Goal: Task Accomplishment & Management: Manage account settings

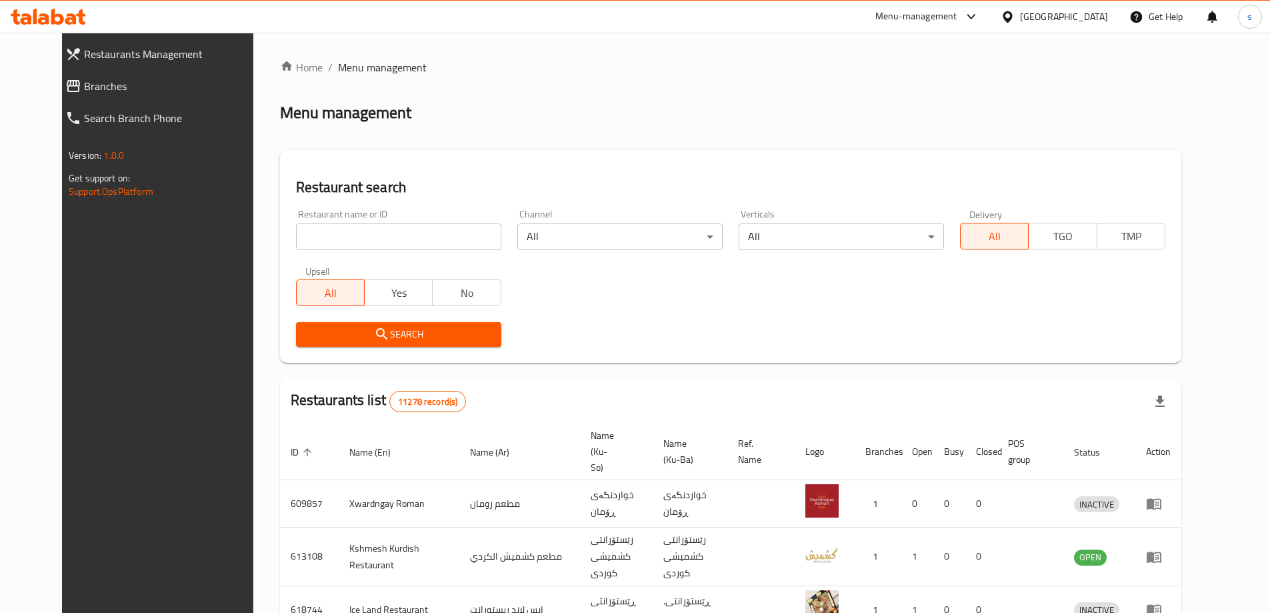
click at [333, 236] on input "search" at bounding box center [398, 236] width 205 height 27
paste input "732878"
type input "732878"
click button "Search" at bounding box center [398, 334] width 205 height 25
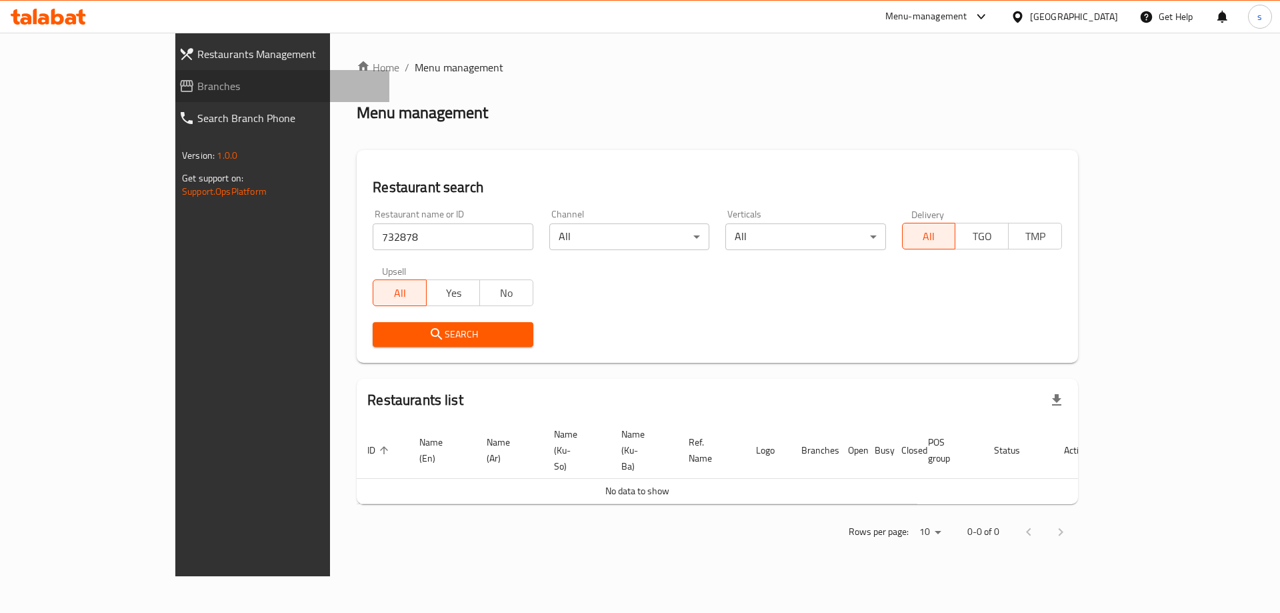
click at [197, 79] on span "Branches" at bounding box center [287, 86] width 181 height 16
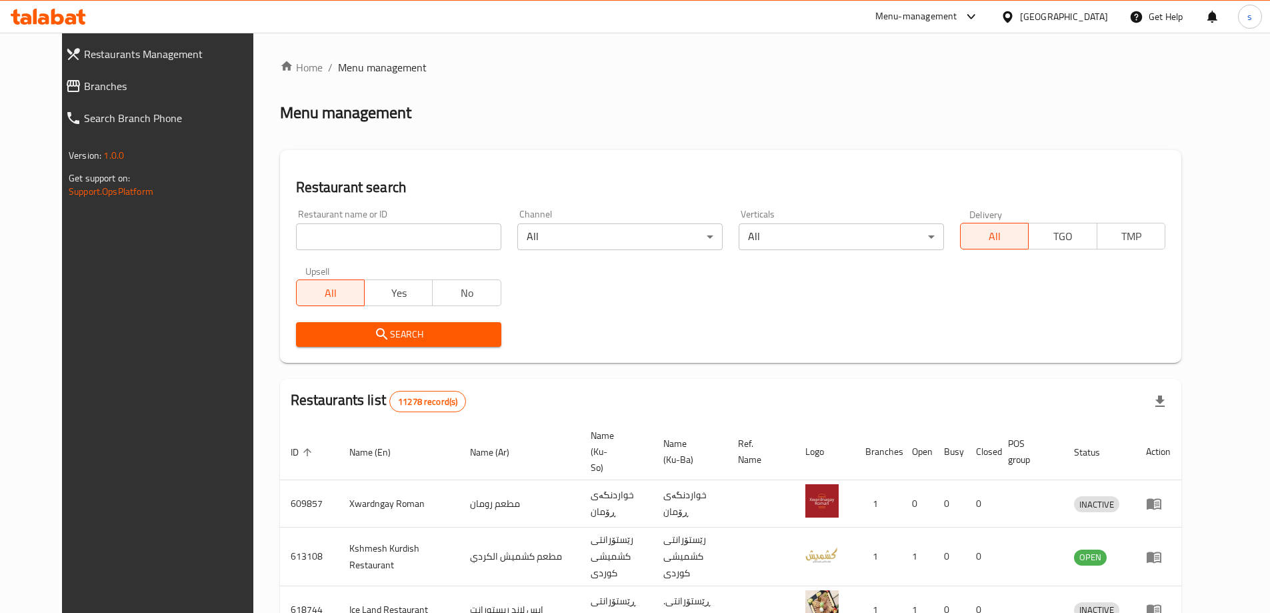
click at [395, 237] on input "search" at bounding box center [398, 236] width 205 height 27
paste input "Buddies"
type input "Buddies"
click button "Search" at bounding box center [398, 334] width 205 height 25
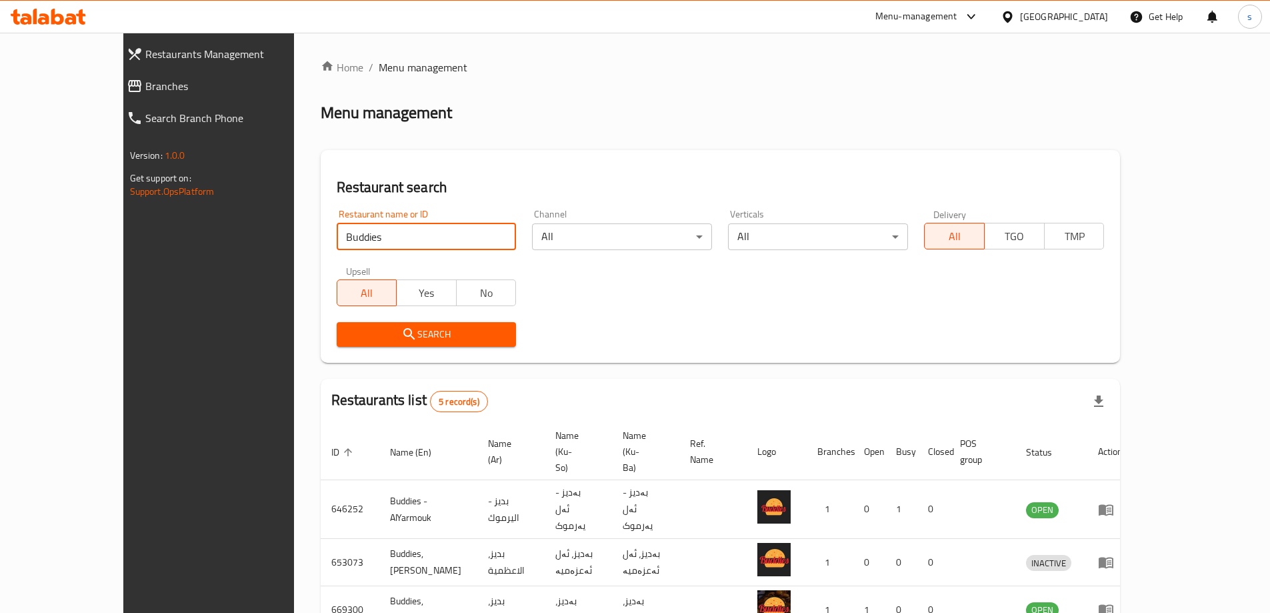
scroll to position [90, 0]
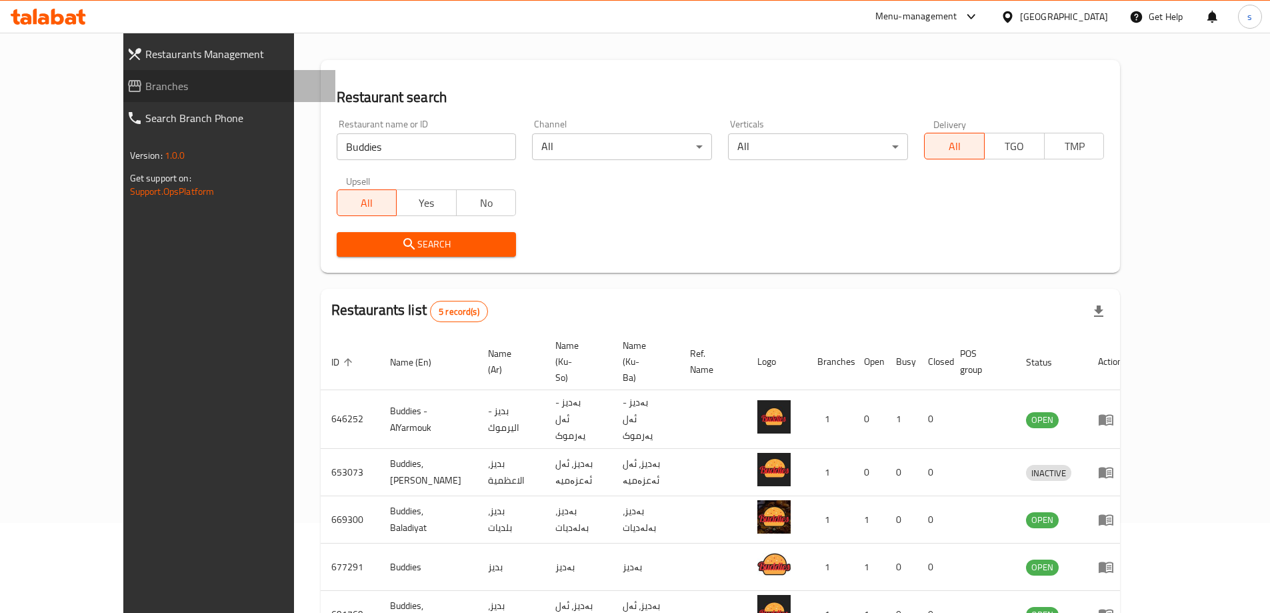
click at [145, 91] on span "Branches" at bounding box center [234, 86] width 179 height 16
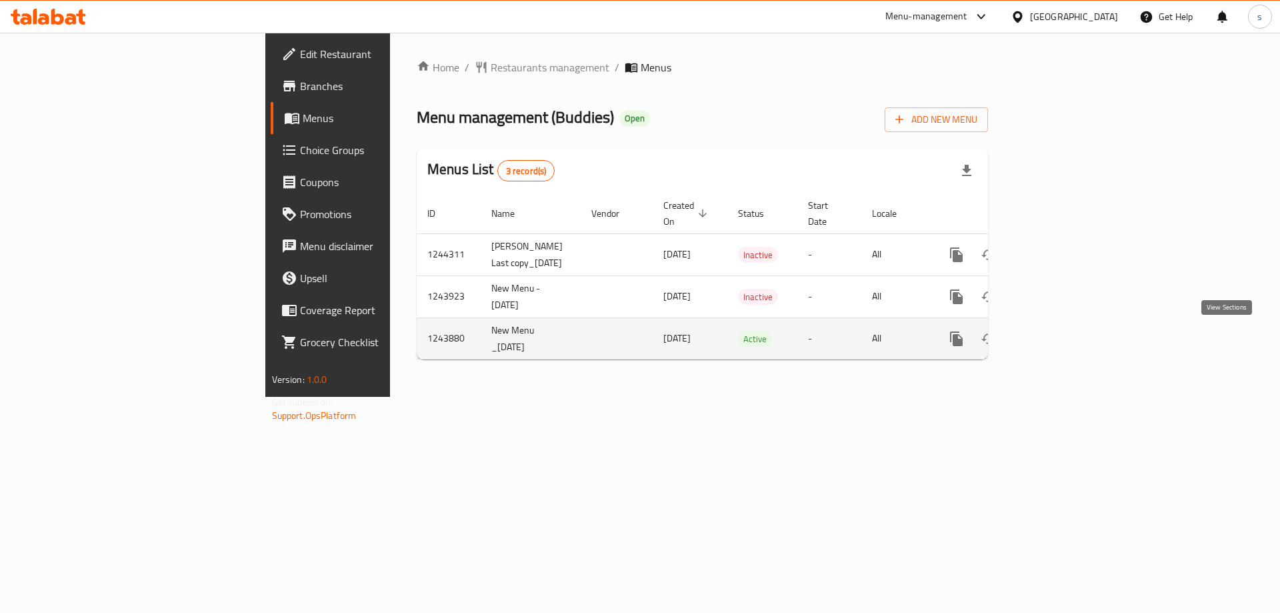
click at [1061, 336] on icon "enhanced table" at bounding box center [1053, 339] width 16 height 16
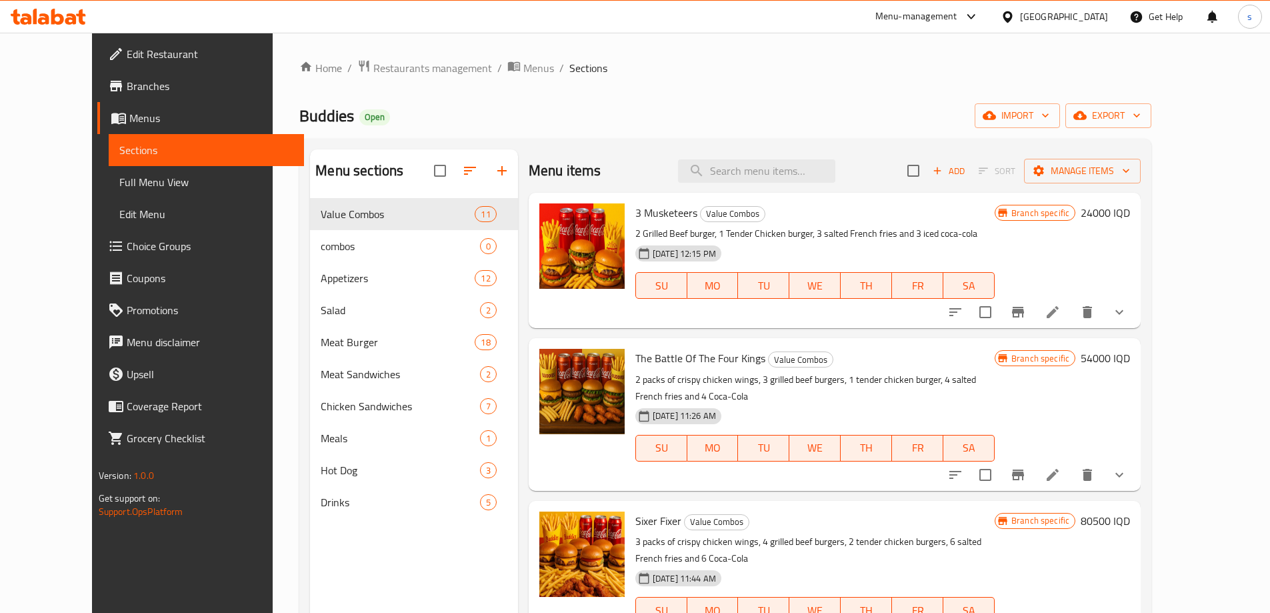
click at [119, 175] on span "Full Menu View" at bounding box center [206, 182] width 174 height 16
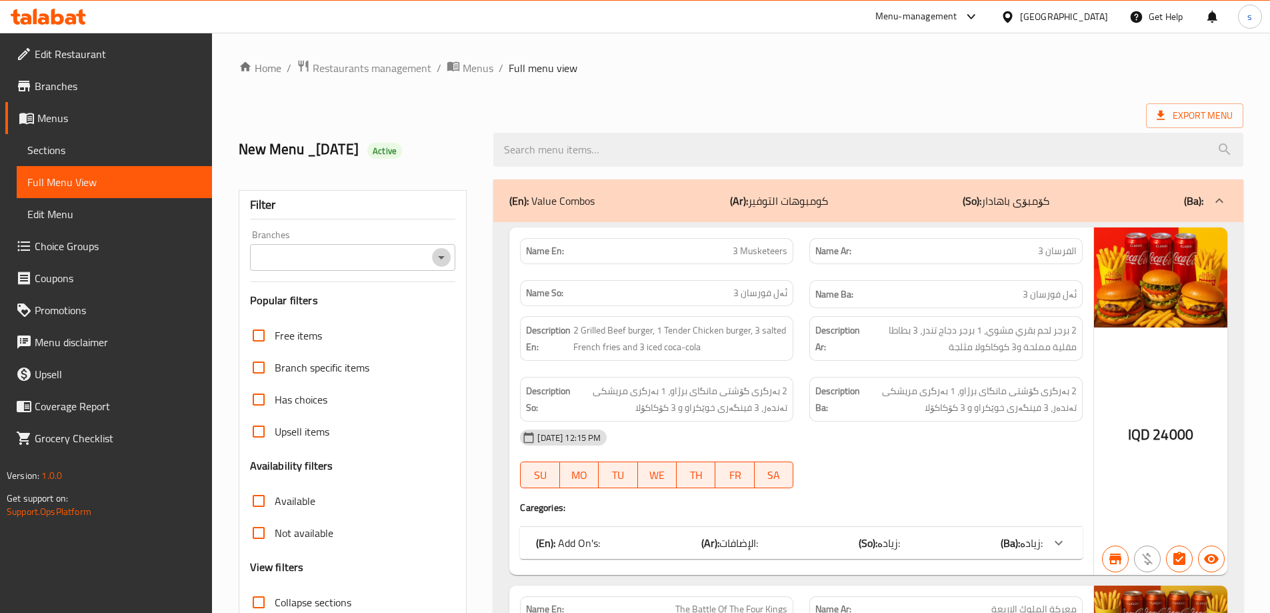
click at [449, 255] on icon "Open" at bounding box center [441, 257] width 16 height 16
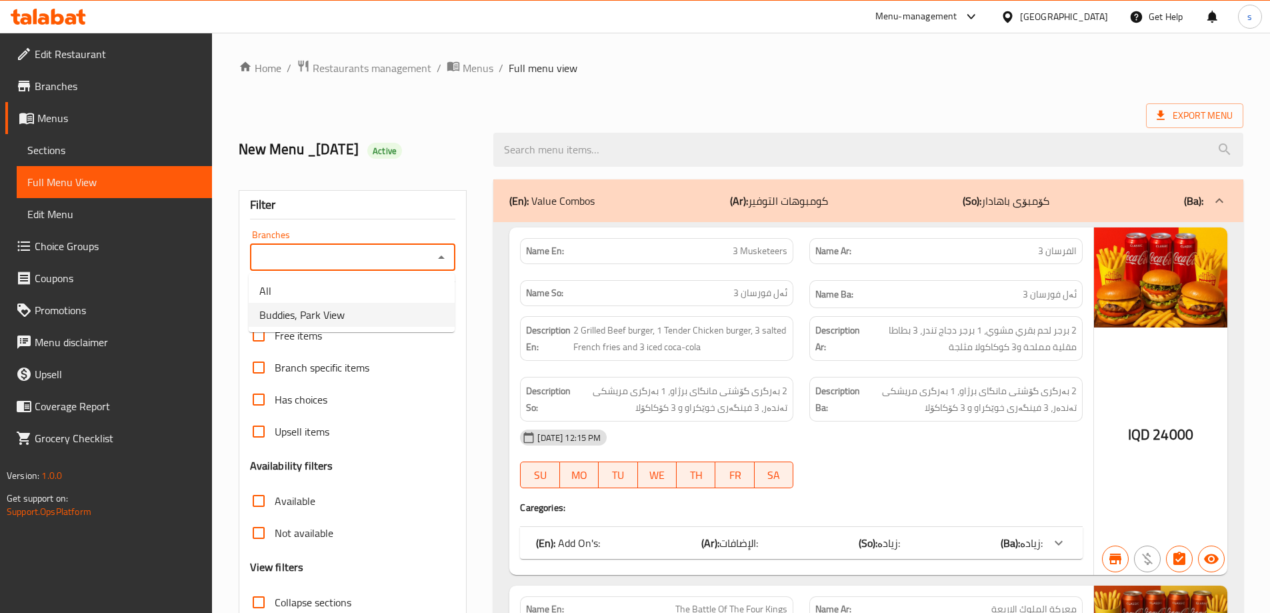
click at [422, 319] on li "Buddies, Park View" at bounding box center [352, 315] width 206 height 24
type input "Buddies, Park View"
click at [565, 141] on input "search" at bounding box center [868, 150] width 750 height 34
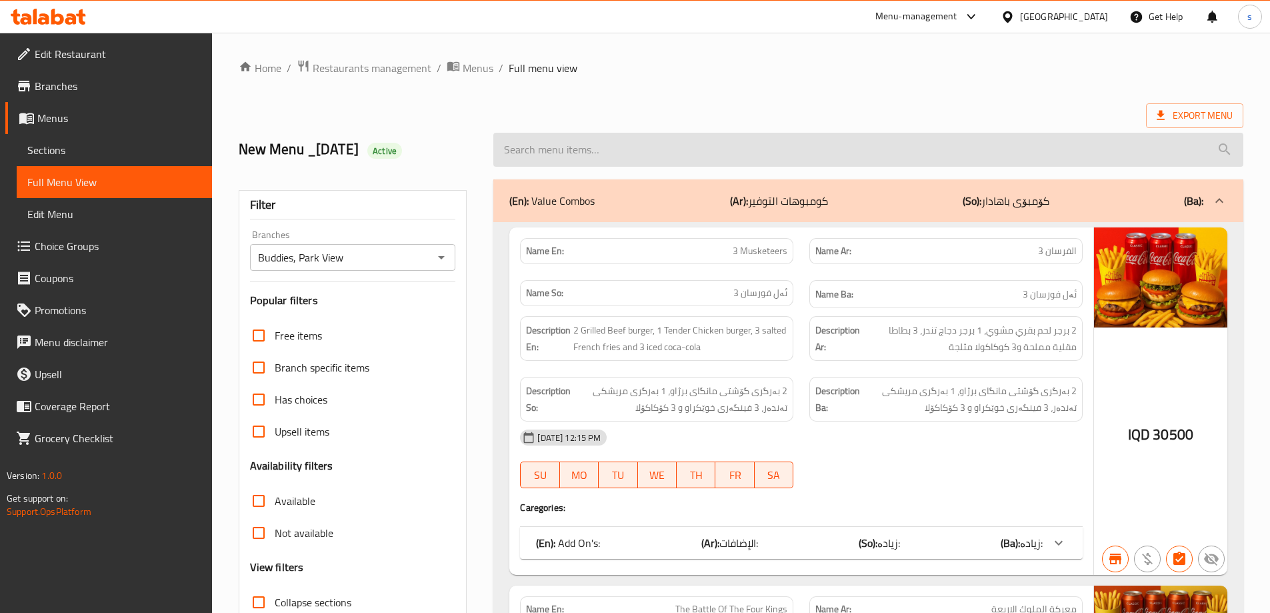
click at [565, 150] on input "search" at bounding box center [868, 150] width 750 height 34
paste input "Mushroom Burger"
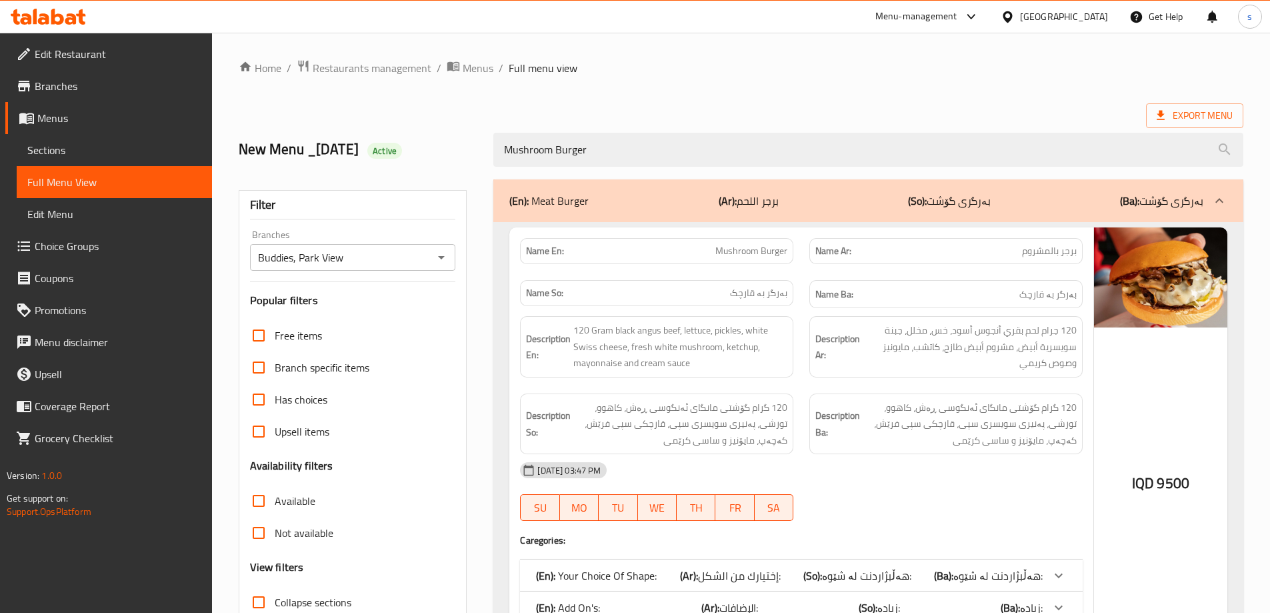
scroll to position [112, 0]
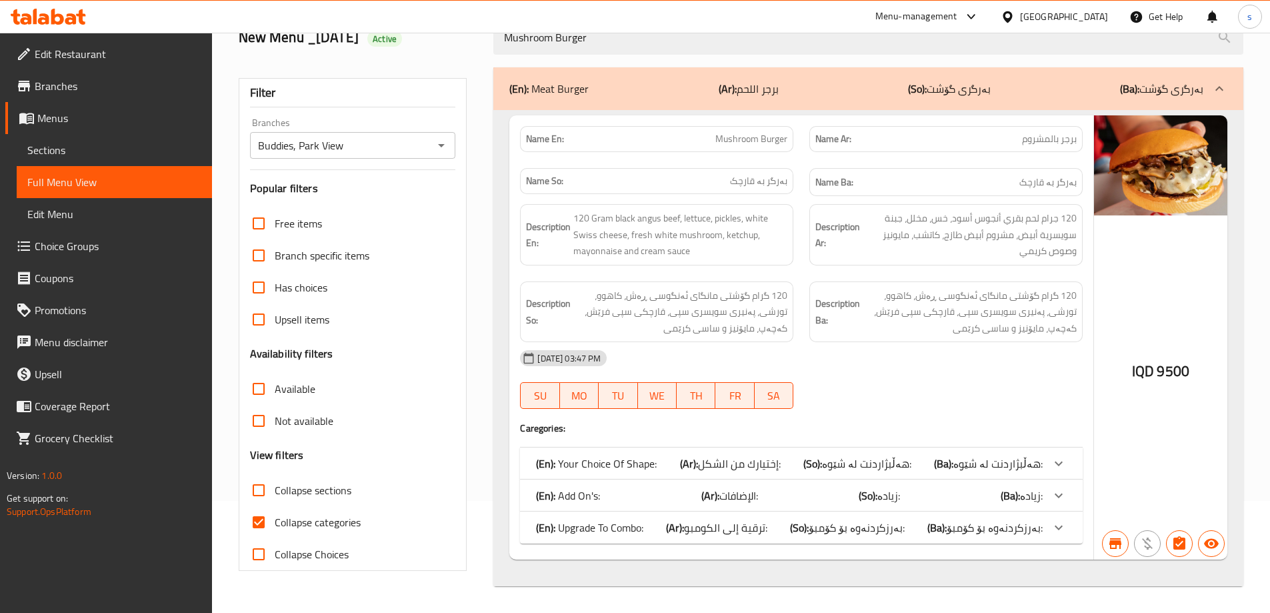
type input "Mushroom Burger"
click at [262, 514] on input "Collapse categories" at bounding box center [259, 522] width 32 height 32
checkbox input "false"
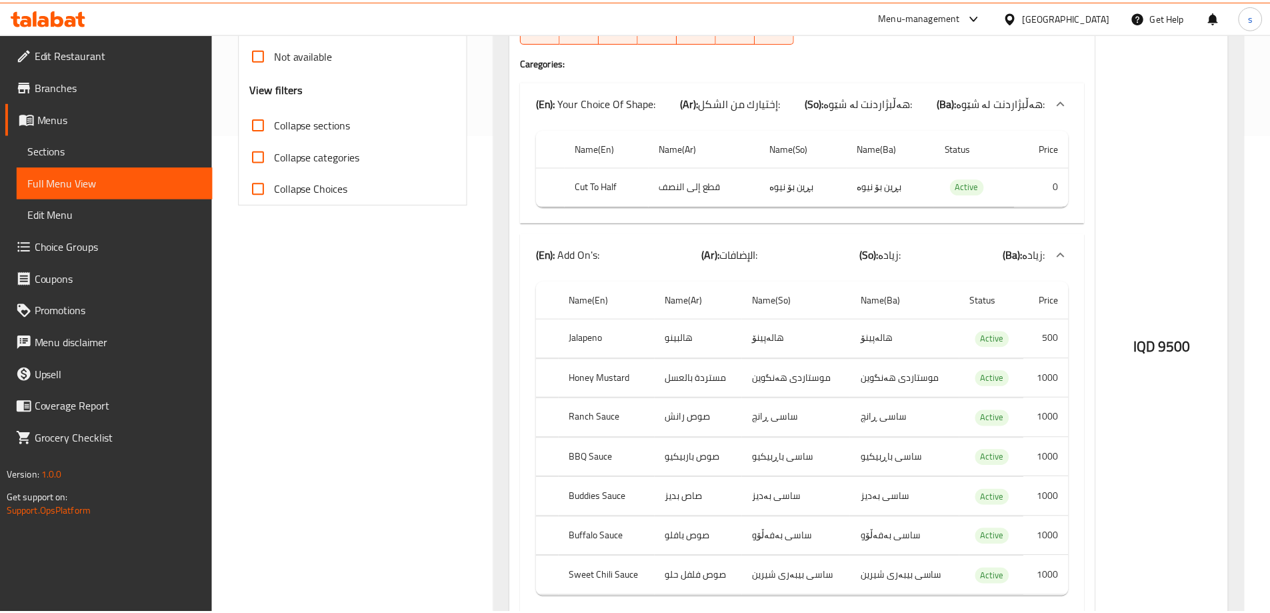
scroll to position [796, 0]
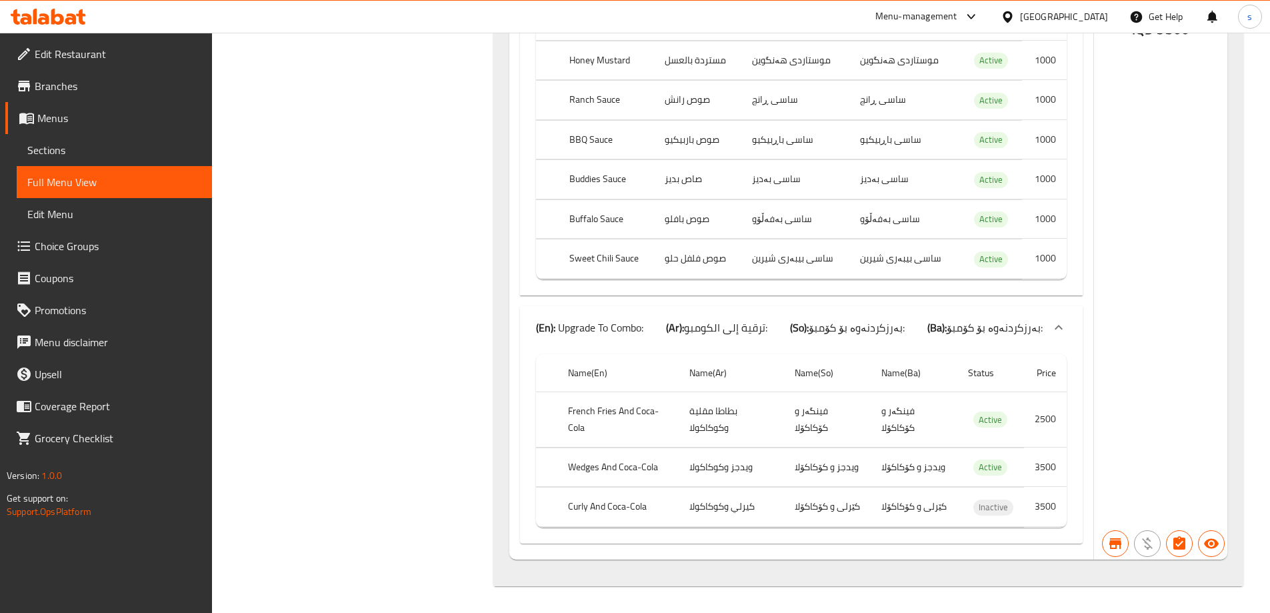
click at [61, 13] on icon at bounding box center [48, 17] width 75 height 16
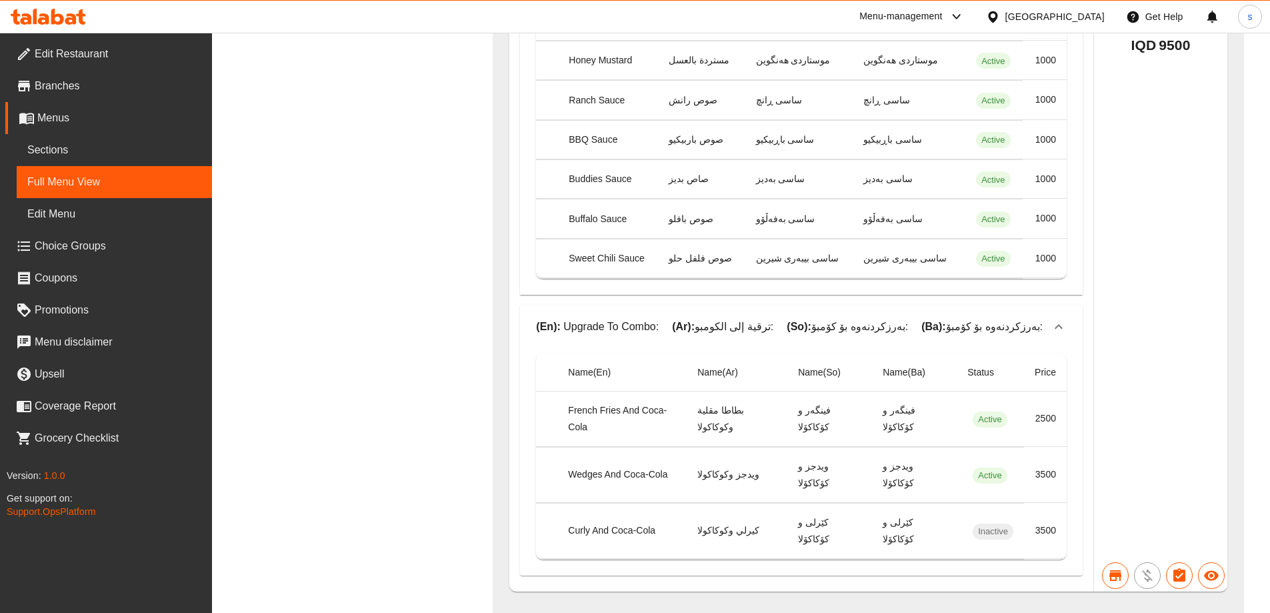
scroll to position [780, 0]
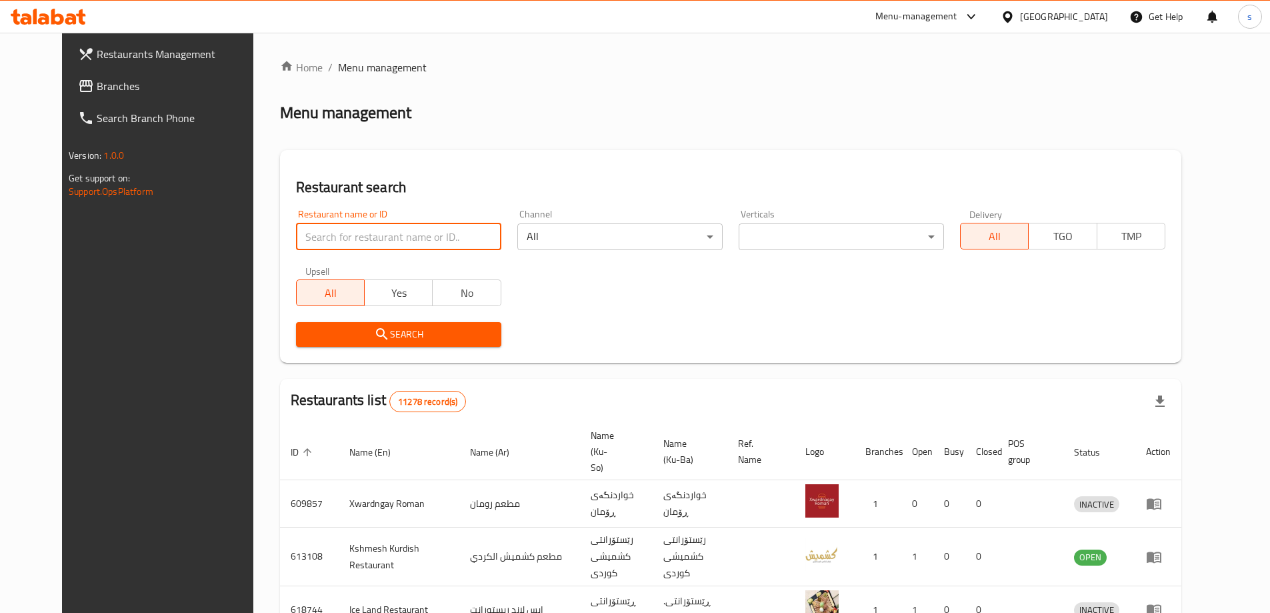
click at [305, 233] on input "search" at bounding box center [398, 236] width 205 height 27
type input "v"
paste input "681934"
type input "681934"
click button "Search" at bounding box center [398, 334] width 205 height 25
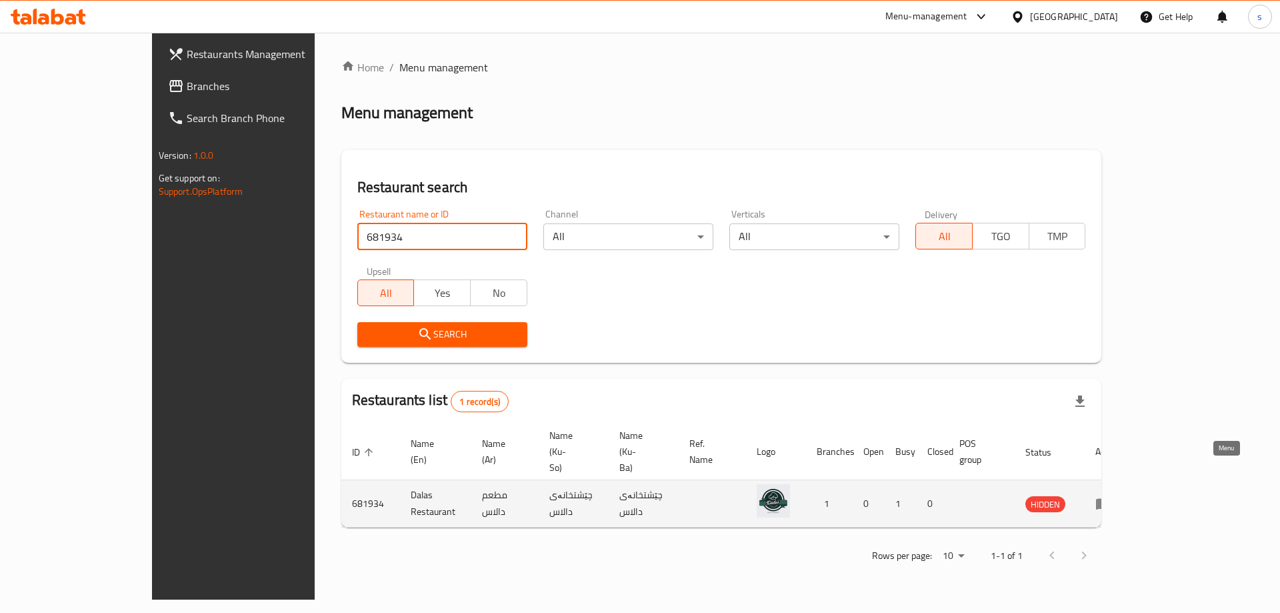
click at [1111, 499] on icon "enhanced table" at bounding box center [1103, 504] width 15 height 11
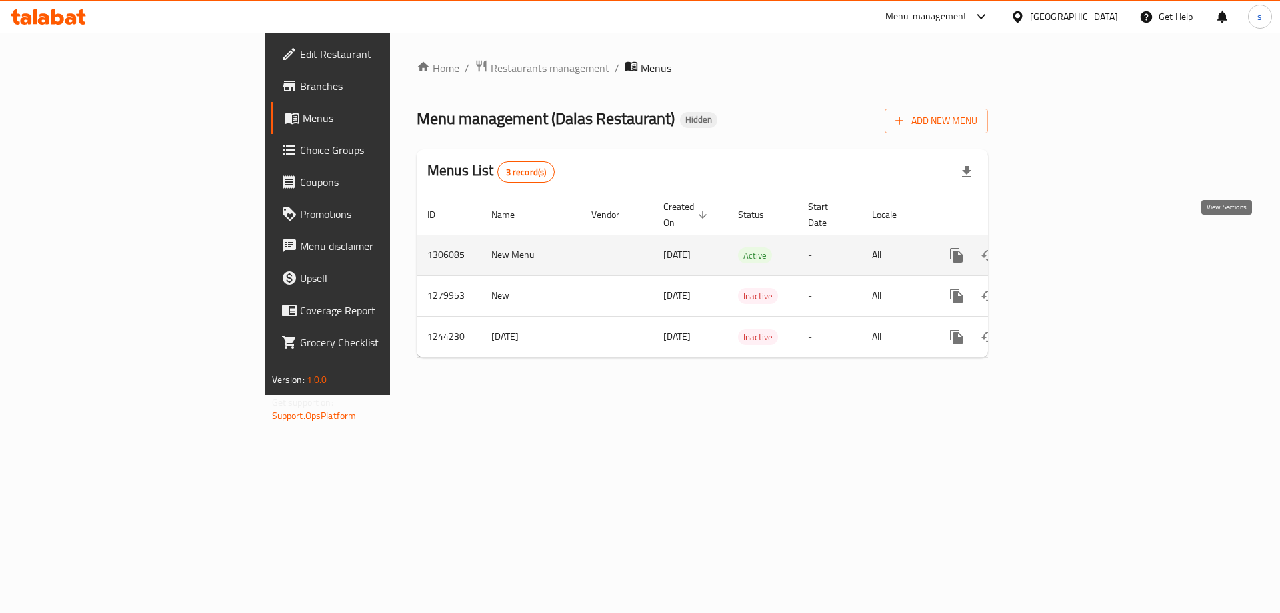
click at [1061, 247] on icon "enhanced table" at bounding box center [1053, 255] width 16 height 16
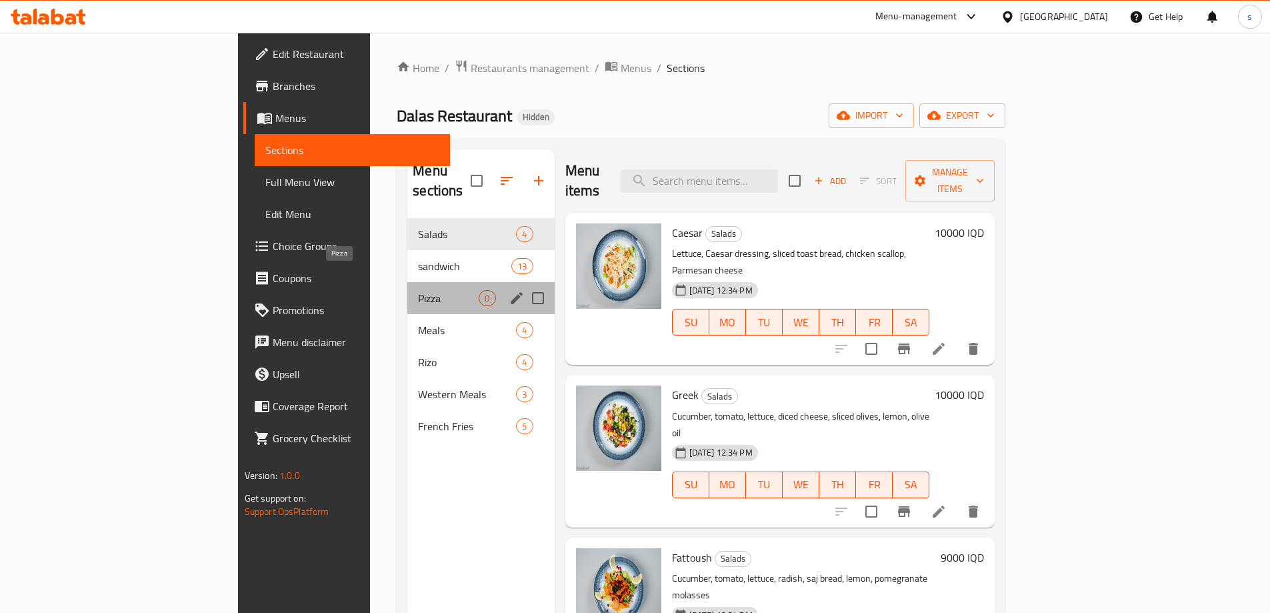
click at [418, 290] on span "Pizza" at bounding box center [448, 298] width 61 height 16
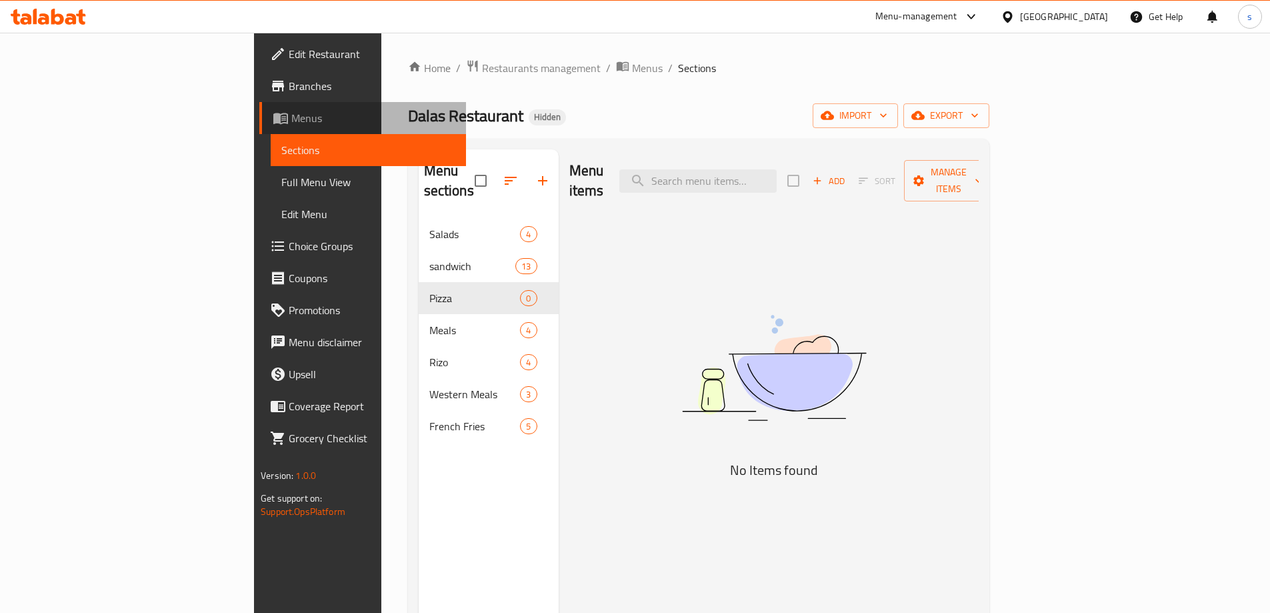
click at [291, 117] on span "Menus" at bounding box center [373, 118] width 164 height 16
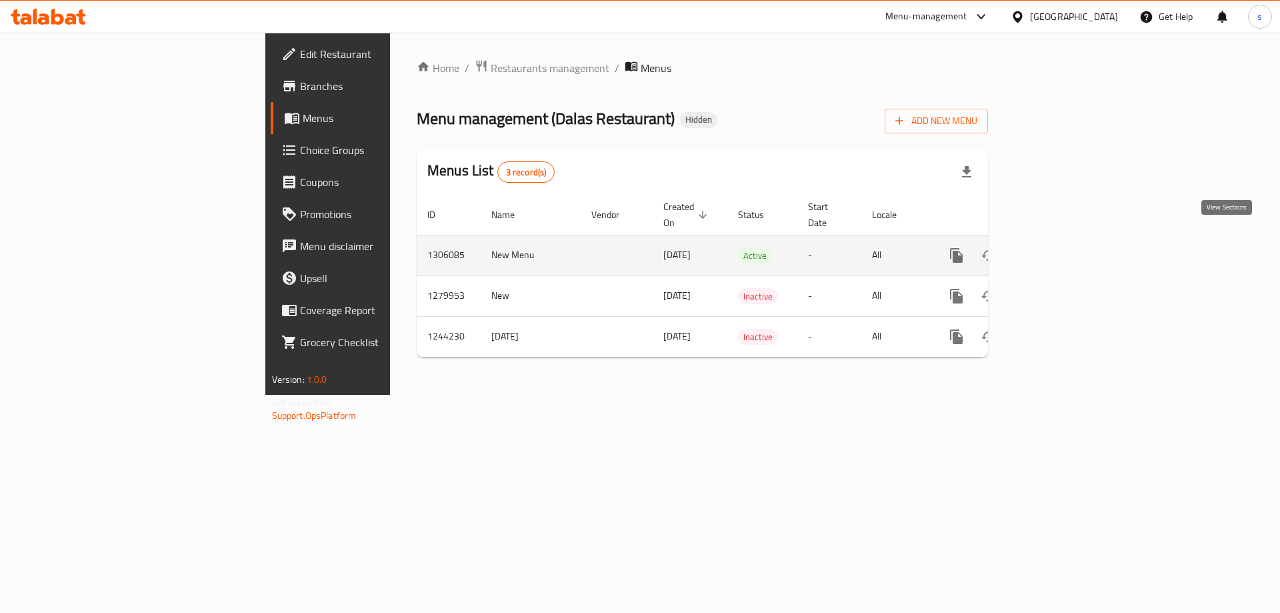
click at [1059, 249] on icon "enhanced table" at bounding box center [1053, 255] width 12 height 12
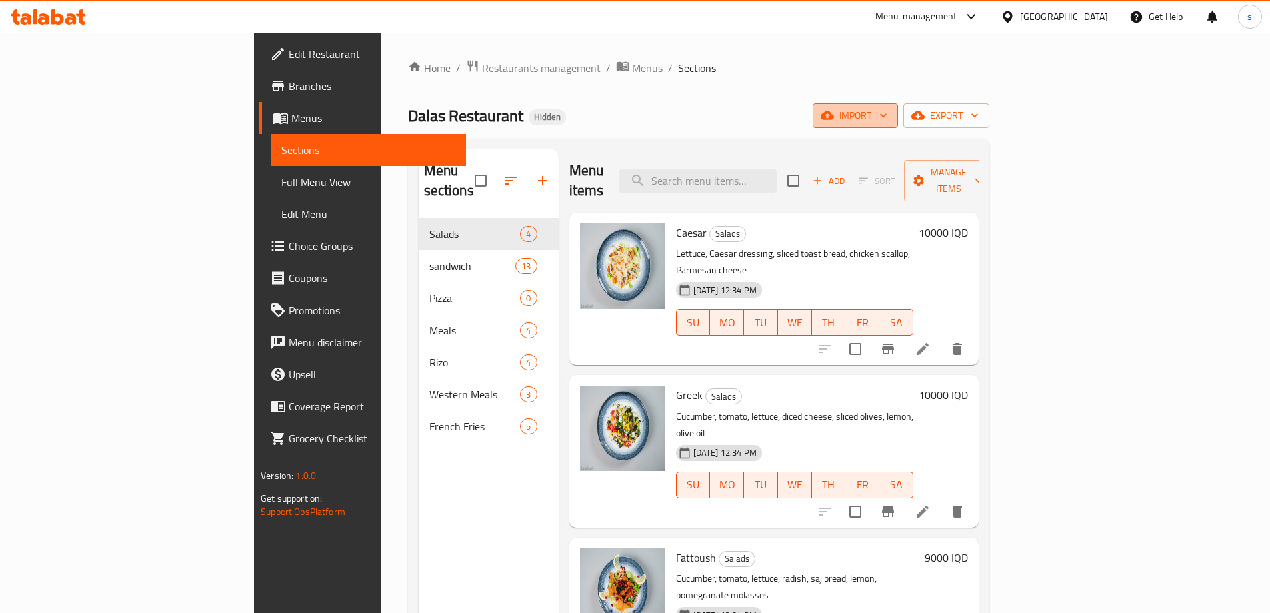
click at [834, 111] on icon "button" at bounding box center [827, 115] width 13 height 13
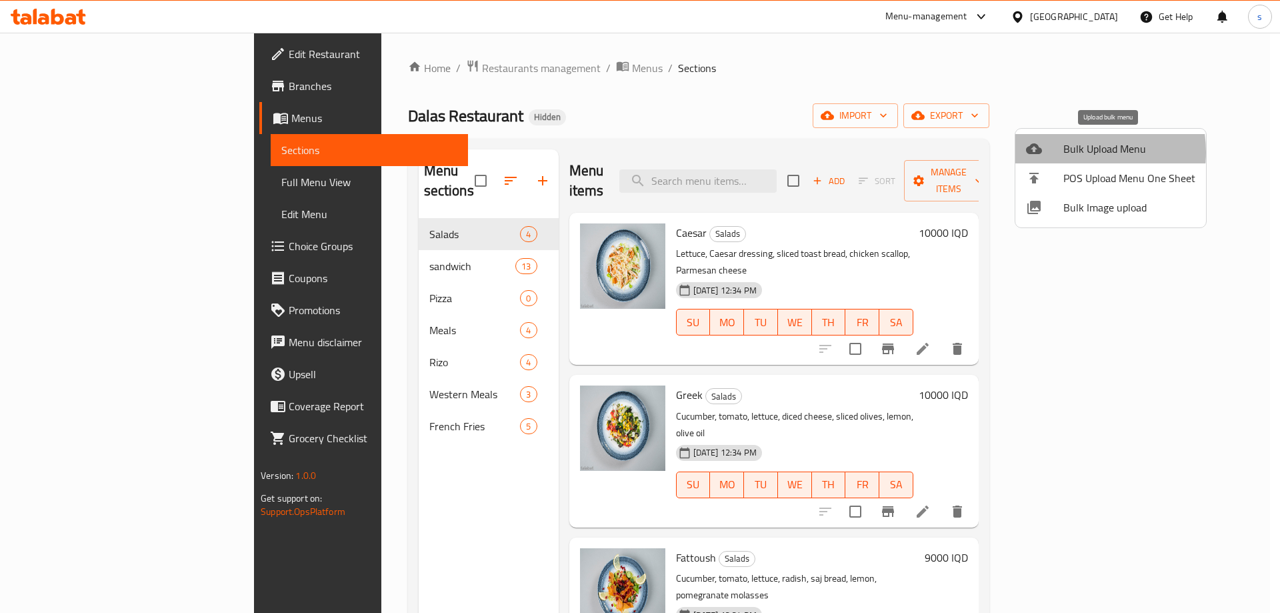
click at [1071, 152] on span "Bulk Upload Menu" at bounding box center [1130, 149] width 132 height 16
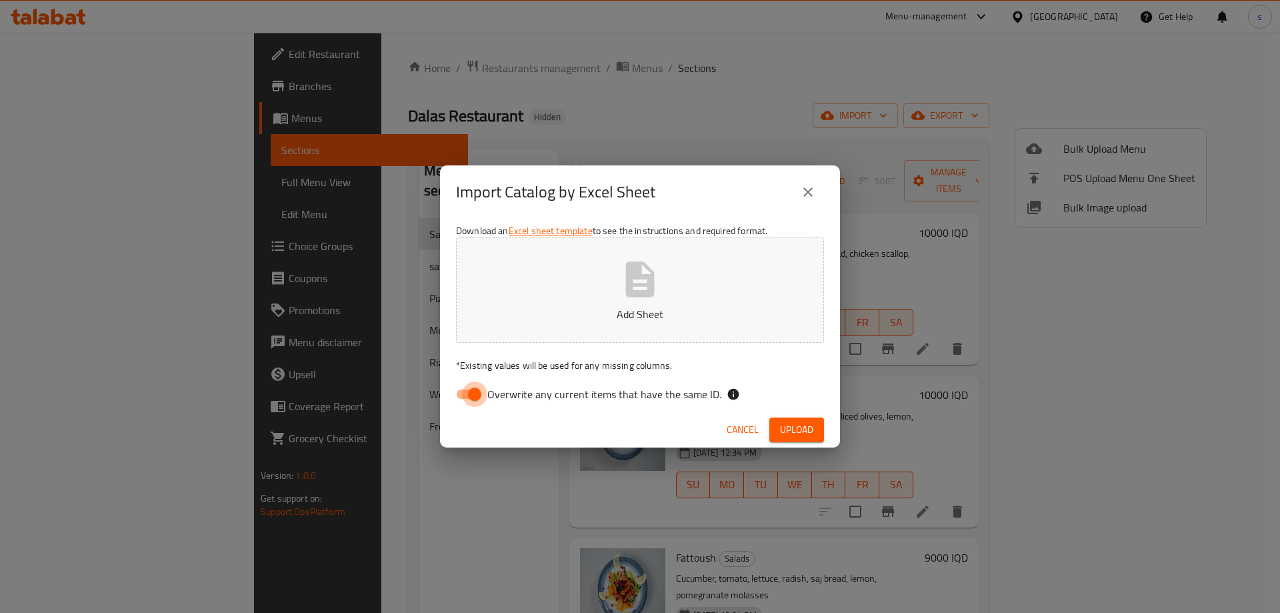
click at [470, 399] on input "Overwrite any current items that have the same ID." at bounding box center [475, 393] width 76 height 25
checkbox input "false"
click at [590, 297] on button "Add Sheet" at bounding box center [640, 289] width 368 height 105
click at [800, 417] on button "Upload" at bounding box center [797, 429] width 55 height 25
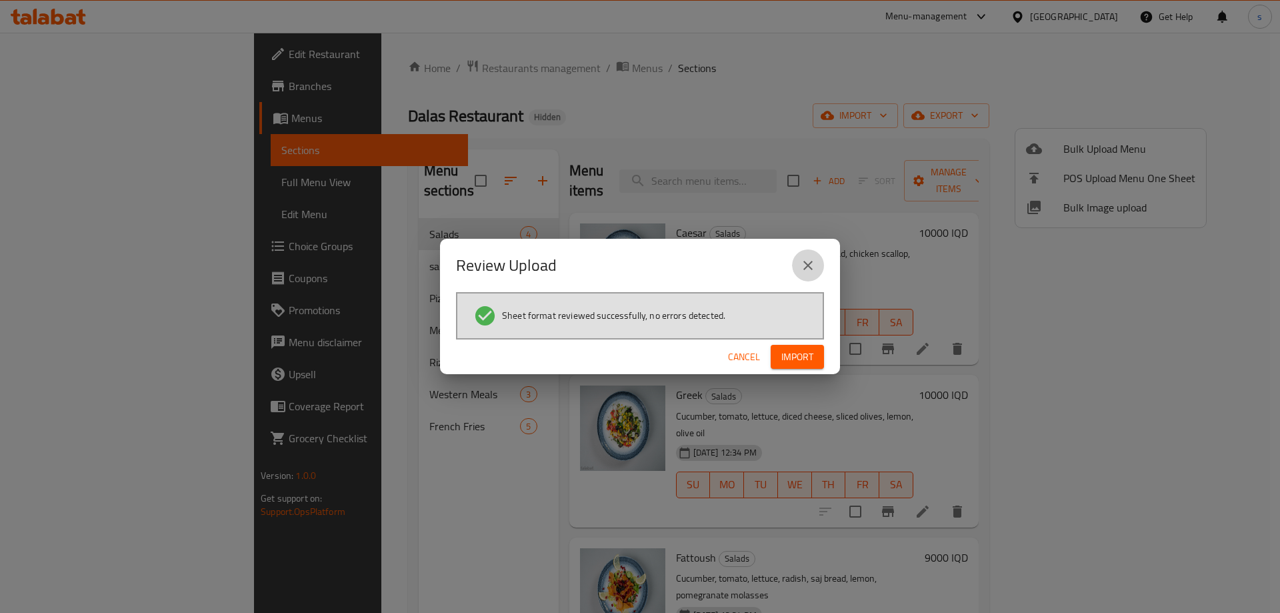
click at [808, 265] on icon "close" at bounding box center [808, 265] width 9 height 9
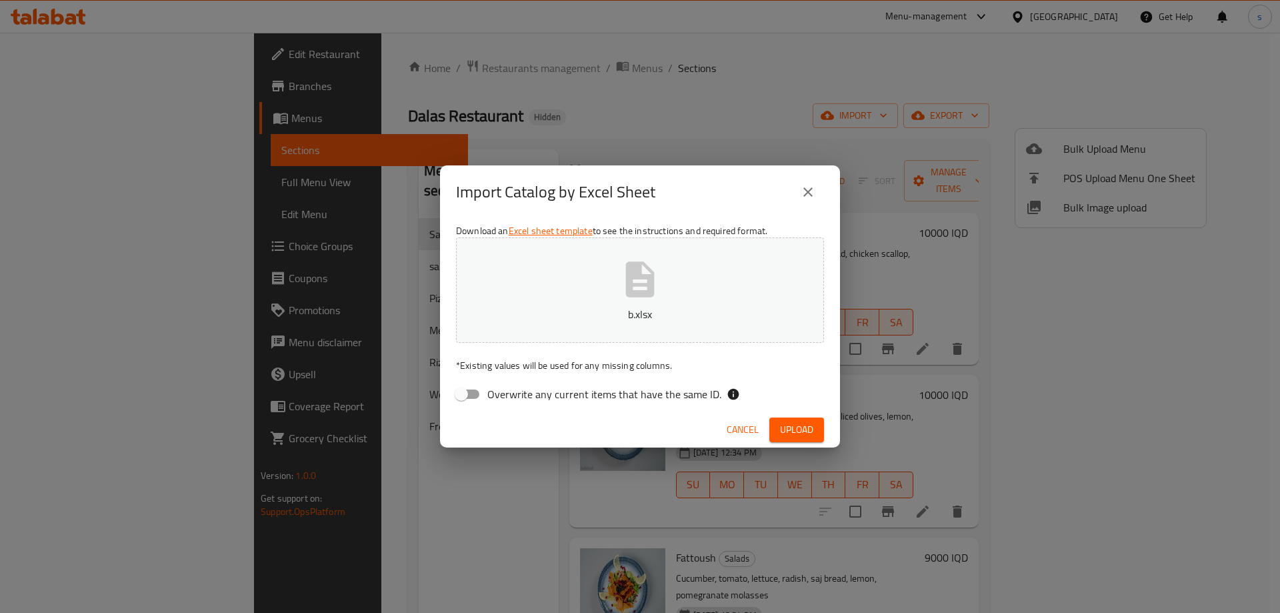
click at [794, 424] on span "Upload" at bounding box center [796, 429] width 33 height 17
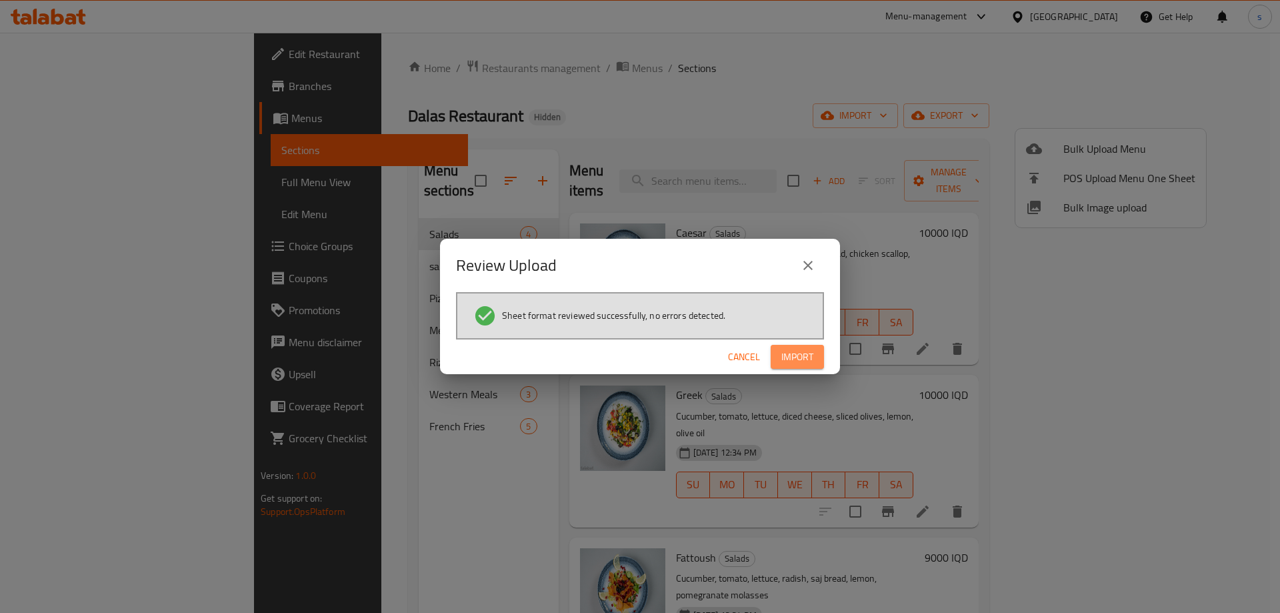
click at [814, 348] on button "Import" at bounding box center [797, 357] width 53 height 25
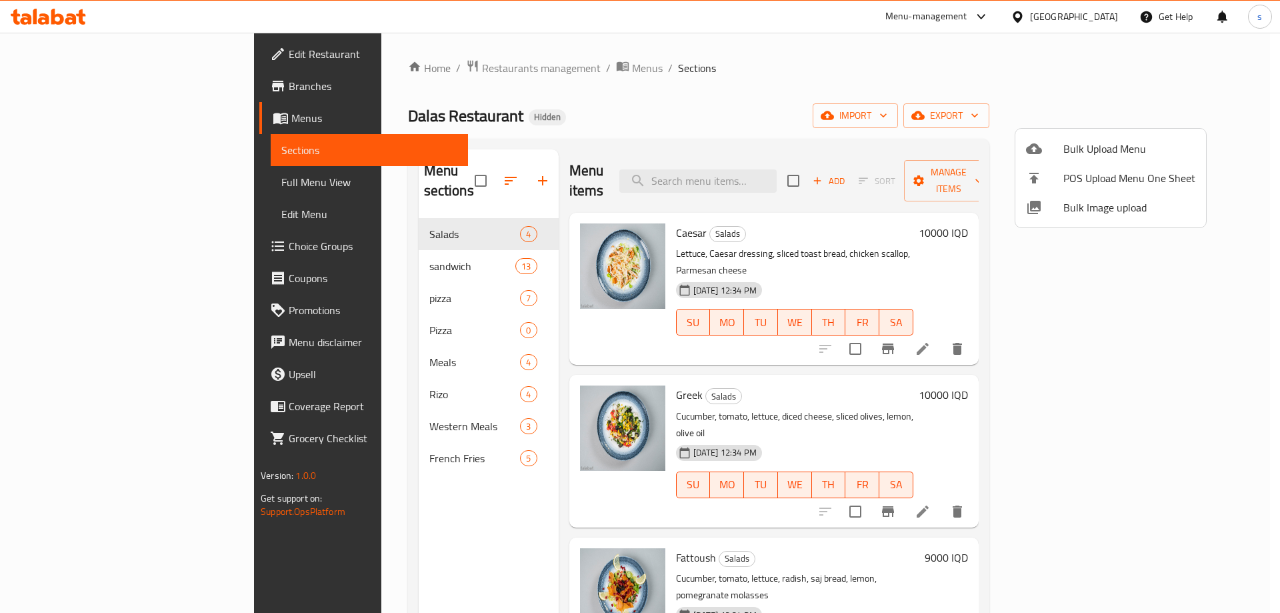
click at [381, 296] on div at bounding box center [640, 306] width 1280 height 613
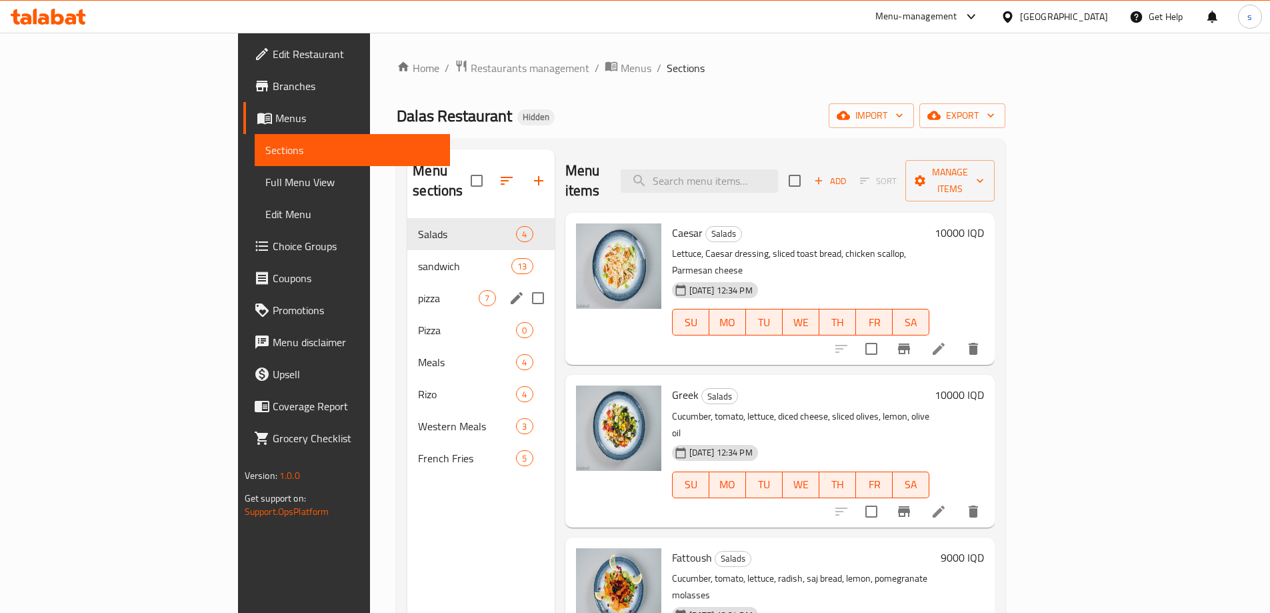
click at [407, 282] on div "pizza 7" at bounding box center [480, 298] width 147 height 32
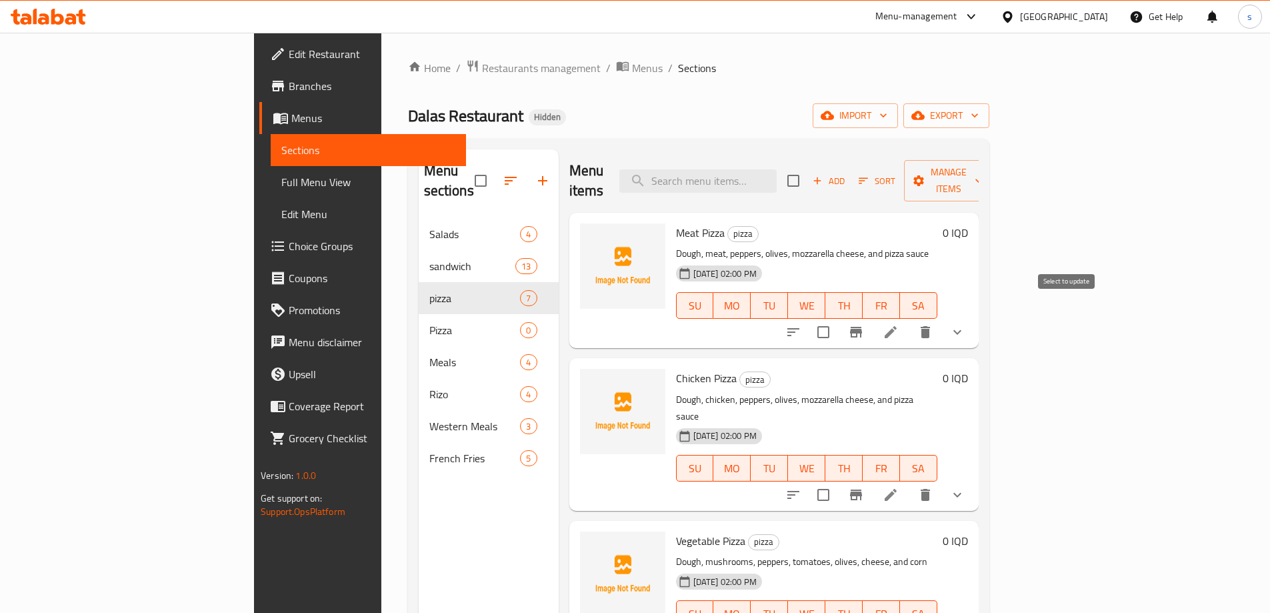
click at [838, 318] on input "checkbox" at bounding box center [824, 332] width 28 height 28
checkbox input "true"
click at [838, 481] on input "checkbox" at bounding box center [824, 495] width 28 height 28
checkbox input "true"
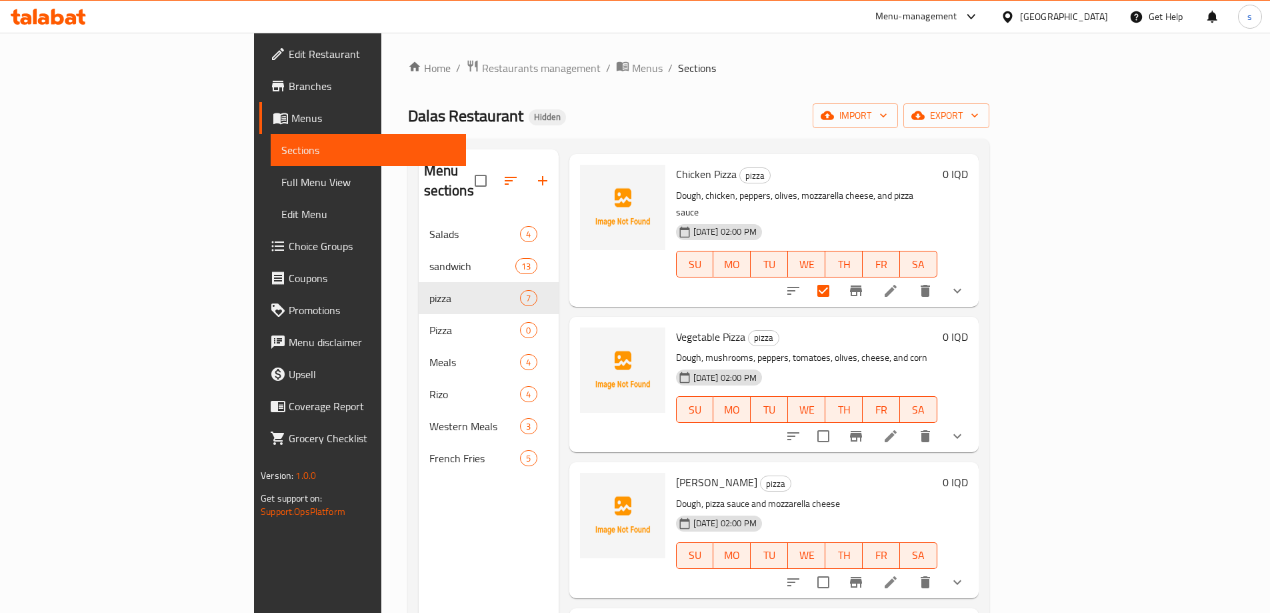
scroll to position [259, 0]
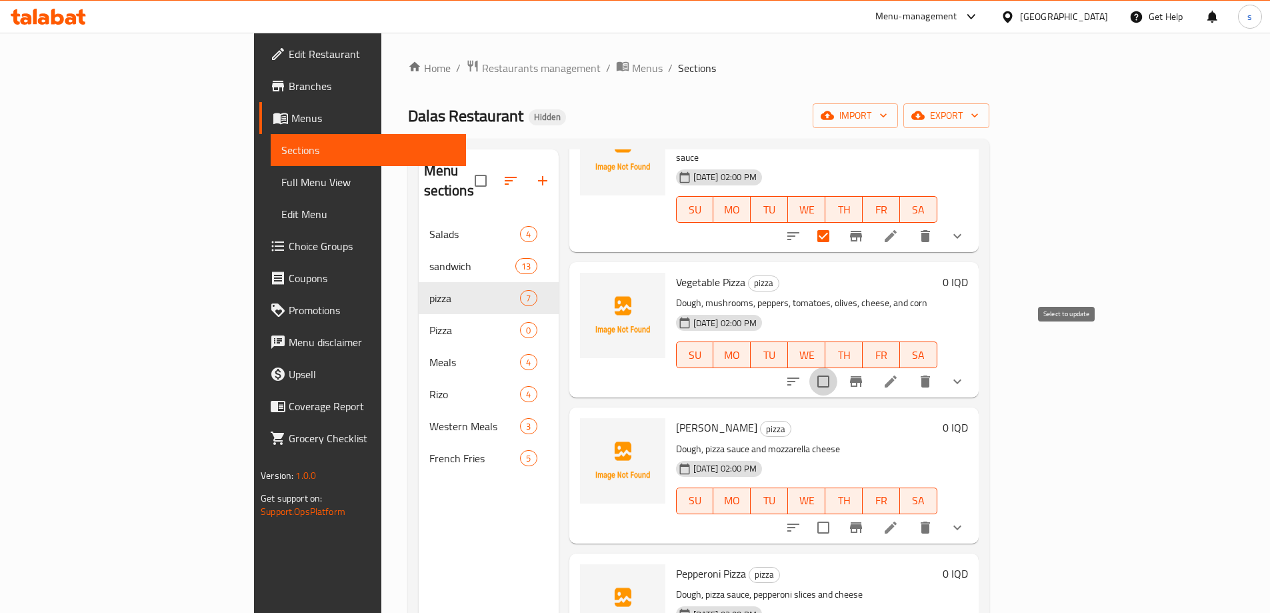
click at [838, 367] on input "checkbox" at bounding box center [824, 381] width 28 height 28
checkbox input "true"
click at [838, 513] on input "checkbox" at bounding box center [824, 527] width 28 height 28
checkbox input "true"
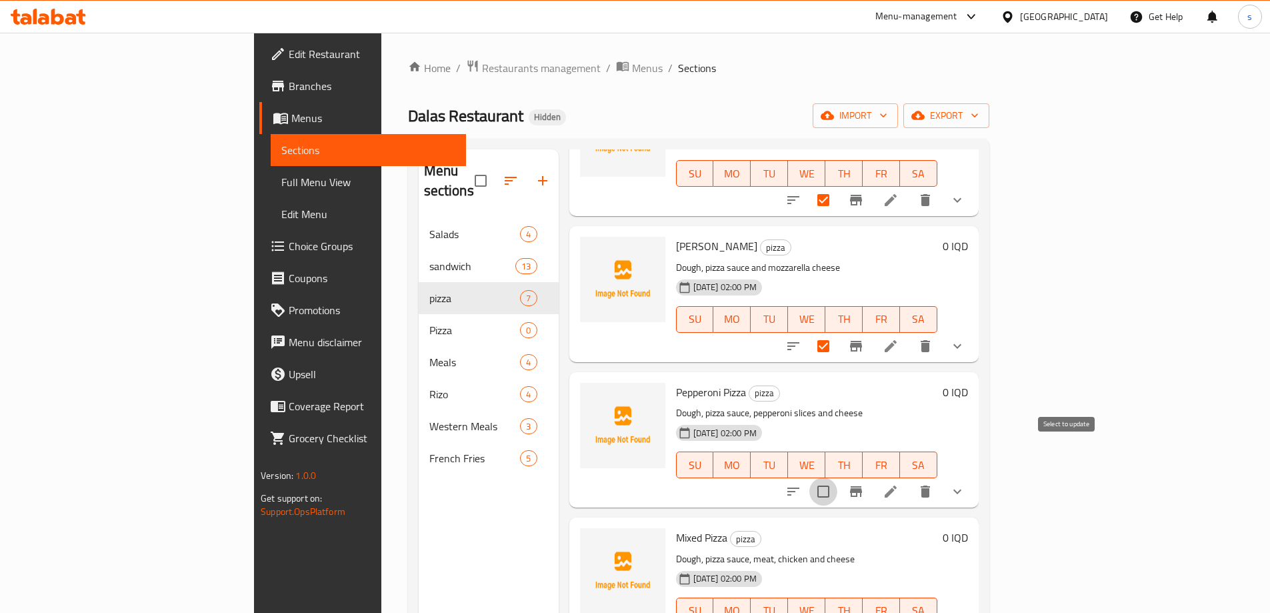
click at [838, 477] on input "checkbox" at bounding box center [824, 491] width 28 height 28
checkbox input "true"
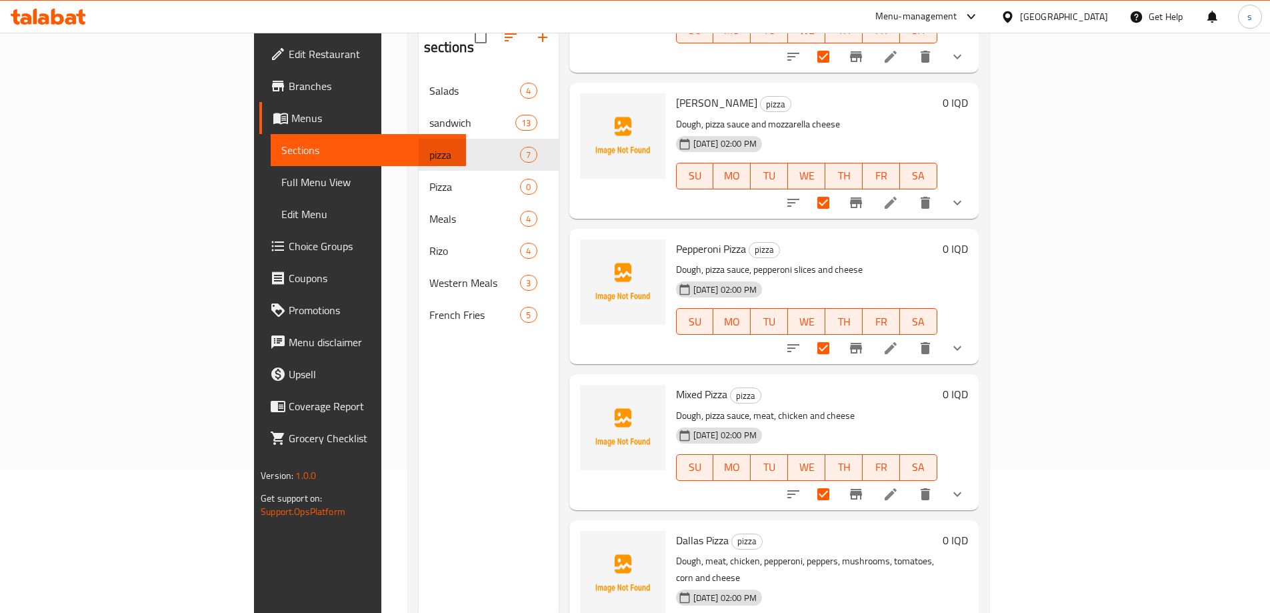
scroll to position [187, 0]
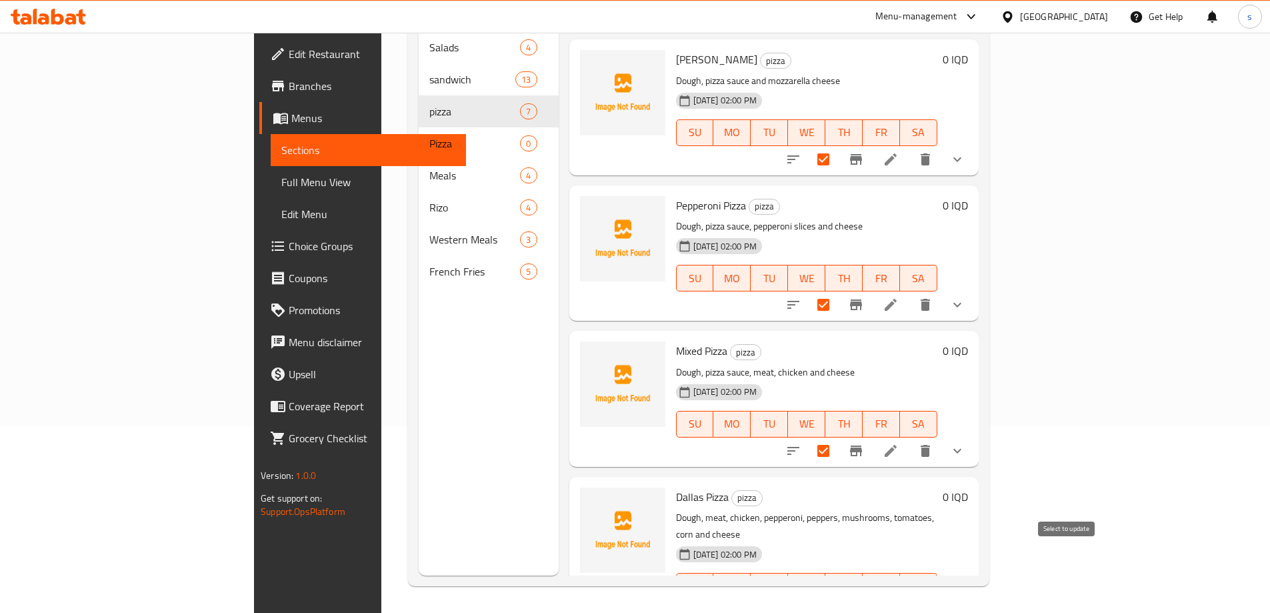
click at [838, 599] on input "checkbox" at bounding box center [824, 613] width 28 height 28
checkbox input "true"
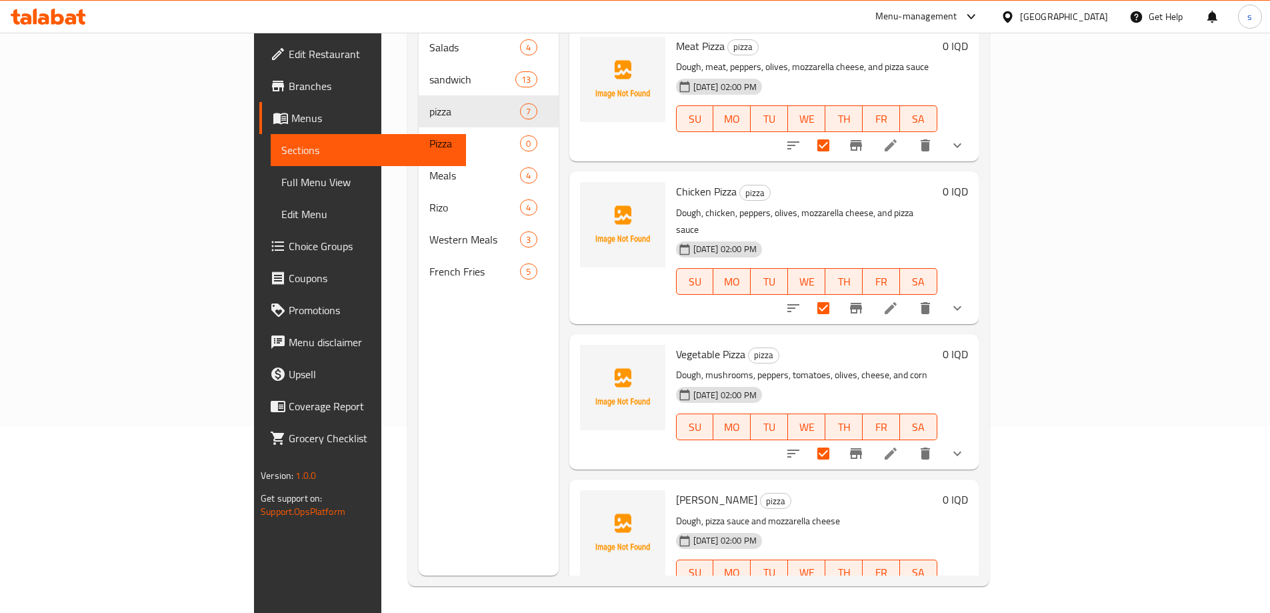
scroll to position [0, 0]
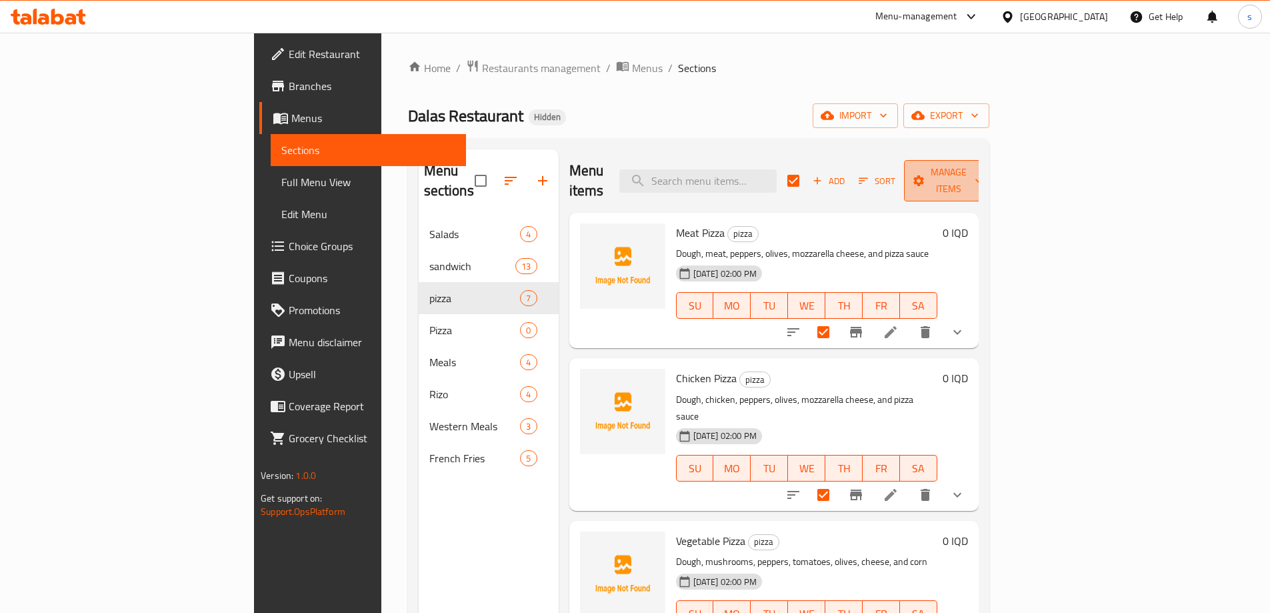
click at [983, 175] on span "Manage items" at bounding box center [949, 180] width 68 height 33
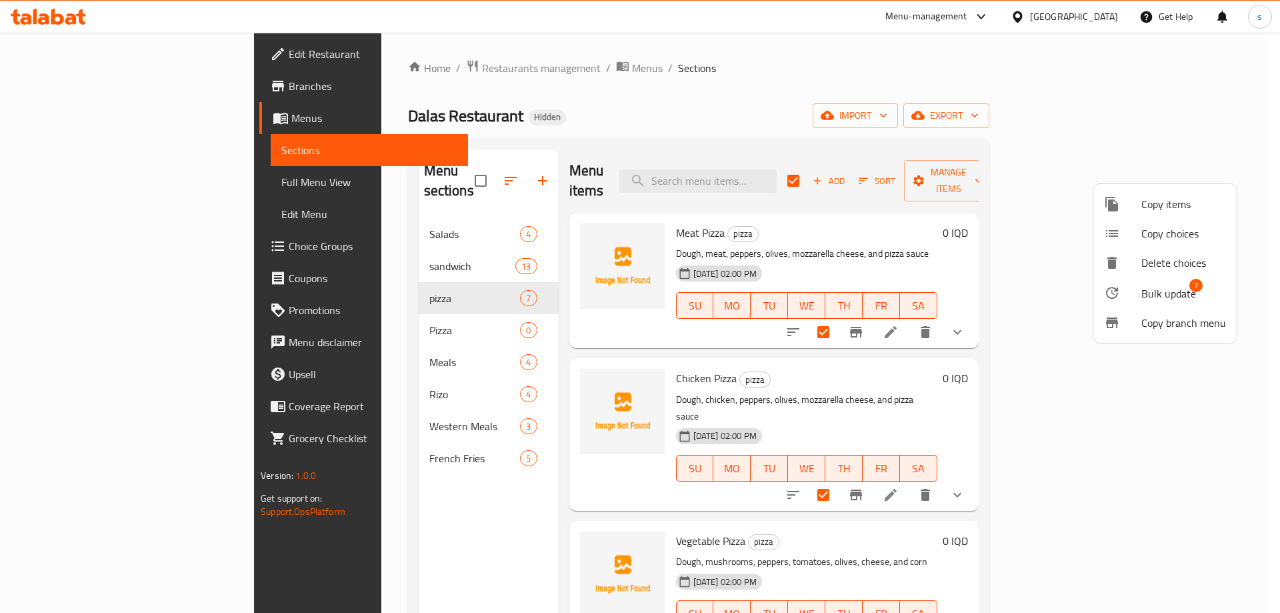
click at [1128, 291] on div at bounding box center [1122, 293] width 37 height 16
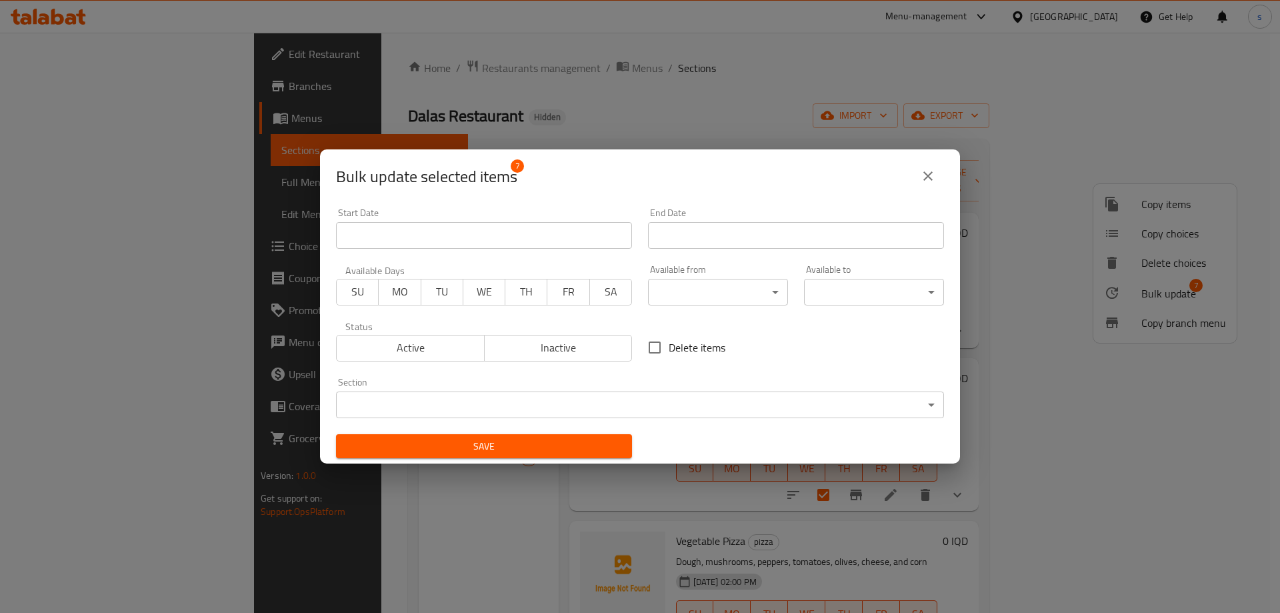
click at [479, 397] on body "​ Menu-management Iraq Get Help s Edit Restaurant Branches Menus Sections Full …" at bounding box center [640, 323] width 1280 height 580
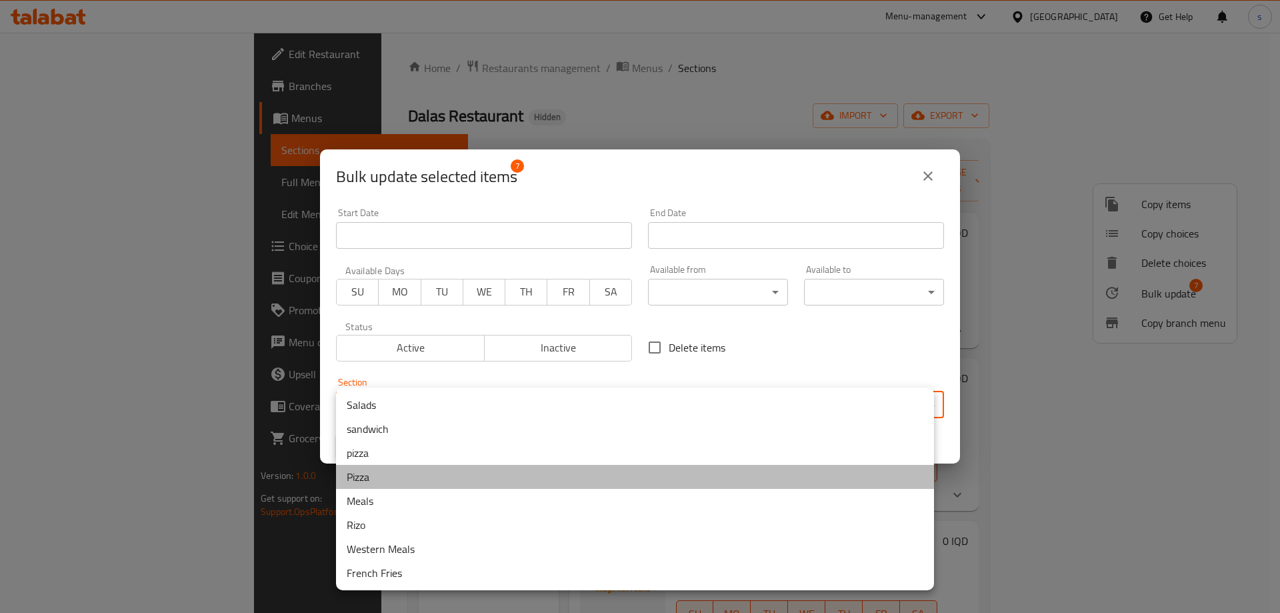
click at [383, 475] on li "Pizza" at bounding box center [635, 477] width 598 height 24
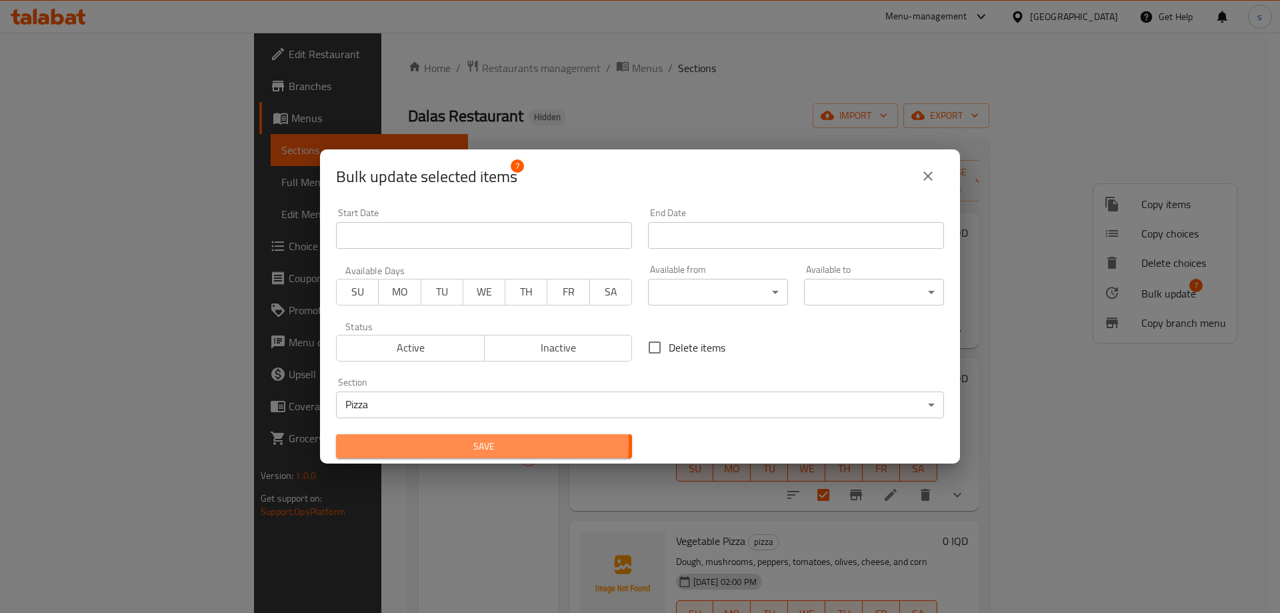
click at [405, 442] on span "Save" at bounding box center [484, 446] width 275 height 17
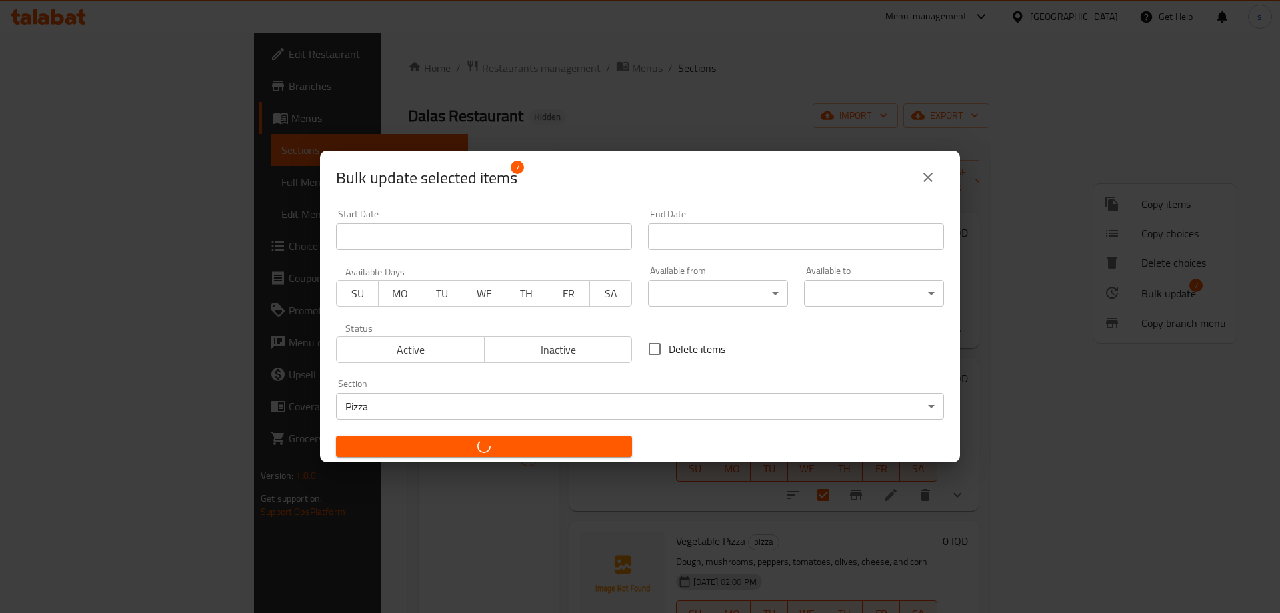
checkbox input "false"
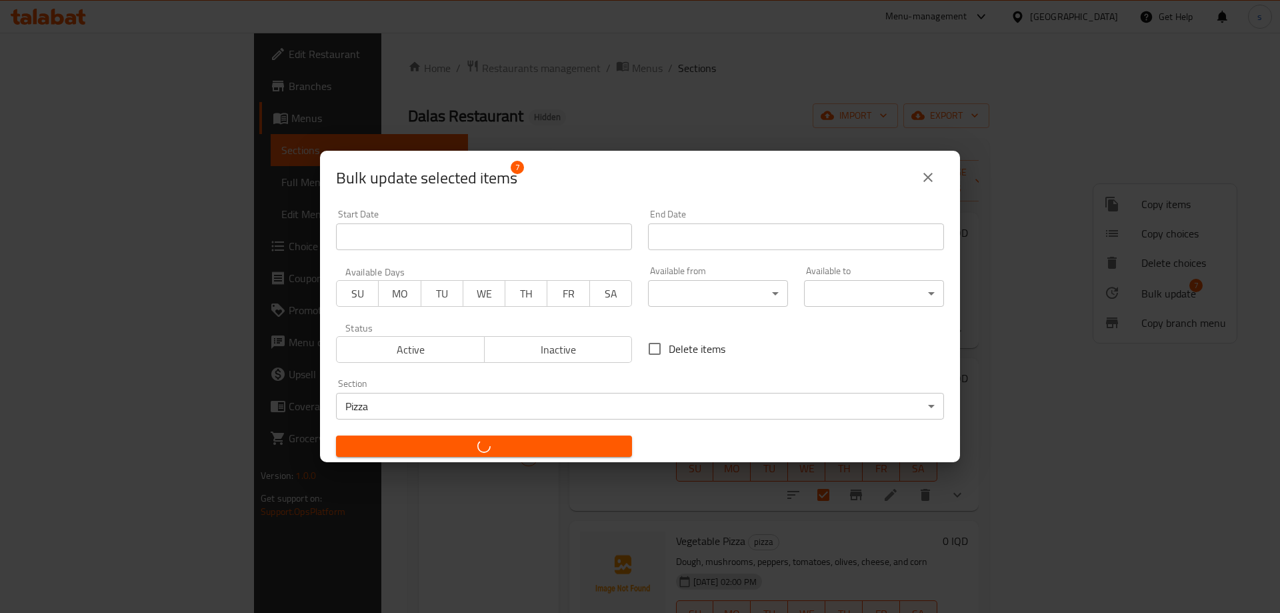
checkbox input "false"
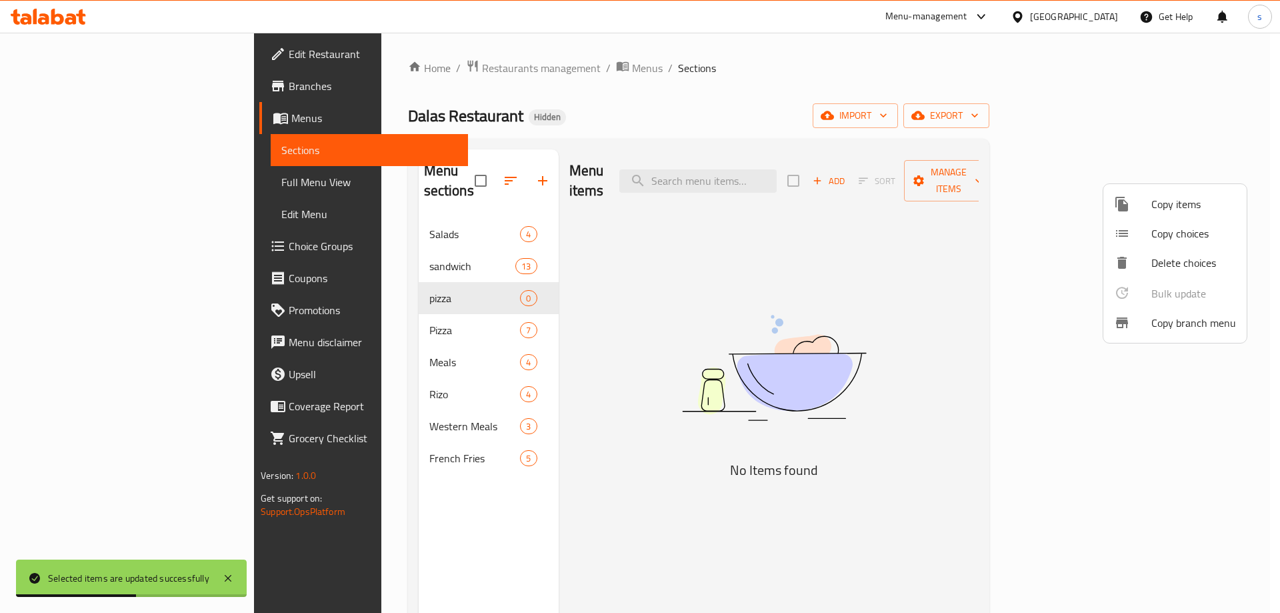
click at [417, 313] on div at bounding box center [640, 306] width 1280 height 613
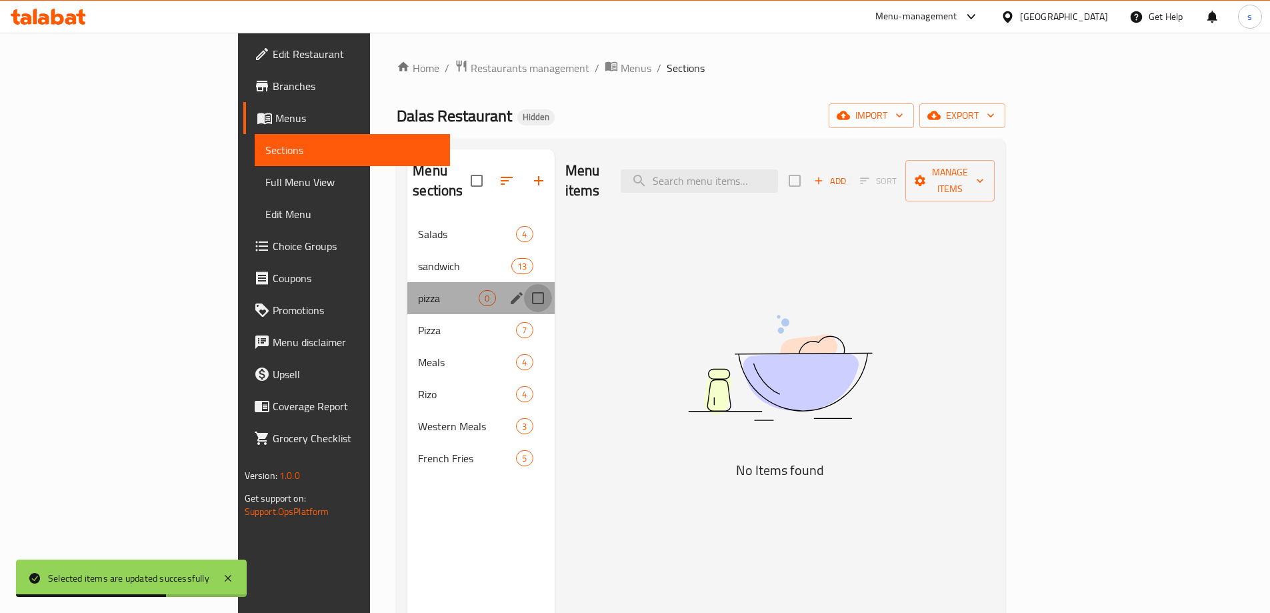
click at [524, 284] on input "Menu sections" at bounding box center [538, 298] width 28 height 28
checkbox input "true"
click at [491, 173] on icon "button" at bounding box center [499, 181] width 16 height 16
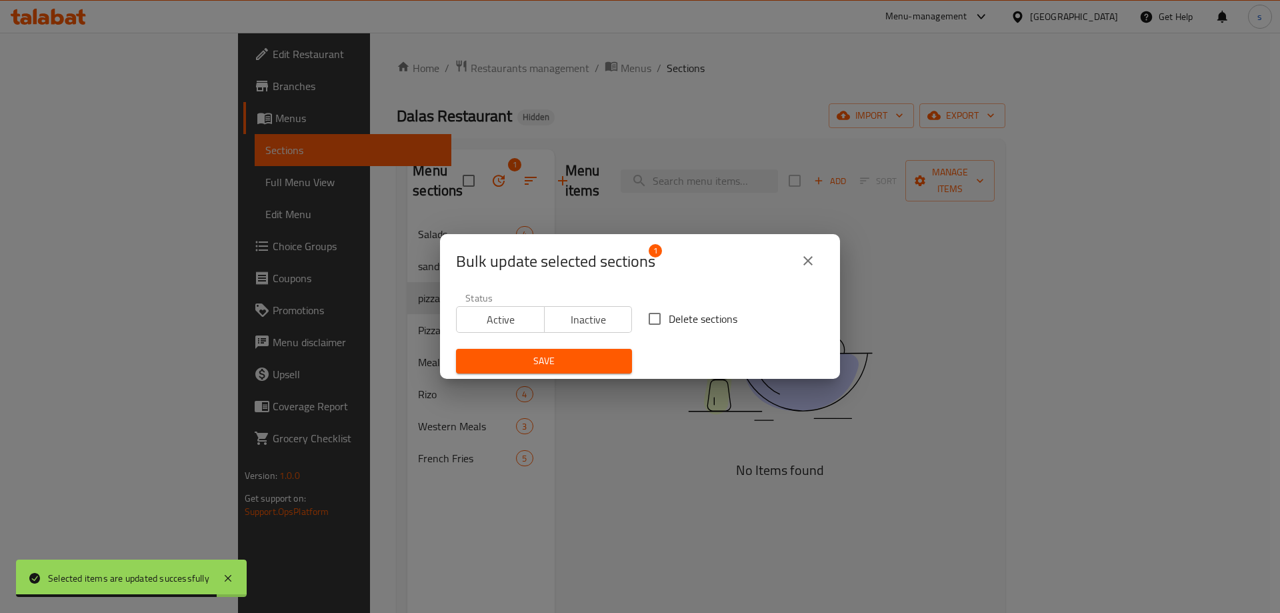
click at [645, 321] on input "Delete sections" at bounding box center [655, 319] width 28 height 28
checkbox input "true"
click at [580, 348] on div "Save" at bounding box center [544, 361] width 192 height 41
click at [580, 355] on span "Save" at bounding box center [544, 361] width 155 height 17
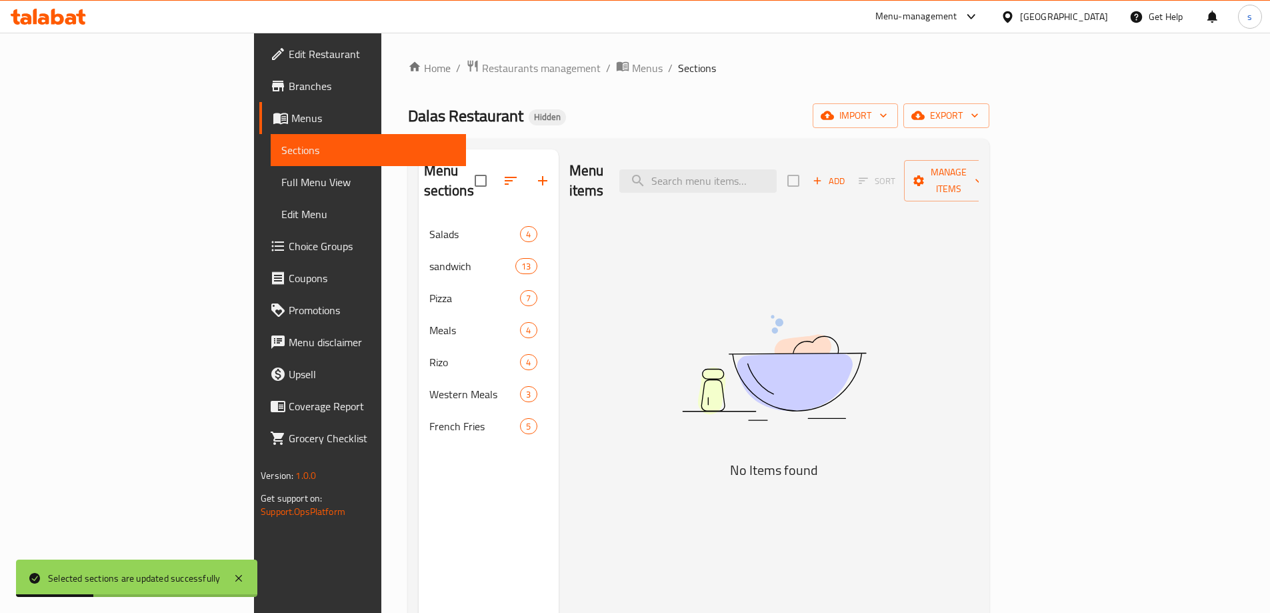
click at [281, 184] on span "Full Menu View" at bounding box center [368, 182] width 174 height 16
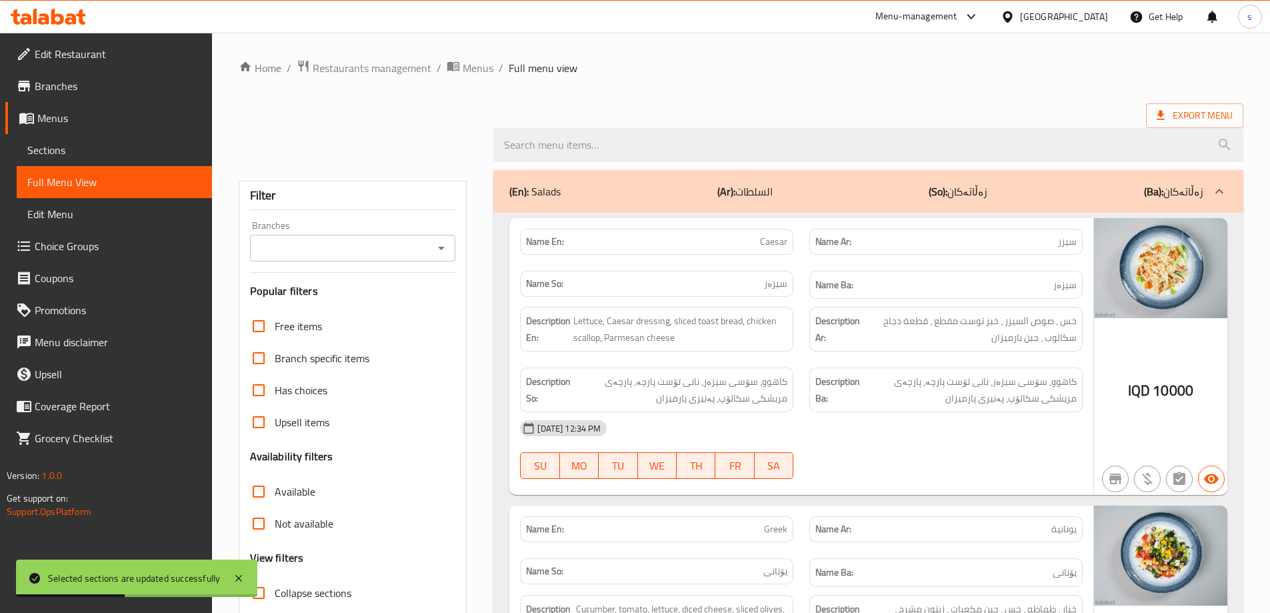
click at [450, 248] on button "Open" at bounding box center [441, 248] width 19 height 19
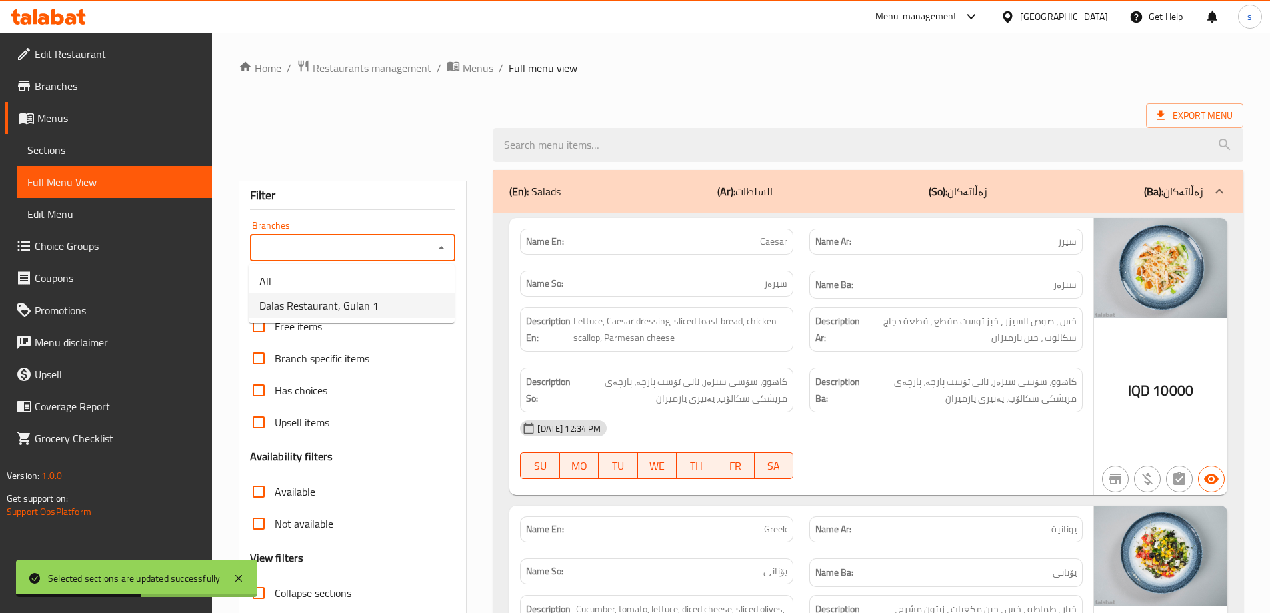
click at [427, 295] on li "Dalas Restaurant, Gulan 1" at bounding box center [352, 305] width 206 height 24
type input "Dalas Restaurant, Gulan 1"
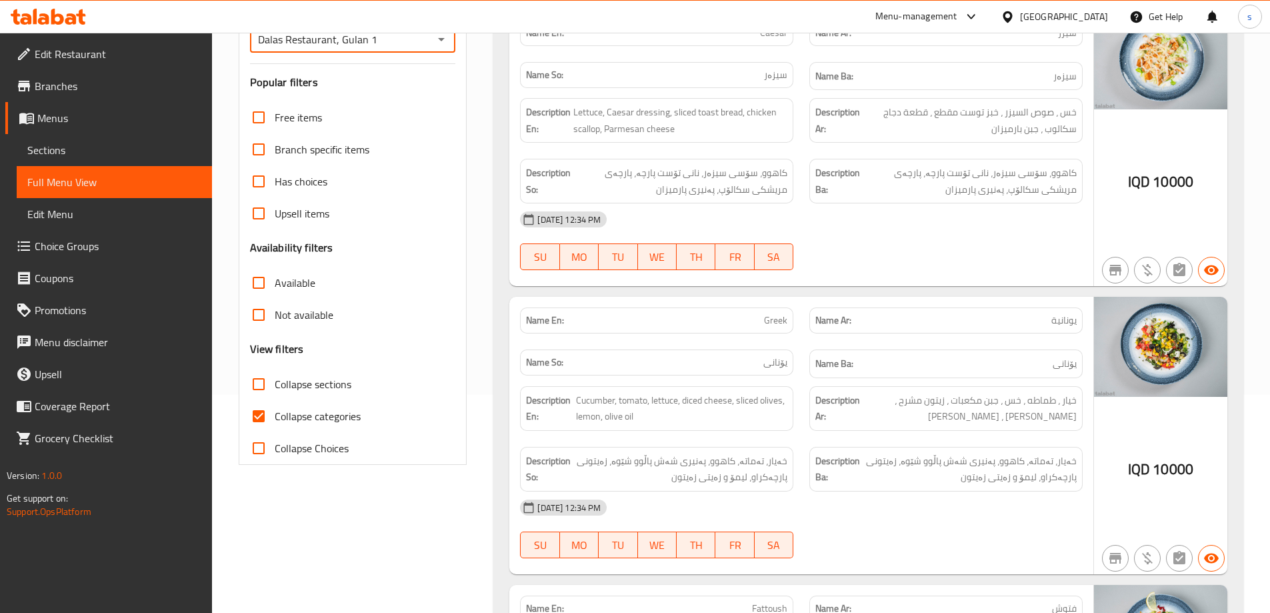
scroll to position [299, 0]
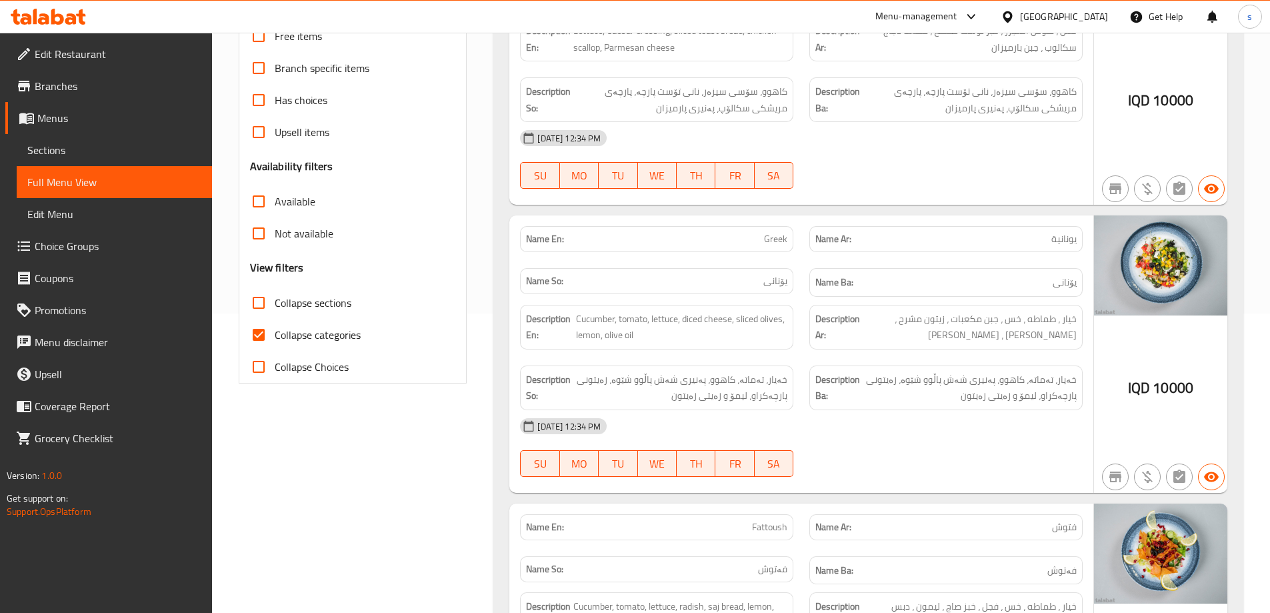
click at [256, 335] on input "Collapse categories" at bounding box center [259, 335] width 32 height 32
checkbox input "false"
click at [261, 297] on input "Collapse sections" at bounding box center [259, 303] width 32 height 32
checkbox input "true"
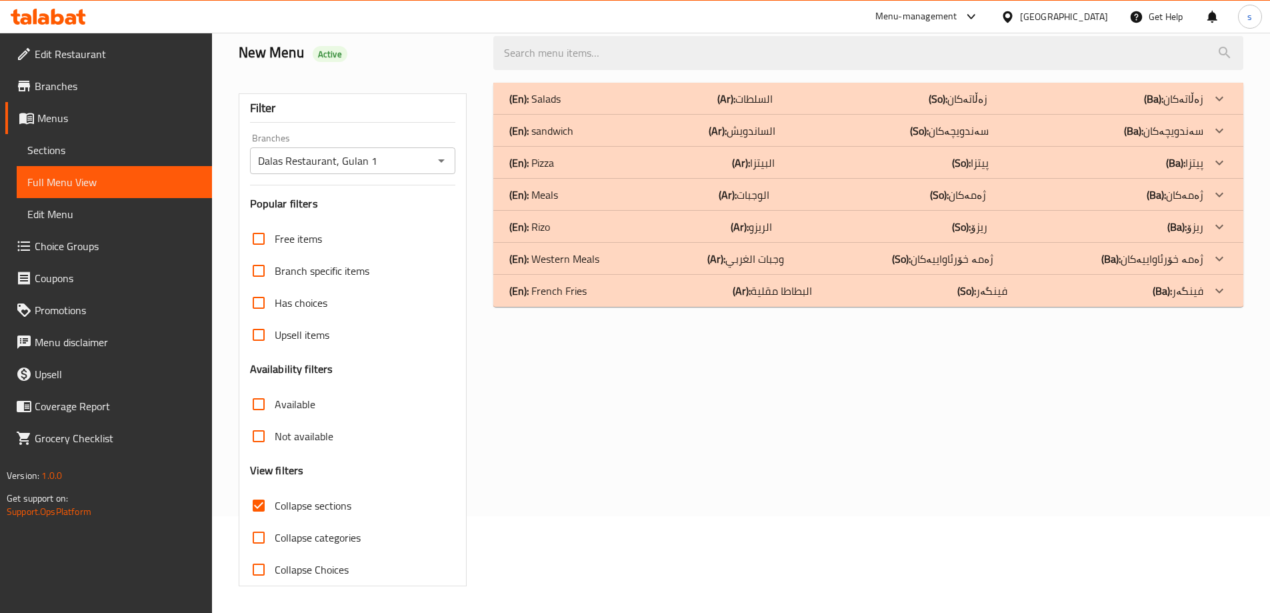
scroll to position [97, 0]
click at [573, 107] on div "(En): Pizza (Ar): البيتزا (So): پیتزا (Ba): پیتزا" at bounding box center [856, 99] width 694 height 16
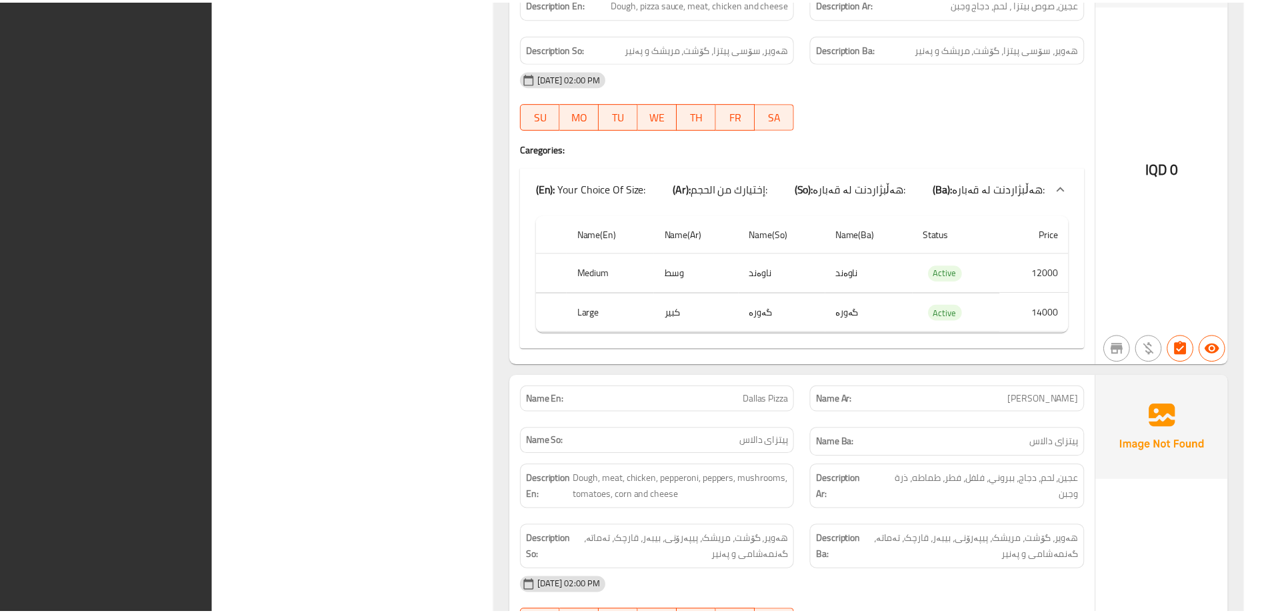
scroll to position [3307, 0]
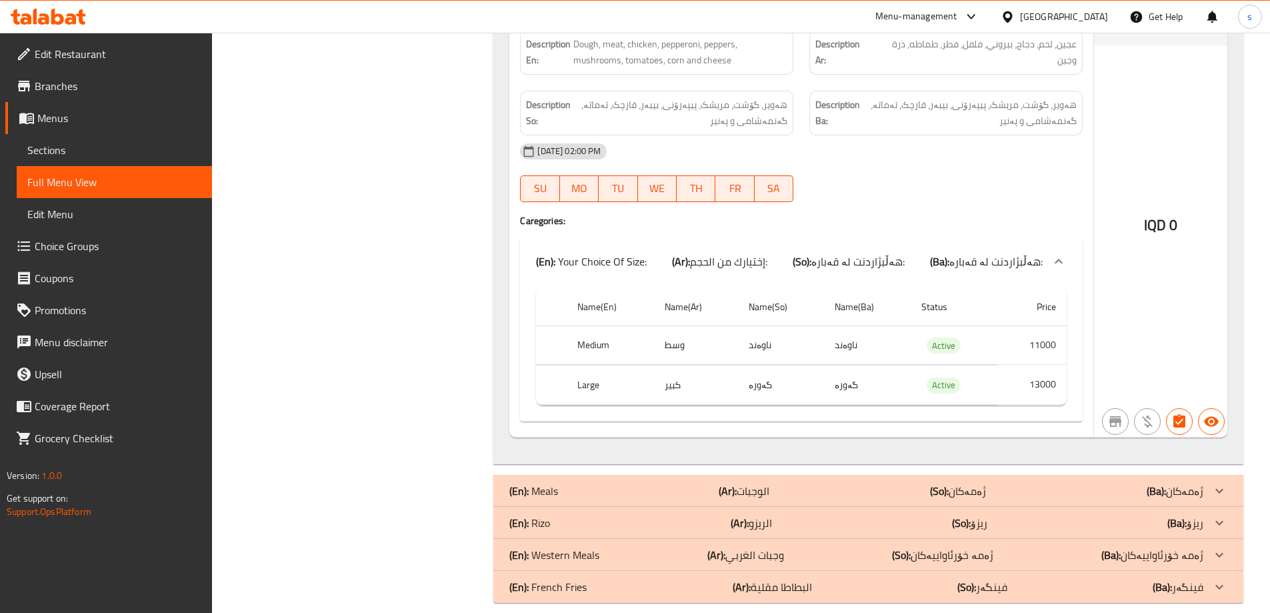
click at [81, 8] on div at bounding box center [48, 16] width 97 height 27
click at [79, 11] on icon at bounding box center [80, 16] width 9 height 15
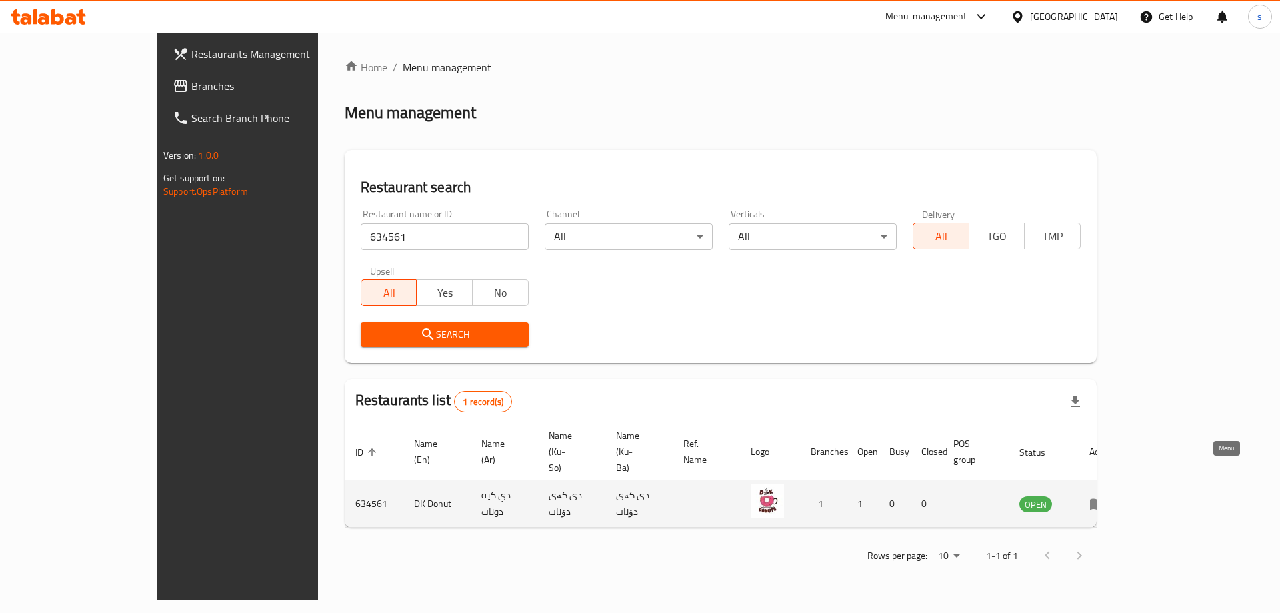
click at [1105, 499] on icon "enhanced table" at bounding box center [1097, 504] width 15 height 11
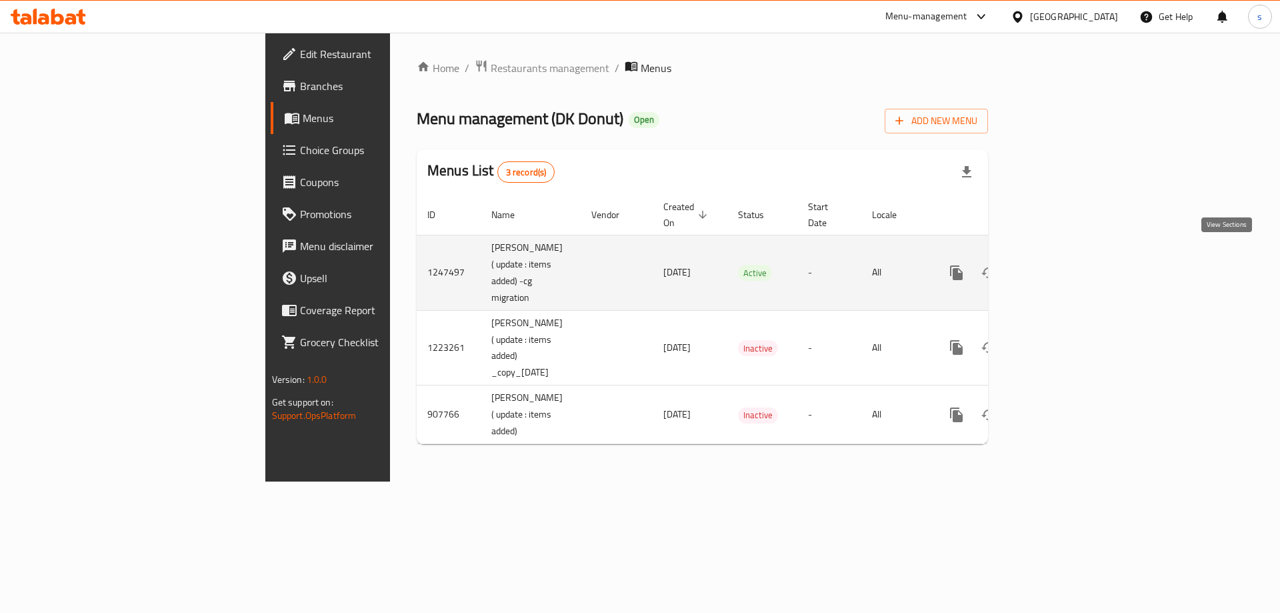
click at [1061, 265] on icon "enhanced table" at bounding box center [1053, 273] width 16 height 16
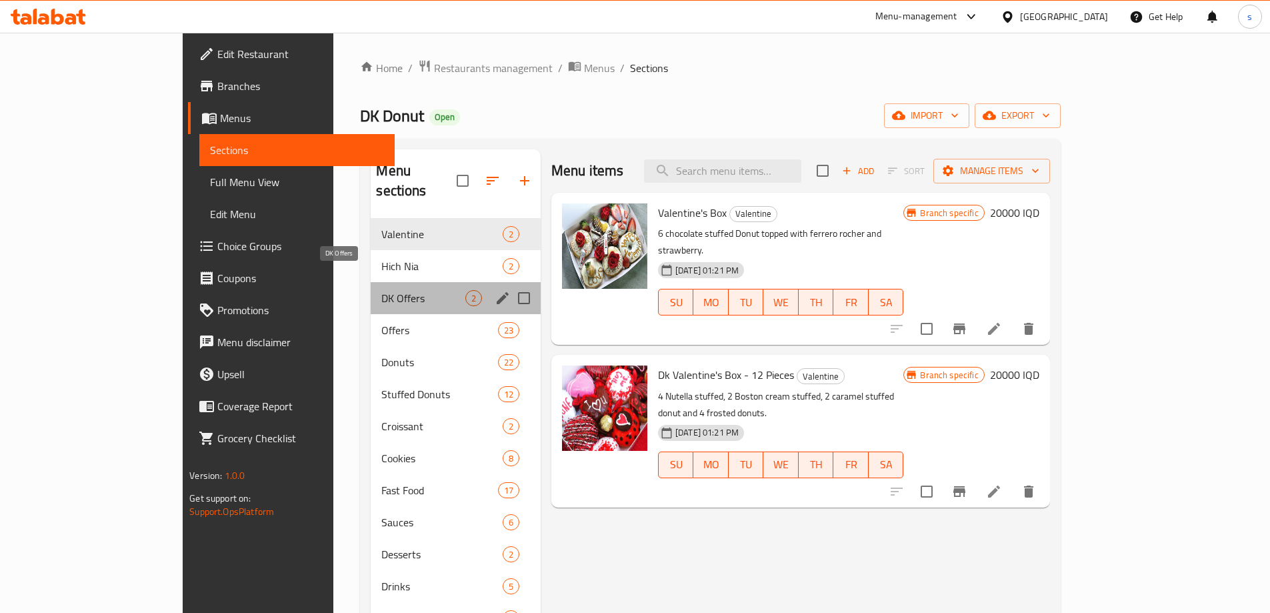
click at [381, 290] on span "DK Offers" at bounding box center [422, 298] width 83 height 16
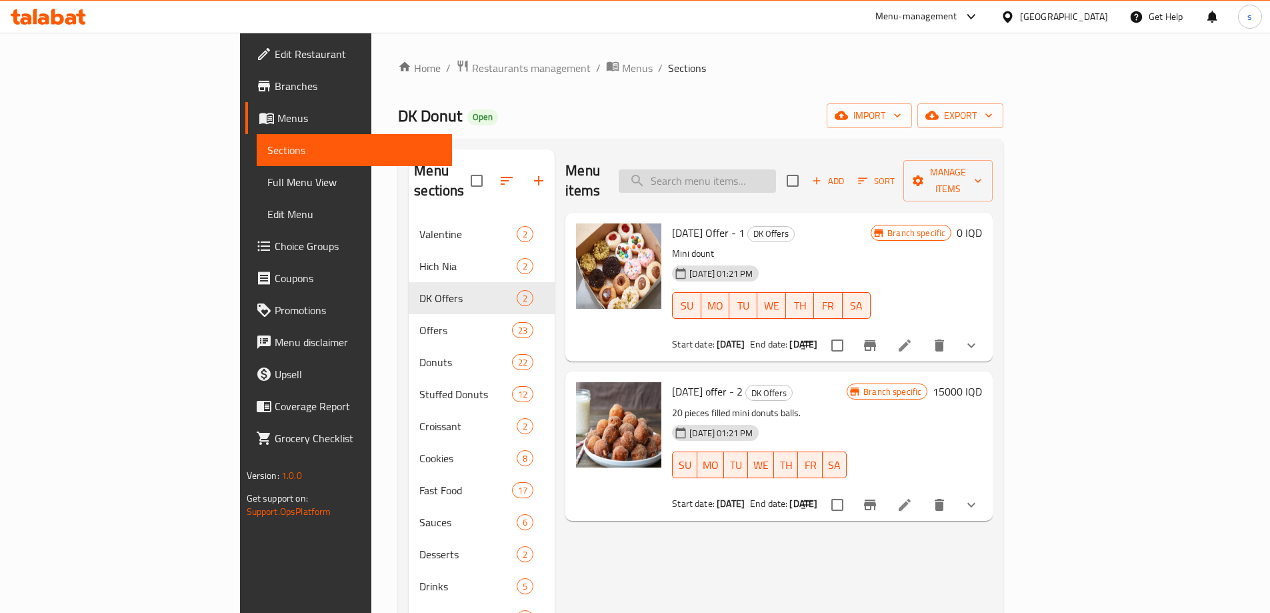
click at [748, 169] on input "search" at bounding box center [697, 180] width 157 height 23
paste input "Box offer's"
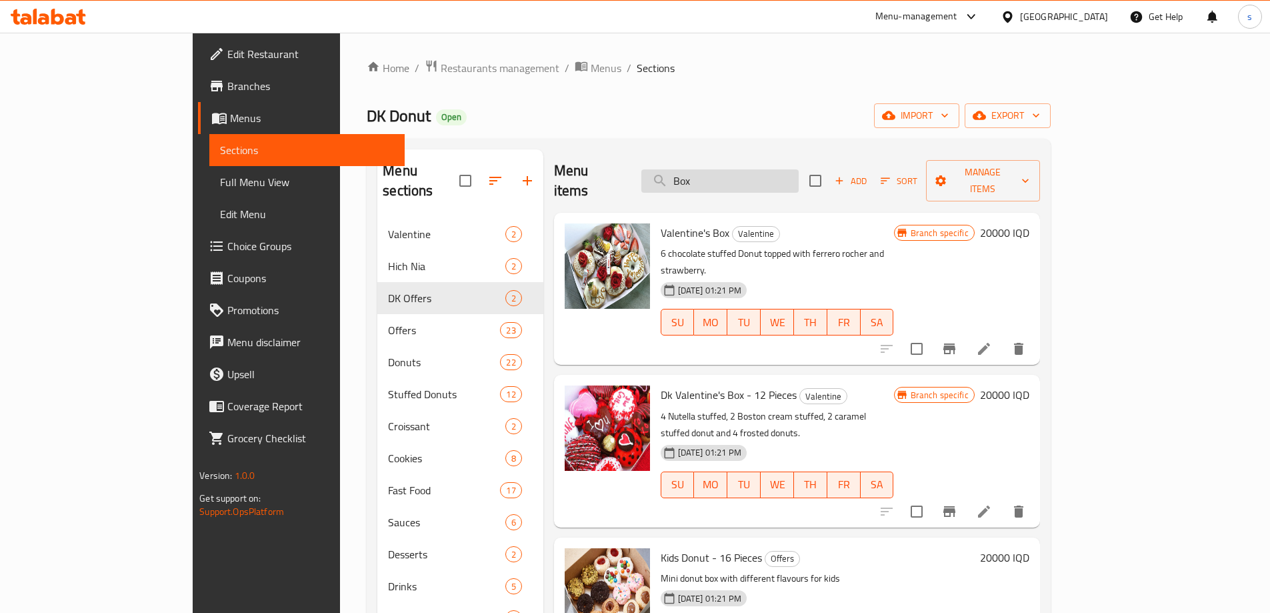
click at [782, 169] on input "Box" at bounding box center [719, 180] width 157 height 23
paste input "Movies"
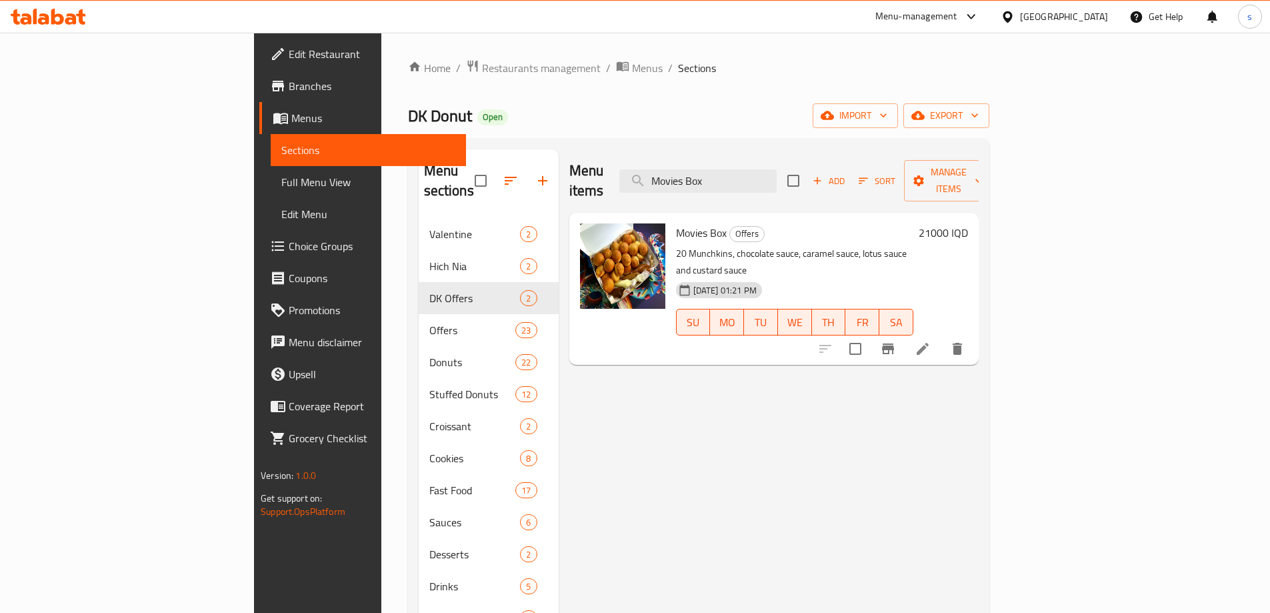
type input "Movies Box"
click at [281, 187] on span "Full Menu View" at bounding box center [368, 182] width 174 height 16
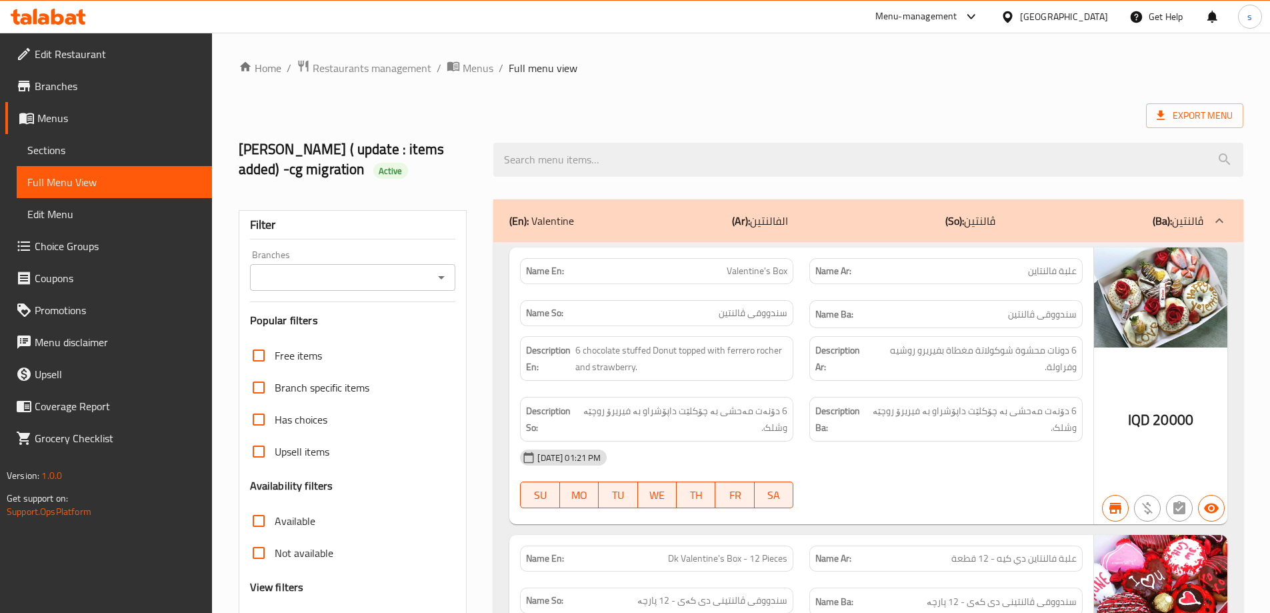
click at [433, 272] on div "Branches" at bounding box center [353, 277] width 206 height 27
click at [436, 281] on icon "Open" at bounding box center [441, 277] width 16 height 16
click at [431, 337] on li "DK Donut, Nuseran" at bounding box center [352, 335] width 206 height 24
type input "DK Donut, Nuseran"
click at [595, 160] on input "search" at bounding box center [868, 160] width 750 height 34
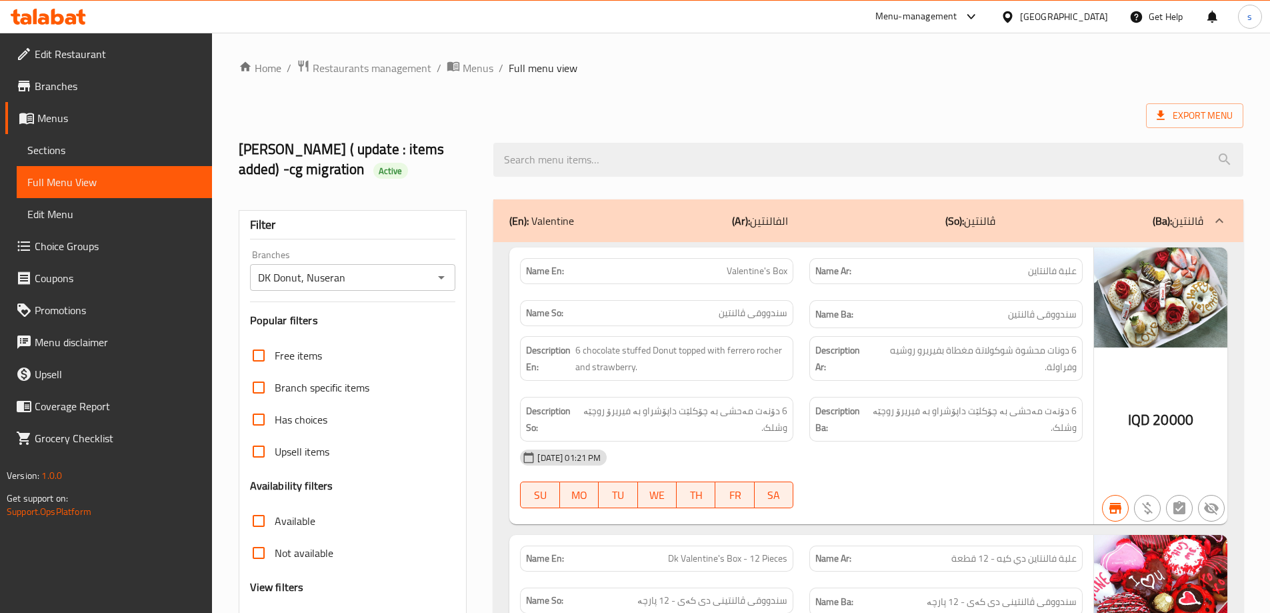
paste input "Movies Box"
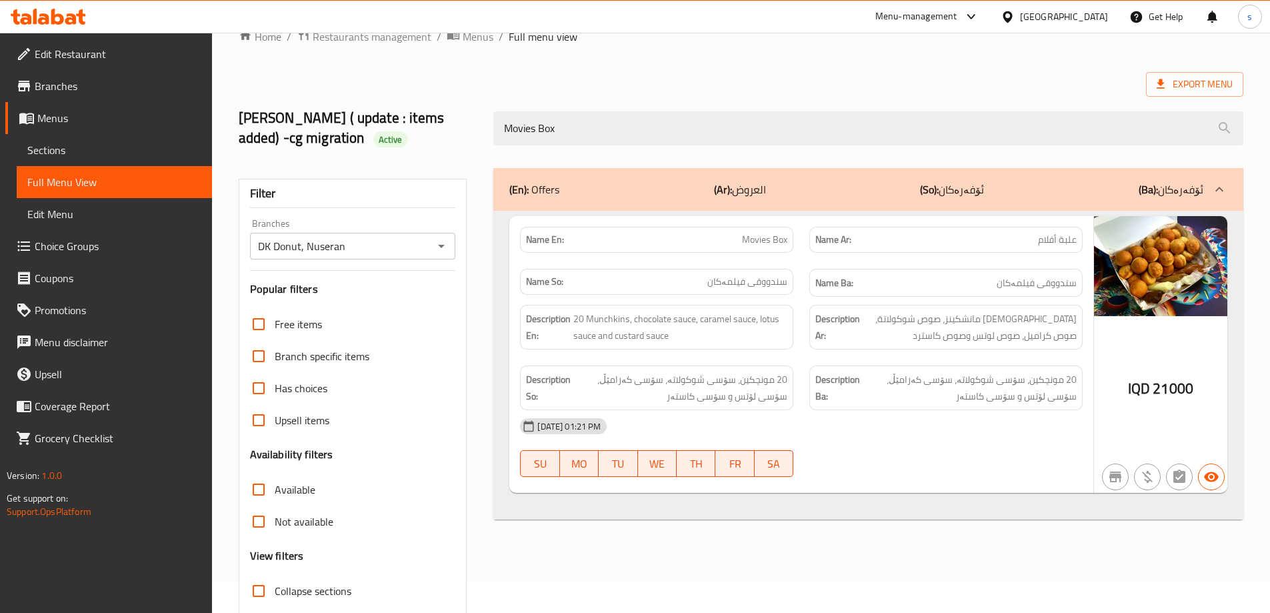
scroll to position [51, 0]
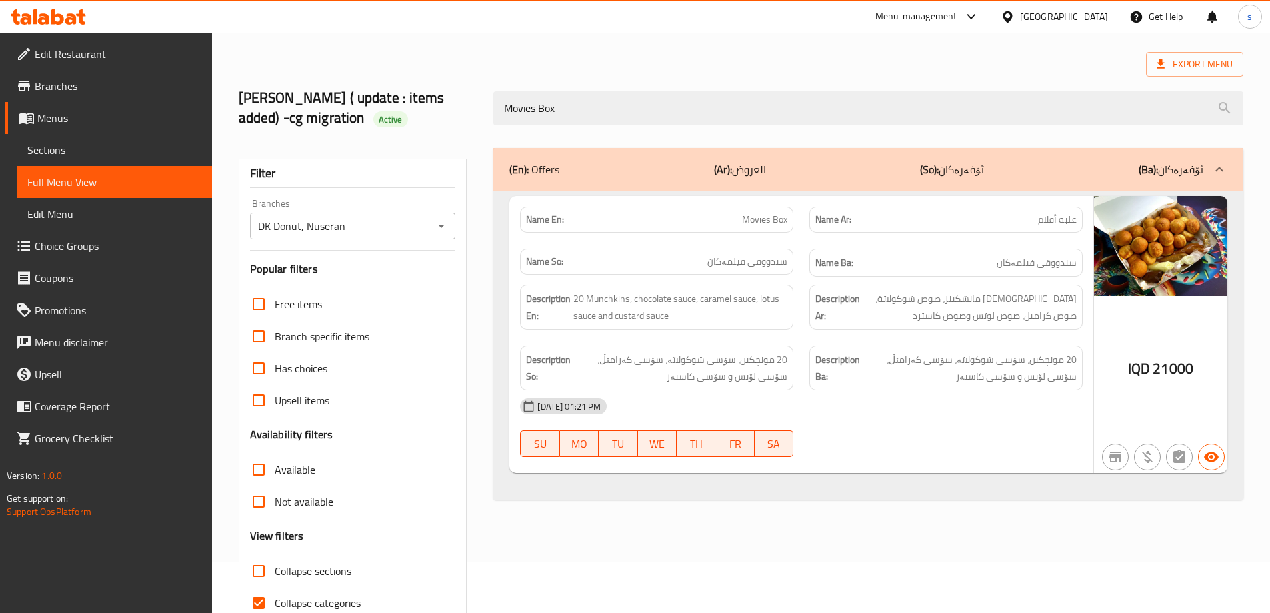
type input "Movies Box"
click at [63, 17] on icon at bounding box center [57, 17] width 13 height 16
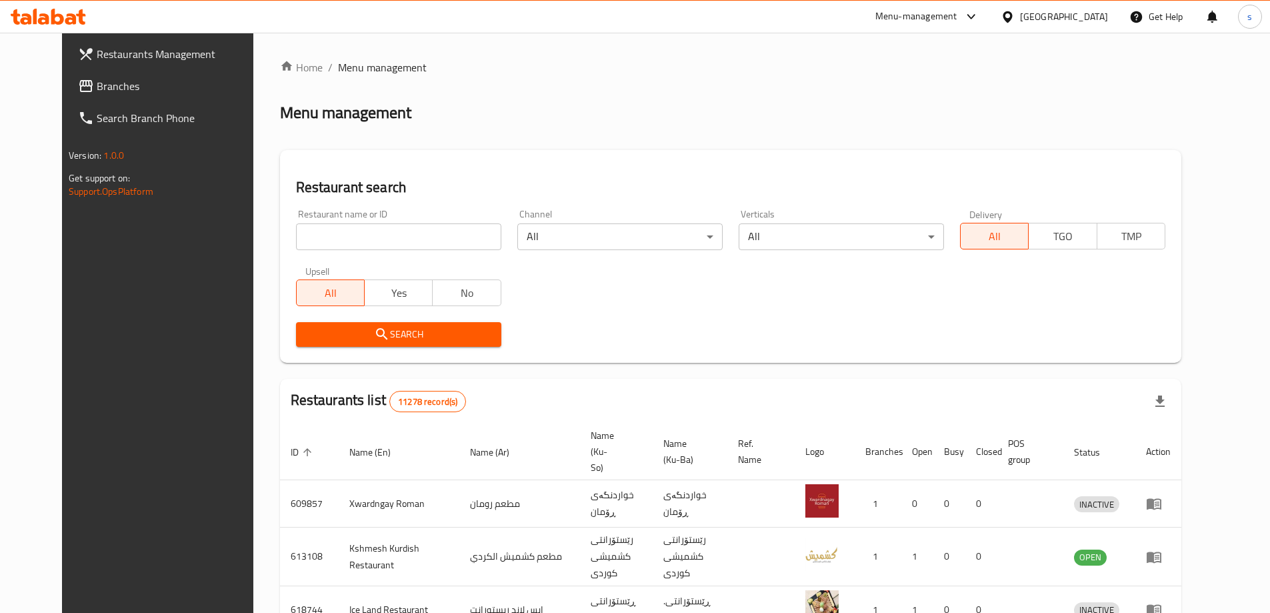
click at [296, 228] on input "search" at bounding box center [398, 236] width 205 height 27
paste input "772312"
type input "772312"
click button "Search" at bounding box center [398, 334] width 205 height 25
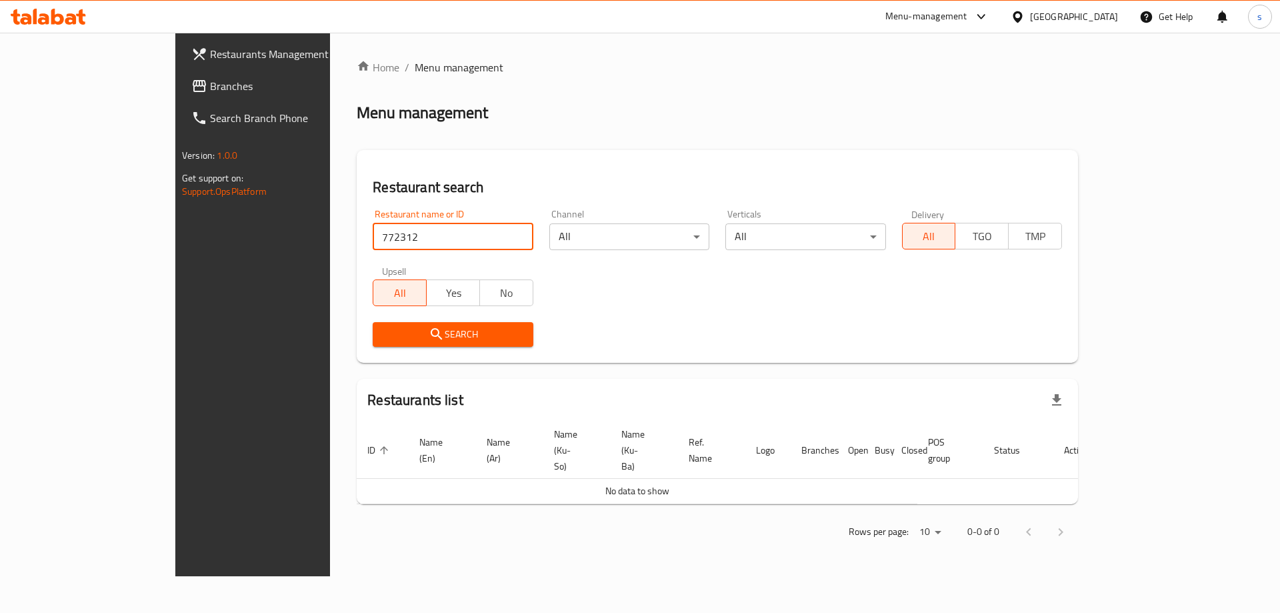
click at [474, 245] on input "772312" at bounding box center [453, 236] width 160 height 27
click at [474, 233] on input "772312" at bounding box center [453, 236] width 160 height 27
paste input "Box offer's"
type input "Box offer's"
click at [478, 239] on input "Box offer's" at bounding box center [453, 236] width 160 height 27
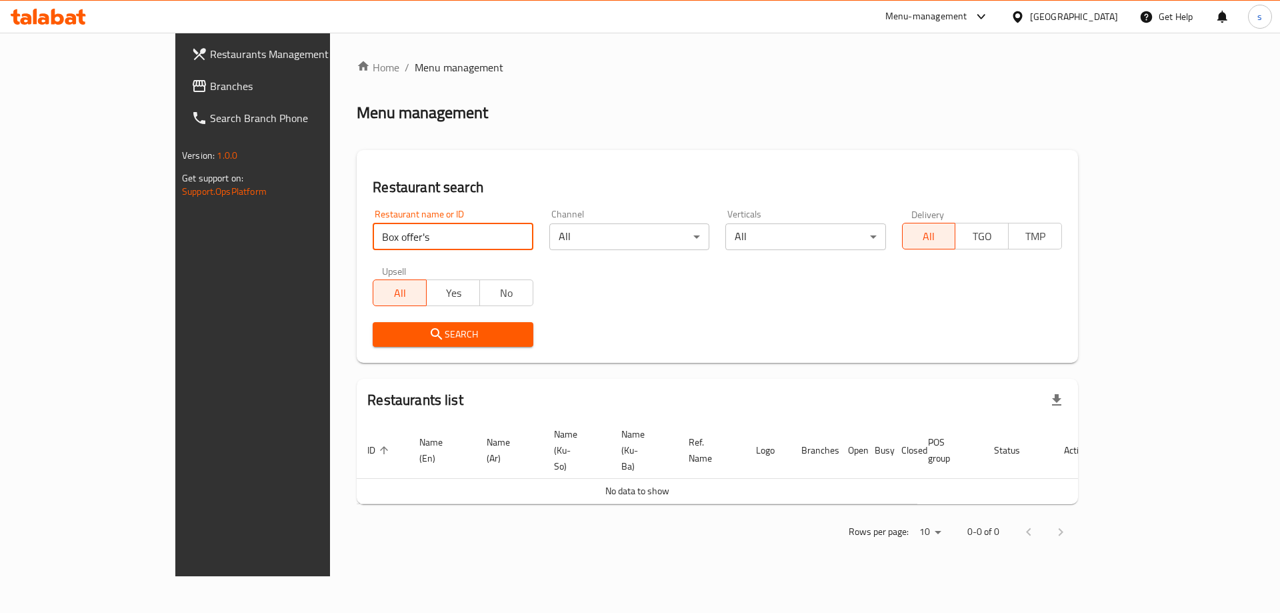
click at [478, 236] on input "Box offer's" at bounding box center [453, 236] width 160 height 27
click at [469, 236] on input "Box offer's" at bounding box center [453, 236] width 160 height 27
click at [474, 235] on input "Box offer's" at bounding box center [453, 236] width 160 height 27
paste input "634561"
type input "634561"
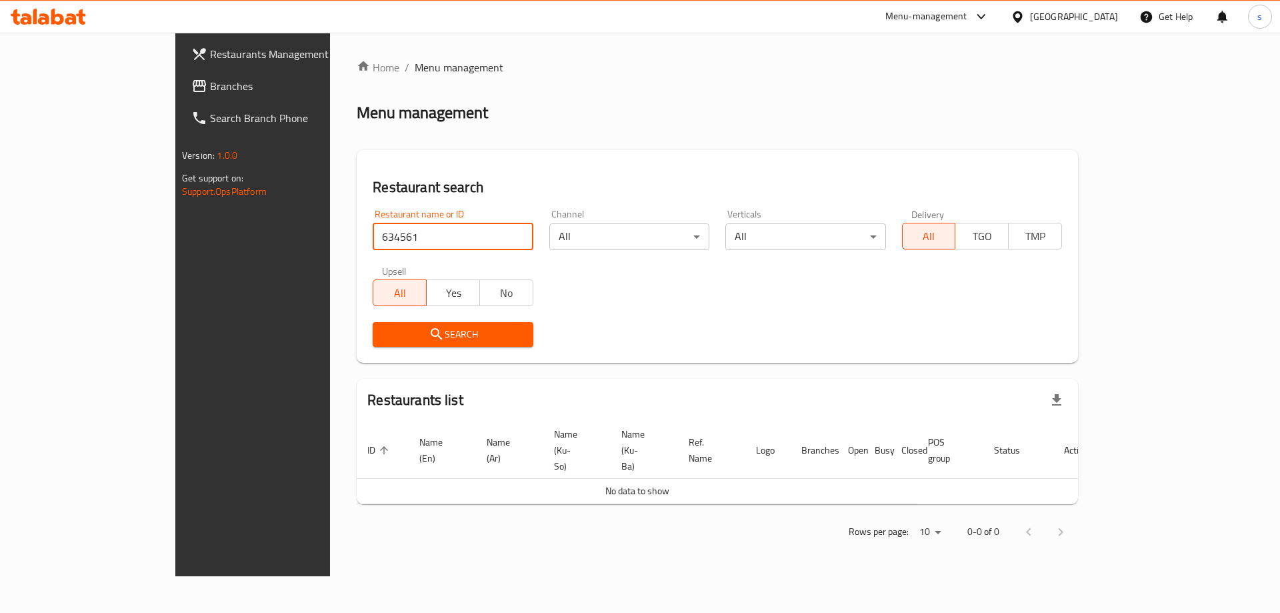
click button "Search" at bounding box center [453, 334] width 160 height 25
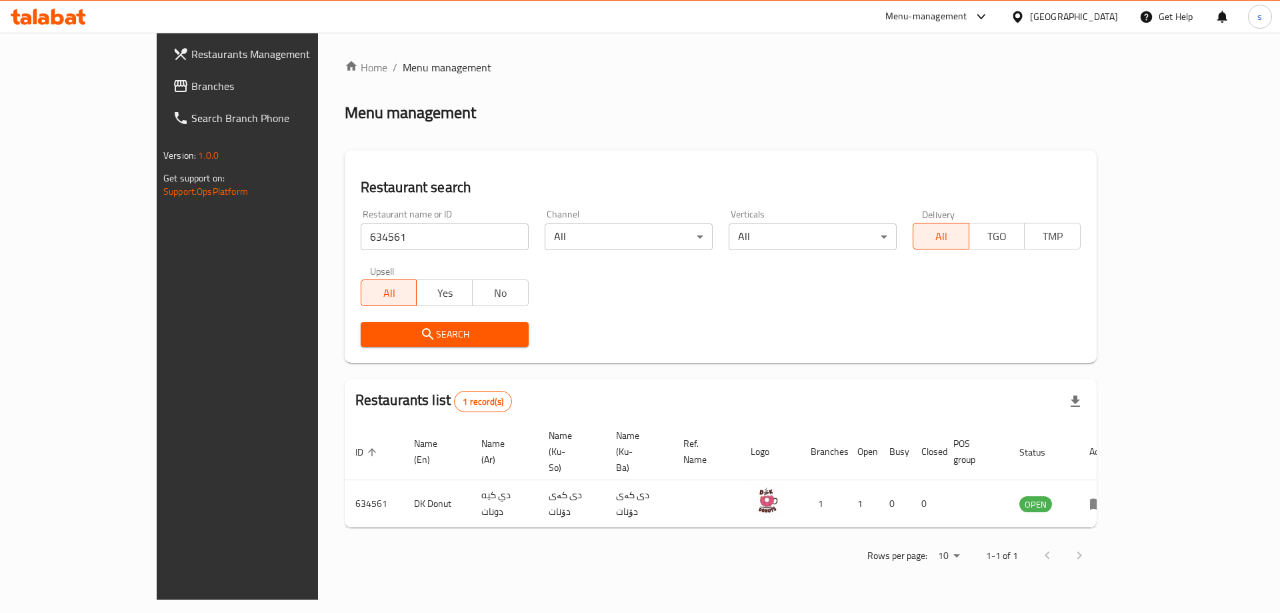
click at [842, 354] on div "Search" at bounding box center [721, 334] width 736 height 41
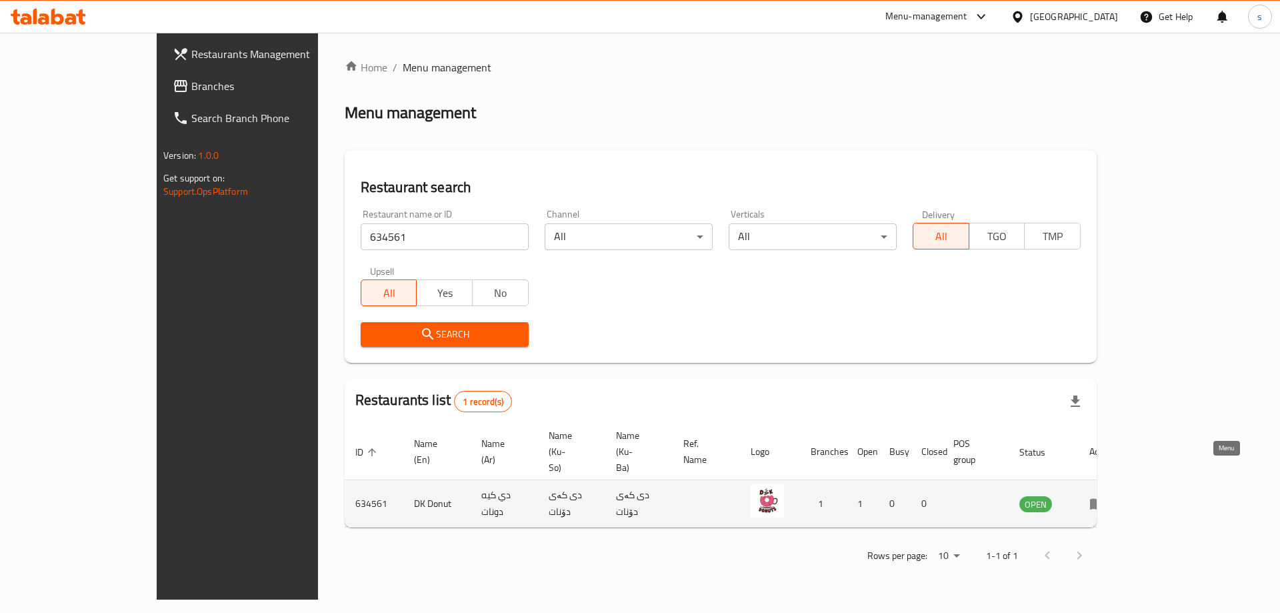
click at [1105, 499] on icon "enhanced table" at bounding box center [1097, 504] width 15 height 11
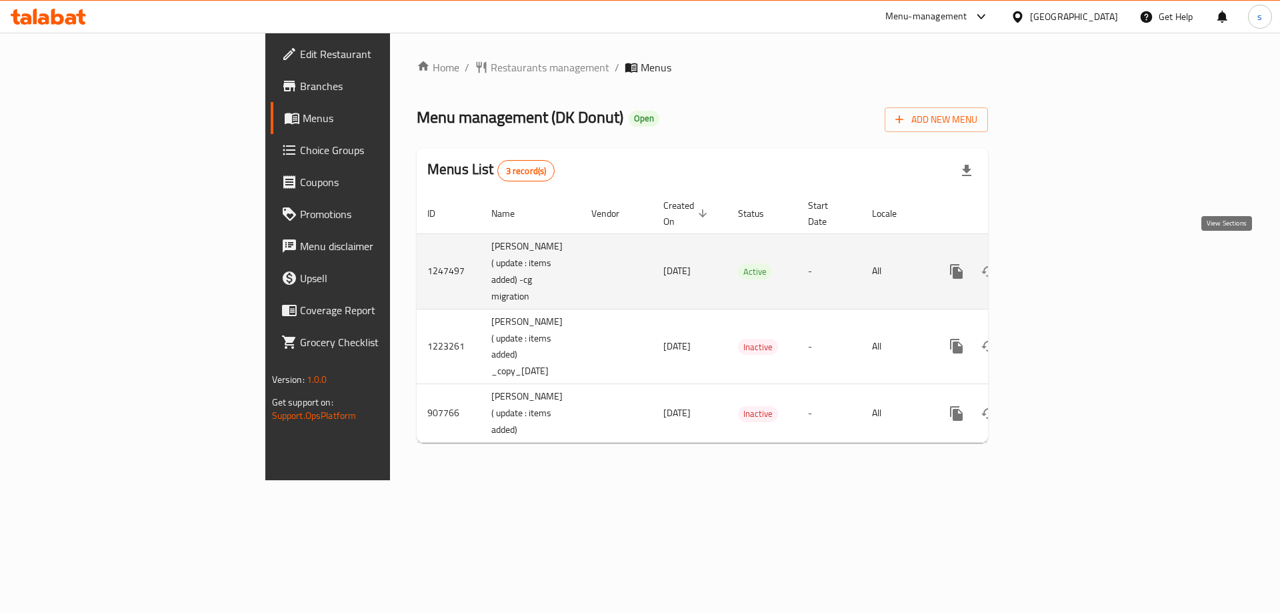
click at [1061, 263] on icon "enhanced table" at bounding box center [1053, 271] width 16 height 16
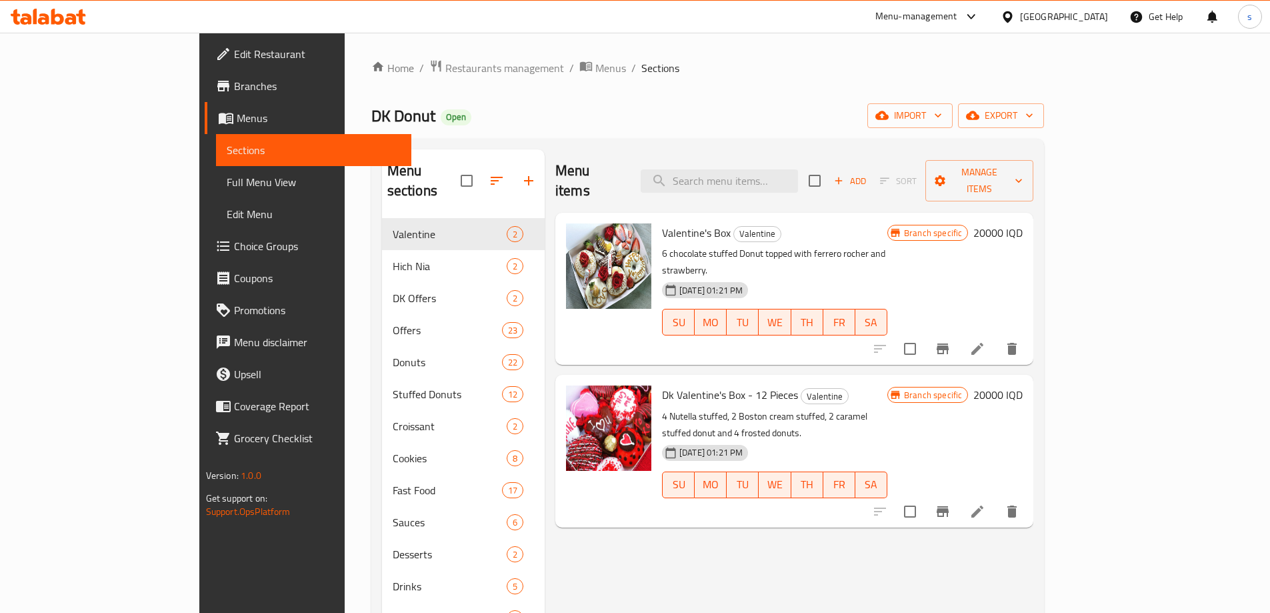
click at [234, 87] on span "Branches" at bounding box center [317, 86] width 167 height 16
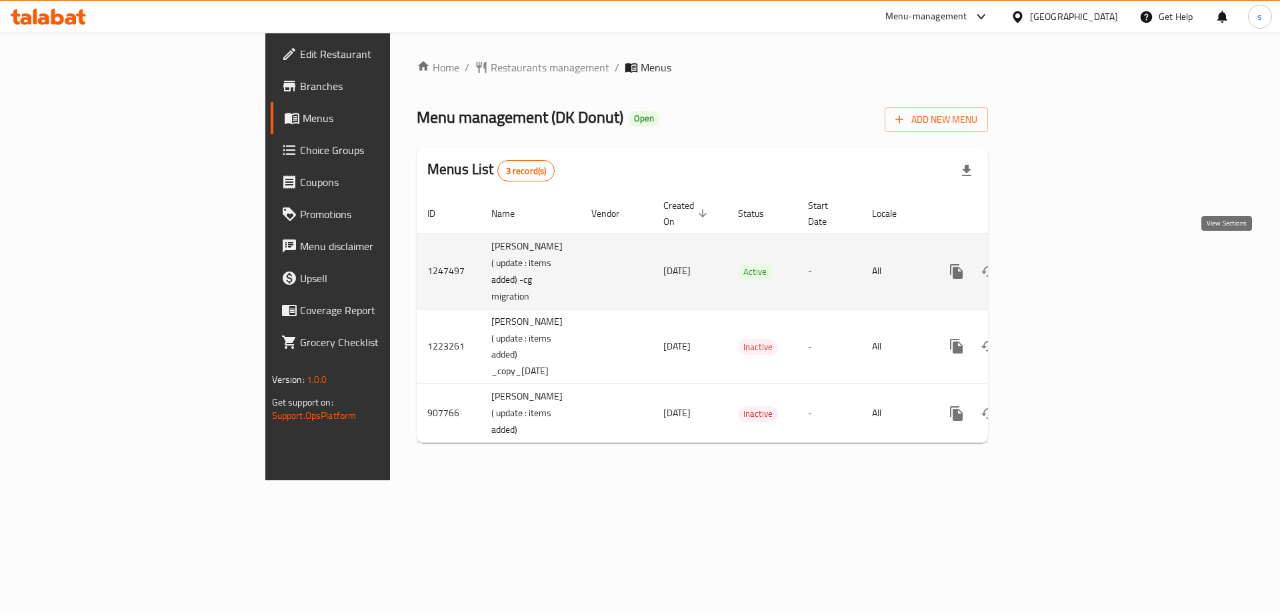
click at [1061, 263] on icon "enhanced table" at bounding box center [1053, 271] width 16 height 16
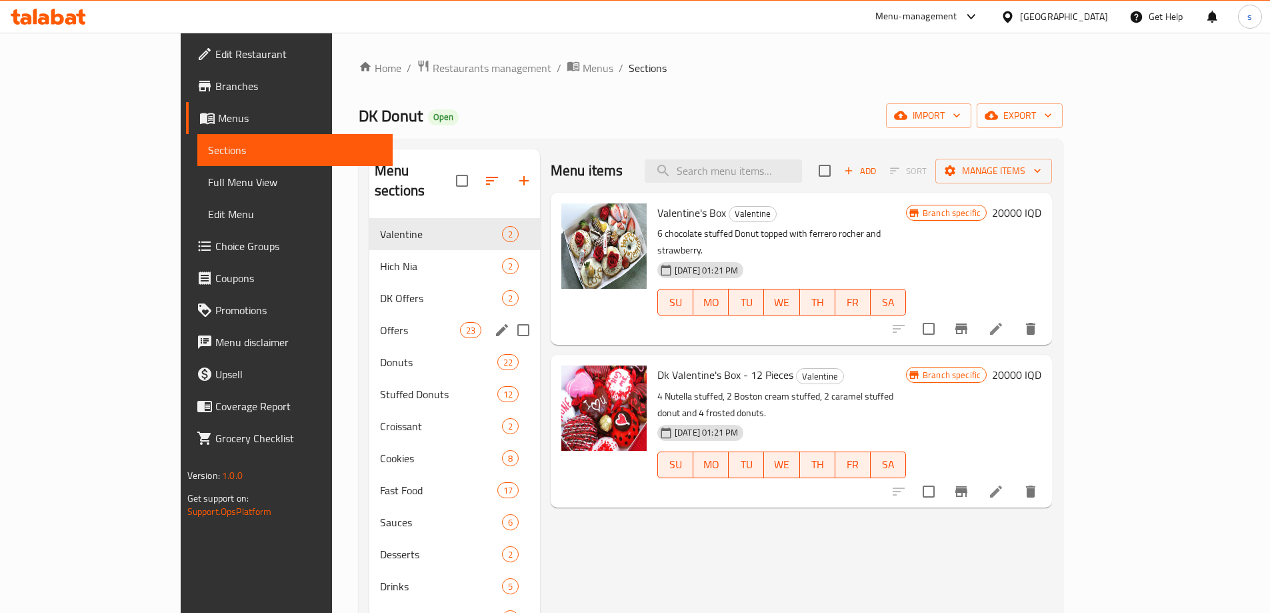
click at [369, 318] on div "Offers 23" at bounding box center [454, 330] width 171 height 32
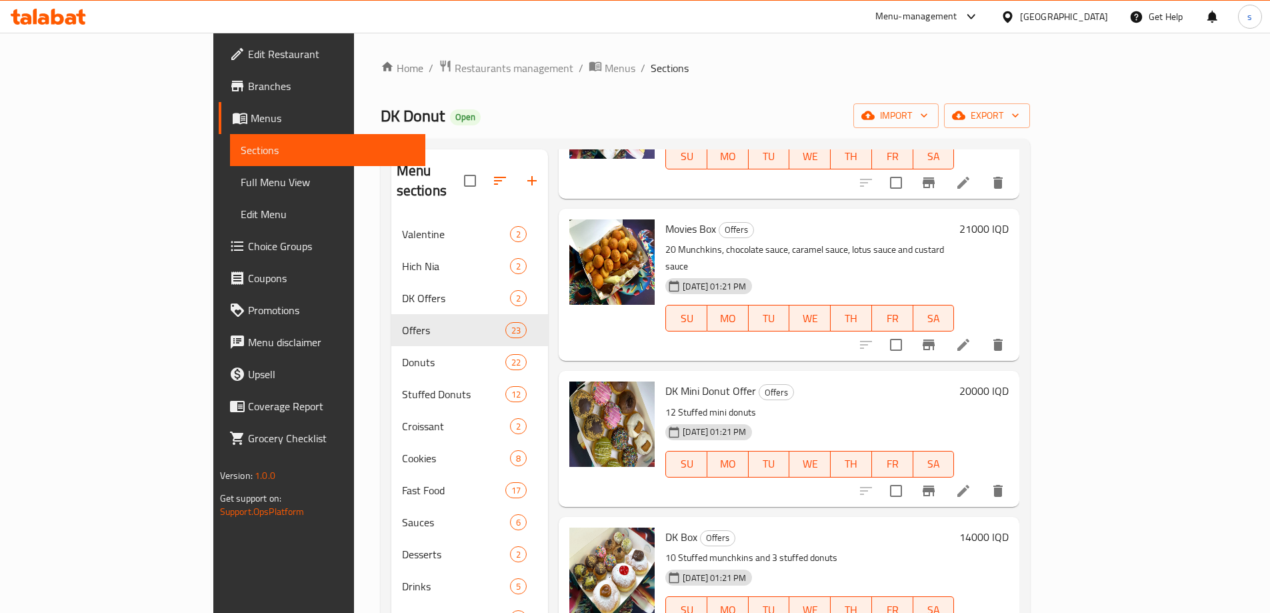
scroll to position [337, 0]
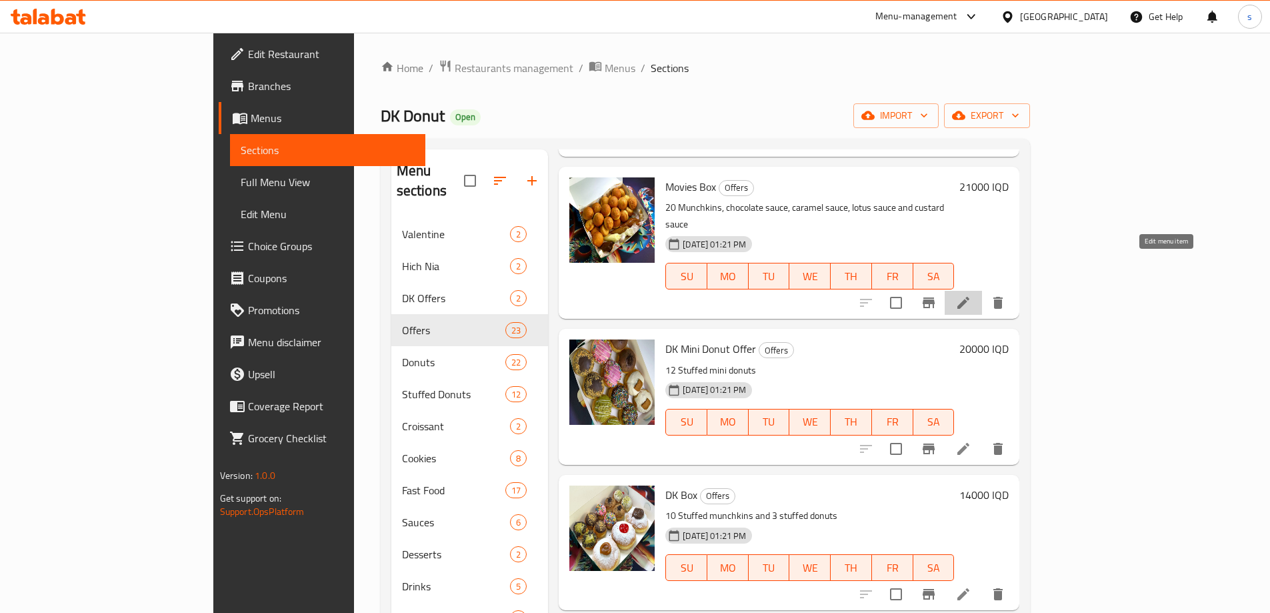
click at [972, 295] on icon at bounding box center [964, 303] width 16 height 16
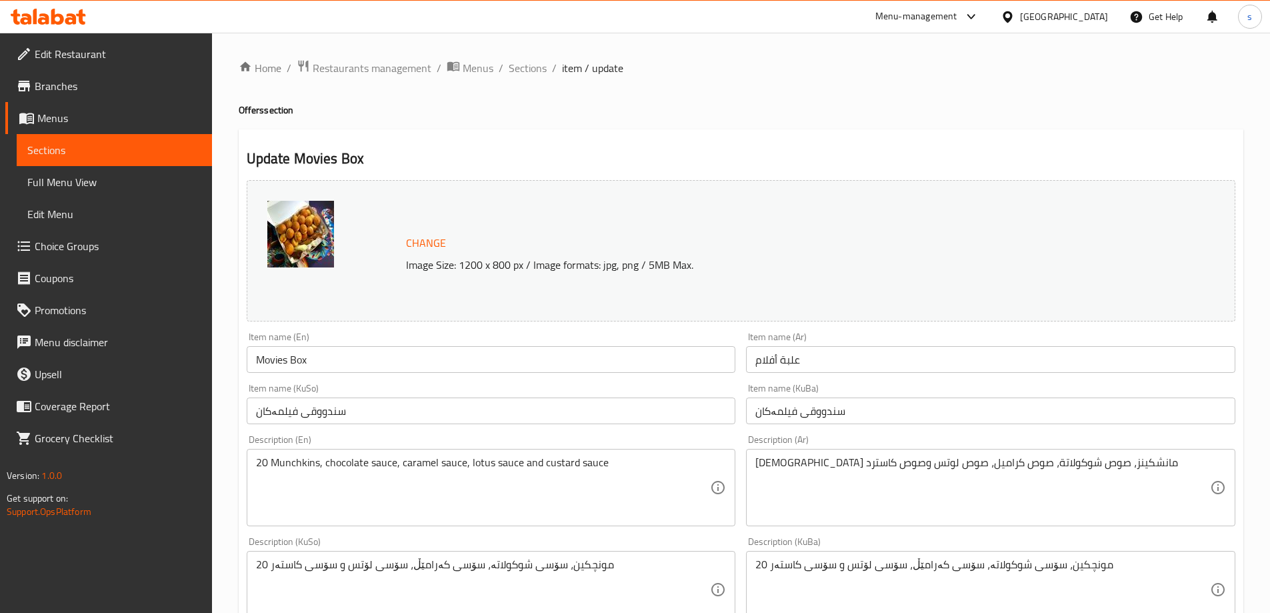
click at [55, 16] on icon at bounding box center [57, 17] width 13 height 16
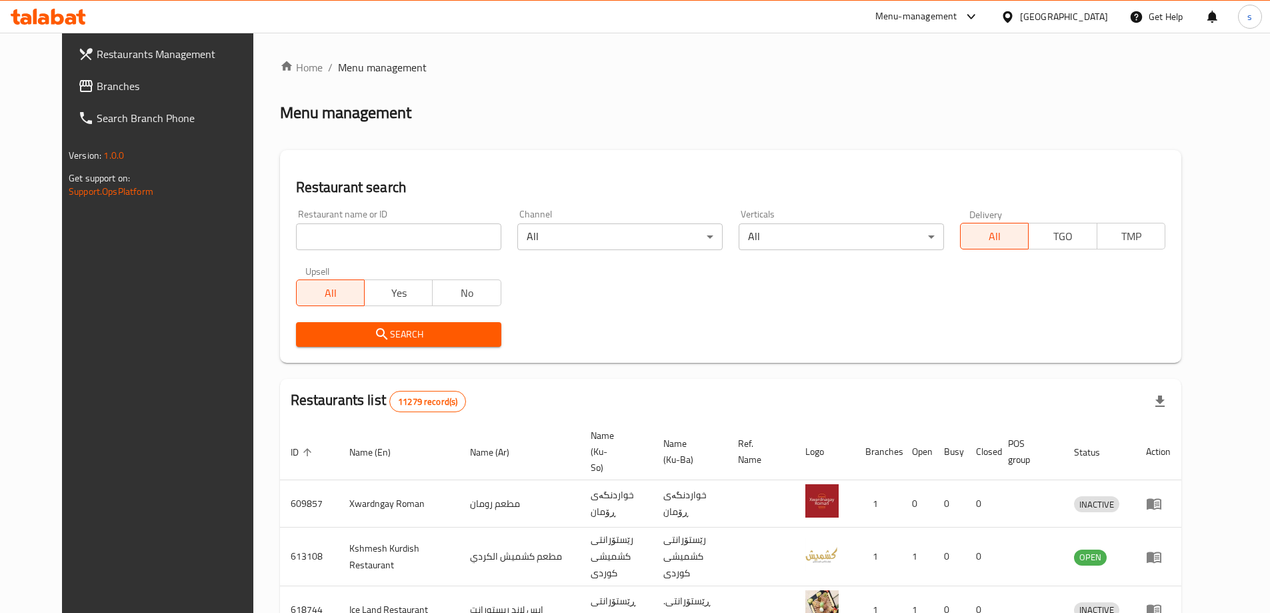
click at [325, 231] on input "search" at bounding box center [398, 236] width 205 height 27
paste input "[PERSON_NAME]"
type input "[PERSON_NAME]"
click button "Search" at bounding box center [398, 334] width 205 height 25
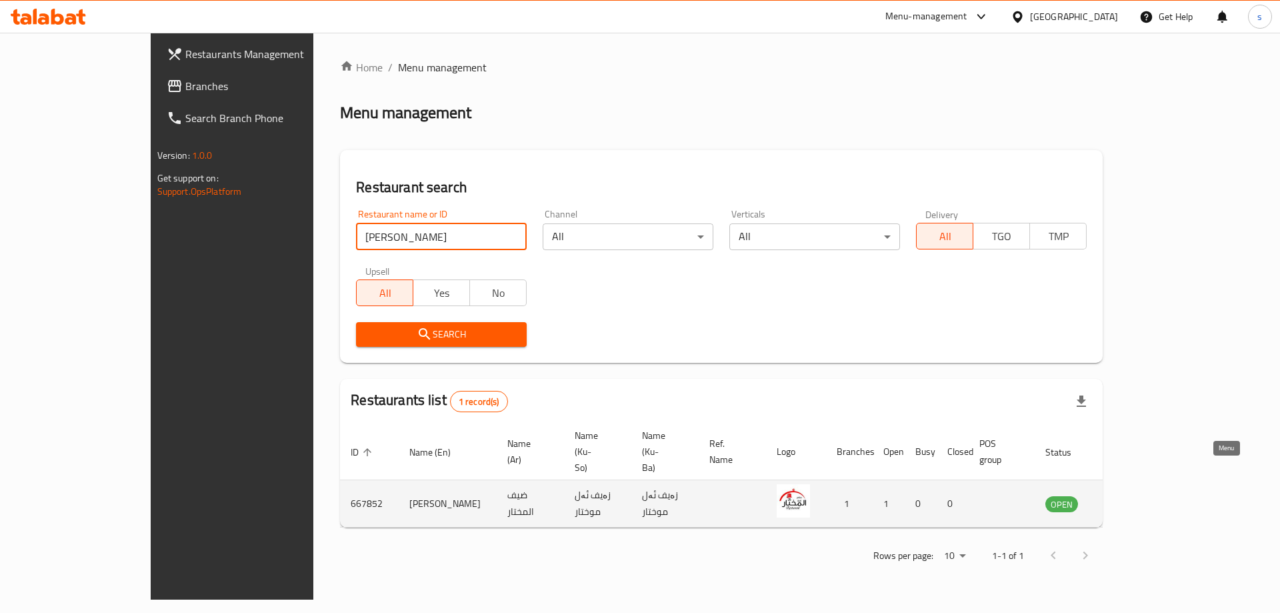
click at [1131, 499] on icon "enhanced table" at bounding box center [1123, 504] width 15 height 11
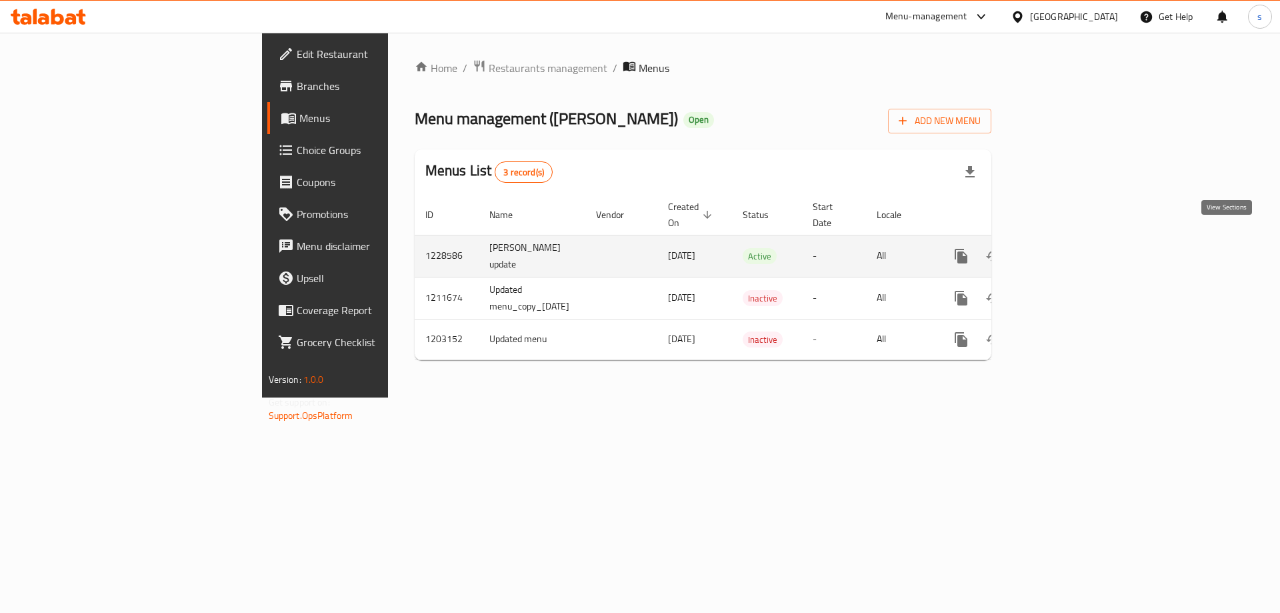
click at [1064, 250] on icon "enhanced table" at bounding box center [1058, 256] width 12 height 12
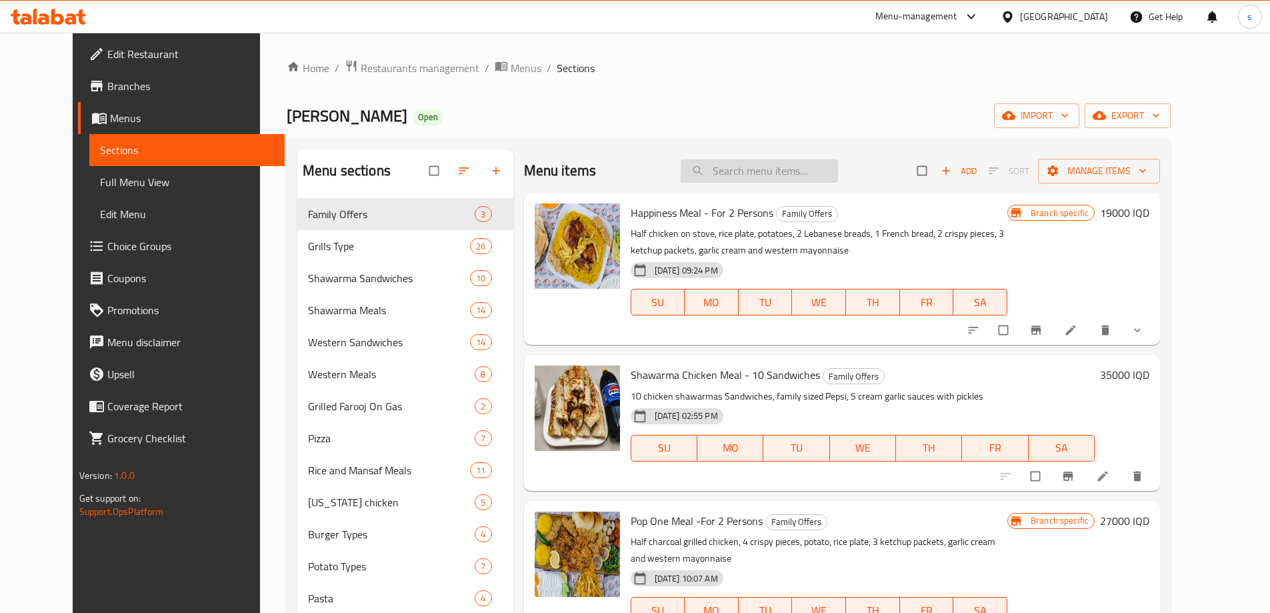
click at [784, 168] on input "search" at bounding box center [759, 170] width 157 height 23
paste input "Shawarma Chicken Meal - 10 Sandwiches"
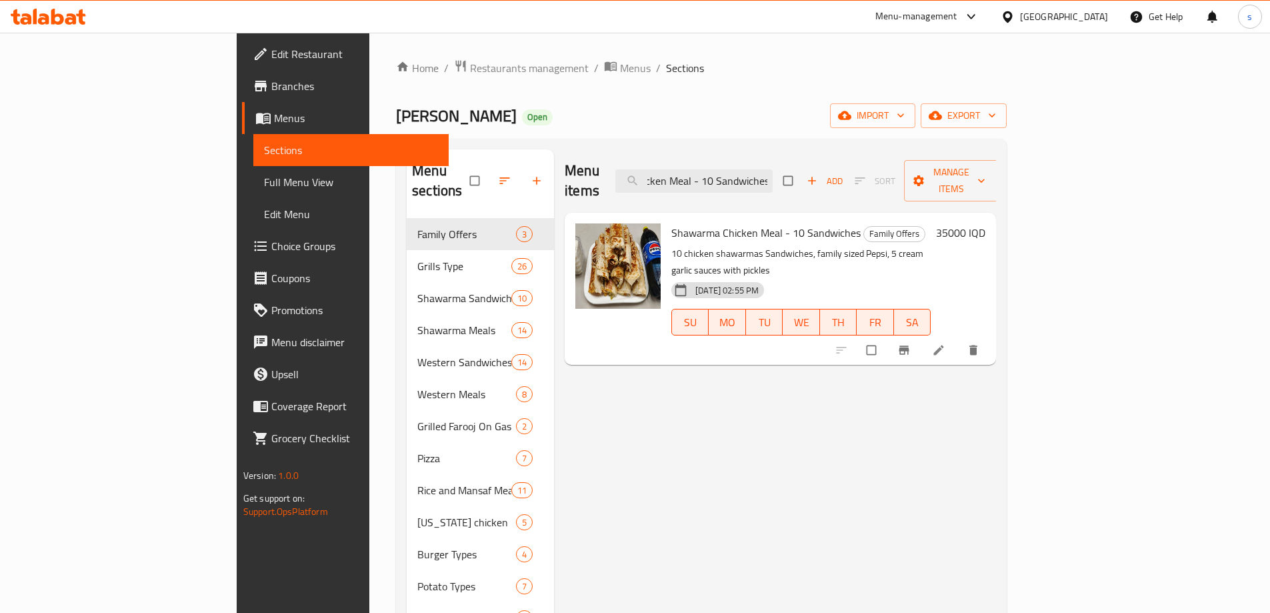
type input "Shawarma Chicken Meal - 10 Sandwiches"
click at [959, 339] on li at bounding box center [940, 349] width 37 height 21
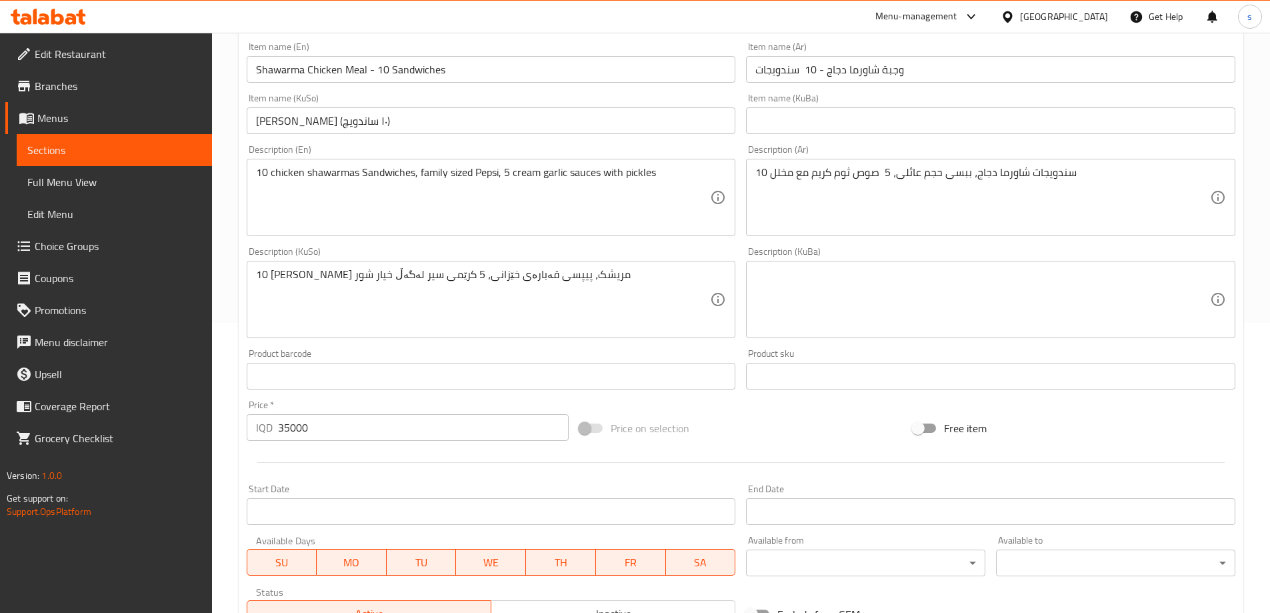
scroll to position [245, 0]
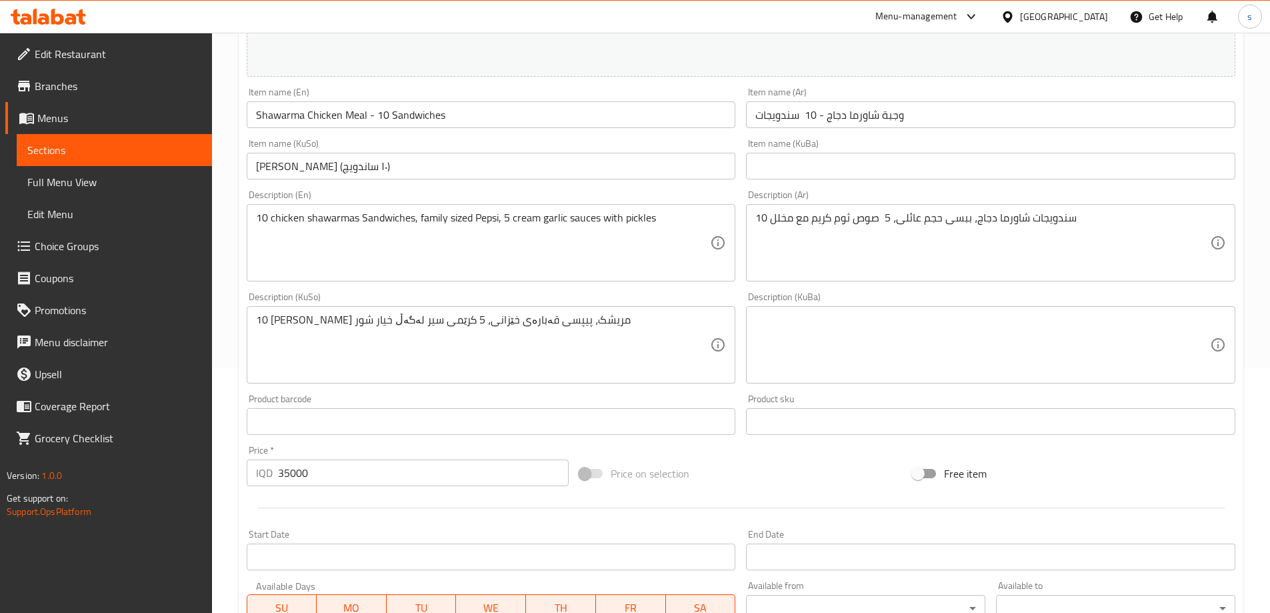
click at [587, 163] on input "ژەمی مریشکی شاورما (١٠ ساندویچ)" at bounding box center [491, 166] width 489 height 27
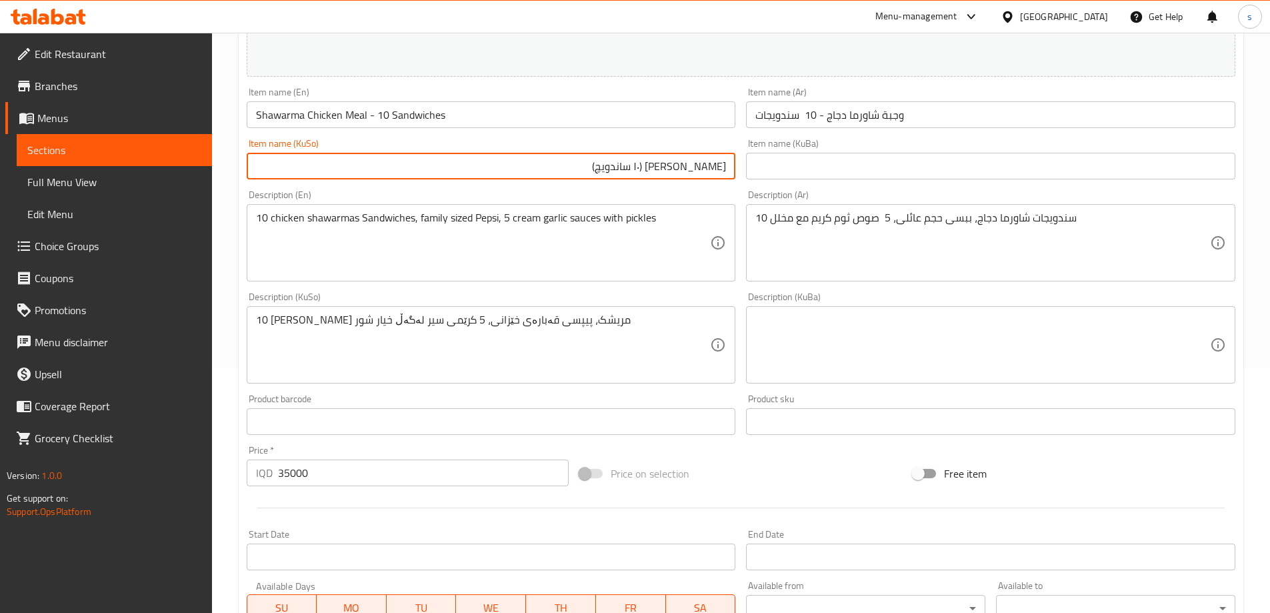
click at [557, 165] on input "ژەمی مریشکی شاورما (١٠ ساندویچ)" at bounding box center [491, 166] width 489 height 27
click at [648, 171] on input "ژەمی مریشکی شاورما" at bounding box center [491, 166] width 489 height 27
click at [699, 167] on input "ژەمی مریشک" at bounding box center [491, 166] width 489 height 27
type input "ژەمی شاورمەی مریشک - 10"
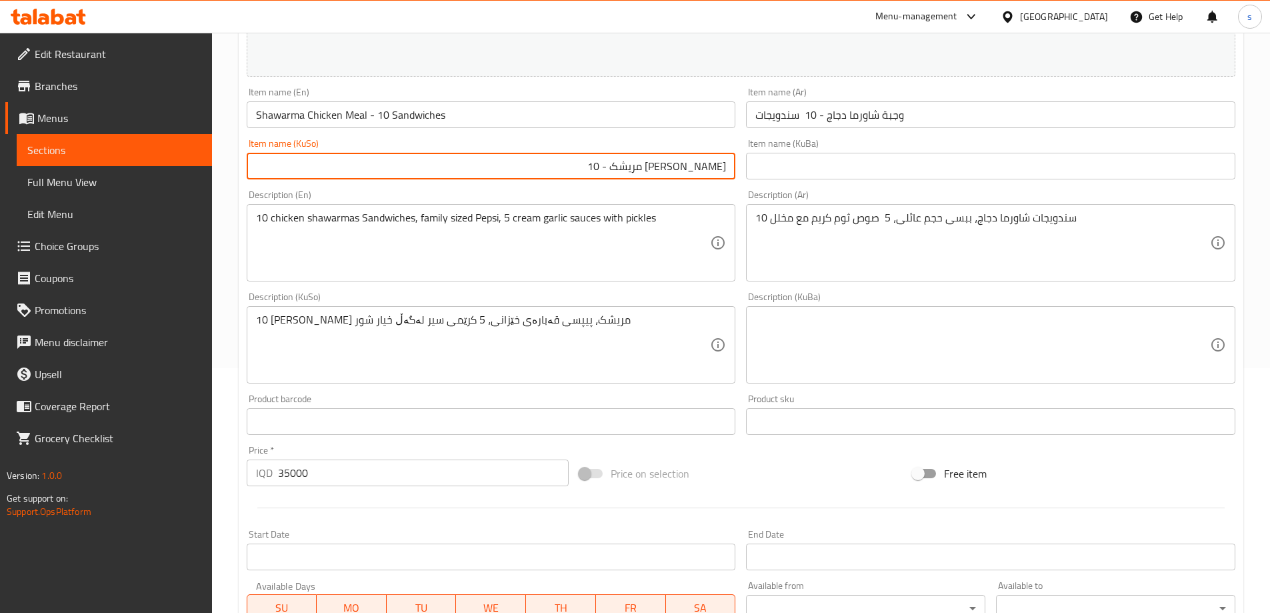
click at [799, 118] on input "وجبة شاورما دجاج - 10 سندویجات" at bounding box center [990, 114] width 489 height 27
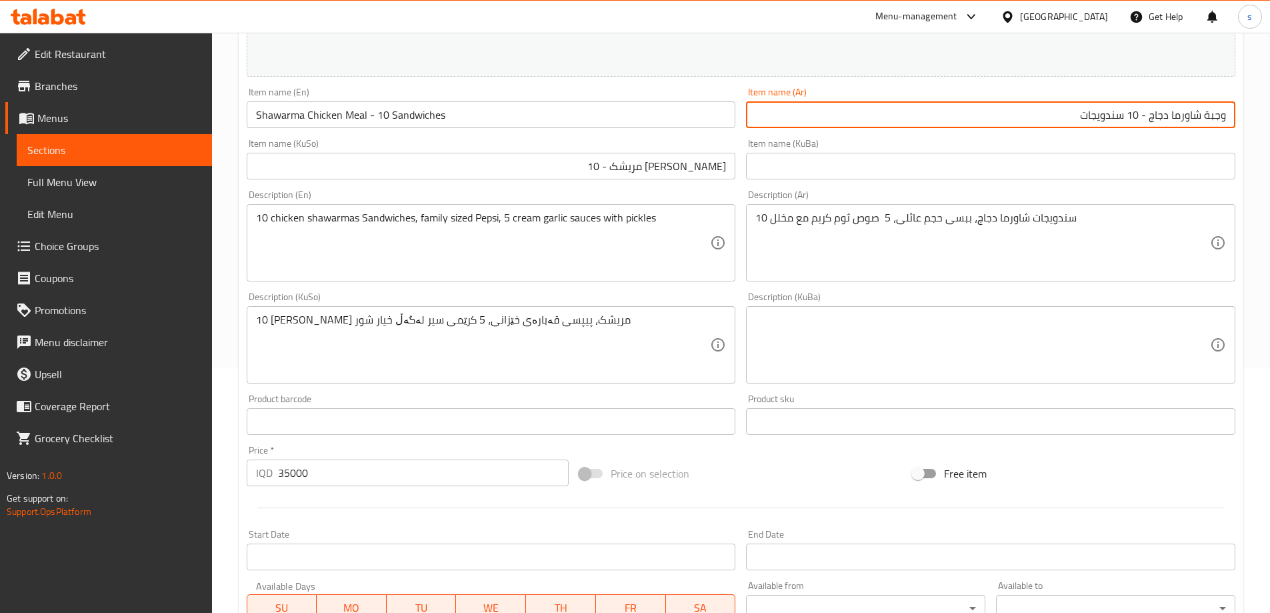
type input "وجبة شاورما دجاج - 10 سندویجات"
click at [563, 168] on input "ژەمی شاورمەی مریشک - 10" at bounding box center [491, 166] width 489 height 27
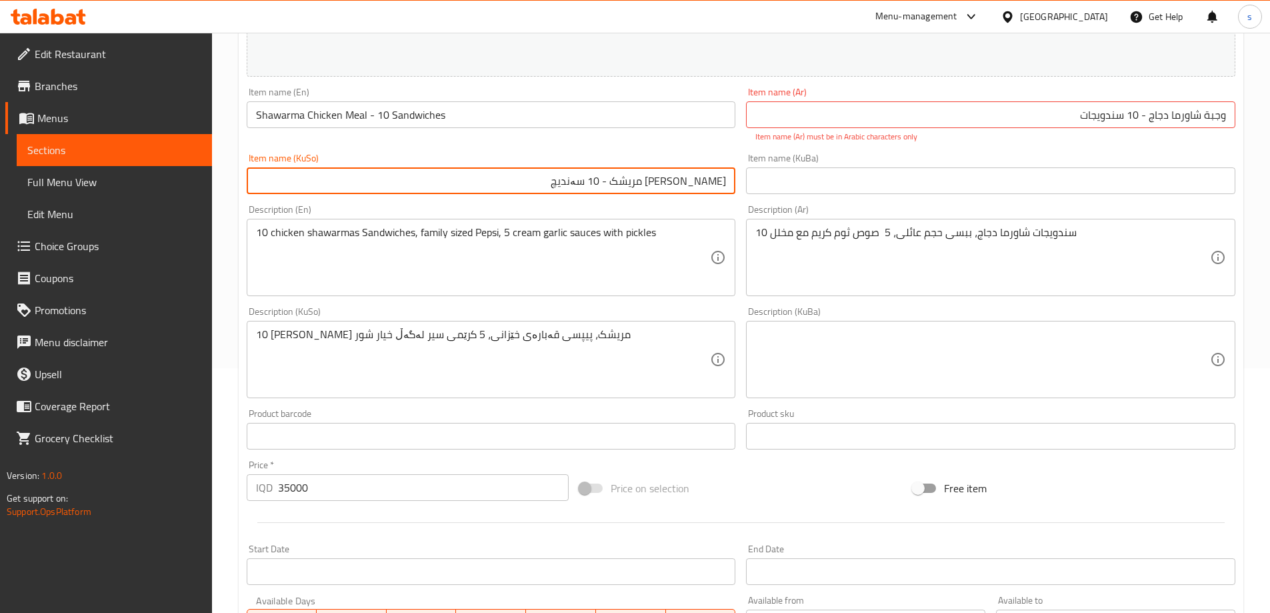
type input "ژەمی شاورمەی مریشک - 10 سەندیچ"
click at [1058, 115] on input "وجبة شاورما دجاج - 10 سندویجات" at bounding box center [990, 114] width 489 height 27
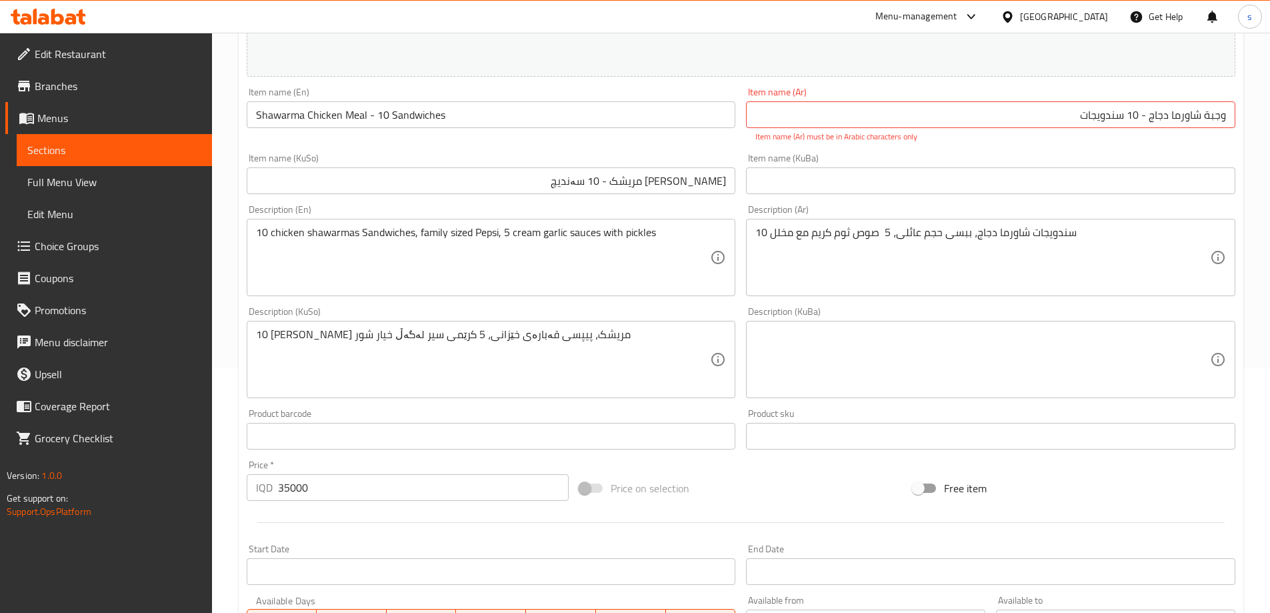
click at [1052, 149] on div "Item name (KuBa) Item name (KuBa)" at bounding box center [991, 173] width 500 height 51
drag, startPoint x: 1034, startPoint y: 117, endPoint x: 1244, endPoint y: 123, distance: 210.8
click at [1244, 123] on div "Home / Restaurants management / Menus / Sections / item / update Family Offers …" at bounding box center [741, 336] width 1058 height 1097
paste input "يش"
type input "وجبة شاورما دجاج - 10 سندويشات"
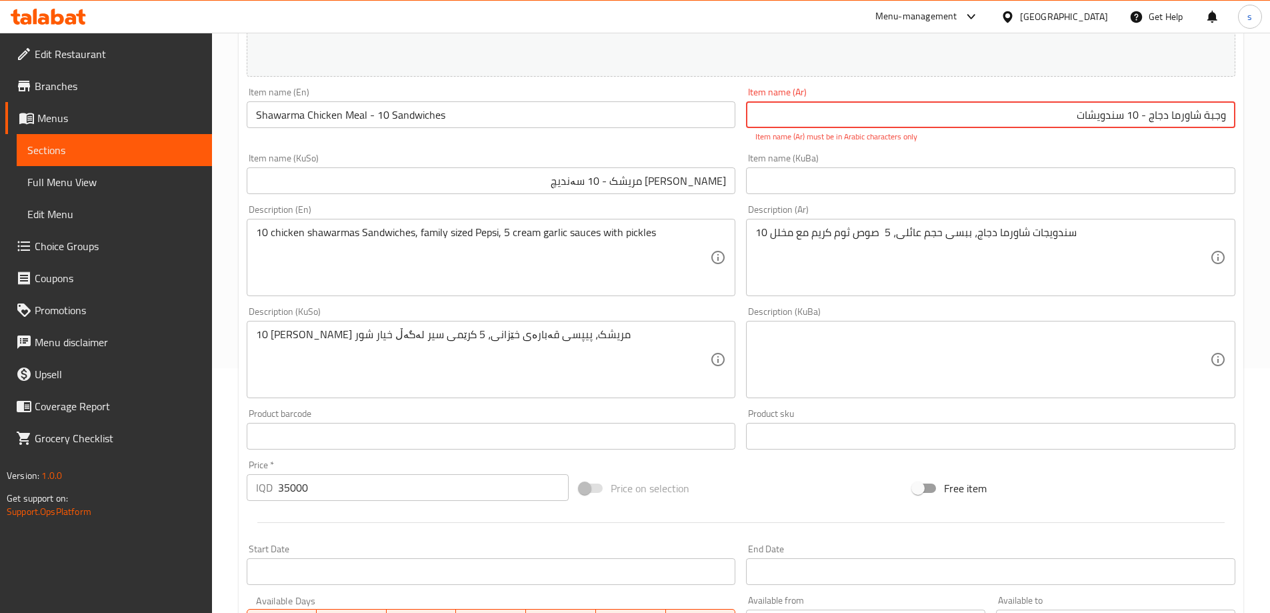
click at [951, 154] on div "Item name (KuBa) Item name (KuBa)" at bounding box center [990, 173] width 489 height 41
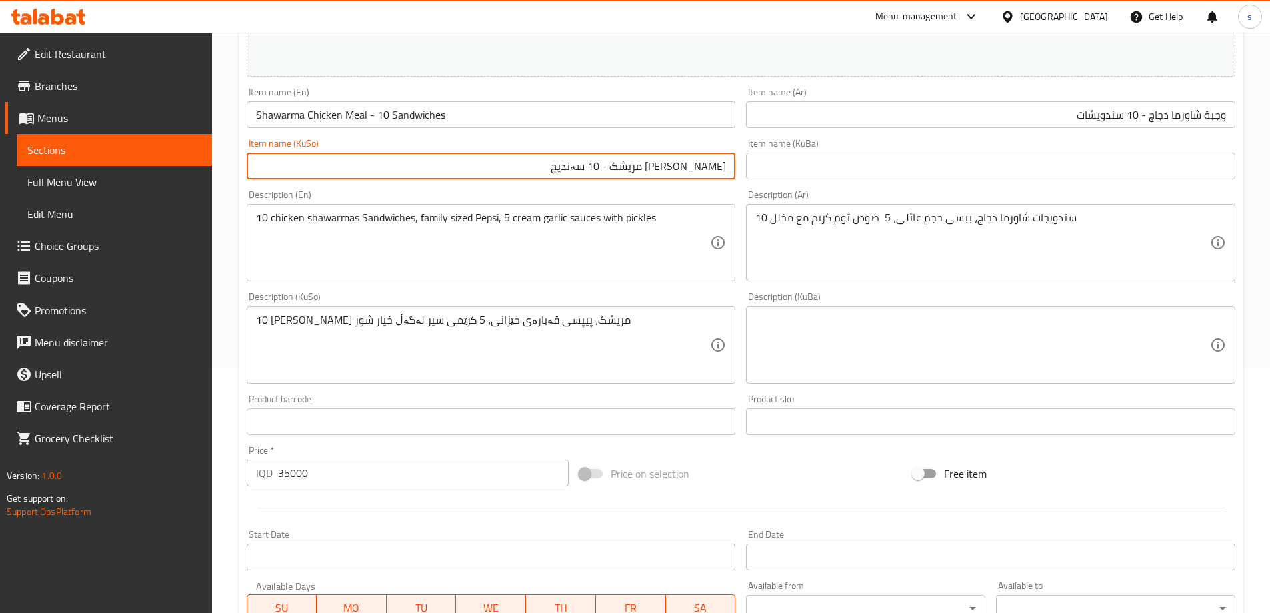
click at [583, 166] on input "ژەمی شاورمەی مریشک - 10 سەندیچ" at bounding box center [491, 166] width 489 height 27
click at [581, 166] on input "ژەمی شاورمەی مریشک - 10 سەندیچ" at bounding box center [491, 166] width 489 height 27
type input "ژەمی شاورمەی مریشک - 10 سەندویچ"
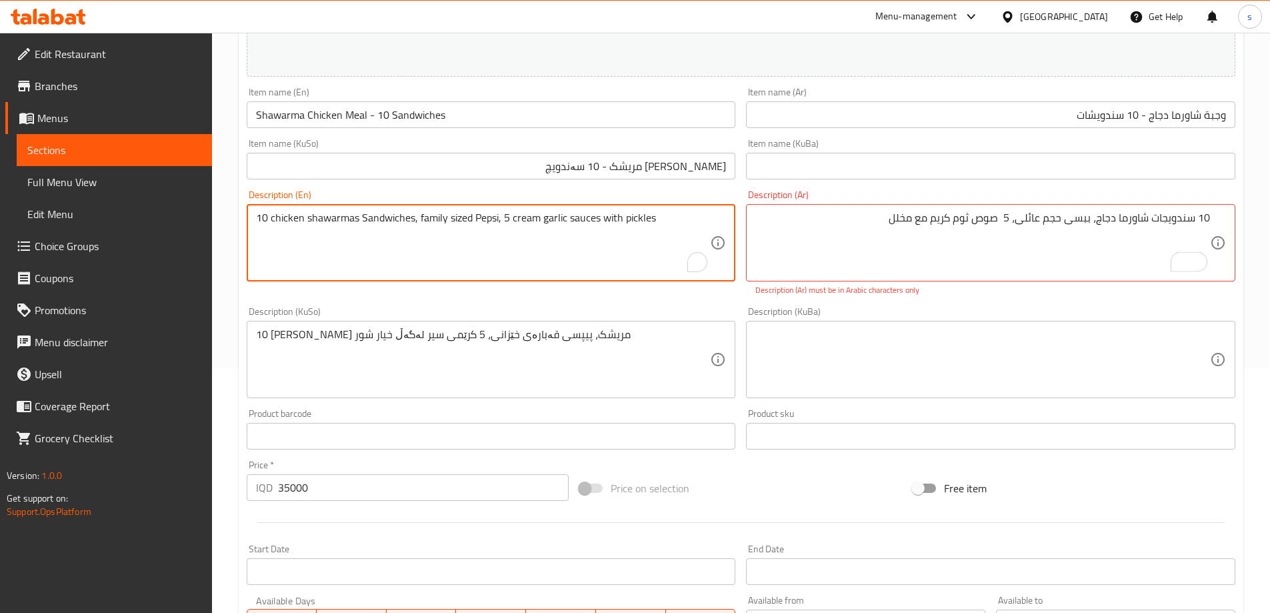
click at [675, 233] on textarea "10 chicken shawarmas Sandwiches, family sized Pepsi, 5 cream garlic sauces with…" at bounding box center [483, 242] width 455 height 63
paste textarea "Chicken shawarmas s"
type textarea "10 Chicken shawarmas sandwiches, family sized Pepsi, 5 cream garlic sauces with…"
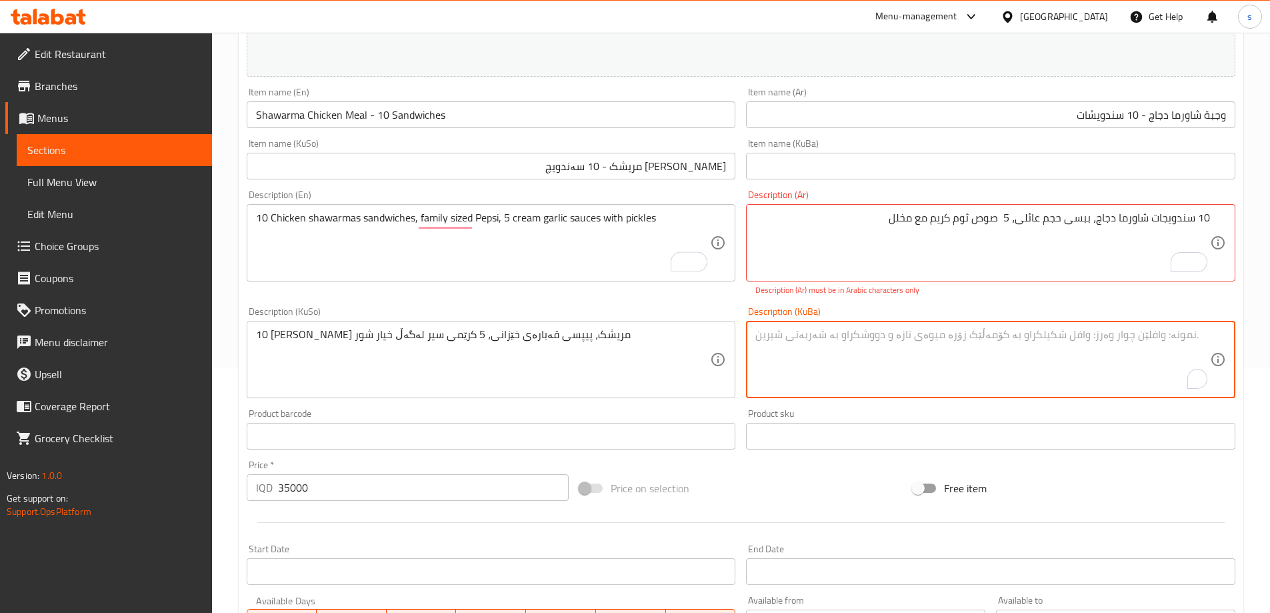
click at [955, 359] on textarea "To enrich screen reader interactions, please activate Accessibility in Grammarl…" at bounding box center [983, 359] width 455 height 63
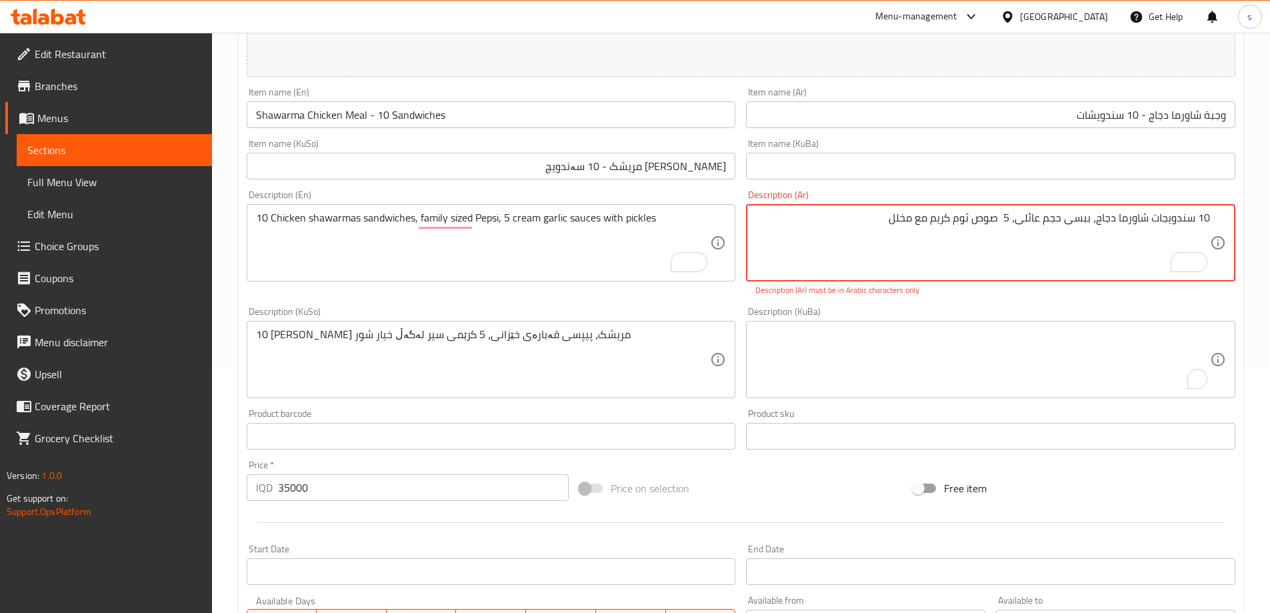
click at [885, 237] on textarea "10 سندویجات شاورما دجاج، ببسی حجم عائلی، 5 صوص ثوم کریم مع مخلل" at bounding box center [983, 242] width 455 height 63
paste textarea "يشات شاورما دجاج، بيبسي حجم عائلي، 5"
click at [924, 355] on textarea "To enrich screen reader interactions, please activate Accessibility in Grammarl…" at bounding box center [983, 359] width 455 height 63
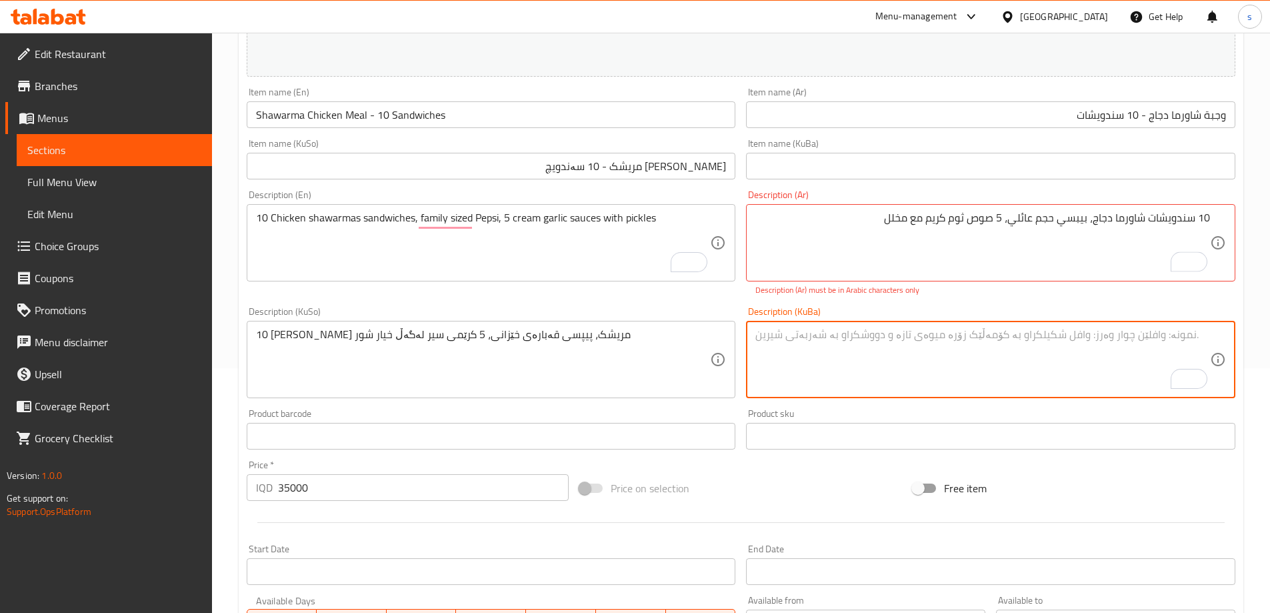
click at [897, 347] on textarea "To enrich screen reader interactions, please activate Accessibility in Grammarl…" at bounding box center [983, 359] width 455 height 63
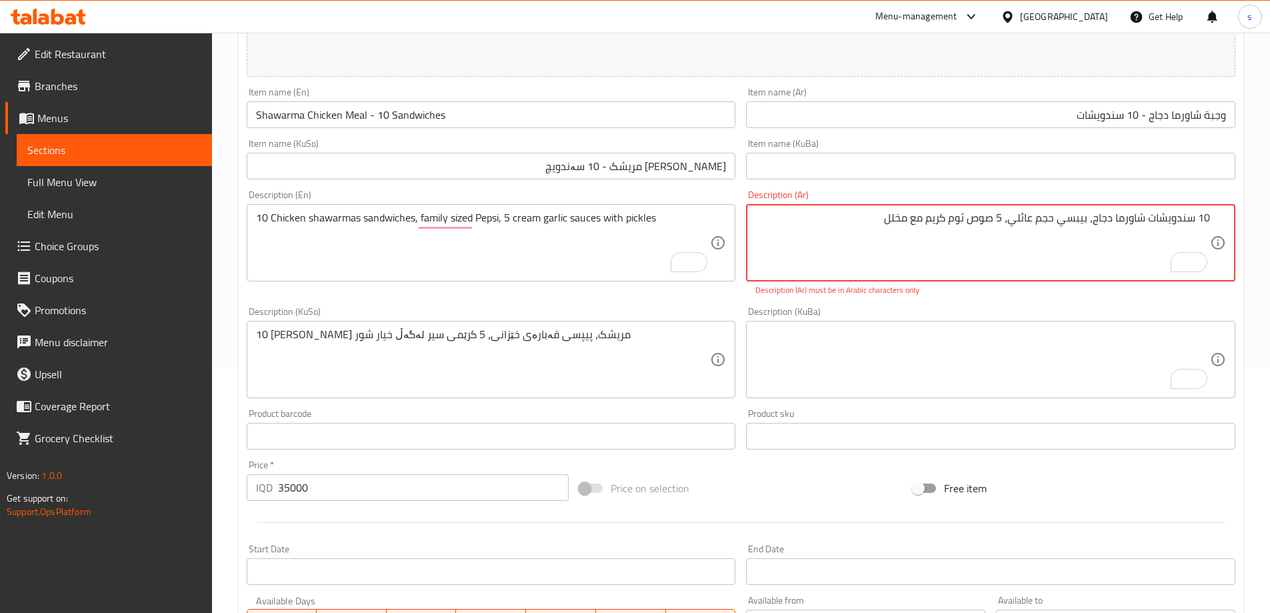
click at [1010, 228] on textarea "10 سندويشات شاورما دجاج، بيبسي حجم عائلي، 5 صوص ثوم کریم مع مخلل" at bounding box center [983, 242] width 455 height 63
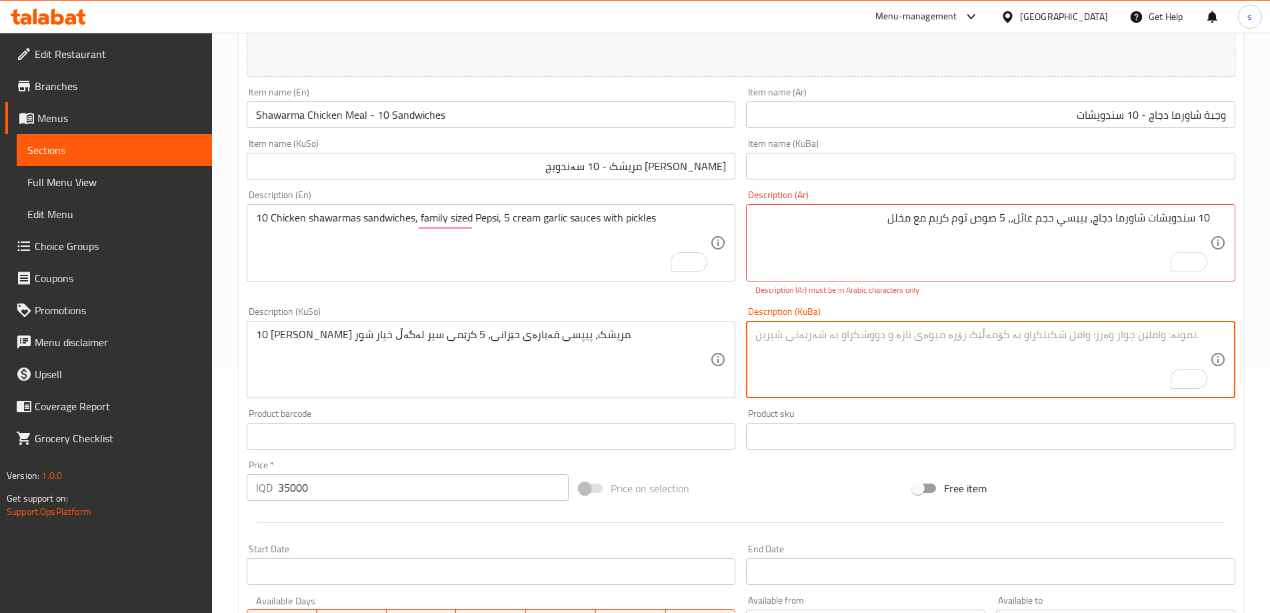
click at [1027, 368] on textarea "To enrich screen reader interactions, please activate Accessibility in Grammarl…" at bounding box center [983, 359] width 455 height 63
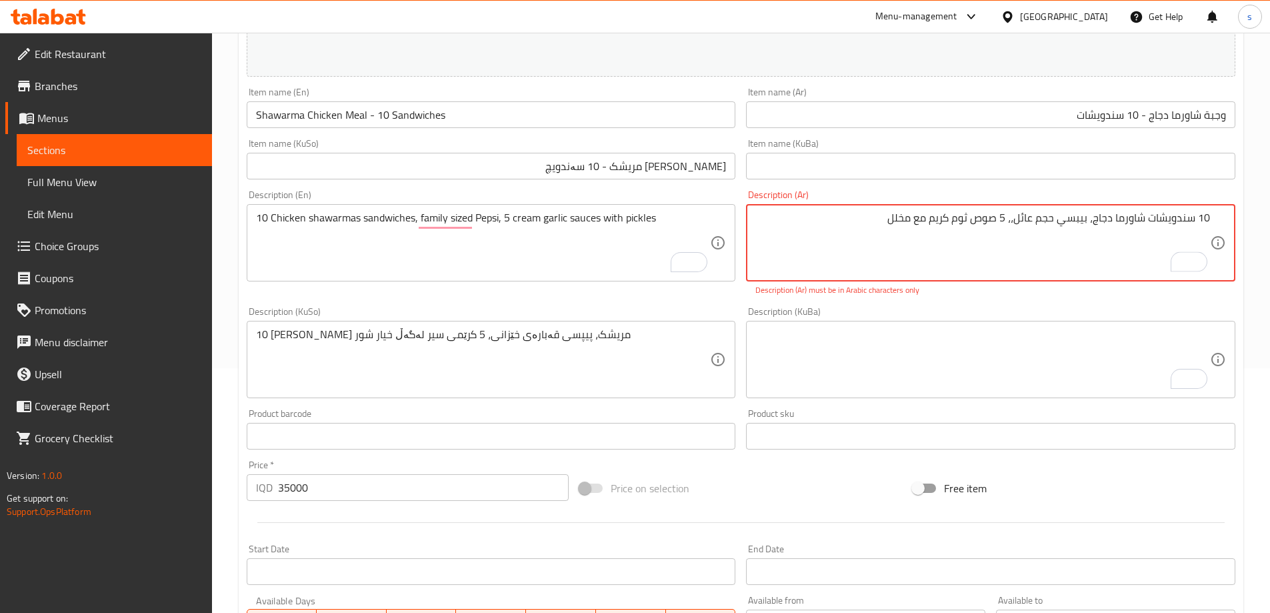
click at [937, 255] on textarea "10 سندويشات شاورما دجاج، بيبسي حجم عائل،، 5 صوص ثوم كریم مع مخلل" at bounding box center [983, 242] width 455 height 63
paste textarea "تشات شاورما دجاج، بيبسي حجم عائلي"
type textarea "10 سندوتشات شاورما دجاج، بيبسي حجم عائلي، 5 صوص ثوم كریم مع مخلل"
click at [1008, 337] on textarea "To enrich screen reader interactions, please activate Accessibility in Grammarl…" at bounding box center [983, 359] width 455 height 63
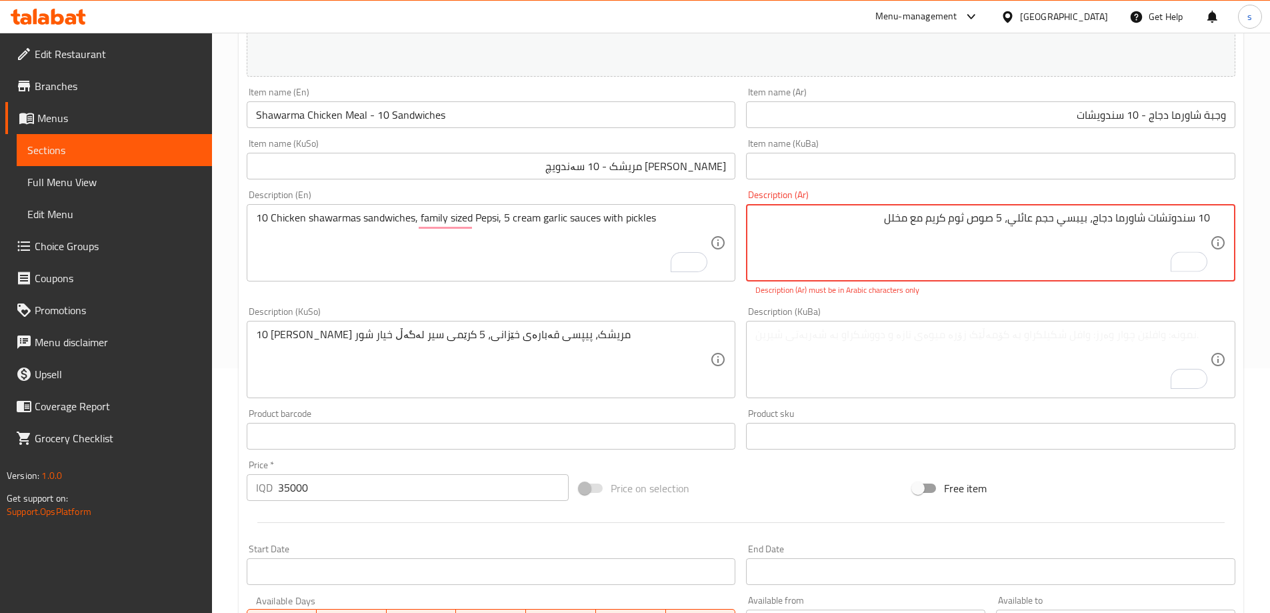
drag, startPoint x: 864, startPoint y: 237, endPoint x: 1256, endPoint y: 231, distance: 392.2
click at [1048, 337] on textarea "To enrich screen reader interactions, please activate Accessibility in Grammarl…" at bounding box center [983, 359] width 455 height 63
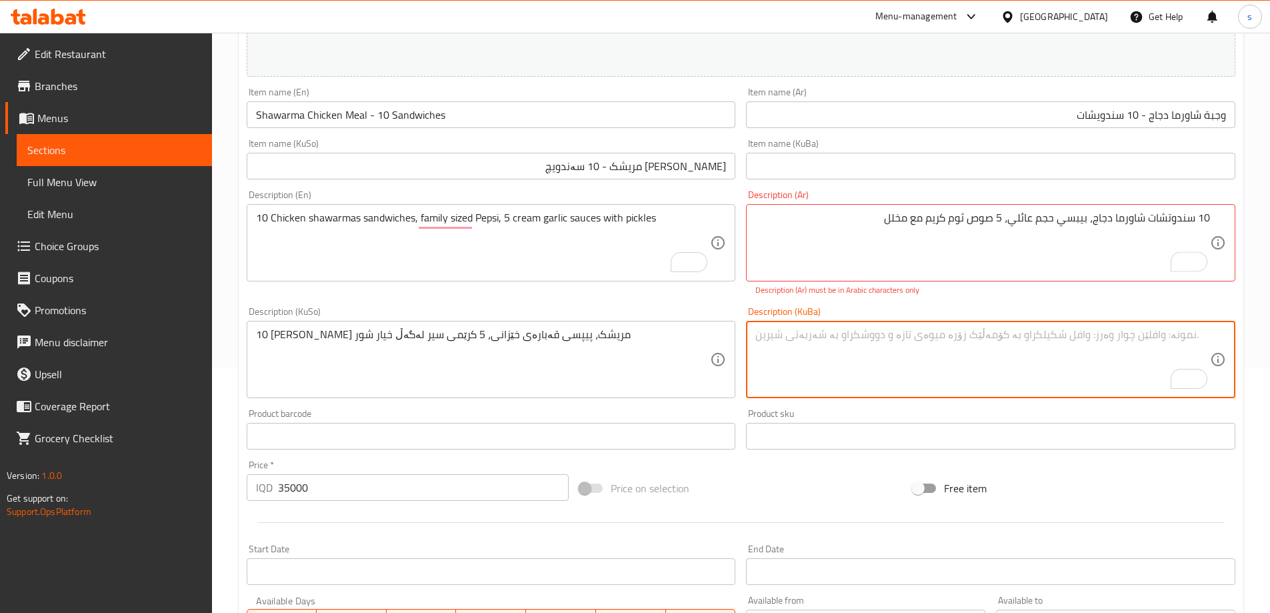
paste textarea "10 سندوتشات شاورما دجاج، بيبسي حجم عائلي، 5 صوص ثوم كریم مع مخلل"
type textarea "10 سندوتشات شاورما دجاج، بيبسي حجم عائلي، 5 صوص ثوم كریم مع مخلل"
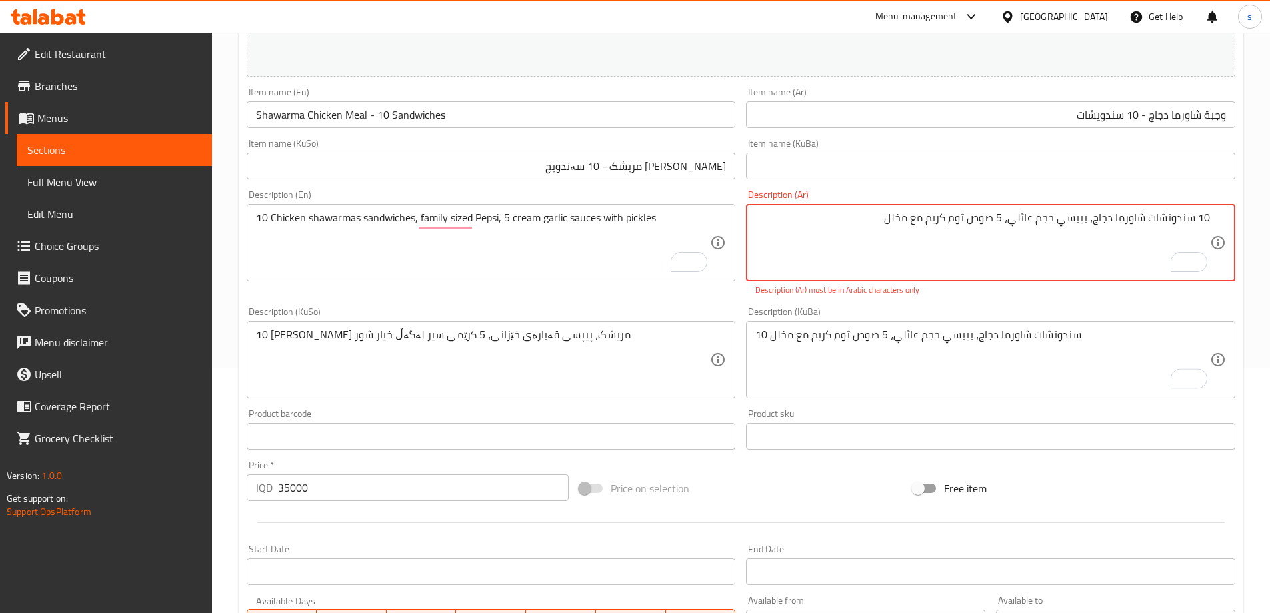
click at [1073, 255] on textarea "10 سندوتشات شاورما دجاج، بيبسي حجم عائلي، 5 صوص ثوم كریم مع مخلل" at bounding box center [983, 242] width 455 height 63
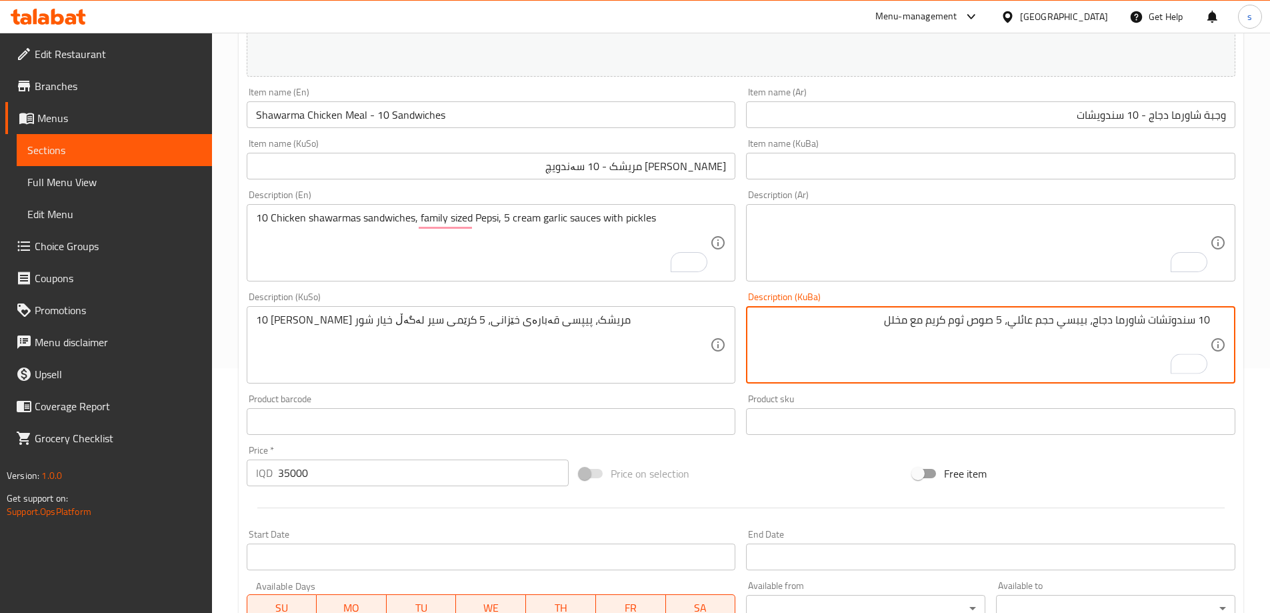
click at [1105, 238] on textarea "To enrich screen reader interactions, please activate Accessibility in Grammarl…" at bounding box center [983, 242] width 455 height 63
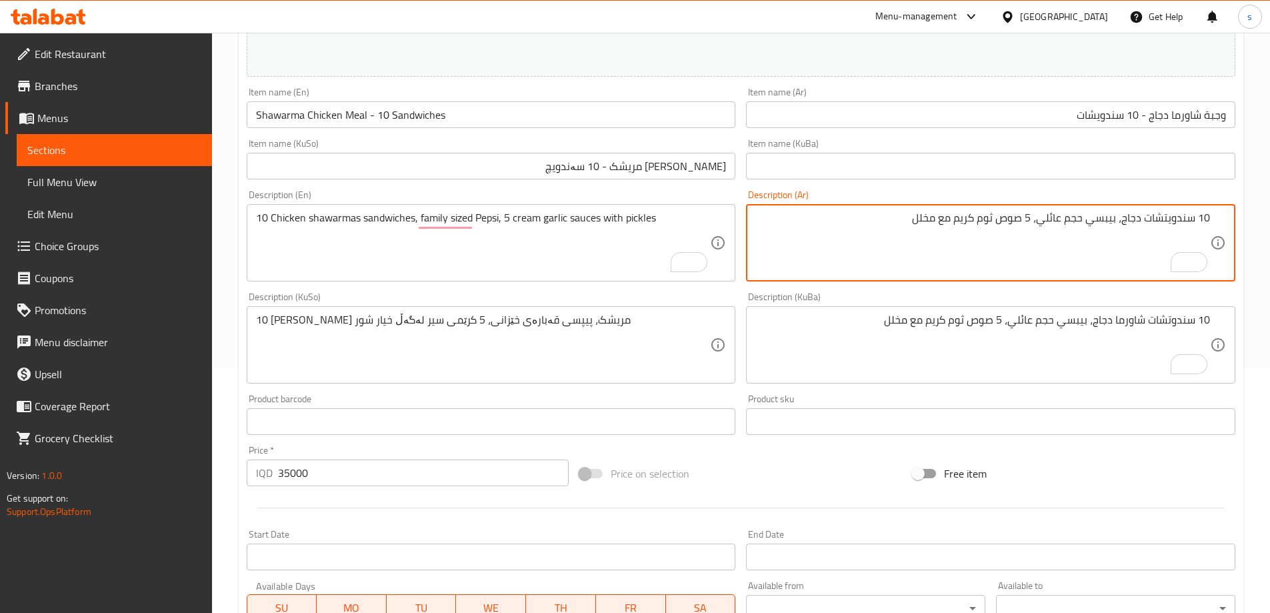
click at [1142, 225] on textarea "10 سندويتشات دجاج، بيبسي حجم عائلي، 5 صوص ثوم كريم مع مخلل" at bounding box center [983, 242] width 455 height 63
type textarea "10 سندويتشات شاورما دجاج، بيبسي حجم عائلي، 5 صوص ثوم كريم مع مخلل"
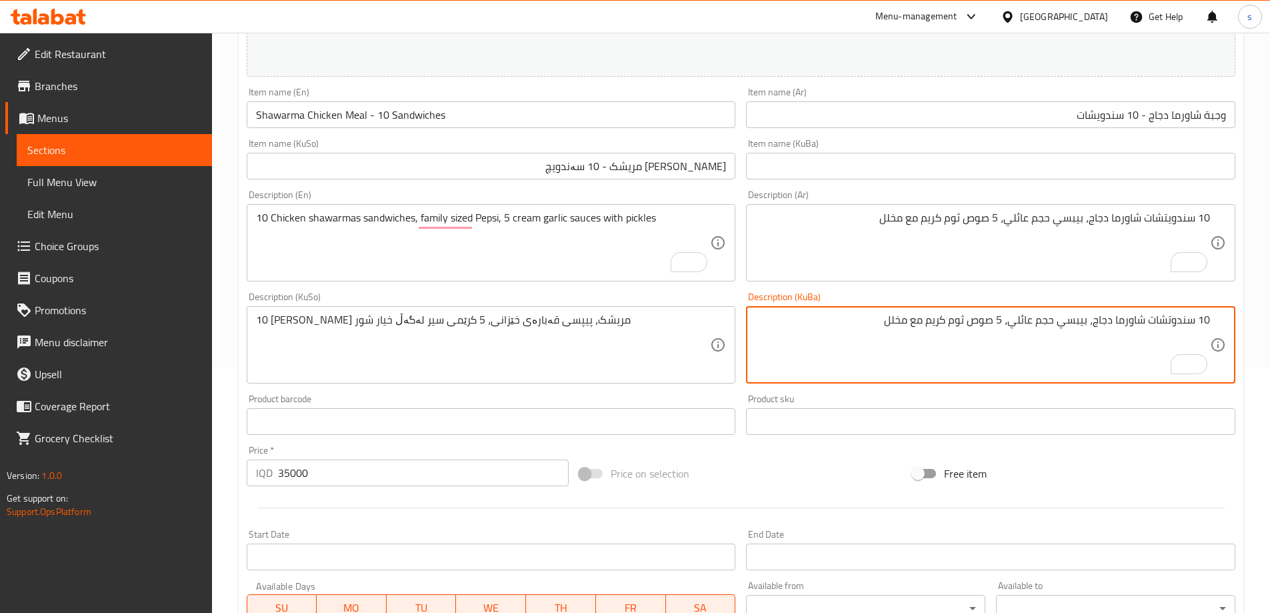
click at [1070, 365] on textarea "10 سندوتشات شاورما دجاج، بيبسي حجم عائلي، 5 صوص ثوم كریم مع مخلل" at bounding box center [983, 344] width 455 height 63
click at [1172, 317] on textarea "10 سندوتشات شاورما دجاج، بيبسي حجم عائلي، 5 صوص ثوم كریم مع مخلل" at bounding box center [983, 344] width 455 height 63
type textarea "10 سندويتشات شاورما دجاج، بيبسي حجم عائلي، 5 صوص ثوم كریم مع مخلل"
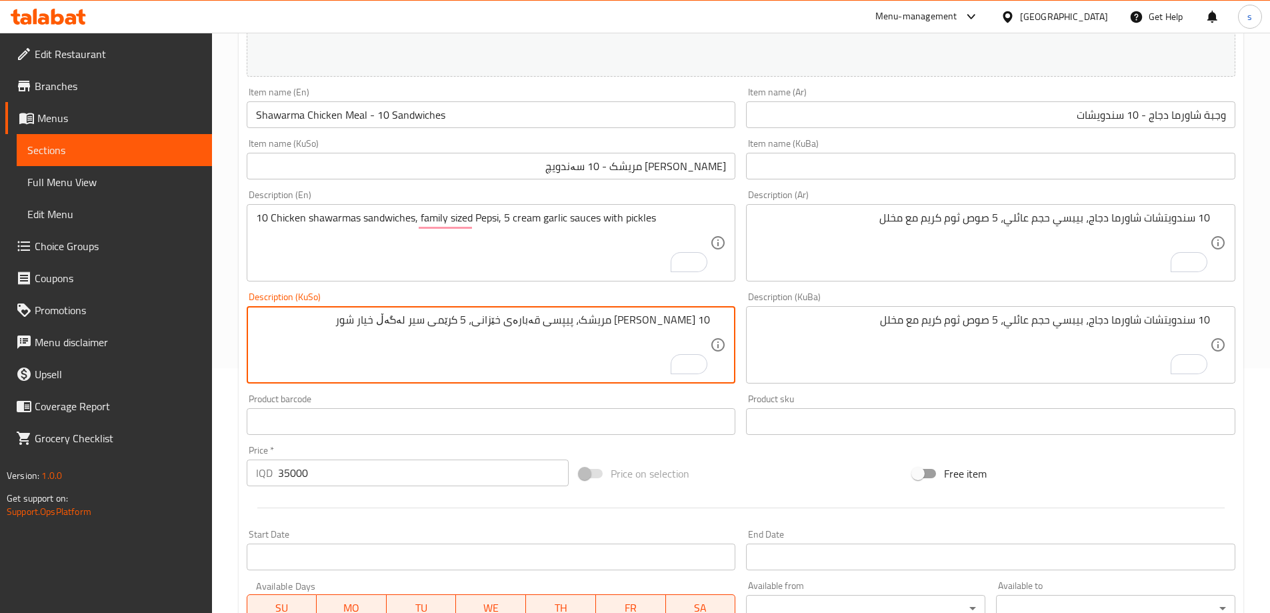
click at [683, 323] on textarea "10 ساندویچی شاورمای مریشک، پیپسی قەبارەی خێزانی، 5 کرێمی سیر لەگەڵ خیار شور" at bounding box center [483, 344] width 455 height 63
click at [390, 324] on textarea "10 سەندویچی شاورمەی مریشک، بیپسی قەبارەی خێزانی، 5 سۆسی کرێمی سیر لەگەڵ خیار شور" at bounding box center [483, 344] width 455 height 63
click at [427, 326] on textarea "10 سەندویچی شاورمەی مریشک، بیپسی قەبارەی خێزانی، 5 سۆسی کرێمی لەگەڵ خیار شور" at bounding box center [483, 344] width 455 height 63
paste textarea "سیر"
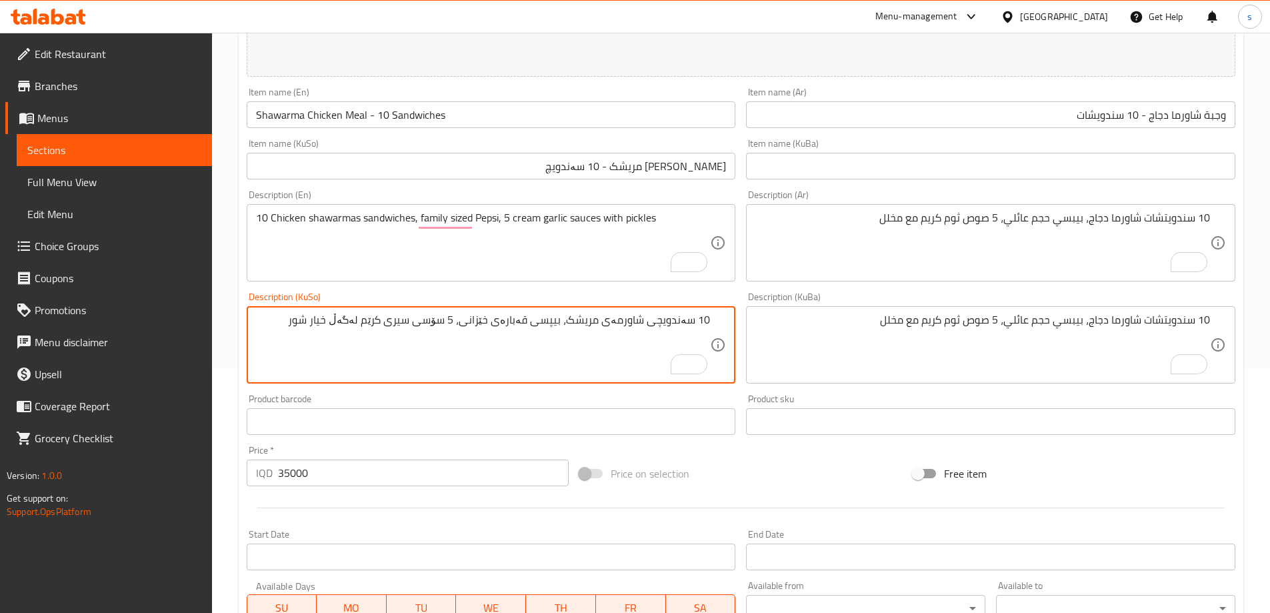
click at [297, 322] on textarea "10 سەندویچی شاورمەی مریشک، بیپسی قەبارەی خێزانی، 5 سۆسی سیری کرێم لەگەڵ خیار شور" at bounding box center [483, 344] width 455 height 63
type textarea "10 سەندویچی شاورمەی مریشک، بیپسی قەبارەی خێزانی، 5 سۆسی سیری کرێم لەگەڵ تورشی"
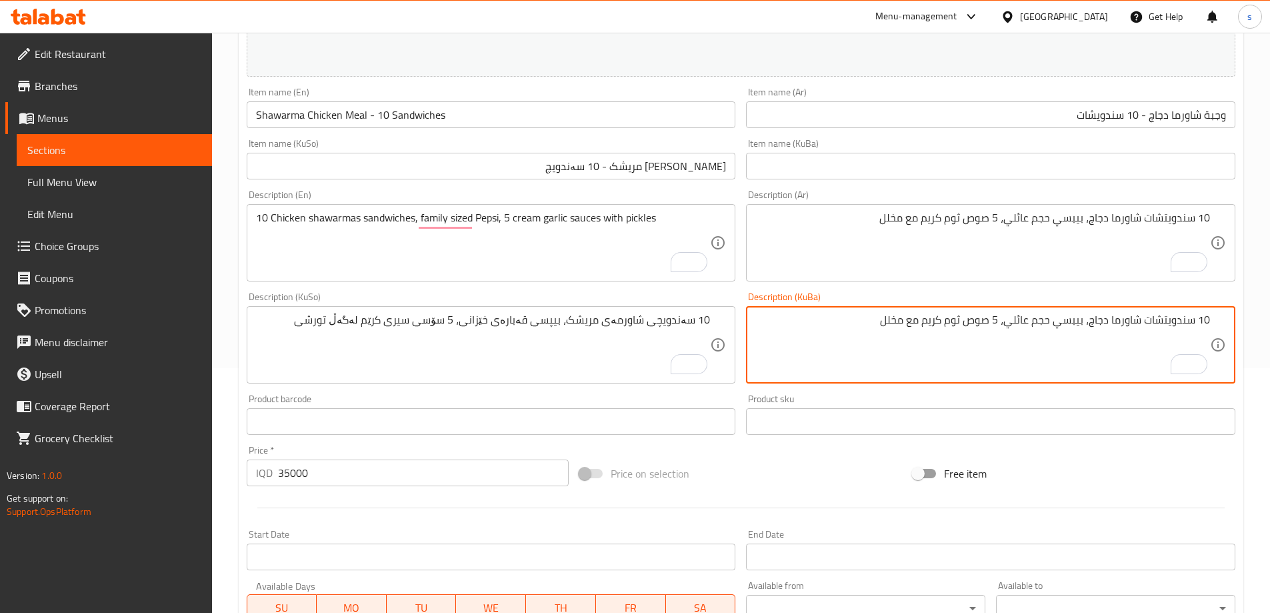
drag, startPoint x: 845, startPoint y: 321, endPoint x: 1280, endPoint y: 377, distance: 438.5
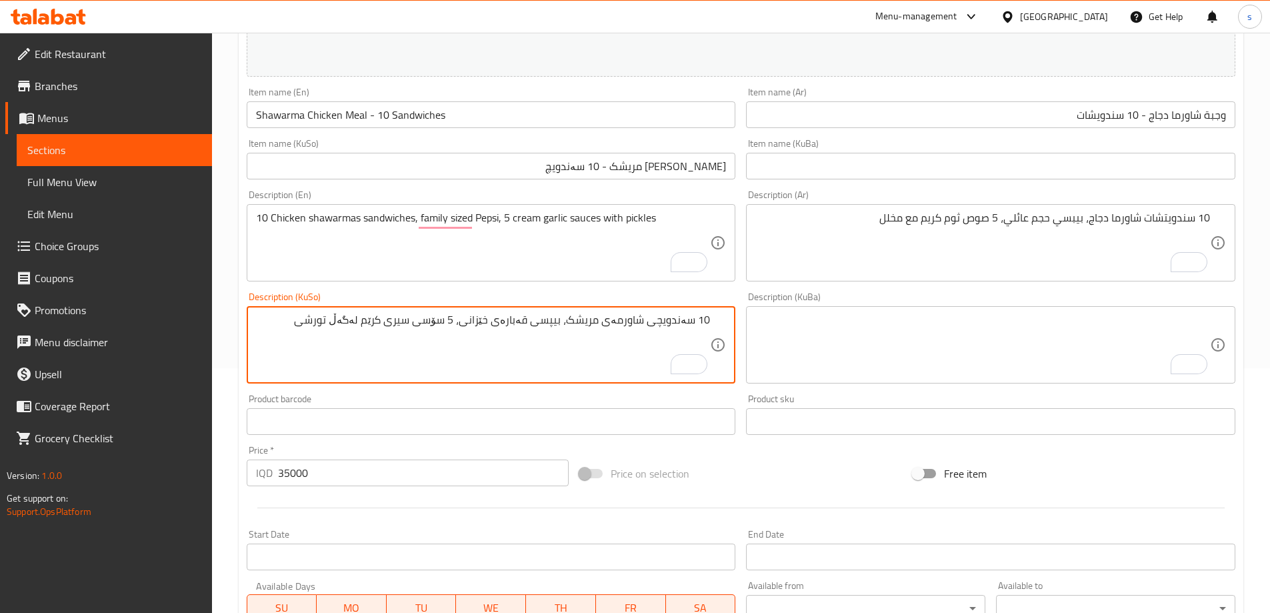
drag, startPoint x: 539, startPoint y: 323, endPoint x: 567, endPoint y: 323, distance: 28.0
paste textarea "To enrich screen reader interactions, please activate Accessibility in Grammarl…"
type textarea "10 سەندویچی شاورمەی مریشک، بیپسی قەبارەی خێزانی، 5 سۆسی سیری کرێم لەگەڵ تورشی"
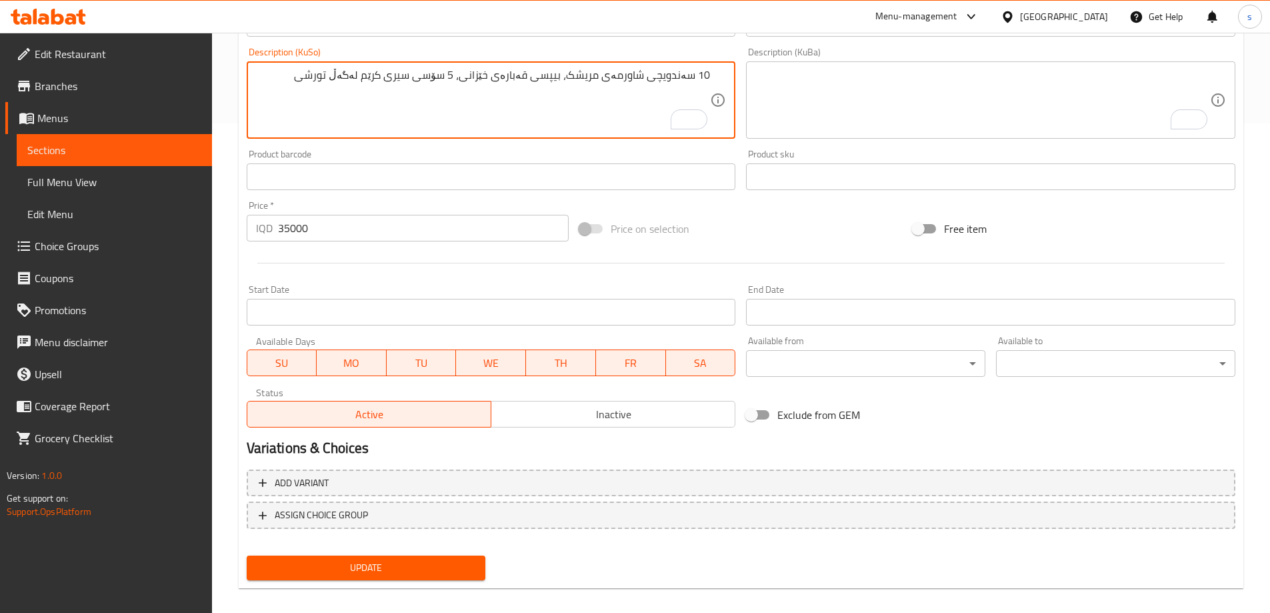
scroll to position [502, 0]
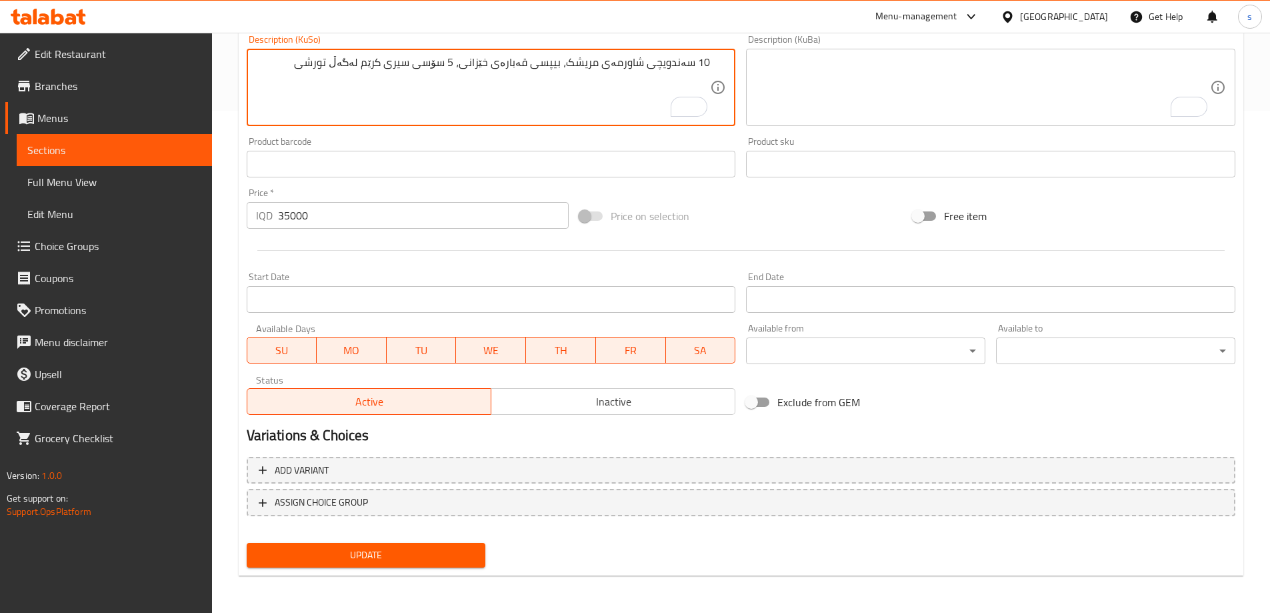
click at [387, 554] on span "Update" at bounding box center [366, 555] width 218 height 17
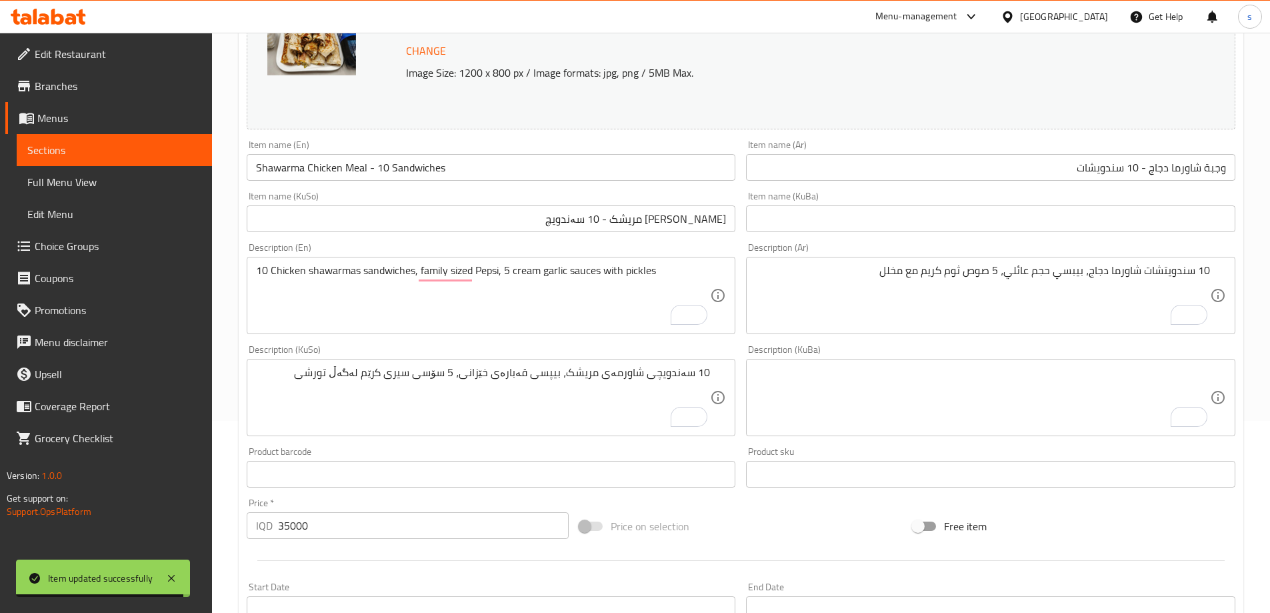
scroll to position [178, 0]
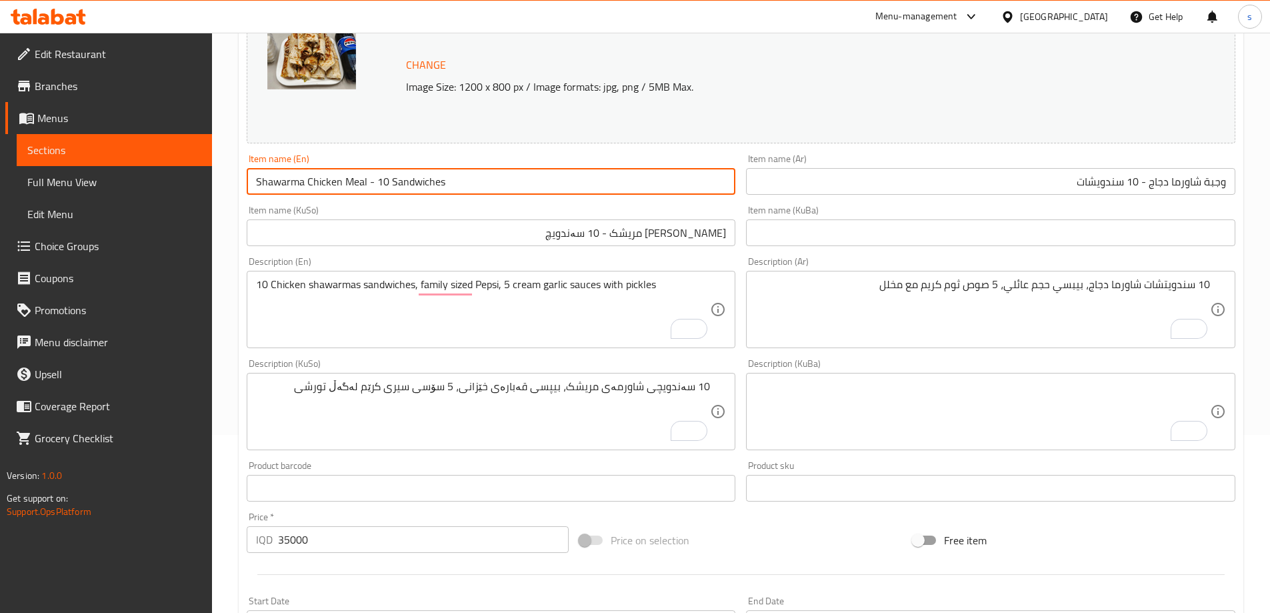
drag, startPoint x: 459, startPoint y: 181, endPoint x: 203, endPoint y: 189, distance: 255.5
click at [203, 189] on div "Edit Restaurant Branches Menus Sections Full Menu View Edit Menu Choice Groups …" at bounding box center [635, 396] width 1270 height 1082
click at [75, 195] on link "Full Menu View" at bounding box center [114, 182] width 195 height 32
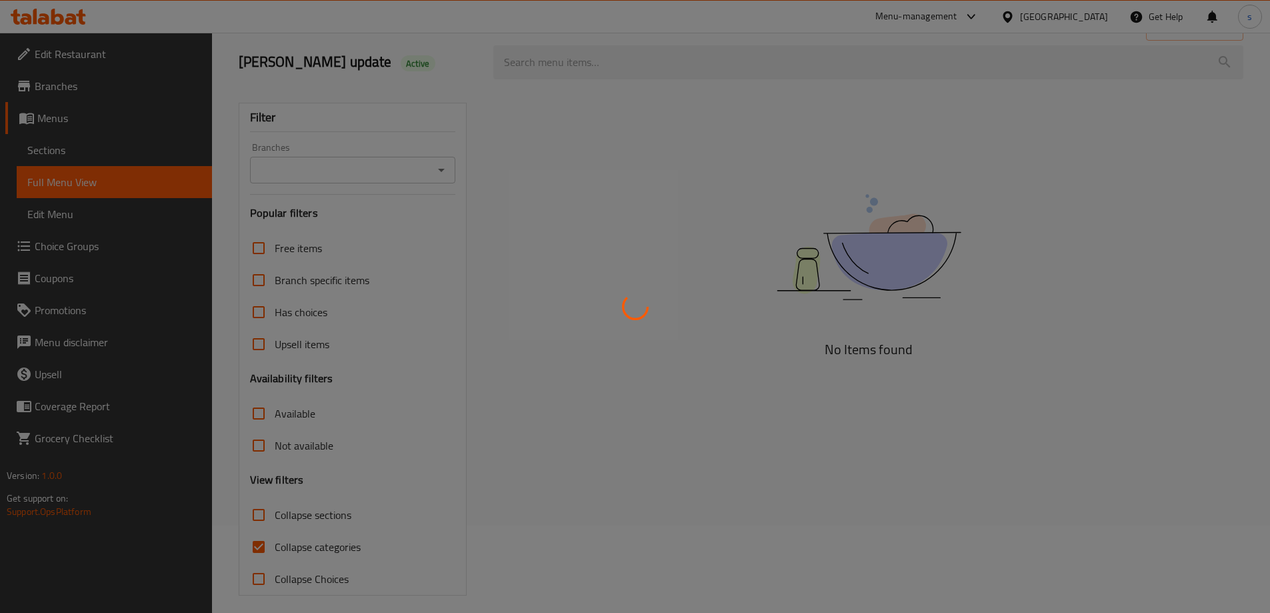
scroll to position [97, 0]
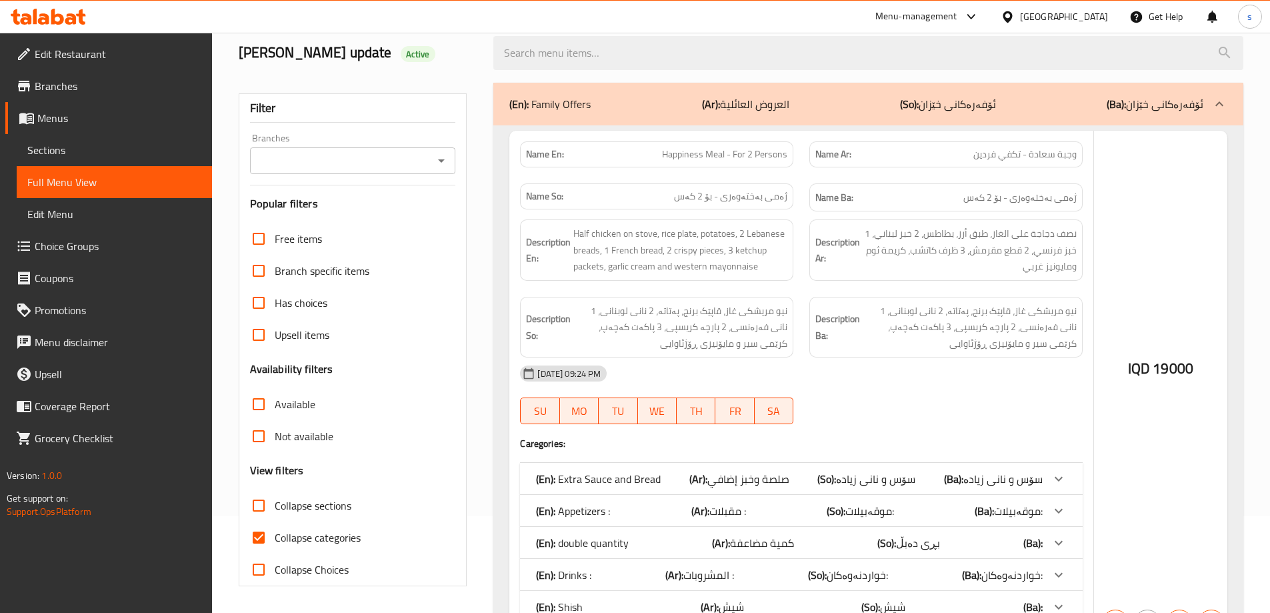
click at [259, 521] on input "Collapse categories" at bounding box center [259, 537] width 32 height 32
checkbox input "true"
click at [269, 489] on input "Collapse sections" at bounding box center [259, 505] width 32 height 32
checkbox input "true"
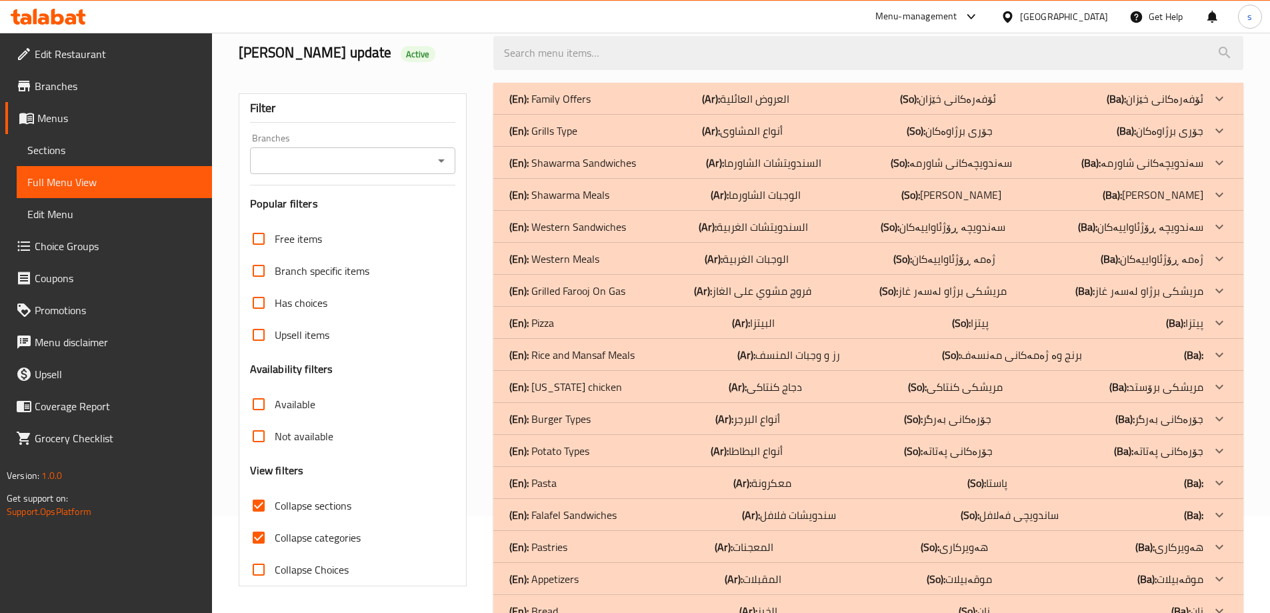
click at [445, 153] on icon "Open" at bounding box center [441, 161] width 16 height 16
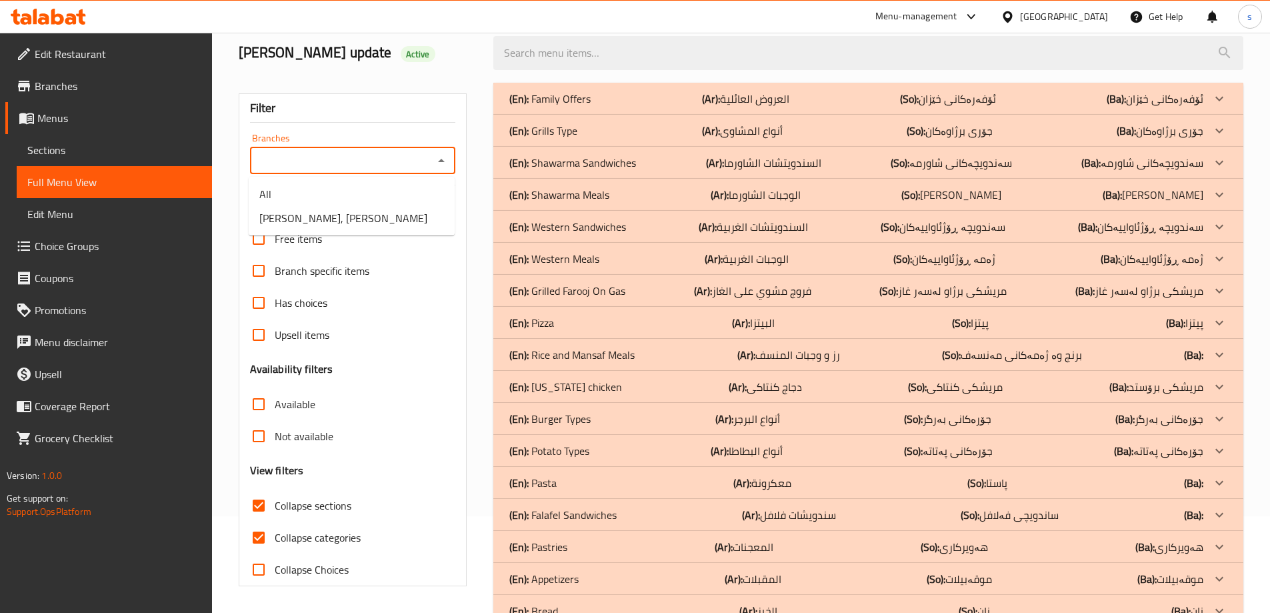
scroll to position [178, 0]
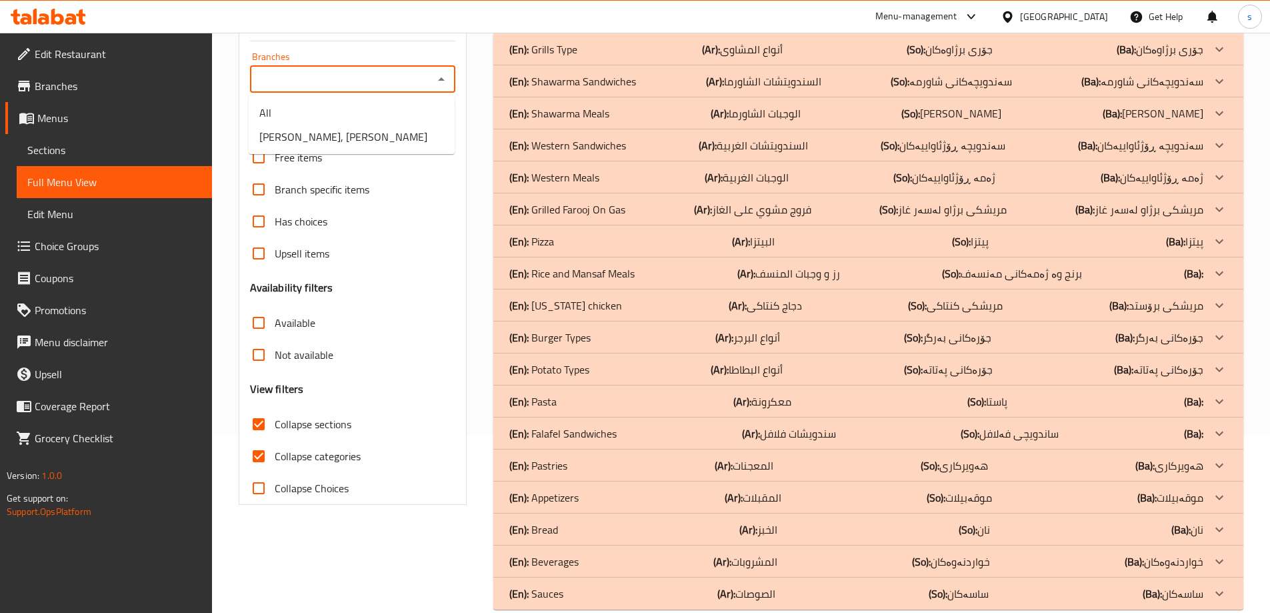
click at [252, 461] on input "Collapse categories" at bounding box center [259, 456] width 32 height 32
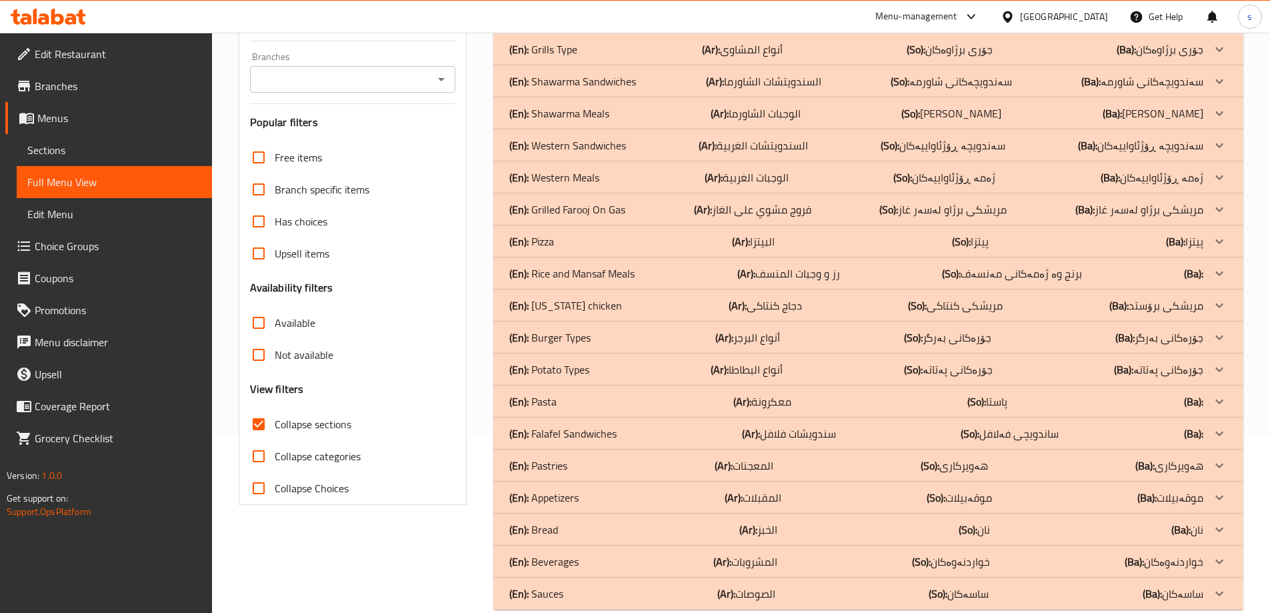
click at [258, 457] on input "Collapse categories" at bounding box center [259, 456] width 32 height 32
click at [259, 461] on input "Collapse categories" at bounding box center [259, 456] width 32 height 32
checkbox input "false"
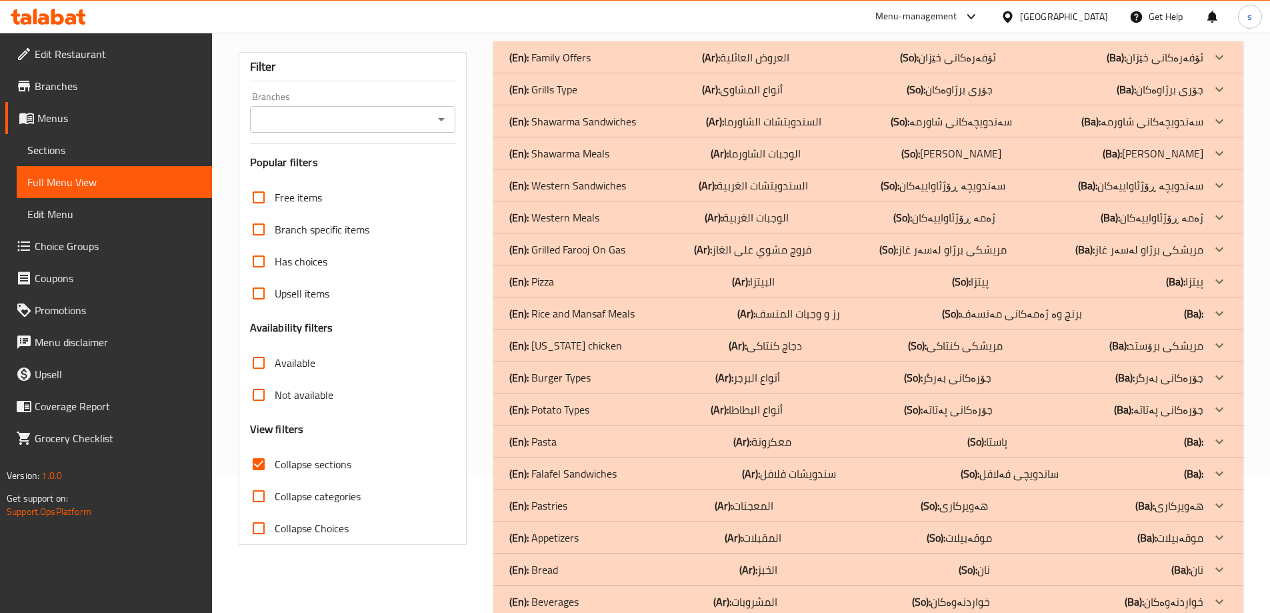
scroll to position [59, 0]
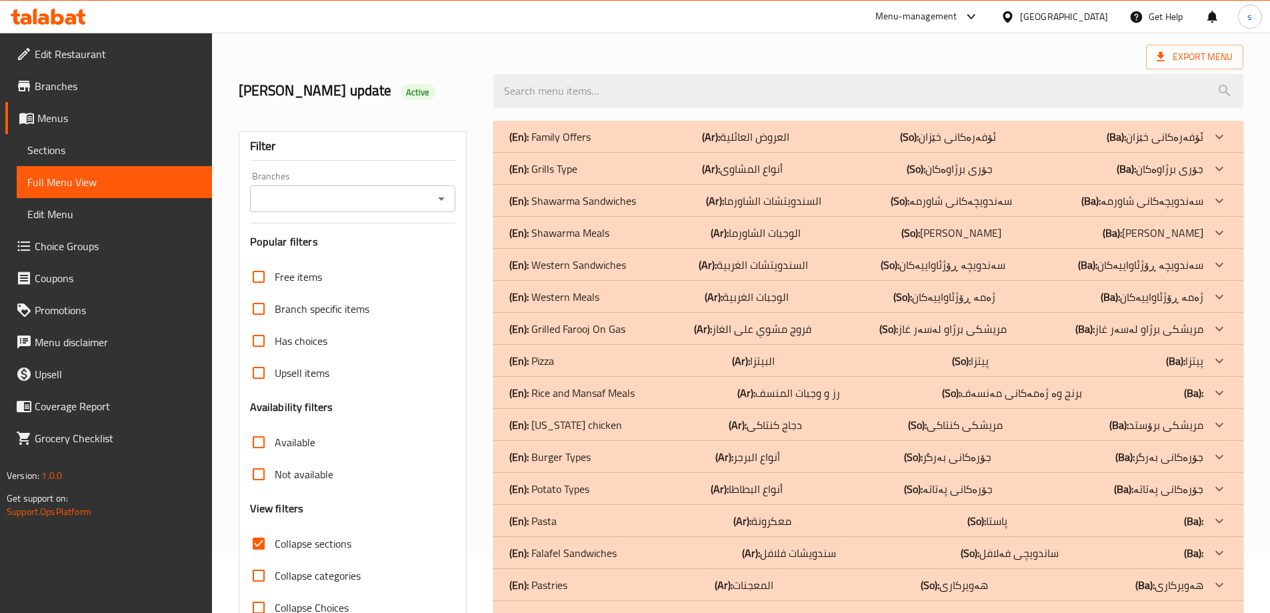
click at [429, 203] on input "Branches" at bounding box center [342, 198] width 176 height 19
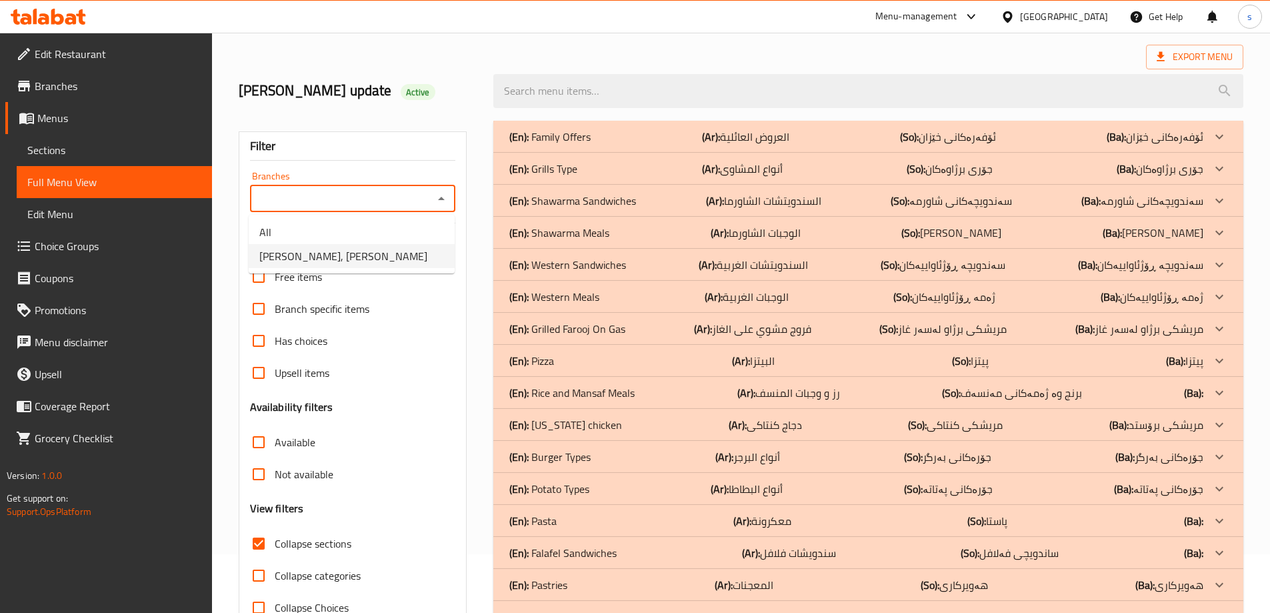
click at [422, 255] on li "Dhaif Almukhtar, Bakhtiary" at bounding box center [352, 256] width 206 height 24
type input "Dhaif Almukhtar, Bakhtiary"
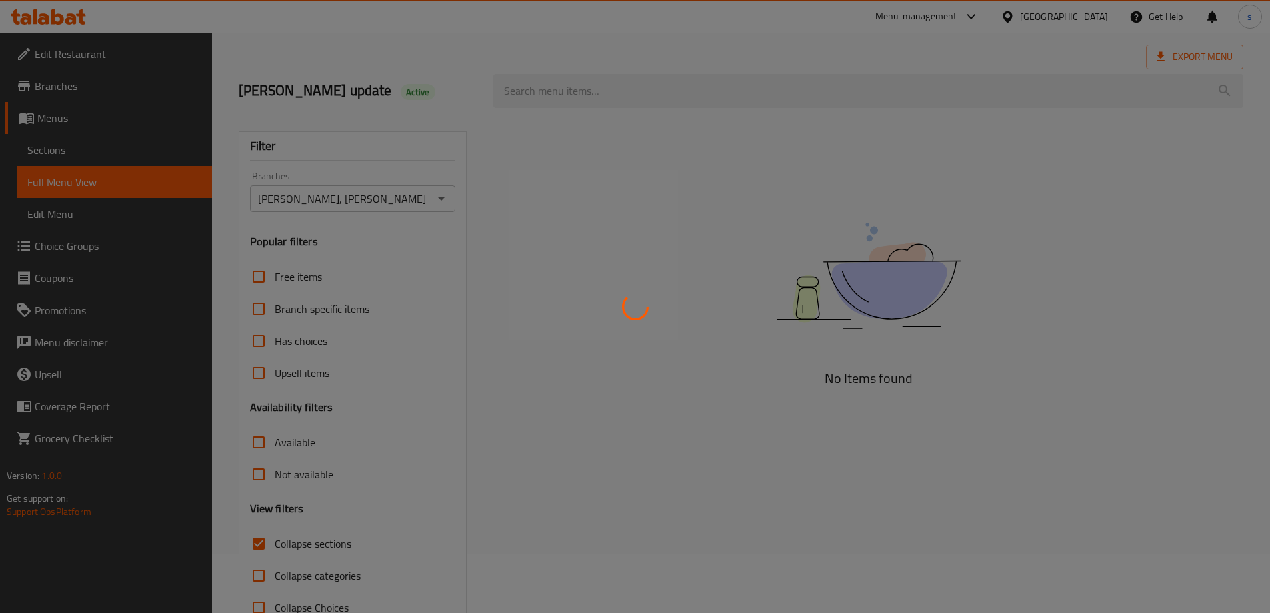
click at [576, 85] on div at bounding box center [635, 306] width 1270 height 613
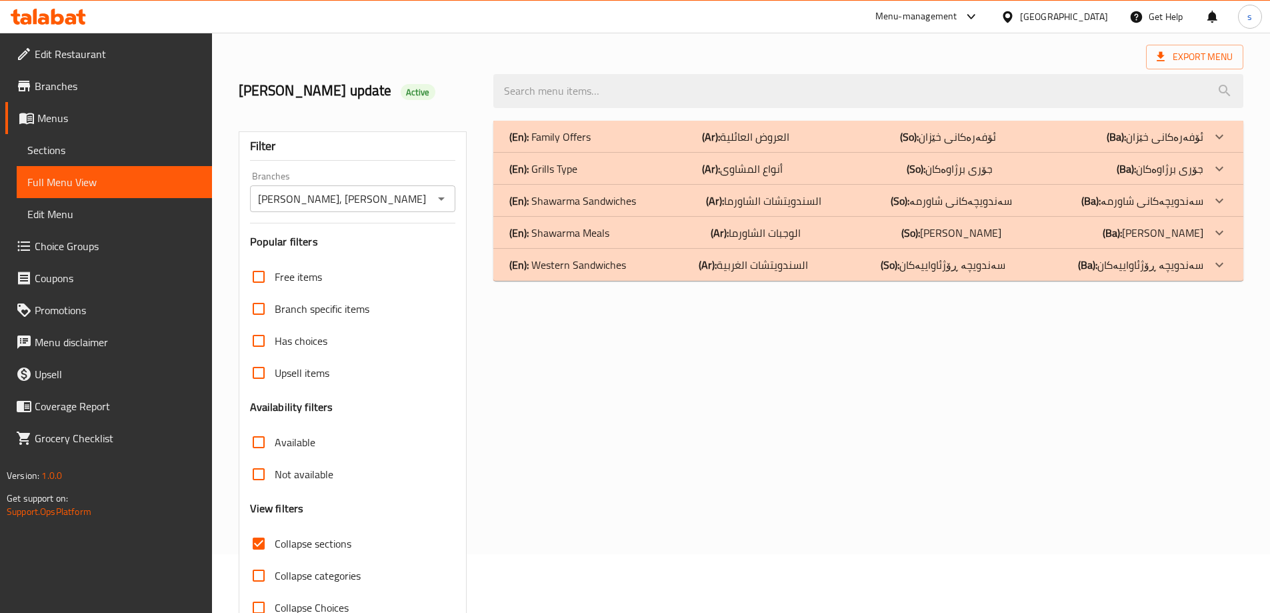
click at [615, 90] on div at bounding box center [635, 306] width 1270 height 613
click at [562, 93] on div at bounding box center [635, 306] width 1270 height 613
click at [553, 87] on div at bounding box center [635, 306] width 1270 height 613
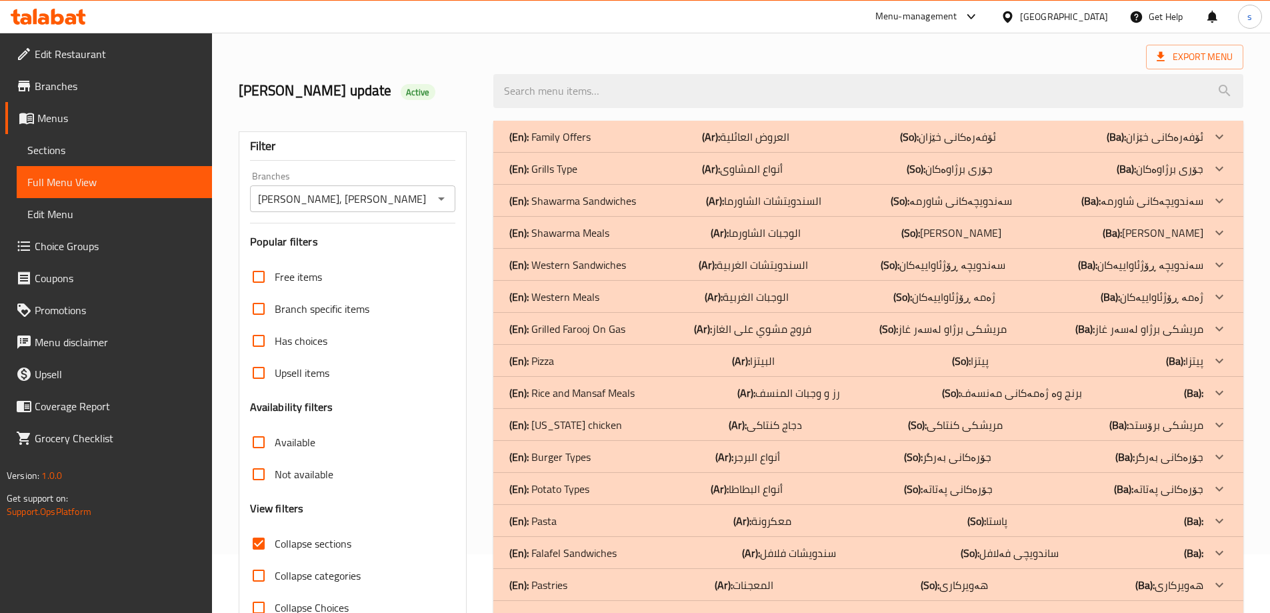
click at [530, 81] on div at bounding box center [635, 306] width 1270 height 613
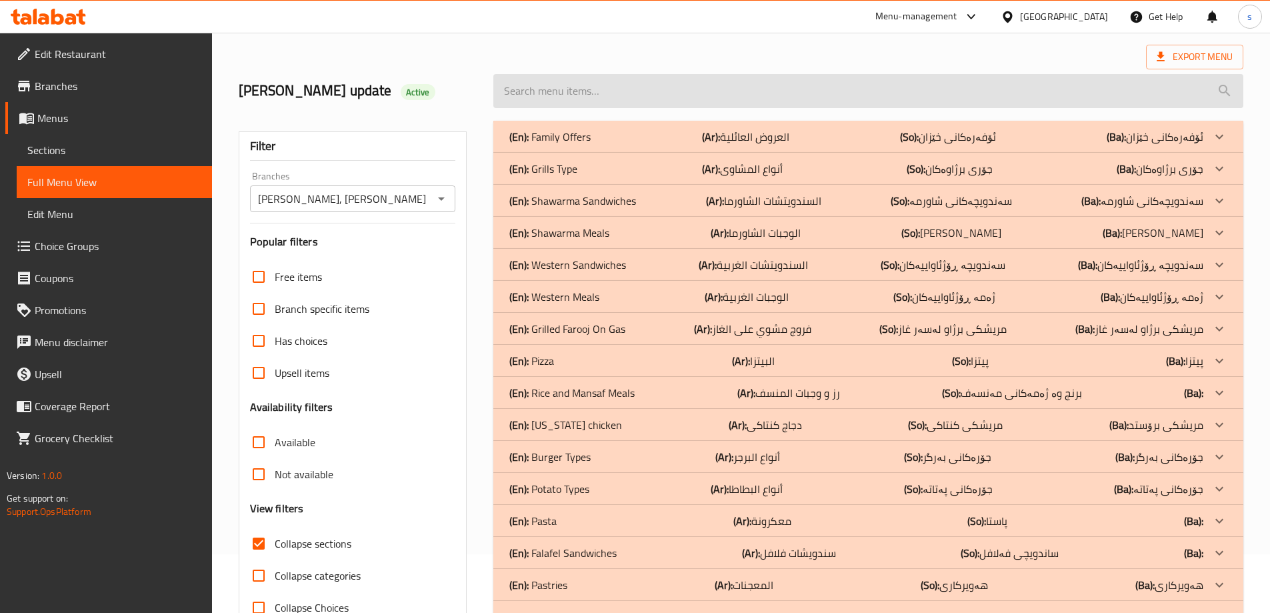
click at [521, 89] on input "search" at bounding box center [868, 91] width 750 height 34
paste input "Shawarma Chicken Meal - 10 Sandwiches"
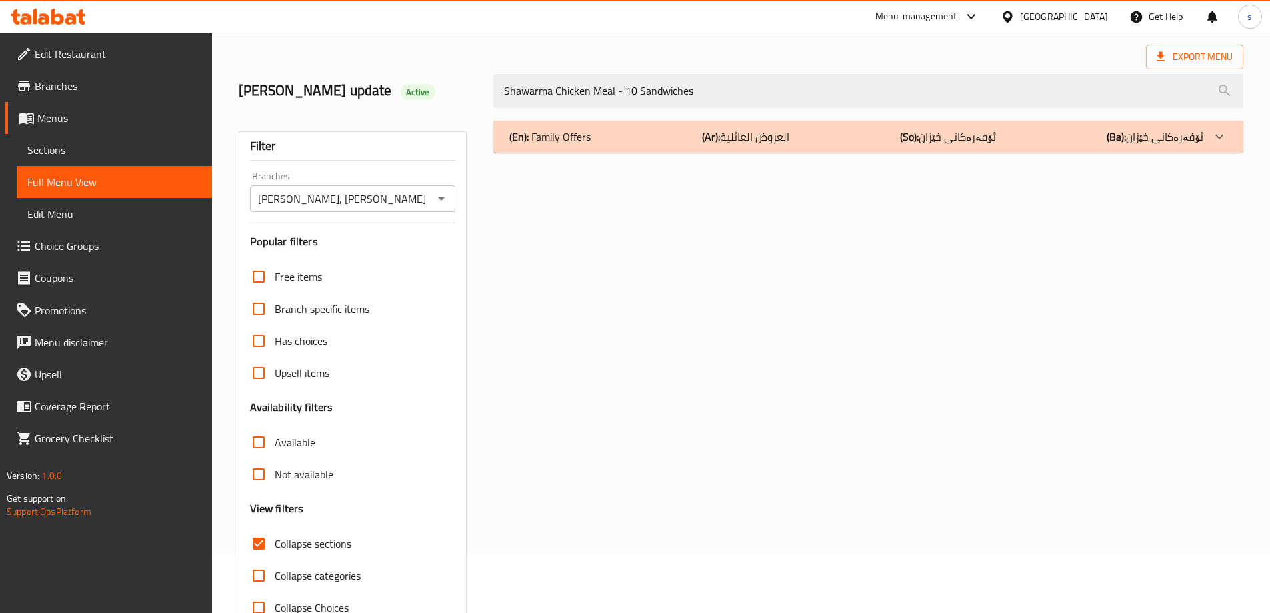
type input "Shawarma Chicken Meal - 10 Sandwiches"
click at [1019, 145] on div "(En): Family Offers (Ar): العروض العائلیة (So): ئۆفەرەکانی خێزان (Ba): ئۆفەرەکا…" at bounding box center [868, 137] width 750 height 32
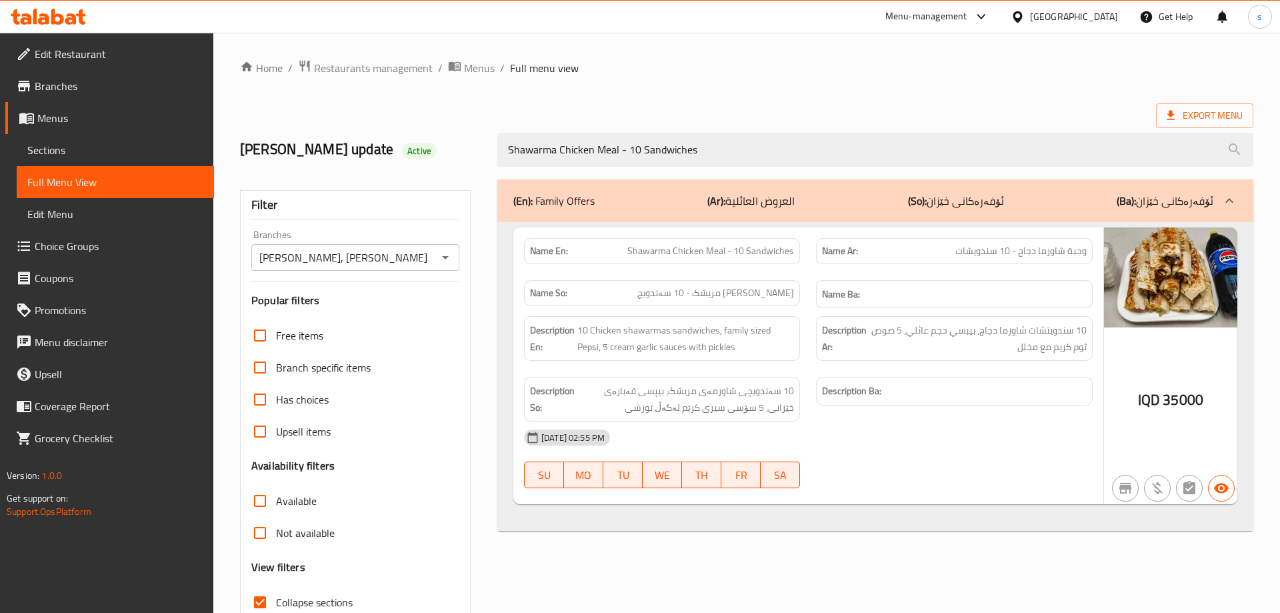
scroll to position [97, 0]
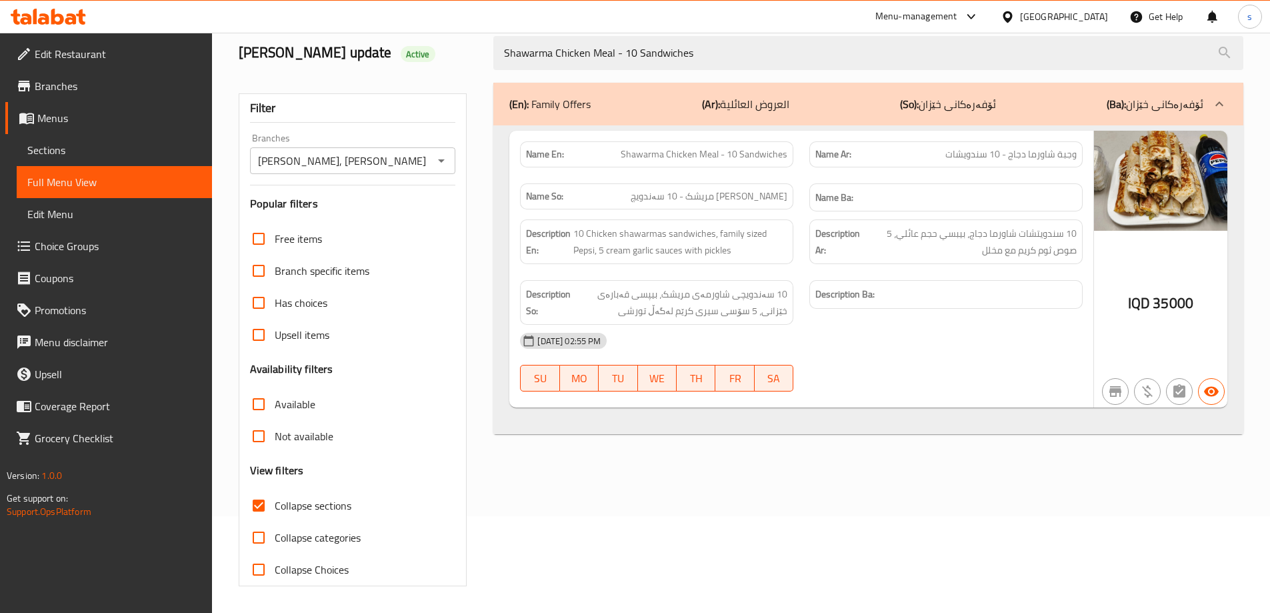
click at [65, 17] on icon at bounding box center [48, 17] width 75 height 16
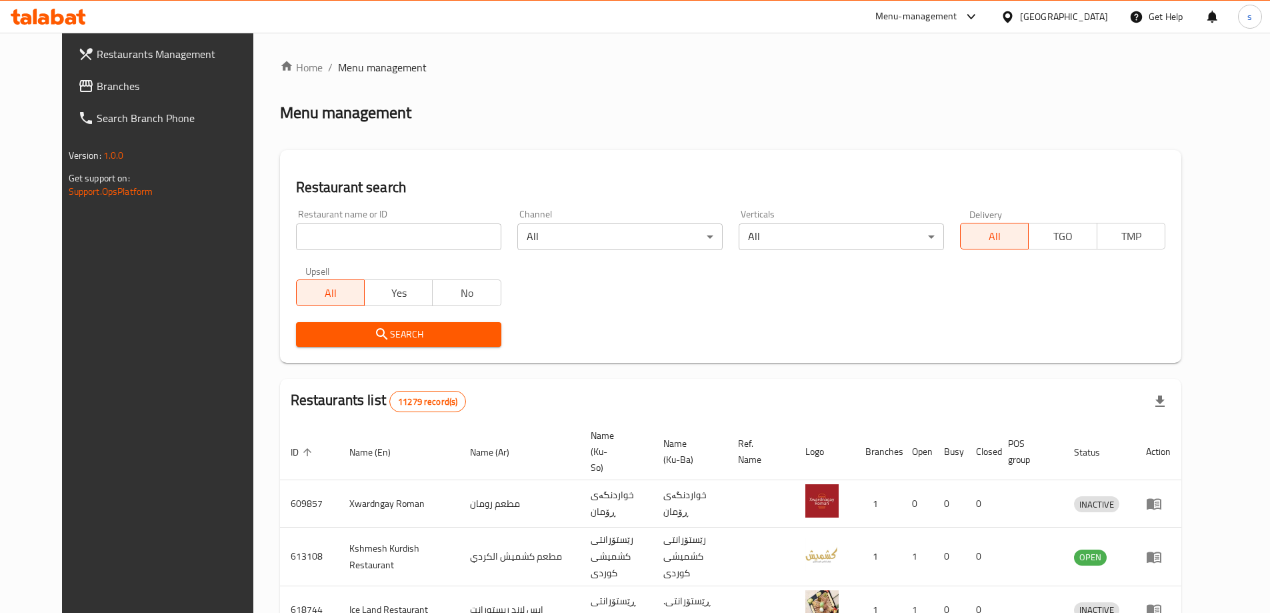
click at [325, 233] on div "Home / Menu management Menu management Restaurant search Restaurant name or ID …" at bounding box center [731, 521] width 902 height 924
click at [323, 234] on input "search" at bounding box center [398, 236] width 205 height 27
paste input "669469"
type input "669469"
click at [323, 333] on span "Search" at bounding box center [399, 334] width 184 height 17
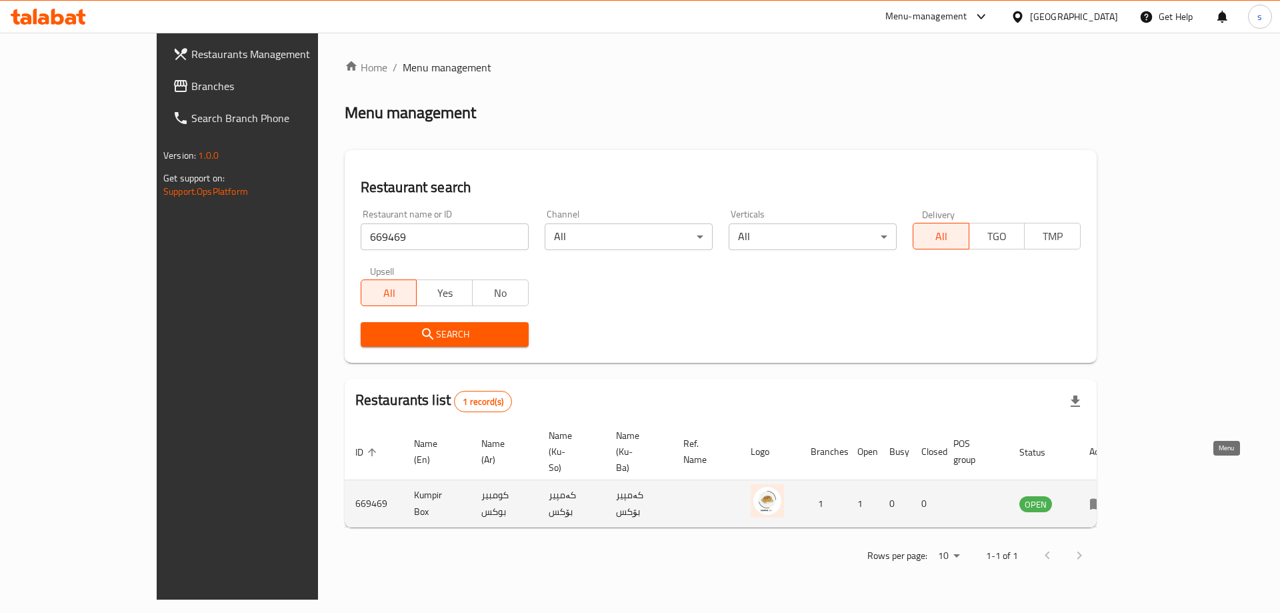
click at [1106, 495] on icon "enhanced table" at bounding box center [1098, 503] width 16 height 16
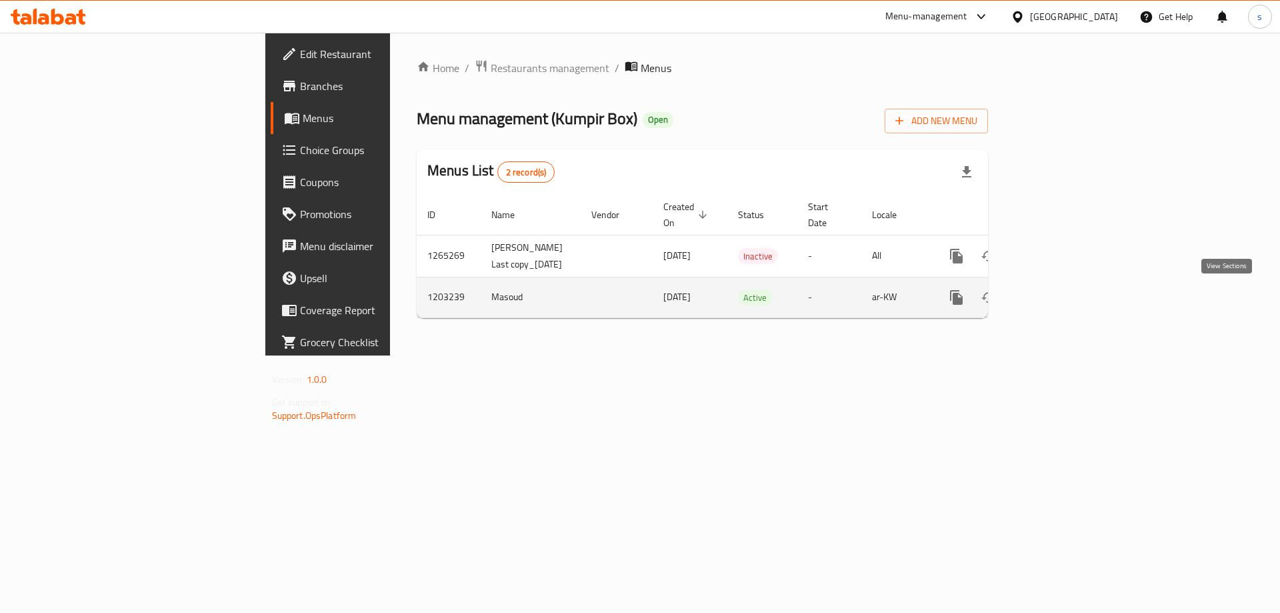
click at [1059, 301] on icon "enhanced table" at bounding box center [1053, 297] width 12 height 12
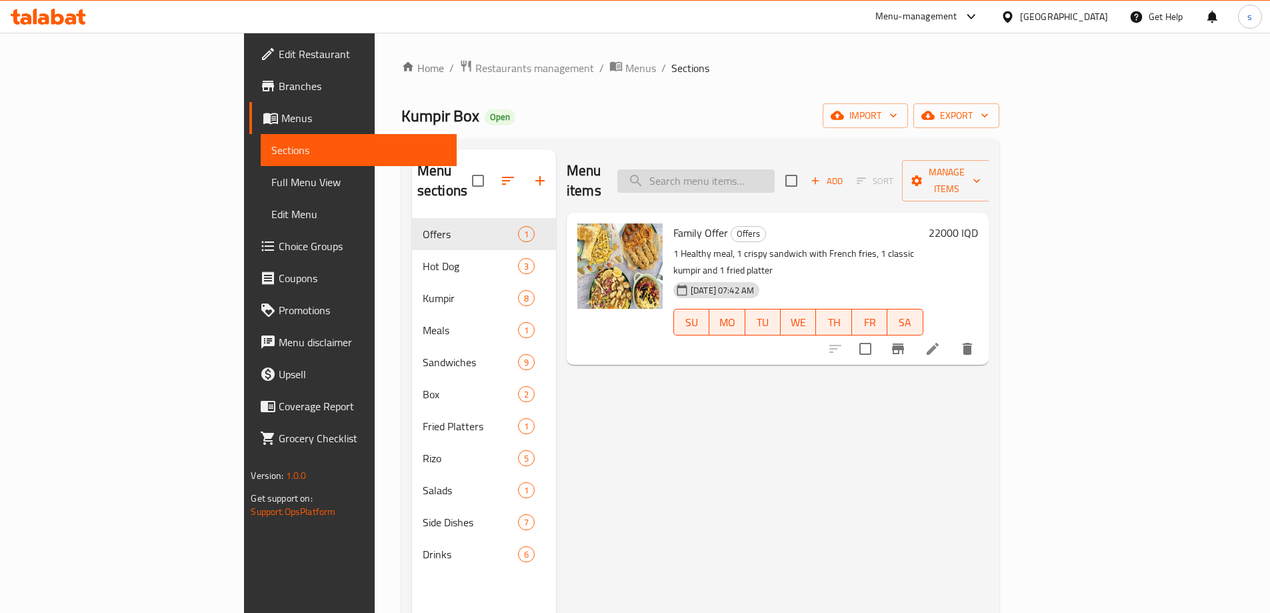
click at [775, 175] on input "search" at bounding box center [695, 180] width 157 height 23
click at [532, 173] on icon "button" at bounding box center [540, 181] width 16 height 16
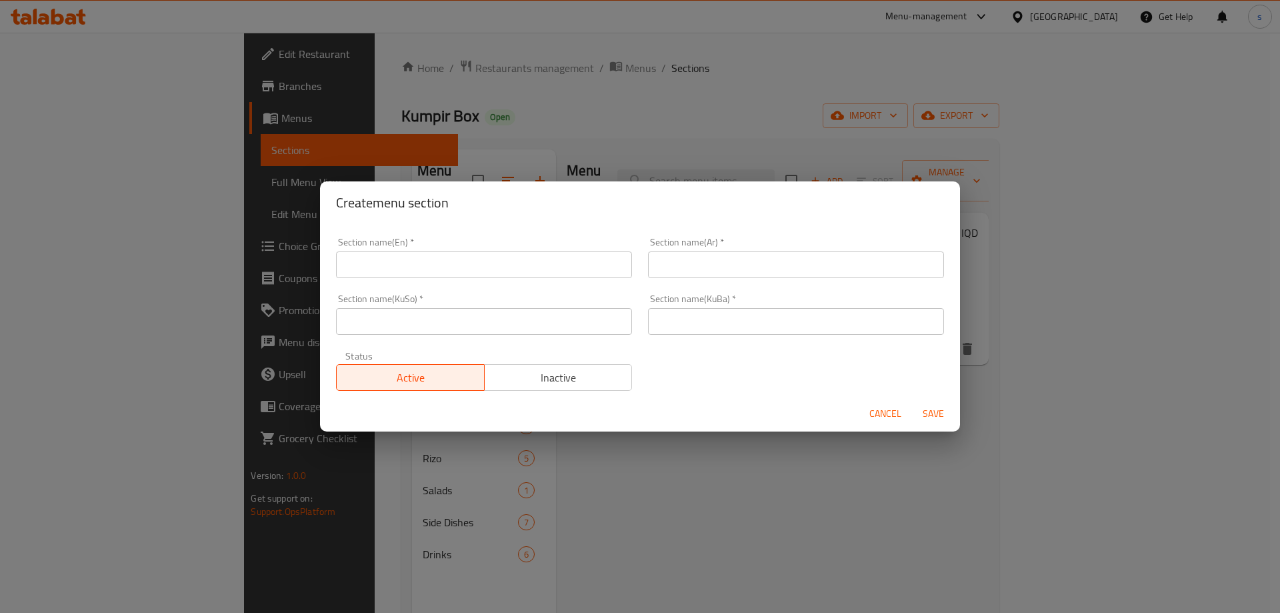
click at [499, 277] on input "text" at bounding box center [484, 264] width 296 height 27
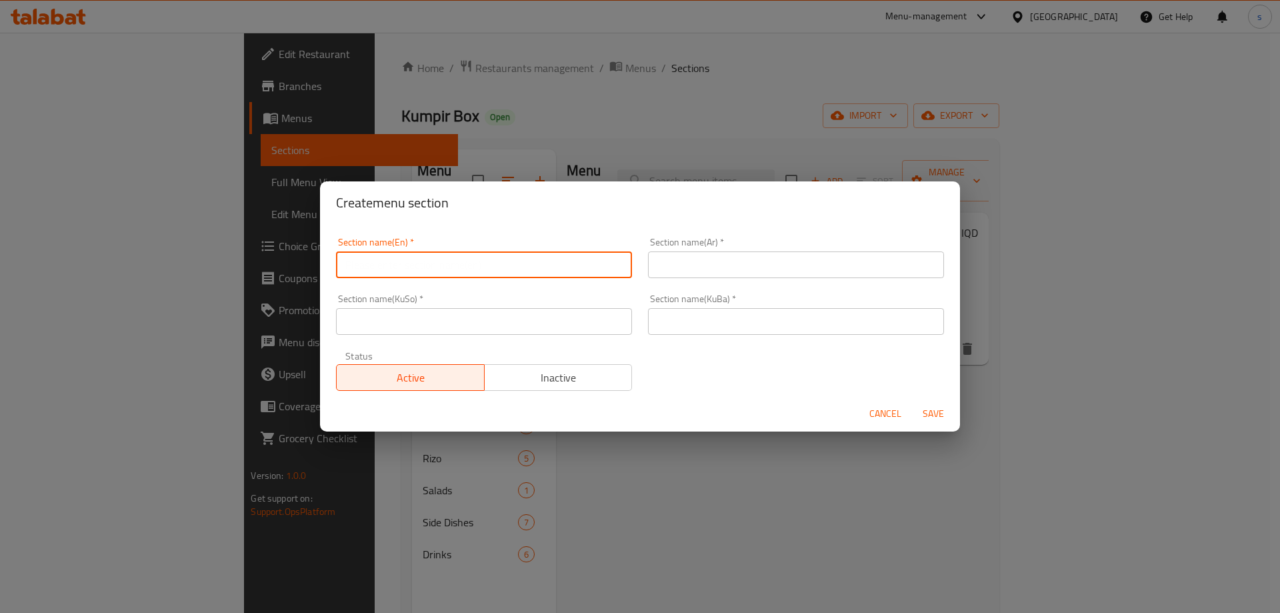
paste input "Corndog"
type input "Corndog"
click at [738, 272] on input "text" at bounding box center [796, 264] width 296 height 27
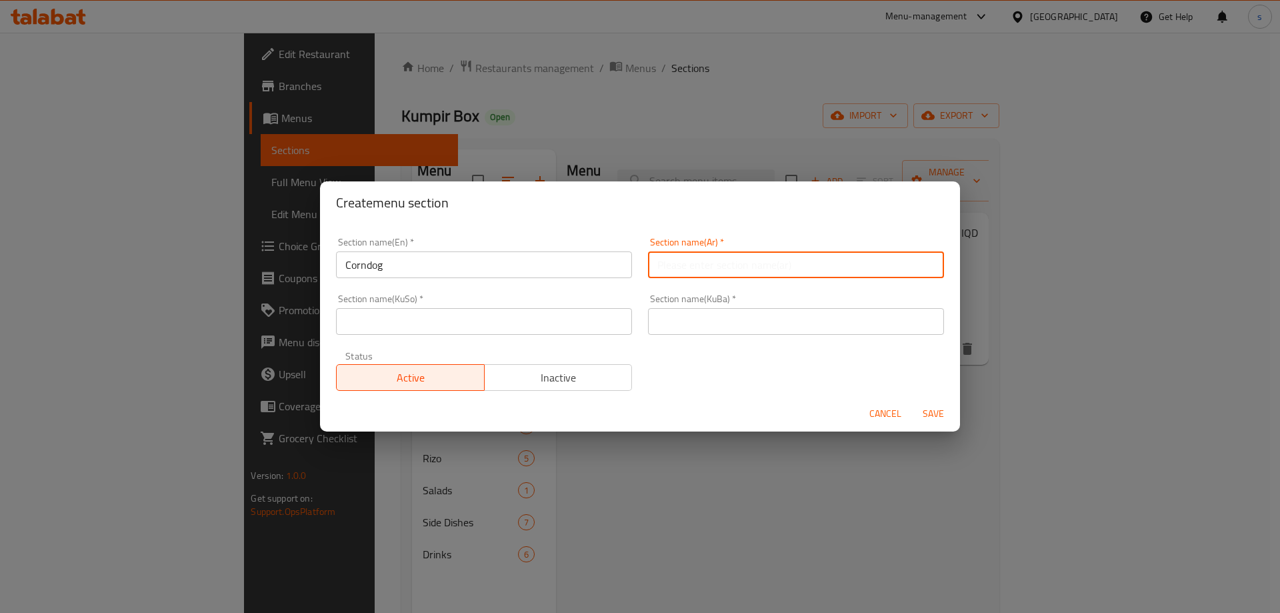
paste input "كورن دوج"
type input "كورن دوج"
click at [577, 321] on input "text" at bounding box center [484, 321] width 296 height 27
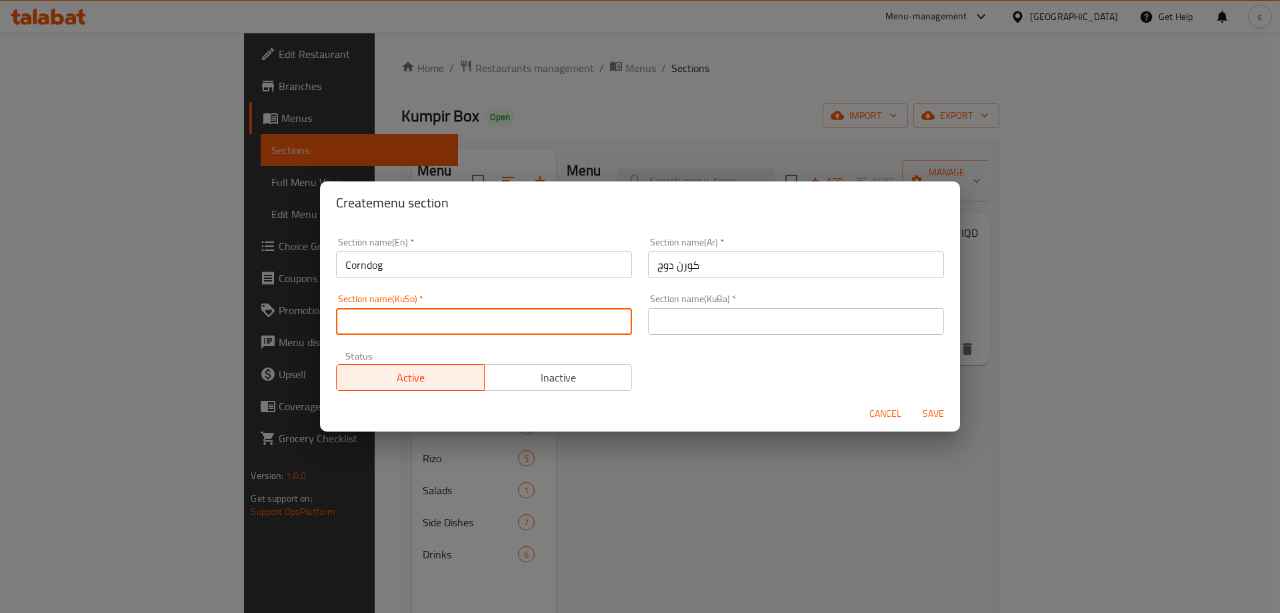
paste input "کۆرندۆگ"
type input "کۆرندۆگ"
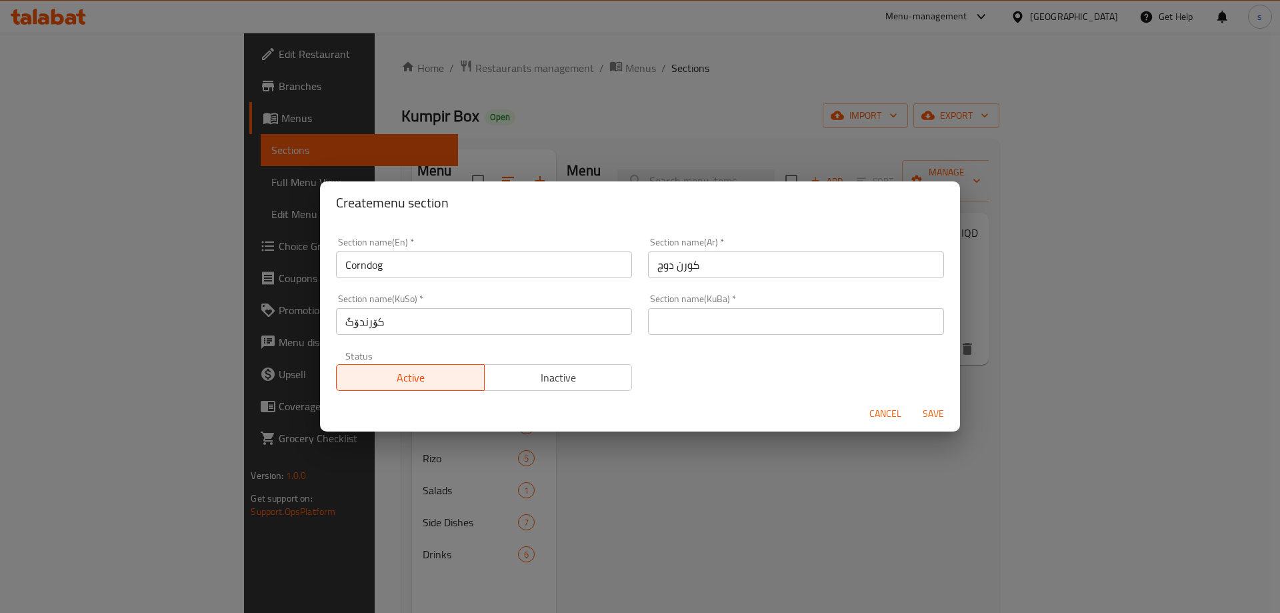
click at [735, 307] on div "Section name(KuBa)   * Section name(KuBa) *" at bounding box center [796, 314] width 296 height 41
click at [732, 313] on input "text" at bounding box center [796, 321] width 296 height 27
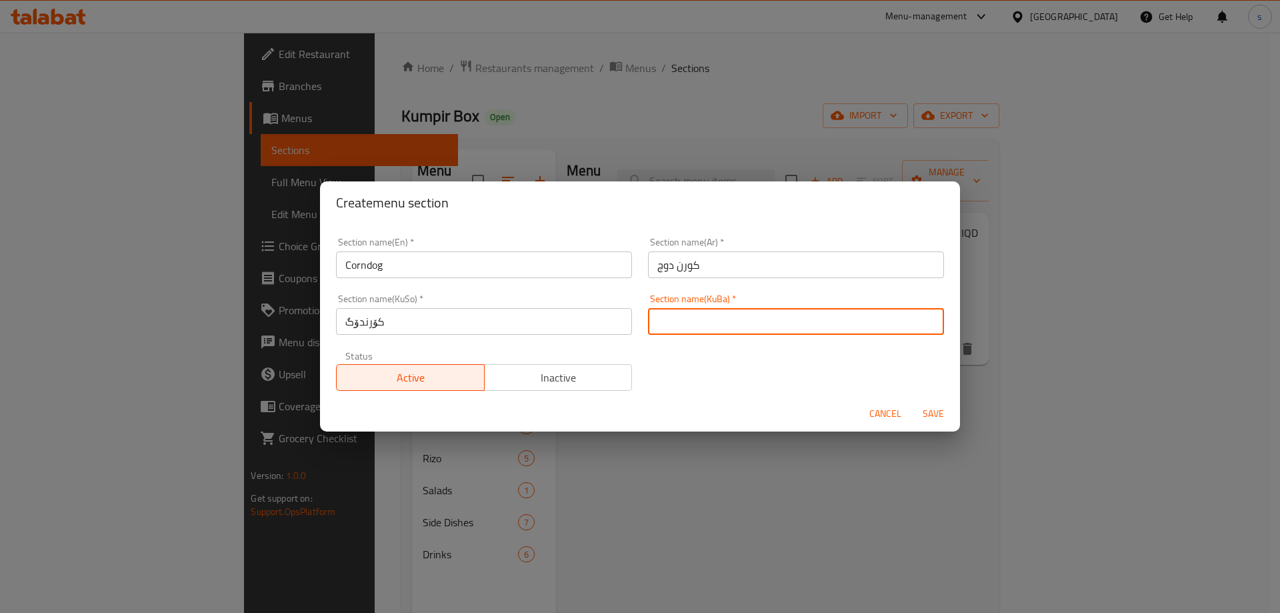
paste input "کۆرندۆگ"
type input "کۆرندۆگ"
click at [774, 271] on input "كورن دوج" at bounding box center [796, 264] width 296 height 27
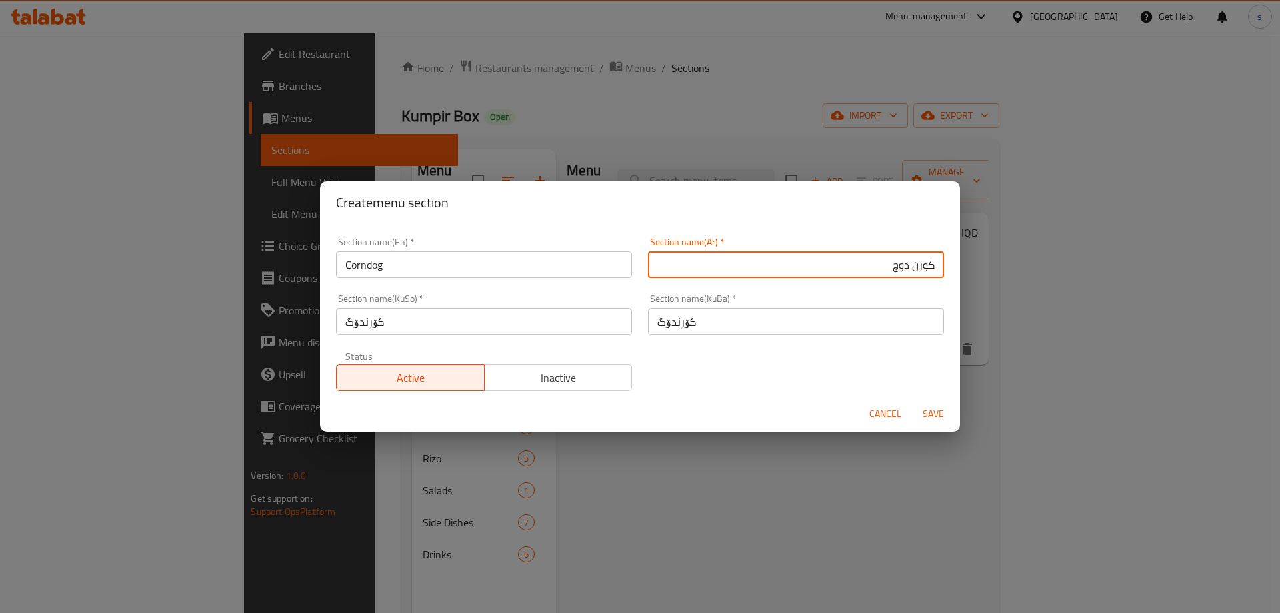
click at [927, 257] on input "كورن دوج" at bounding box center [796, 264] width 296 height 27
click at [894, 258] on input "الكورن دوج" at bounding box center [796, 264] width 296 height 27
type input "الكورن الدوج"
click at [930, 416] on span "Save" at bounding box center [934, 413] width 32 height 17
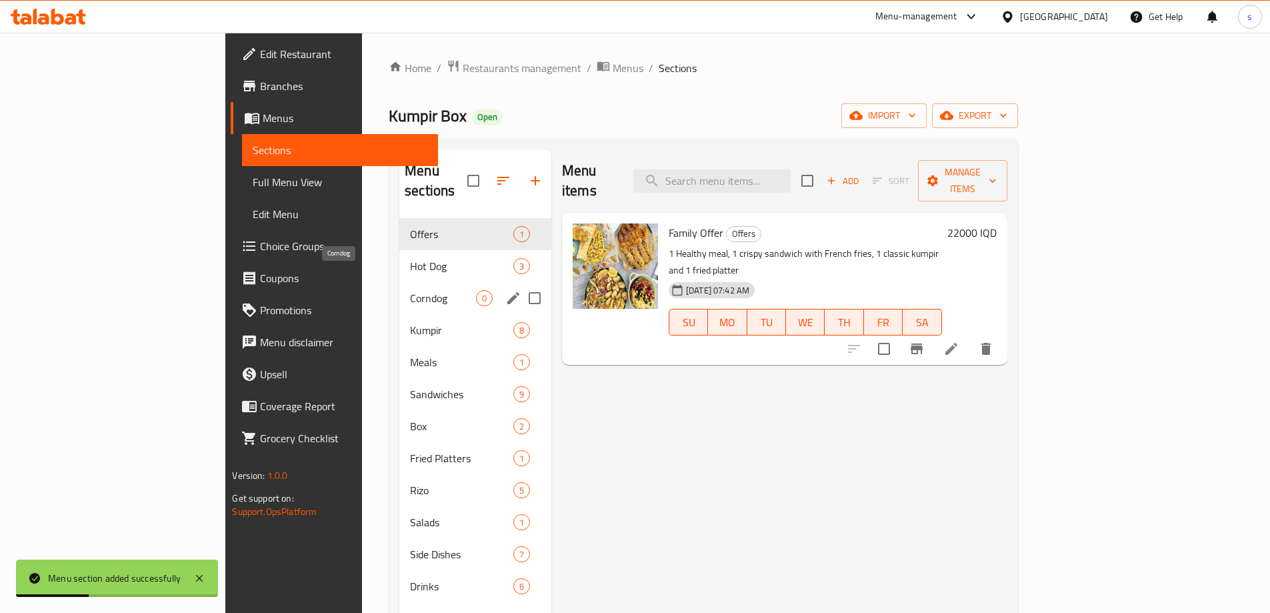
click at [410, 290] on span "Corndog" at bounding box center [443, 298] width 66 height 16
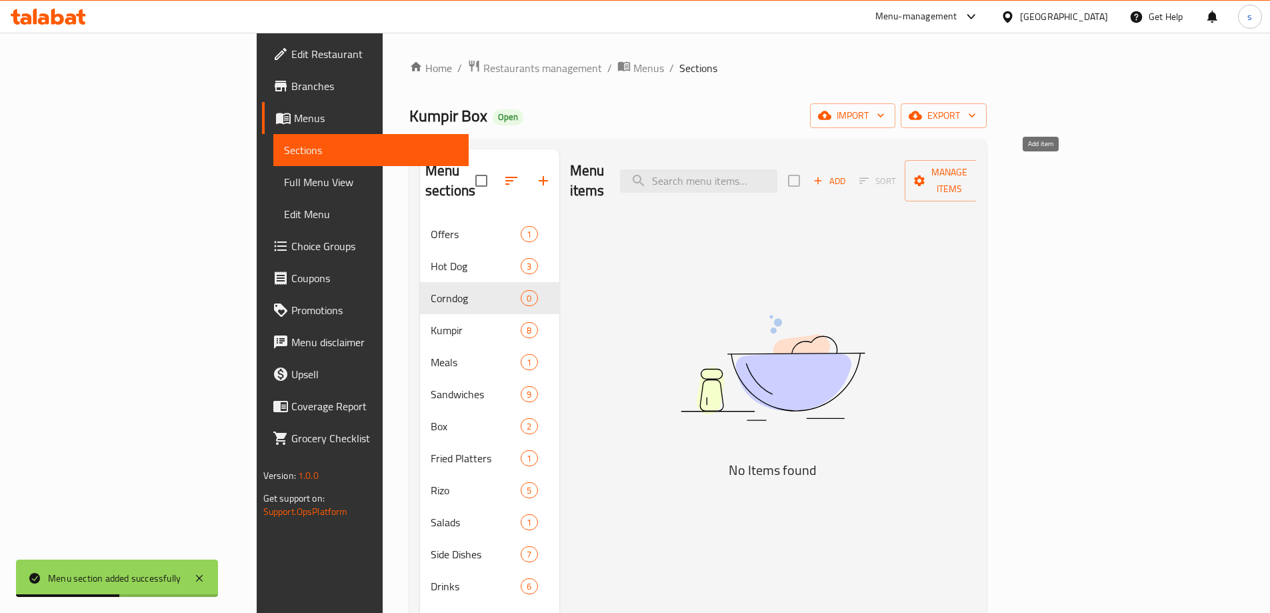
click at [848, 173] on span "Add" at bounding box center [830, 180] width 36 height 15
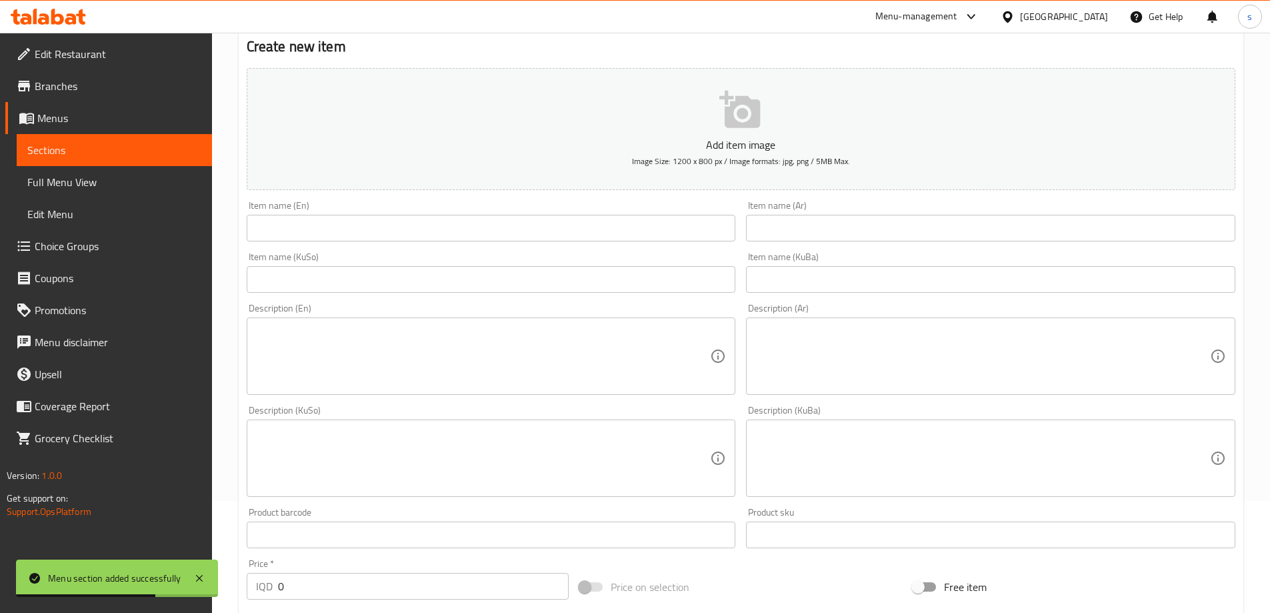
scroll to position [114, 0]
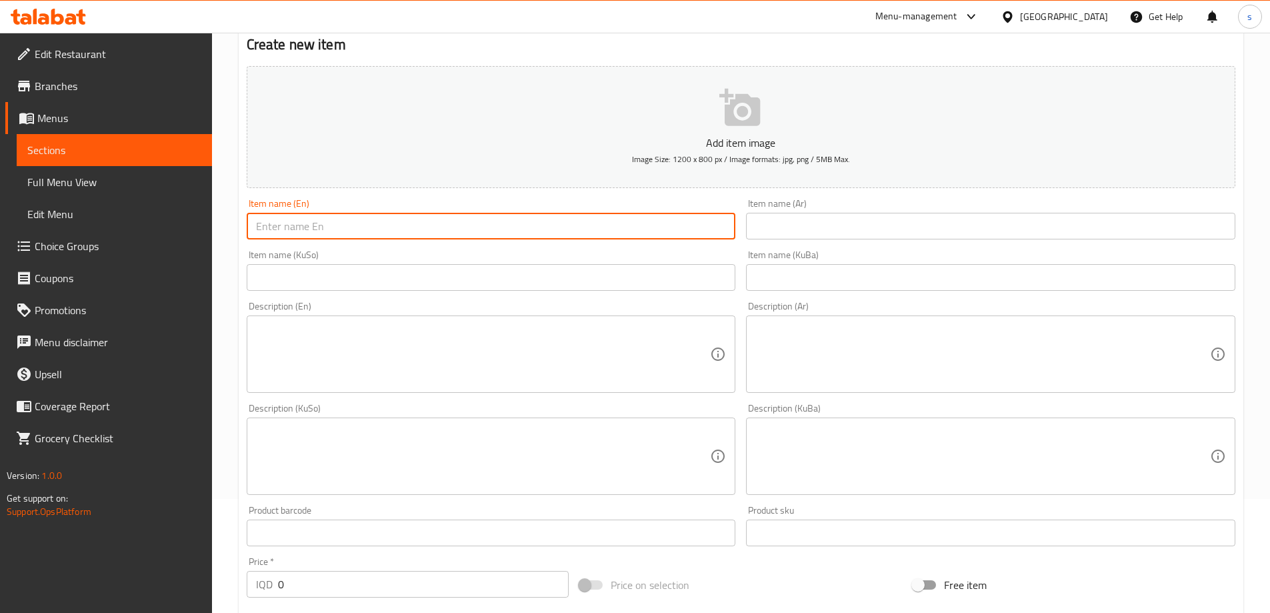
click at [563, 223] on input "text" at bounding box center [491, 226] width 489 height 27
paste input "Classic Corndog"
type input "Classic Corndog"
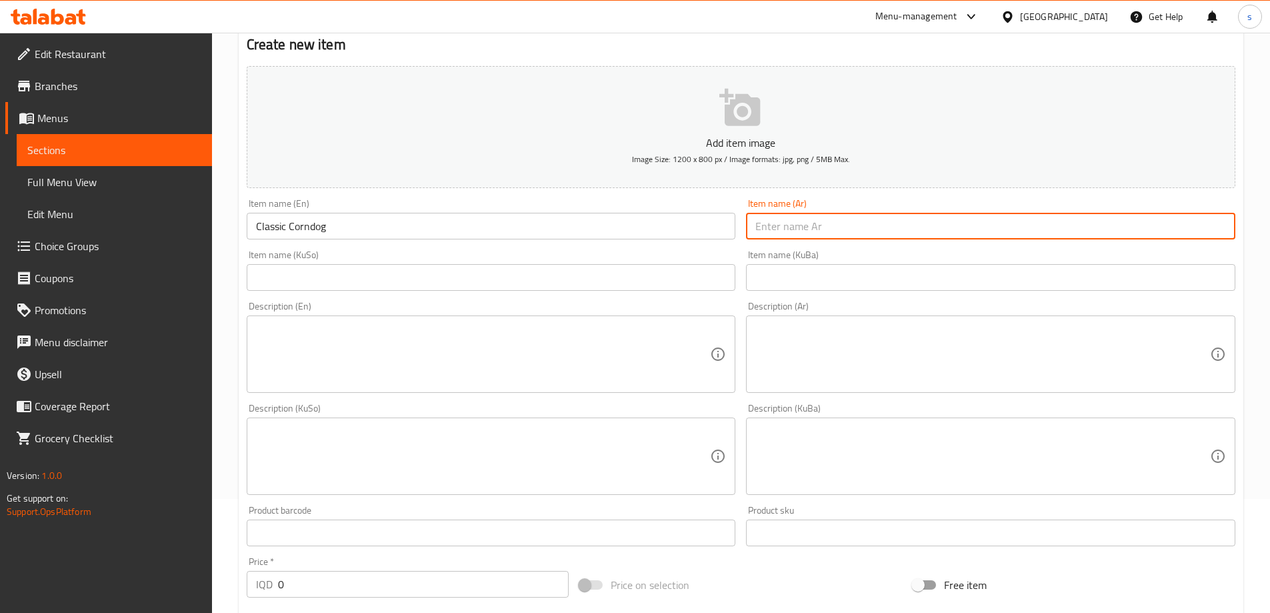
click at [839, 227] on input "text" at bounding box center [990, 226] width 489 height 27
paste input "كورن دوج كلاسيكي"
type input "كورن دوج كلاسيكي"
click at [684, 283] on input "text" at bounding box center [491, 277] width 489 height 27
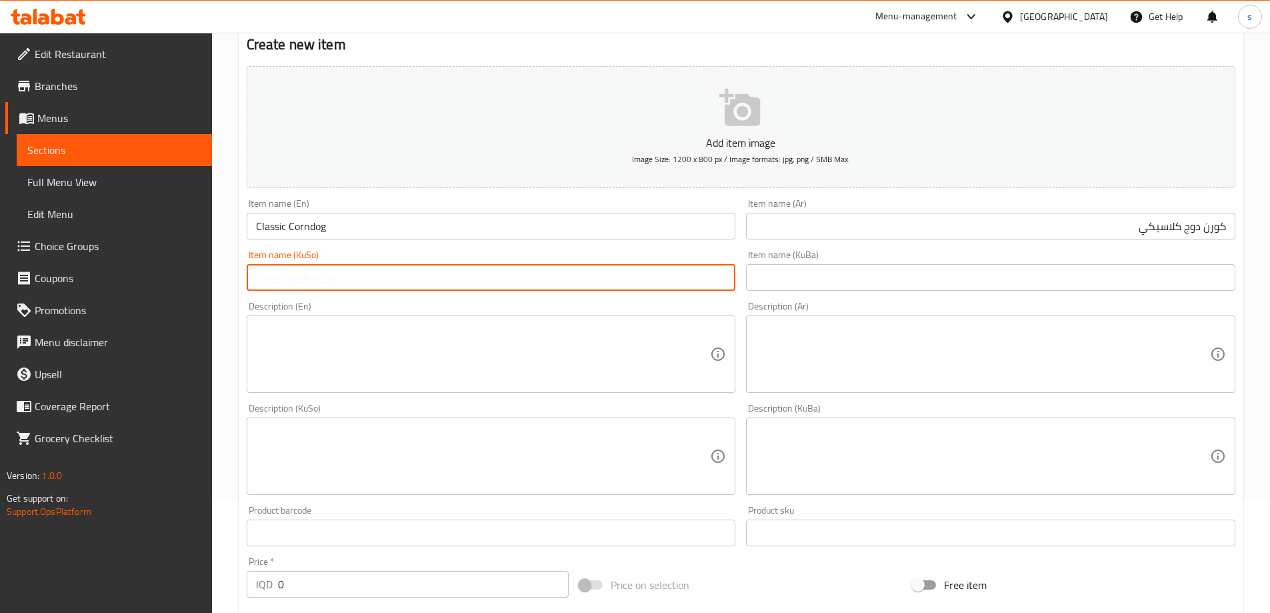
paste input "کلاسیک کۆرندۆگ"
click at [671, 282] on input "کلاسیک کۆرندۆگ" at bounding box center [491, 277] width 489 height 27
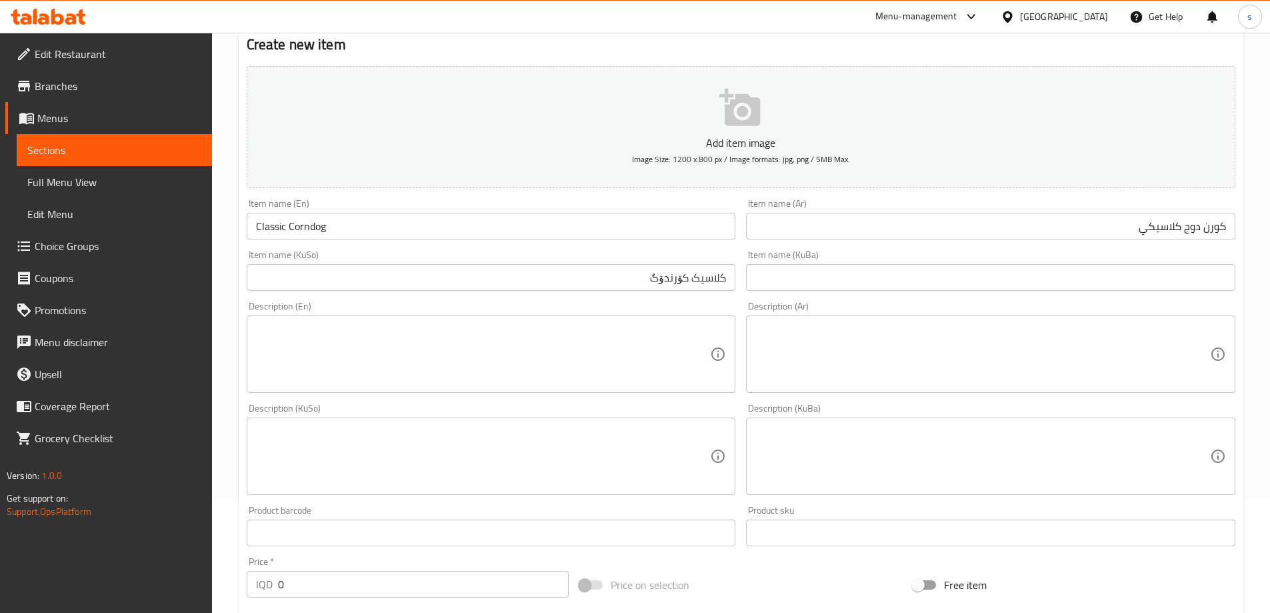
drag, startPoint x: 669, startPoint y: 285, endPoint x: 678, endPoint y: 285, distance: 9.3
click at [692, 299] on div "Description (En) Description (En)" at bounding box center [491, 347] width 500 height 102
click at [673, 281] on input "کلاسیک کۆرندۆگ" at bounding box center [491, 277] width 489 height 27
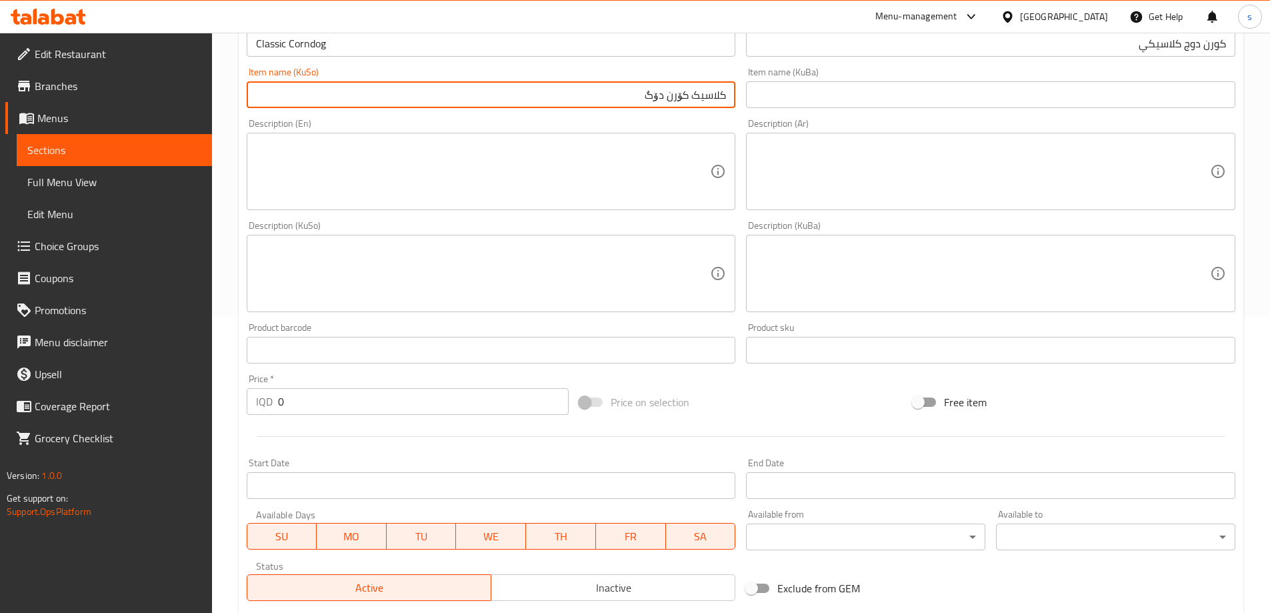
scroll to position [298, 0]
type input "کلاسیک کۆرن دۆگ"
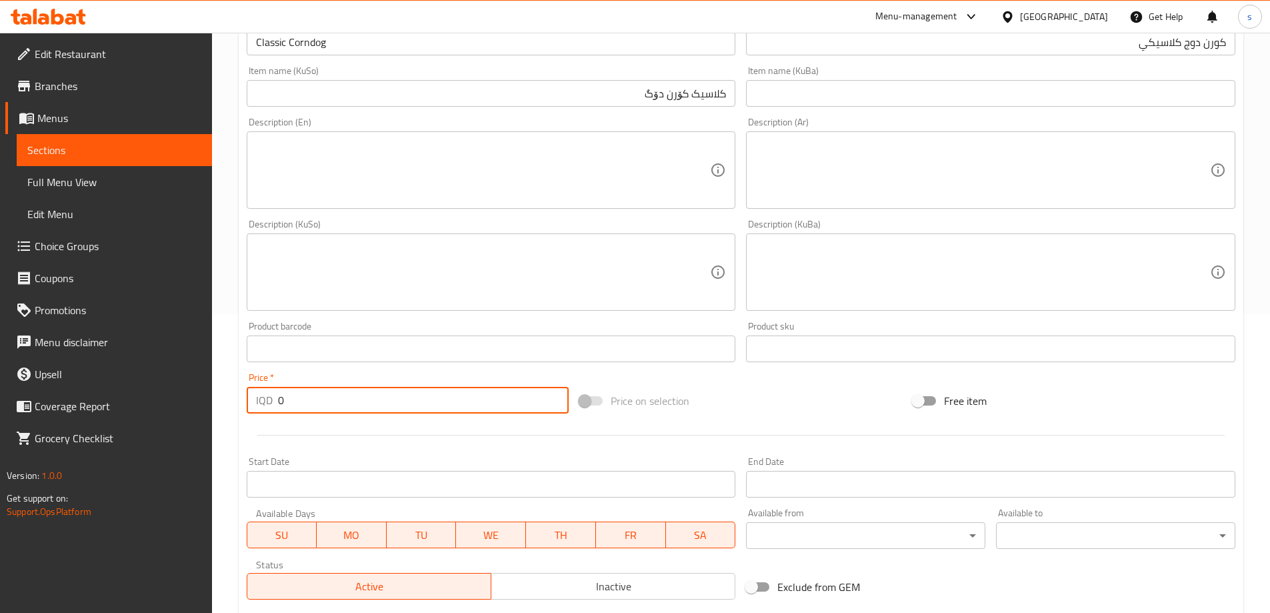
drag, startPoint x: 285, startPoint y: 405, endPoint x: 273, endPoint y: 406, distance: 12.1
click at [273, 406] on div "IQD 0 Price *" at bounding box center [408, 400] width 323 height 27
click at [288, 403] on input "5500" at bounding box center [423, 400] width 291 height 27
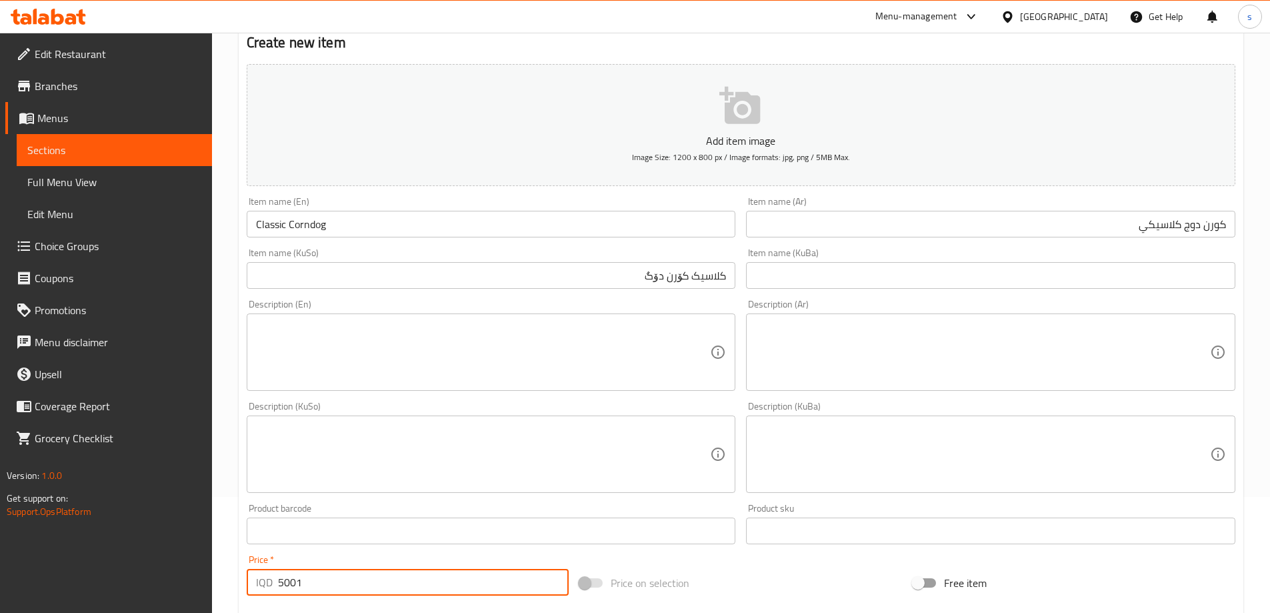
scroll to position [98, 0]
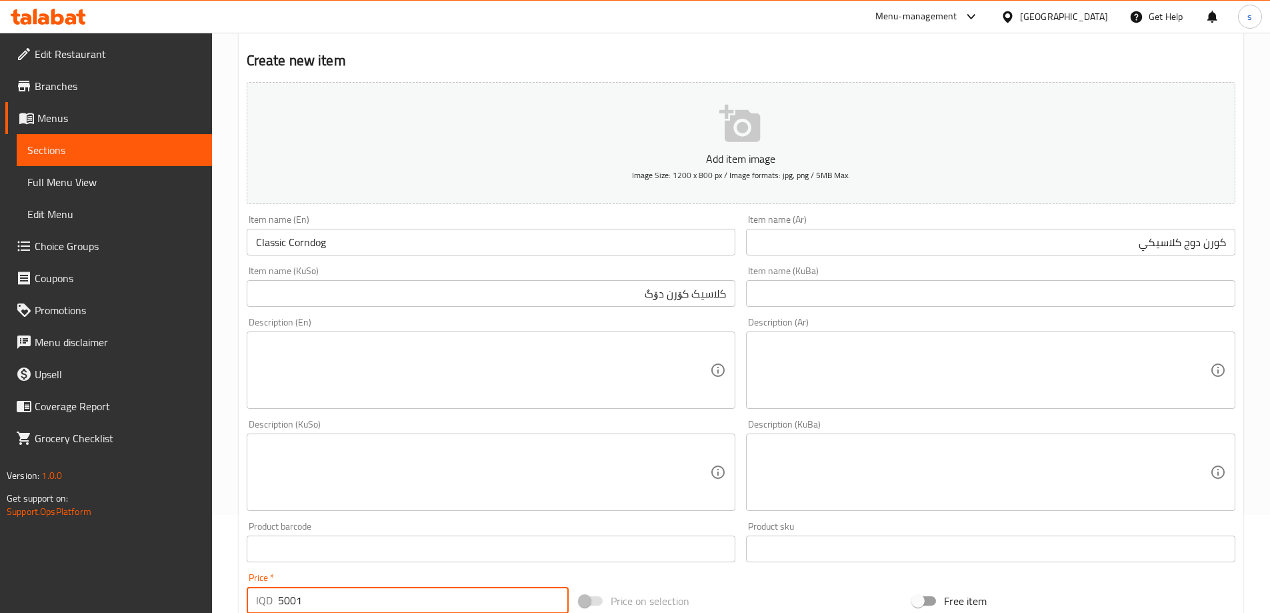
type input "5001"
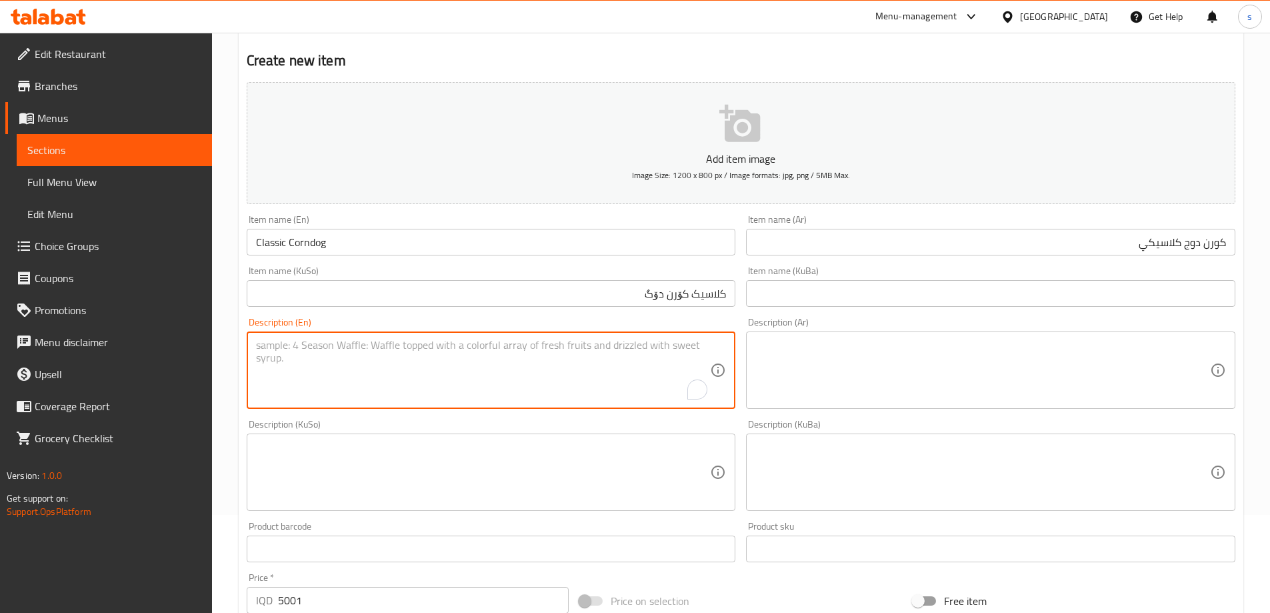
click at [409, 373] on textarea "To enrich screen reader interactions, please activate Accessibility in Grammarl…" at bounding box center [483, 370] width 455 height 63
paste textarea "beef hotdog, mozzarella cheese covered with crispy layer, ketchup and special s…"
type textarea "beef hotdog, mozzarella cheese covered with crispy layer, ketchup and special s…"
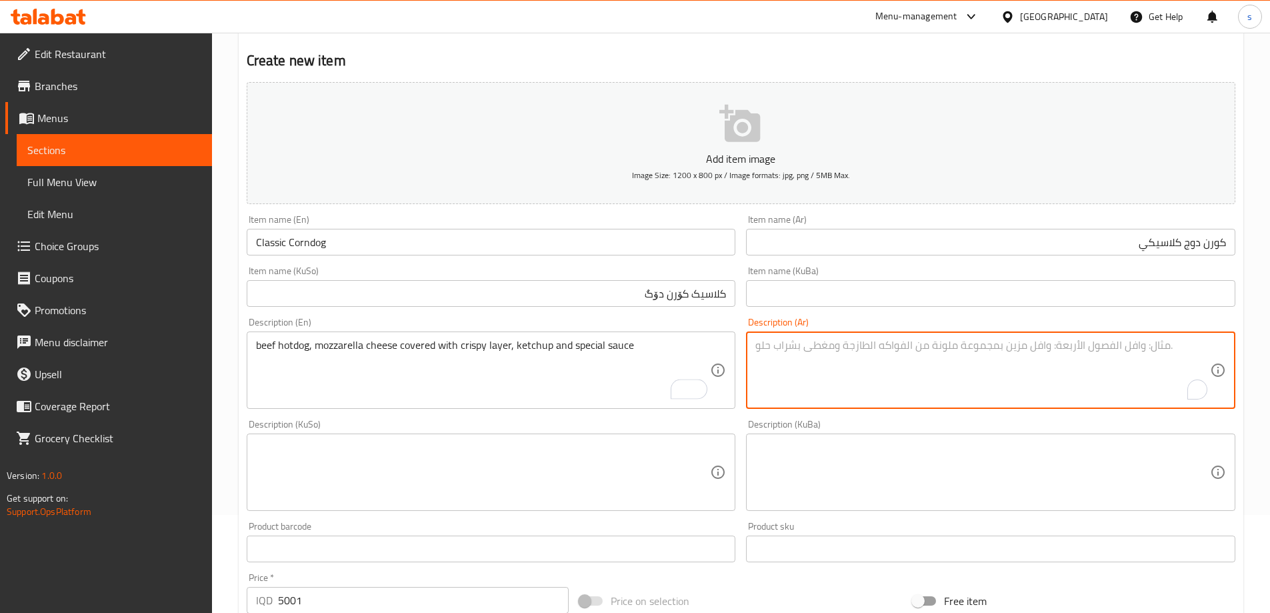
click at [896, 375] on textarea "To enrich screen reader interactions, please activate Accessibility in Grammarl…" at bounding box center [983, 370] width 455 height 63
paste textarea "هوت دوج باللحم بقري، جبنة موزاريلا مغطاة بطبقة مقرمشة، كاتشب وصلصة خاصة"
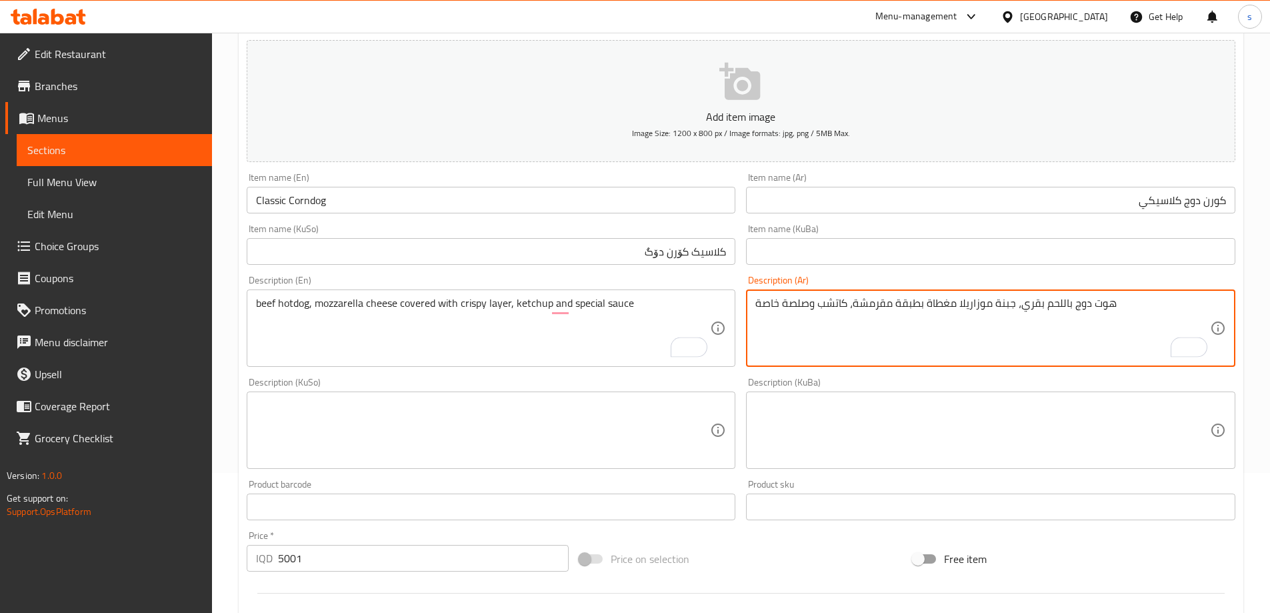
scroll to position [195, 0]
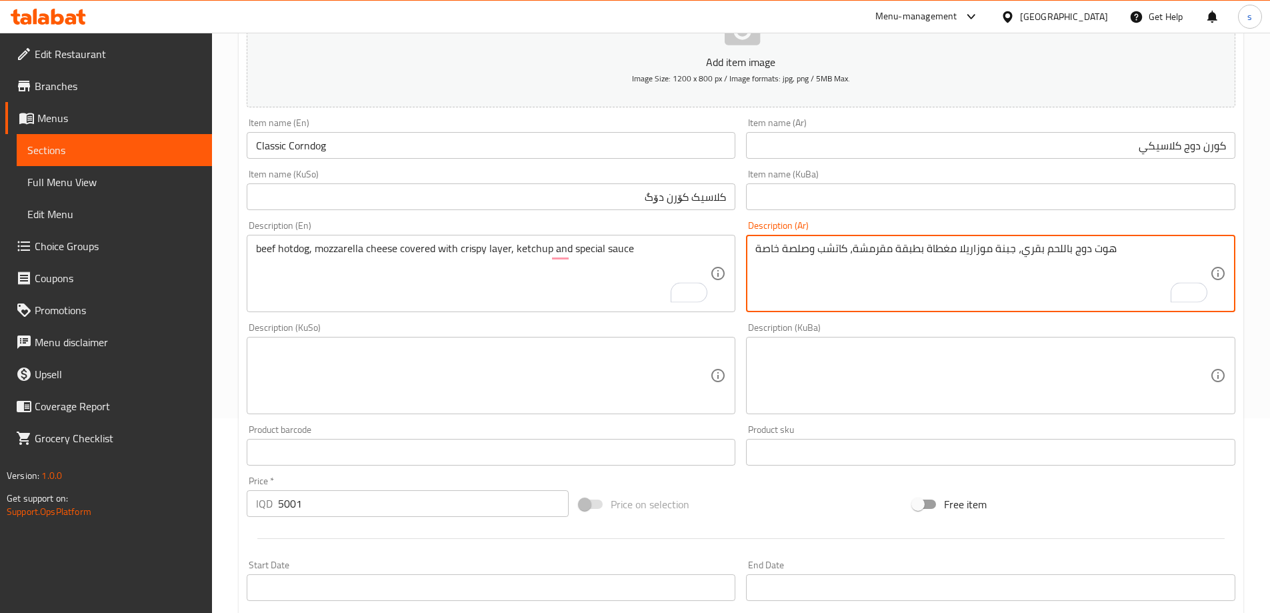
type textarea "هوت دوج باللحم بقري، جبنة موزاريلا مغطاة بطبقة مقرمشة، كاتشب وصلصة خاصة"
click at [639, 383] on textarea at bounding box center [483, 375] width 455 height 63
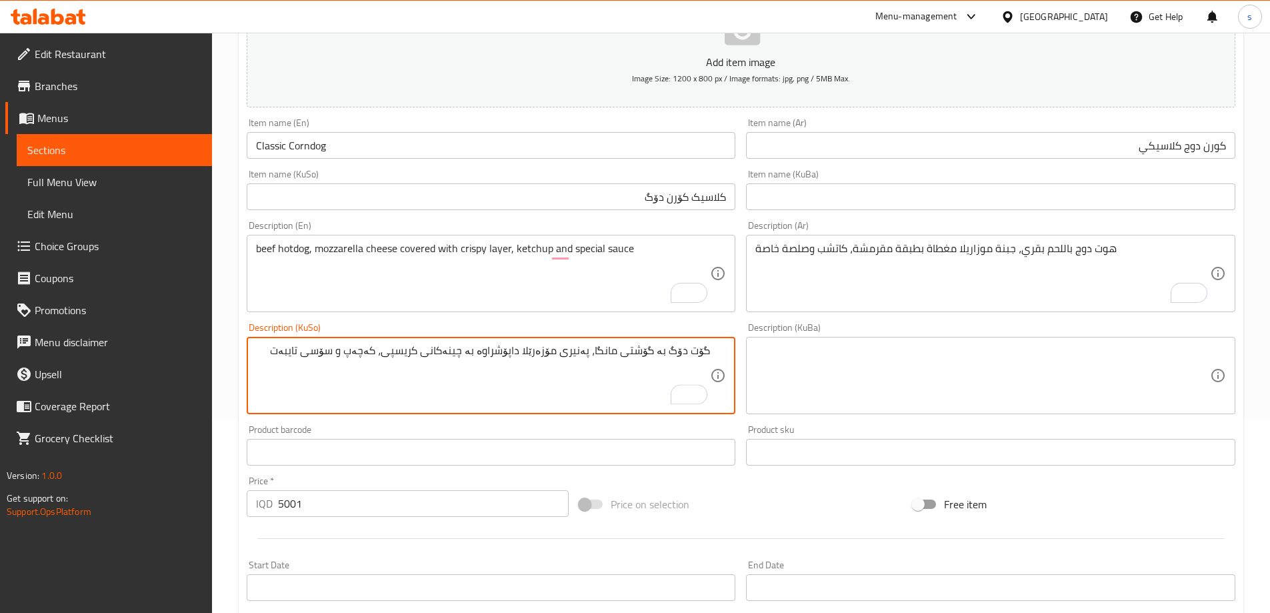
type textarea "گۆت دۆگ بە گۆشتی مانگا، پەنیری مۆزەرێلا داپۆشراوە بە چینەکانی کریسپی، کەچەپ و س…"
click at [321, 506] on input "5001" at bounding box center [423, 503] width 291 height 27
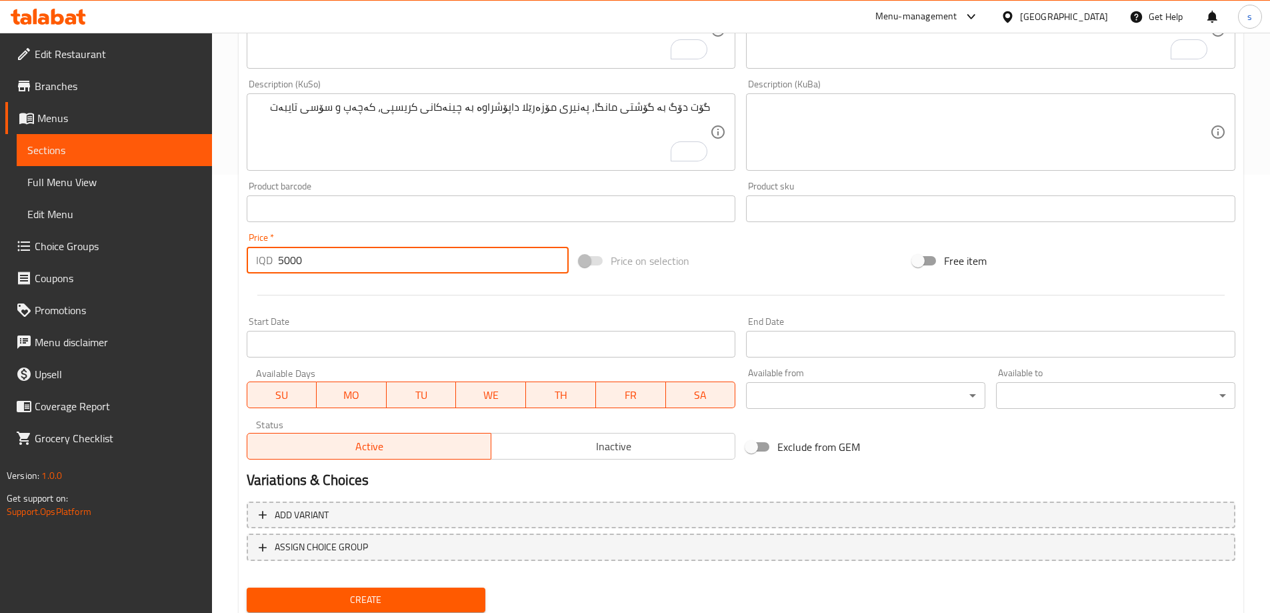
scroll to position [483, 0]
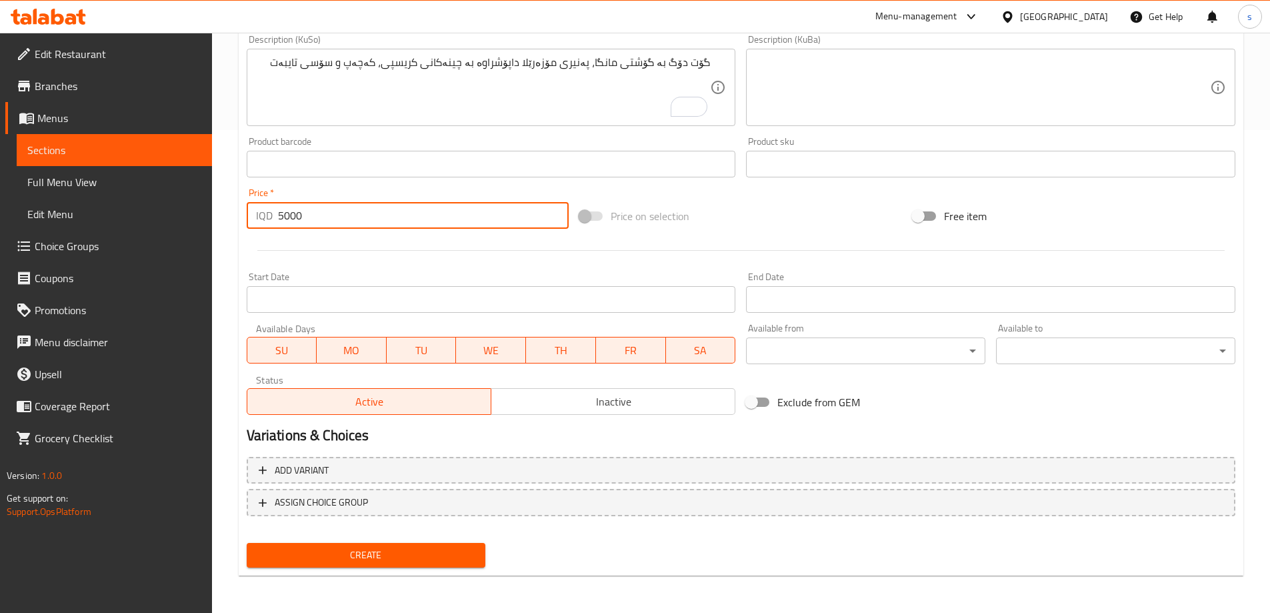
type input "5000"
click at [425, 553] on span "Create" at bounding box center [366, 555] width 218 height 17
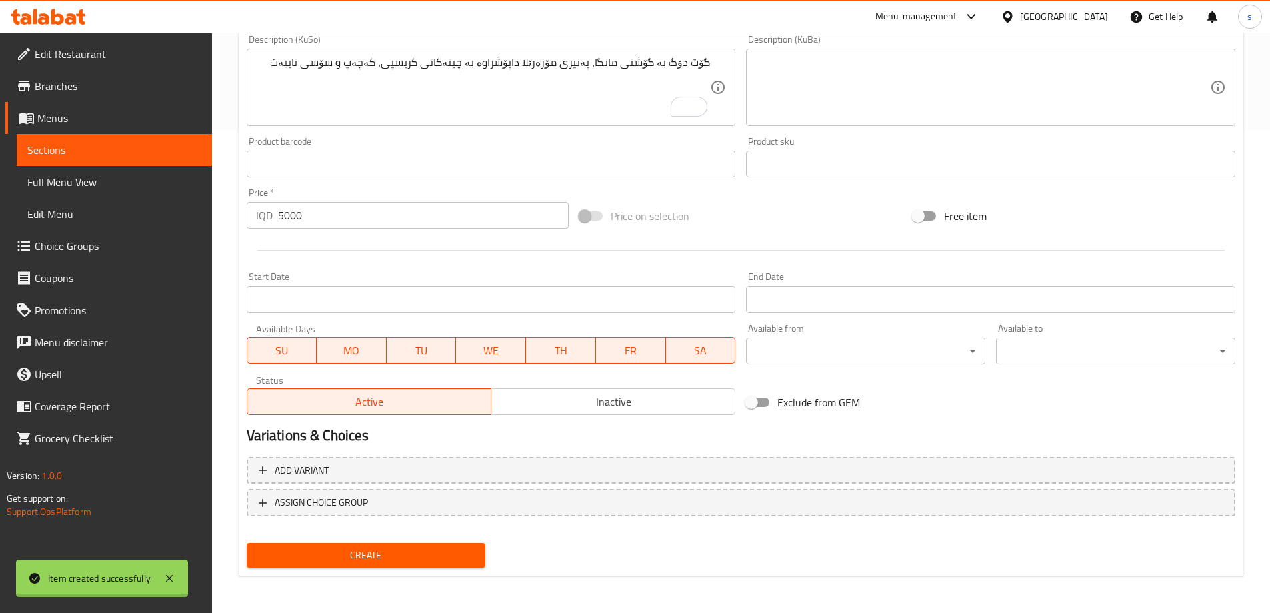
type input "0"
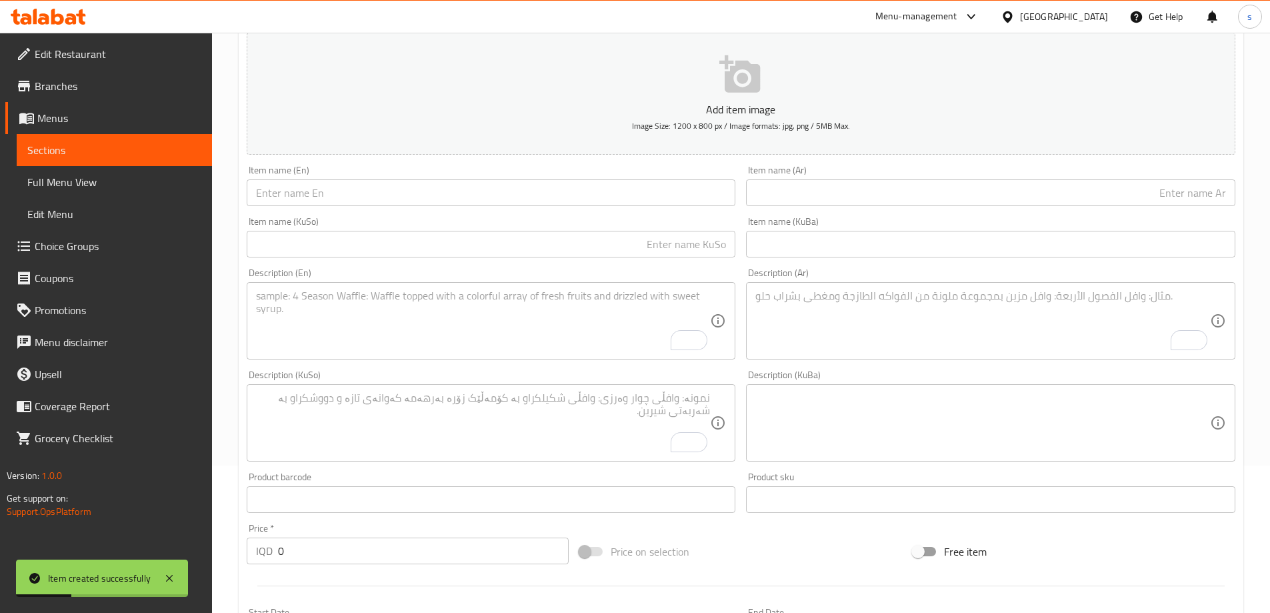
scroll to position [147, 0]
click at [476, 199] on input "text" at bounding box center [491, 193] width 489 height 27
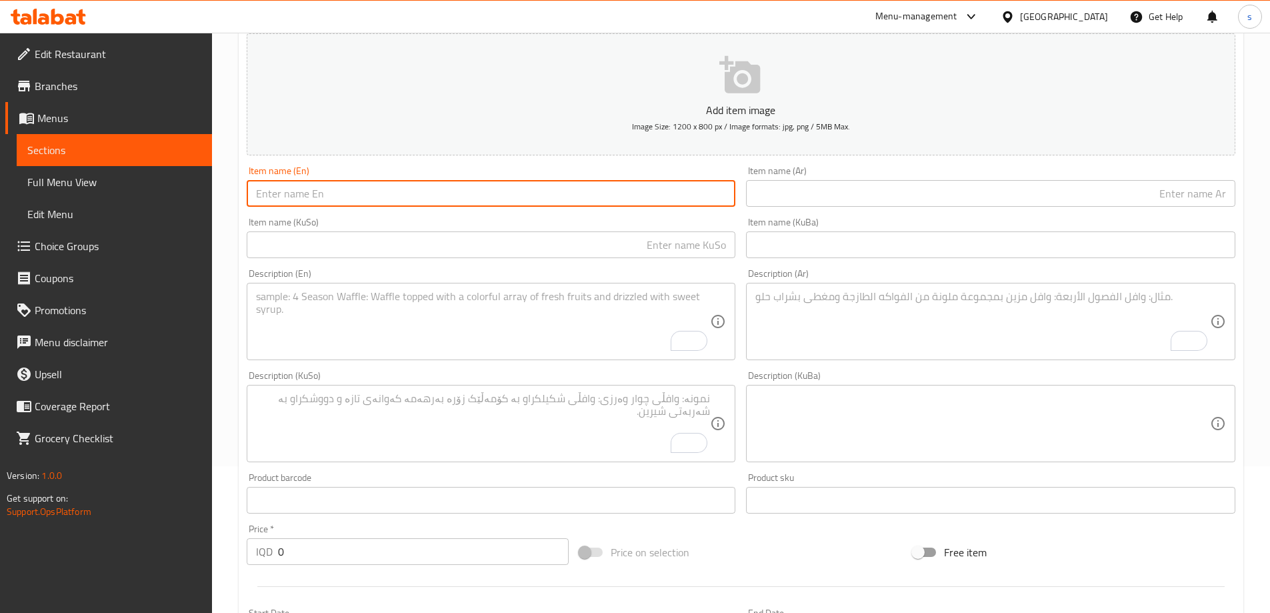
paste input "Spicy Cordn dog"
click at [295, 195] on input "Spicy Cordn dog" at bounding box center [491, 193] width 489 height 27
click at [304, 198] on input "Spicy Cordn dog" at bounding box center [491, 193] width 489 height 27
type input "Spicy Corn dog"
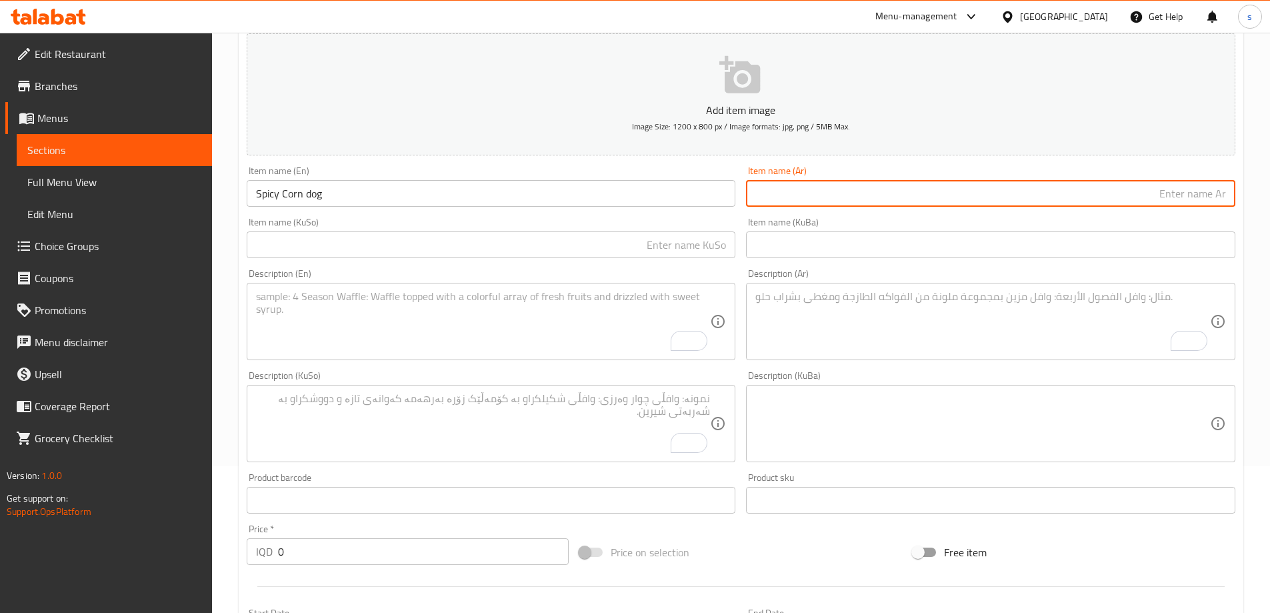
click at [1176, 195] on input "text" at bounding box center [990, 193] width 489 height 27
paste input "كوردن دوج حار"
click at [698, 248] on input "text" at bounding box center [491, 244] width 489 height 27
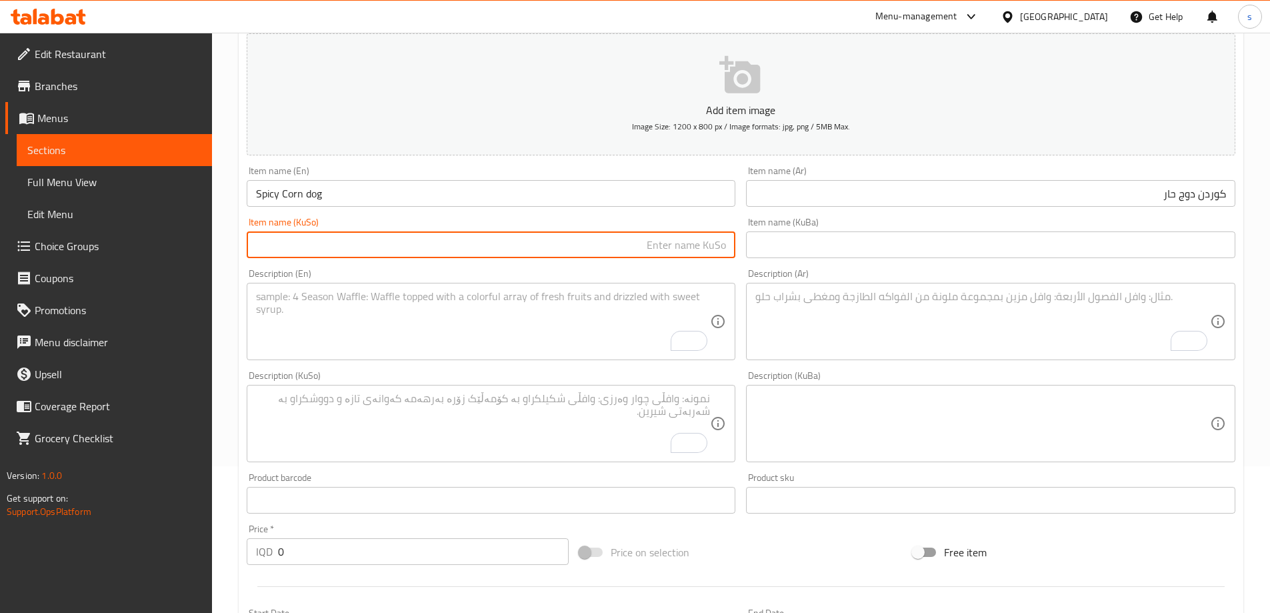
click at [1204, 195] on input "كوردن دوج حار" at bounding box center [990, 193] width 489 height 27
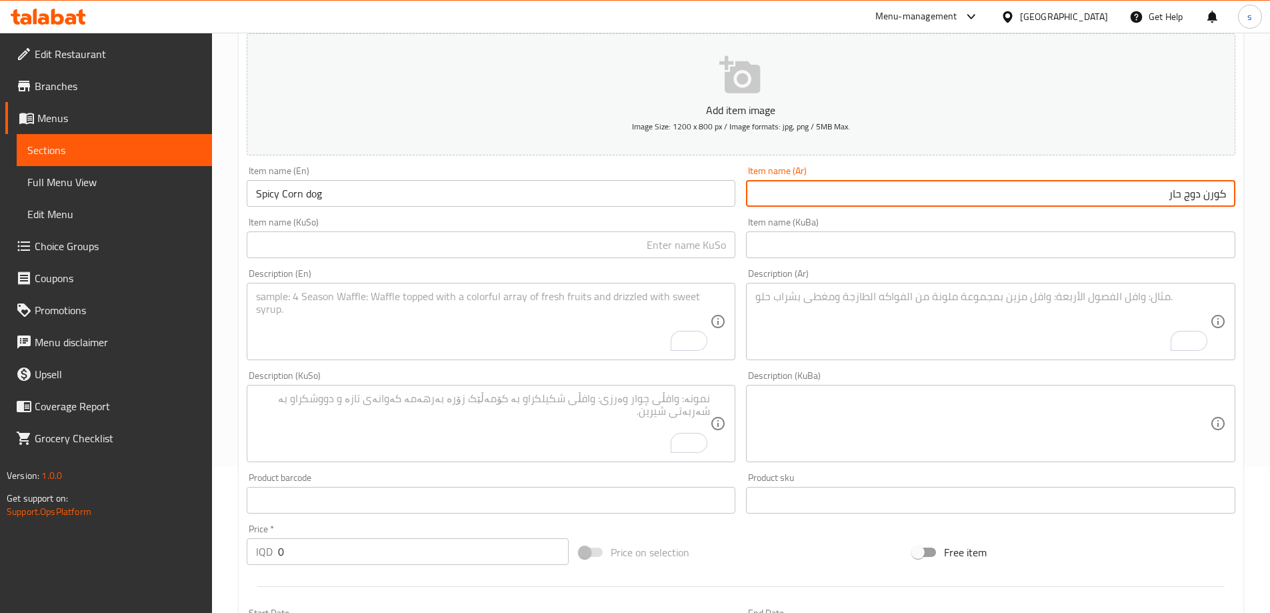
type input "كورن دوج حار"
click at [675, 244] on input "text" at bounding box center [491, 244] width 489 height 27
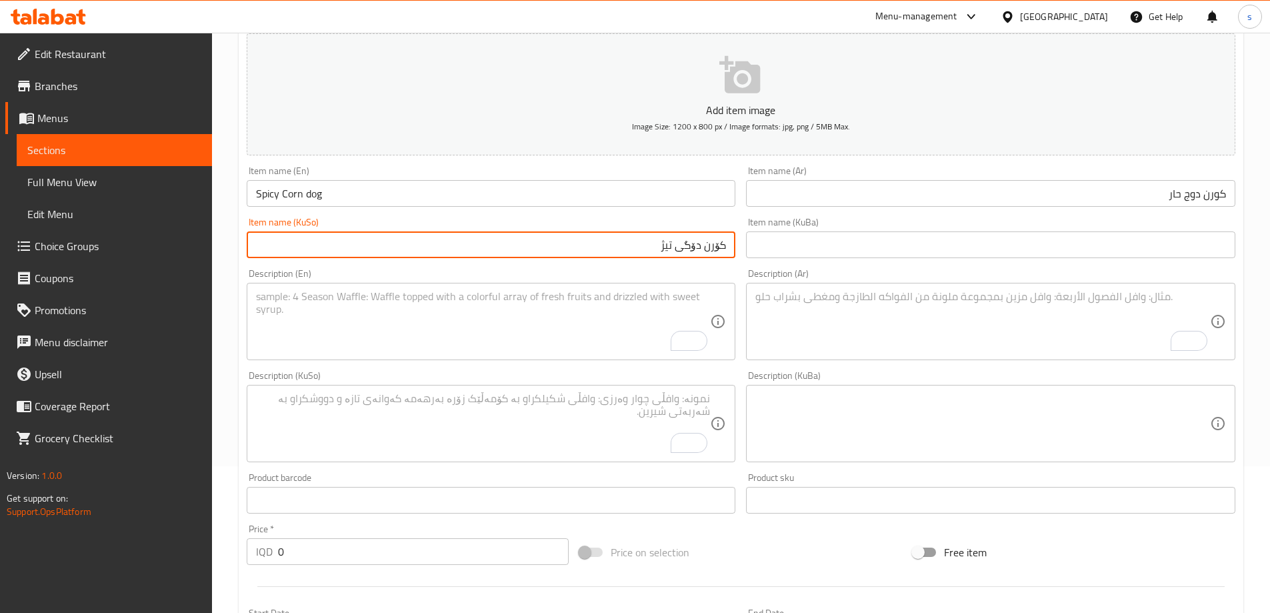
scroll to position [265, 0]
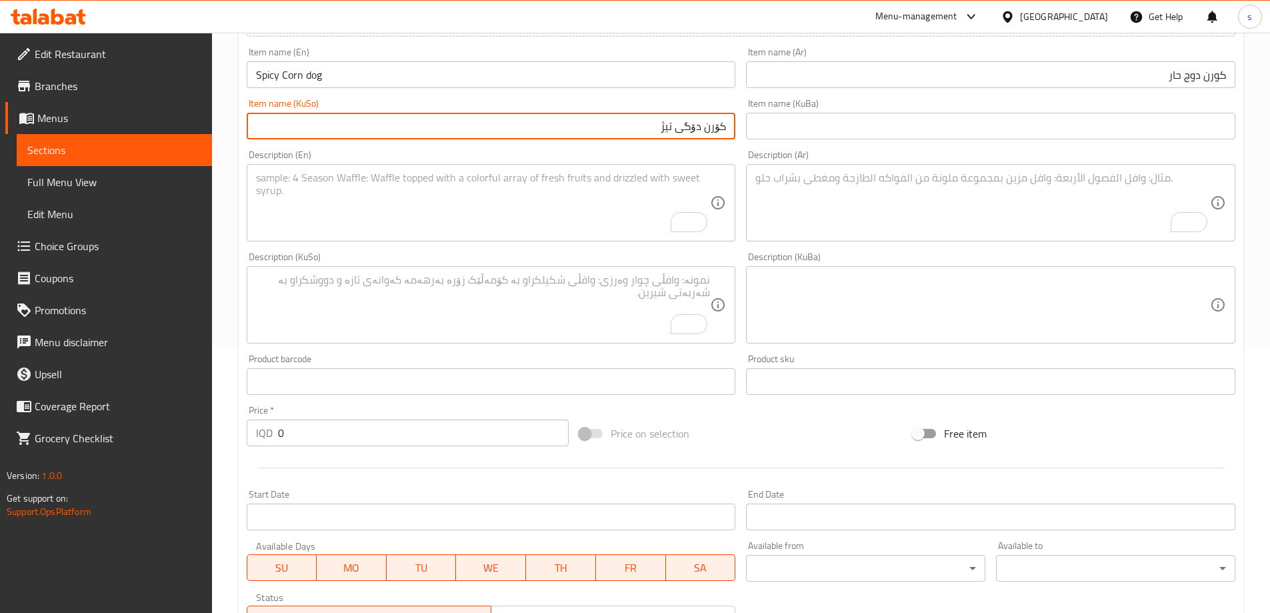
type input "کۆرن دۆگی تیژ"
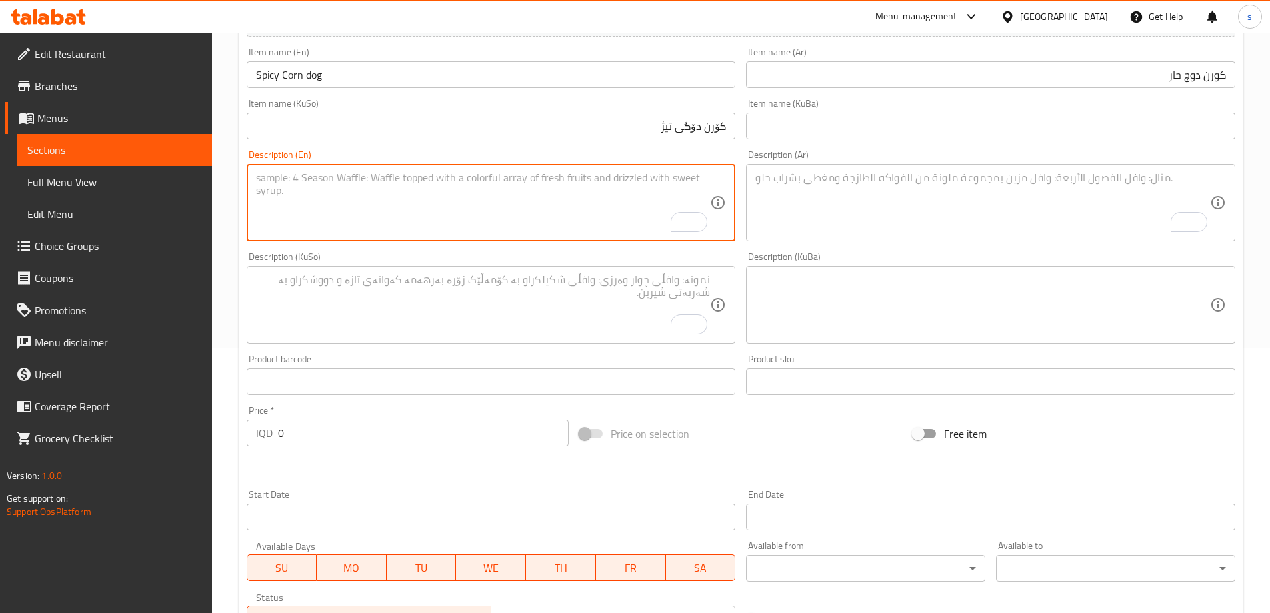
click at [615, 201] on textarea "To enrich screen reader interactions, please activate Accessibility in Grammarl…" at bounding box center [483, 202] width 455 height 63
paste textarea "beef hotdog, mozzarella cheese covered with crispy layer, ketchup, special sauc…"
type textarea "beef hotdog, mozzarella cheese covered with crispy layer, ketchup, special sauc…"
click at [909, 200] on textarea "To enrich screen reader interactions, please activate Accessibility in Grammarl…" at bounding box center [983, 202] width 455 height 63
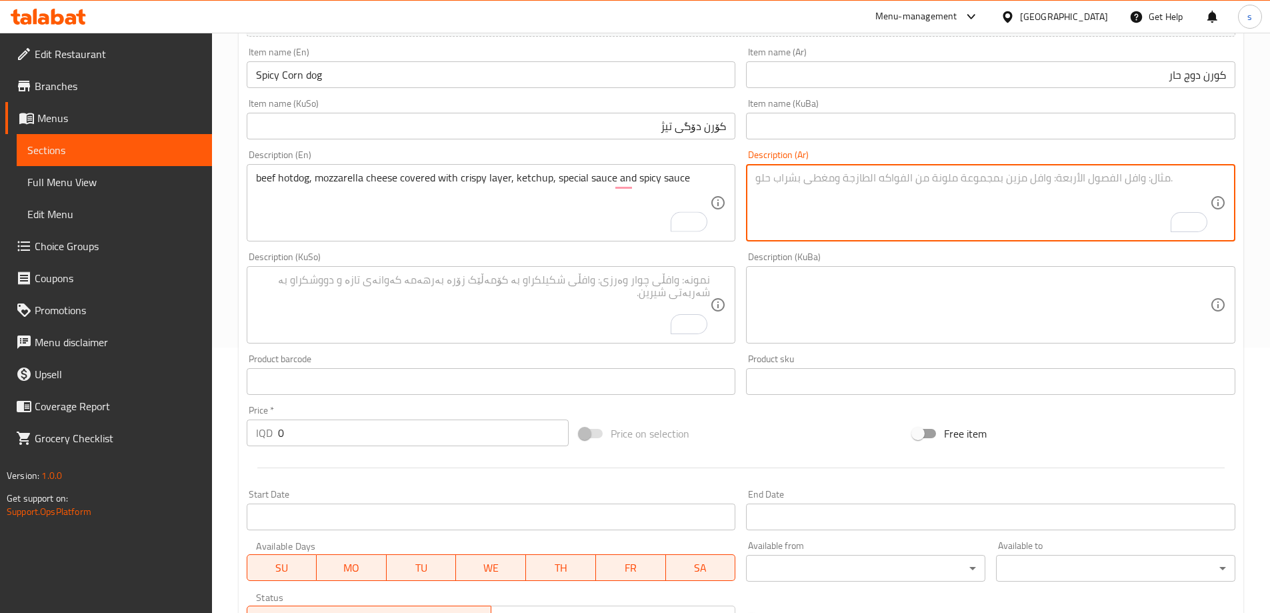
paste textarea "هوت دوج باللحم بقري، جبنة موزاريلا مغطاة بطبقة مقرمشة، كاتشب، صلصة خاصة وصلصة ح…"
type textarea "هوت دوج باللحم بقري، جبنة موزاريلا مغطاة بطبقة مقرمشة، كاتشب، صلصة خاصة وصلصة ح…"
click at [623, 315] on textarea "To enrich screen reader interactions, please activate Accessibility in Grammarl…" at bounding box center [483, 304] width 455 height 63
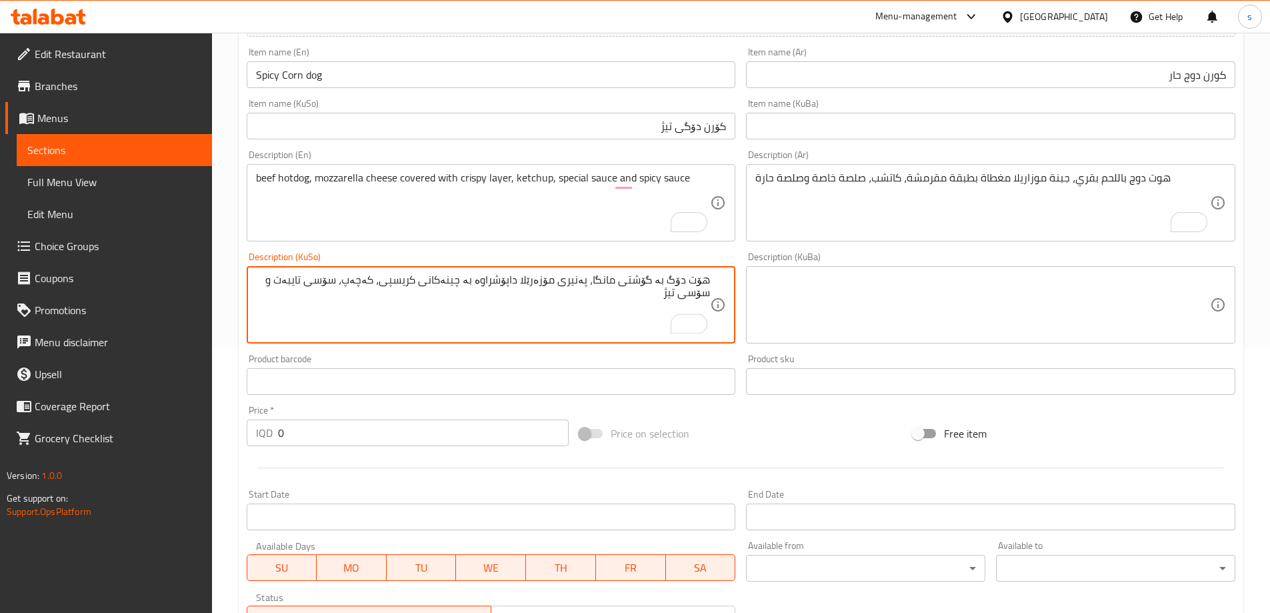
type textarea "هۆت دۆگ بە گۆشتی مانگا، پەنیری مۆزەرێلا داپۆشراوە بە چینەکانی کریسپی، کەچەپ، سۆ…"
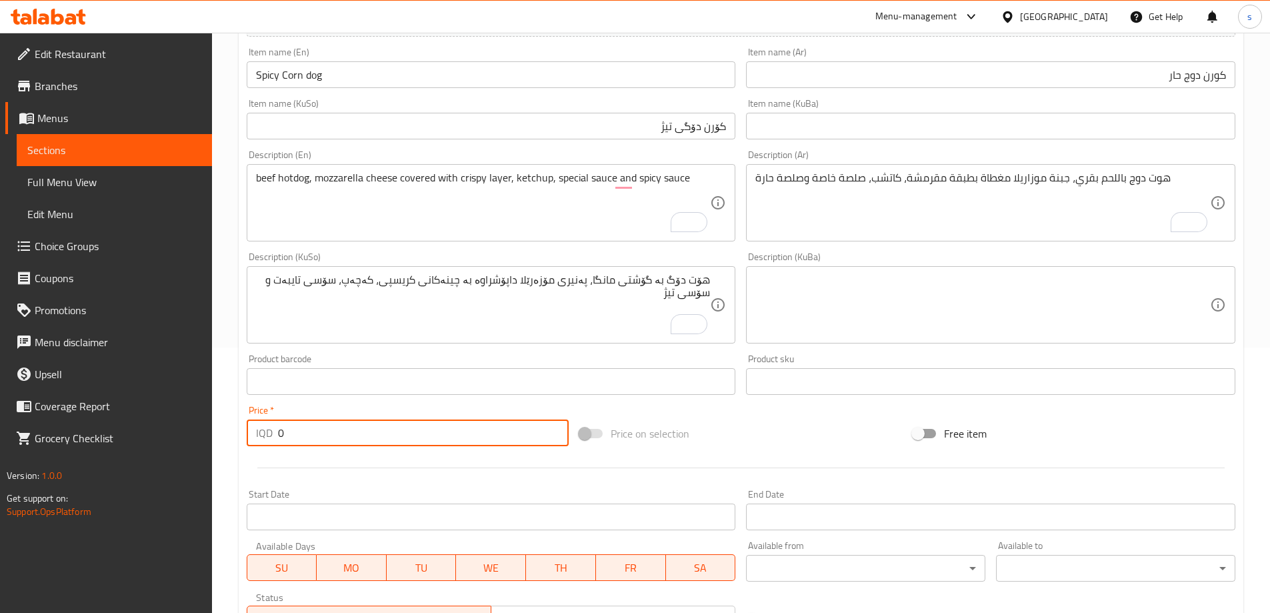
drag, startPoint x: 311, startPoint y: 436, endPoint x: 281, endPoint y: 429, distance: 30.7
click at [281, 429] on input "0" at bounding box center [423, 432] width 291 height 27
drag, startPoint x: 291, startPoint y: 436, endPoint x: 269, endPoint y: 436, distance: 22.0
click at [269, 436] on div "IQD 0 Price *" at bounding box center [408, 432] width 323 height 27
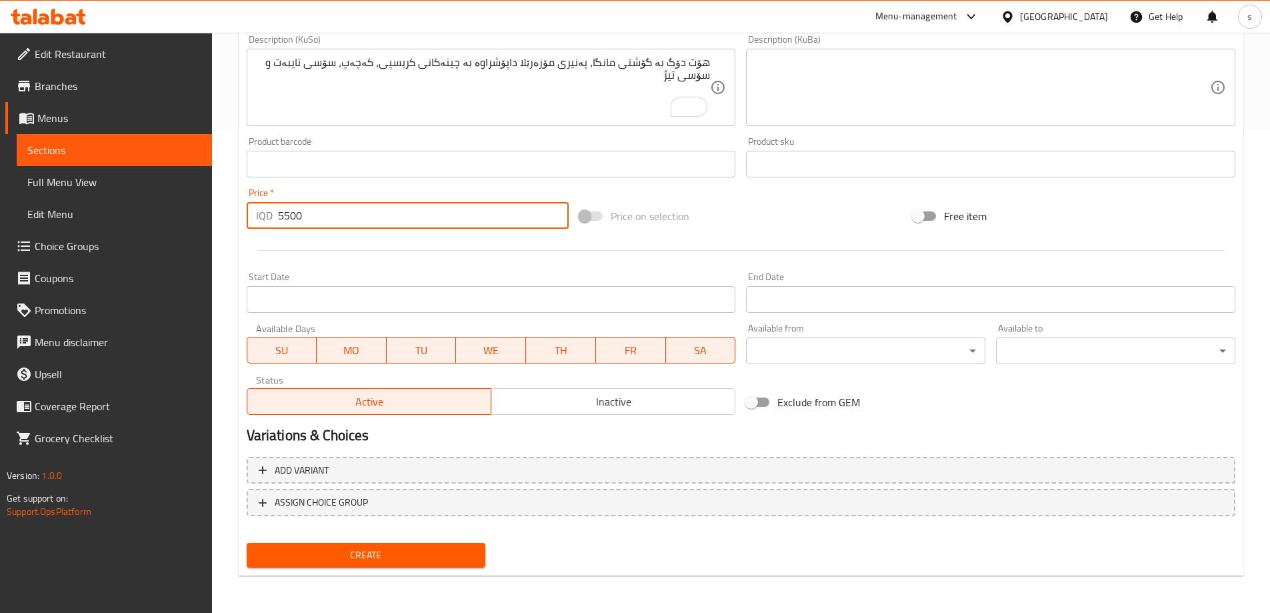
type input "5500"
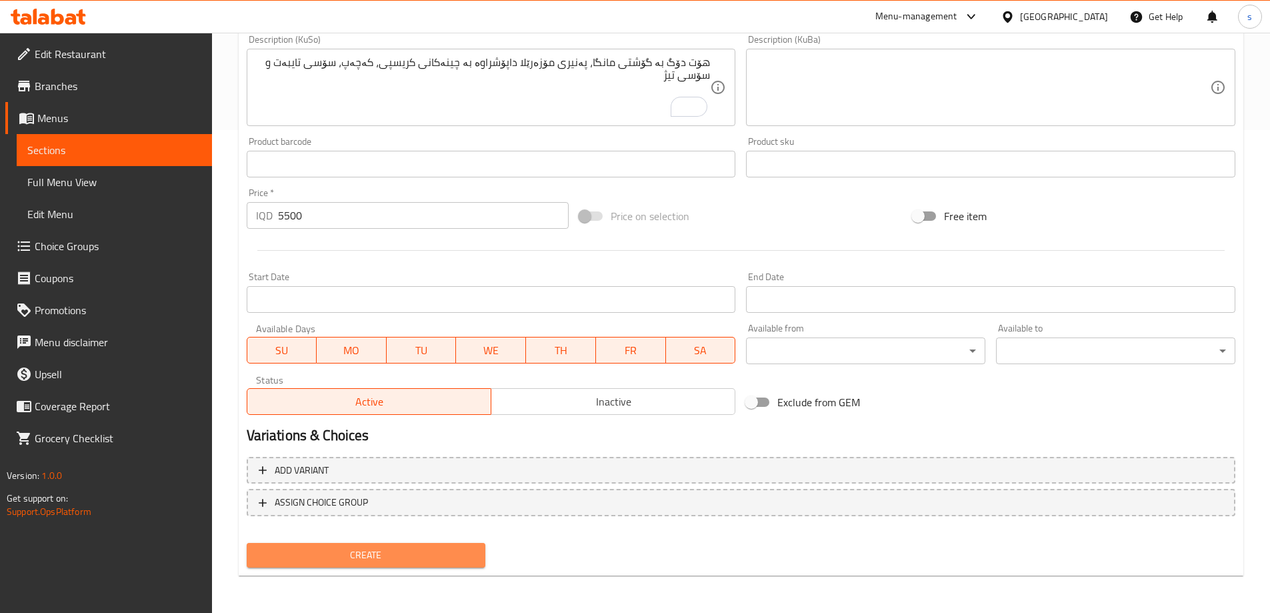
click at [391, 557] on span "Create" at bounding box center [366, 555] width 218 height 17
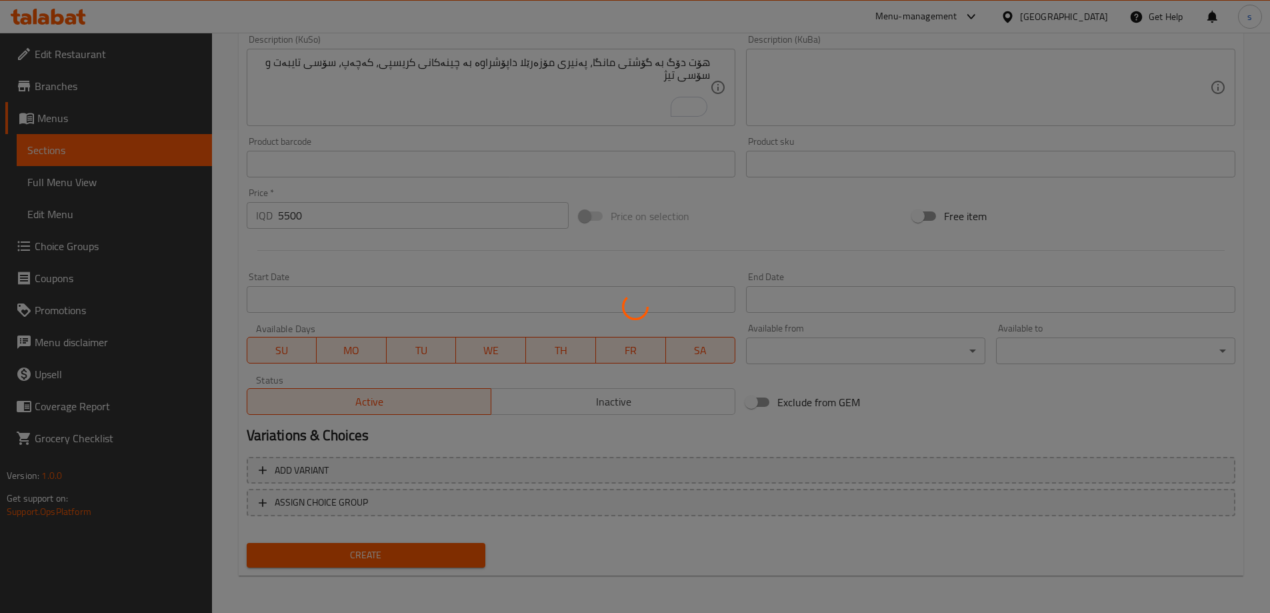
type input "0"
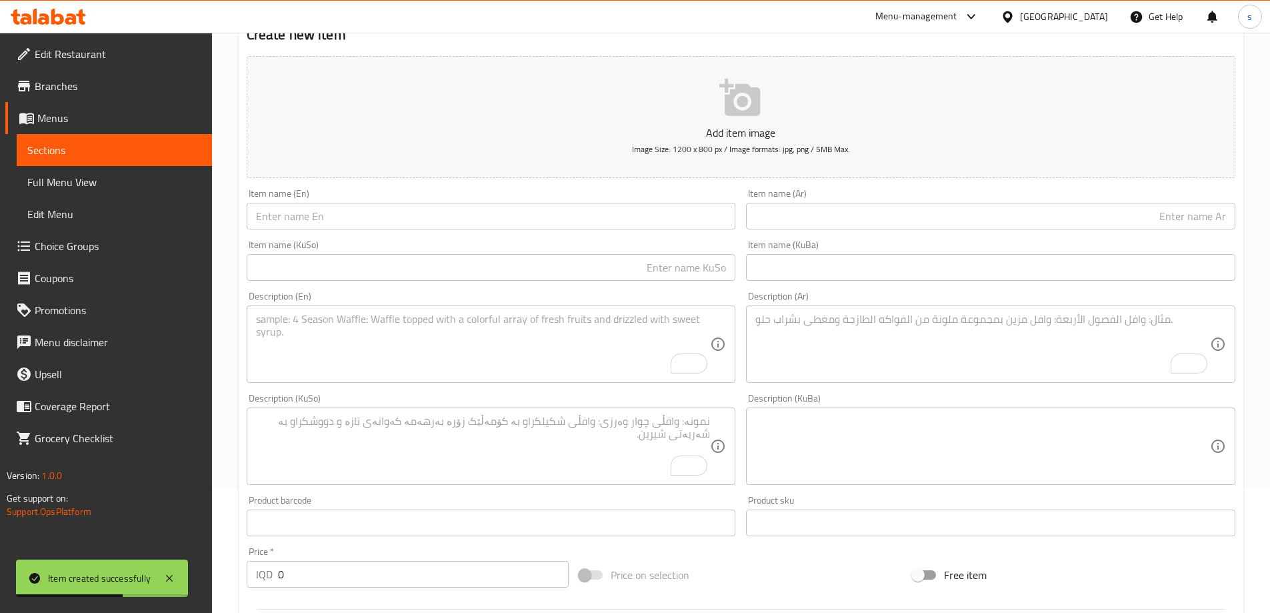
scroll to position [121, 0]
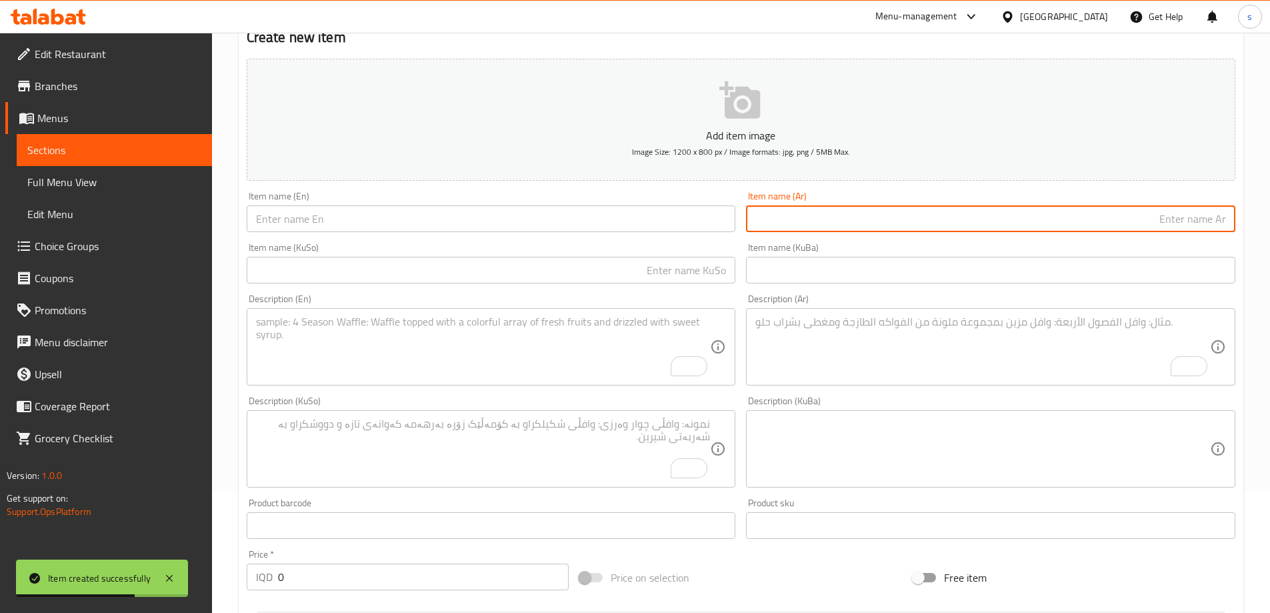
click at [887, 232] on input "text" at bounding box center [990, 218] width 489 height 27
paste input "كورن دوج مع ذرة حلوة"
type input "كورن دوج مع ذرة حلوة"
click at [520, 216] on input "text" at bounding box center [491, 218] width 489 height 27
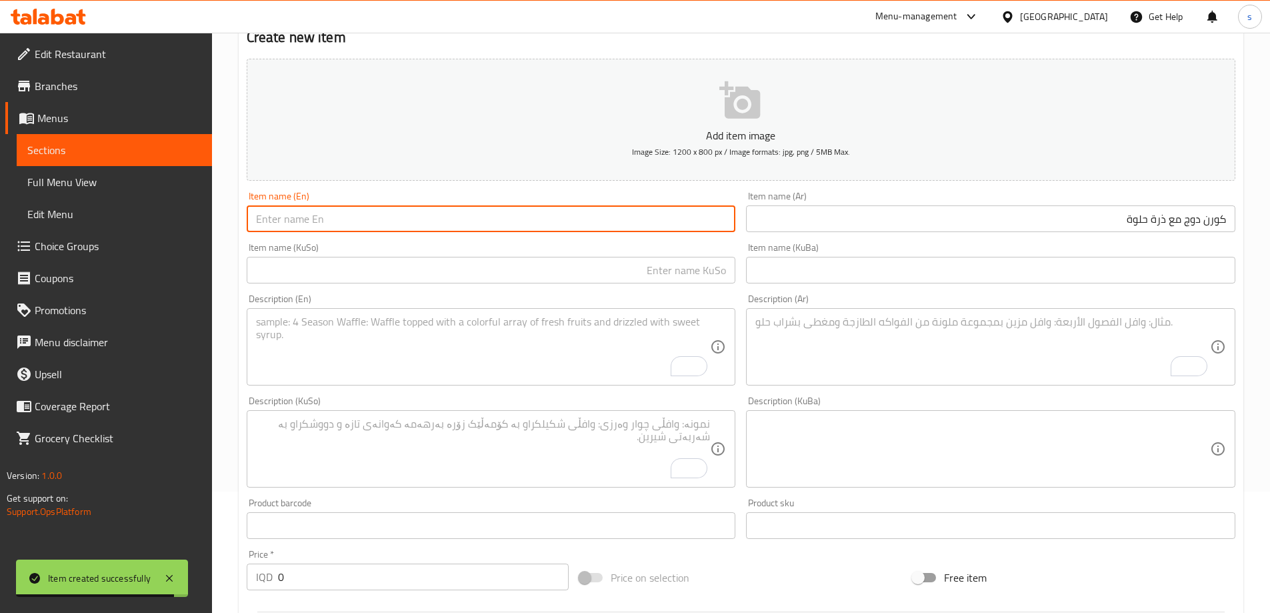
paste input "Corndog with sweet corn"
type input "Corndog with sweet corn"
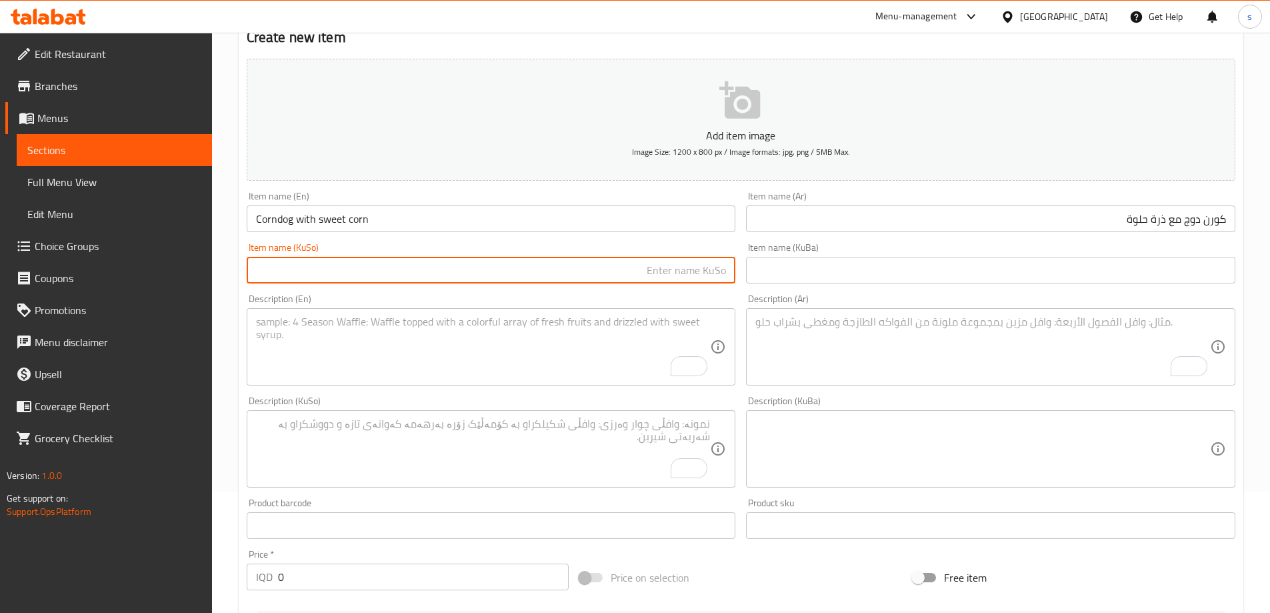
click at [662, 269] on input "text" at bounding box center [491, 270] width 489 height 27
type input "کۆرن دۆگ لەگەل گەنمەشامی شیرین"
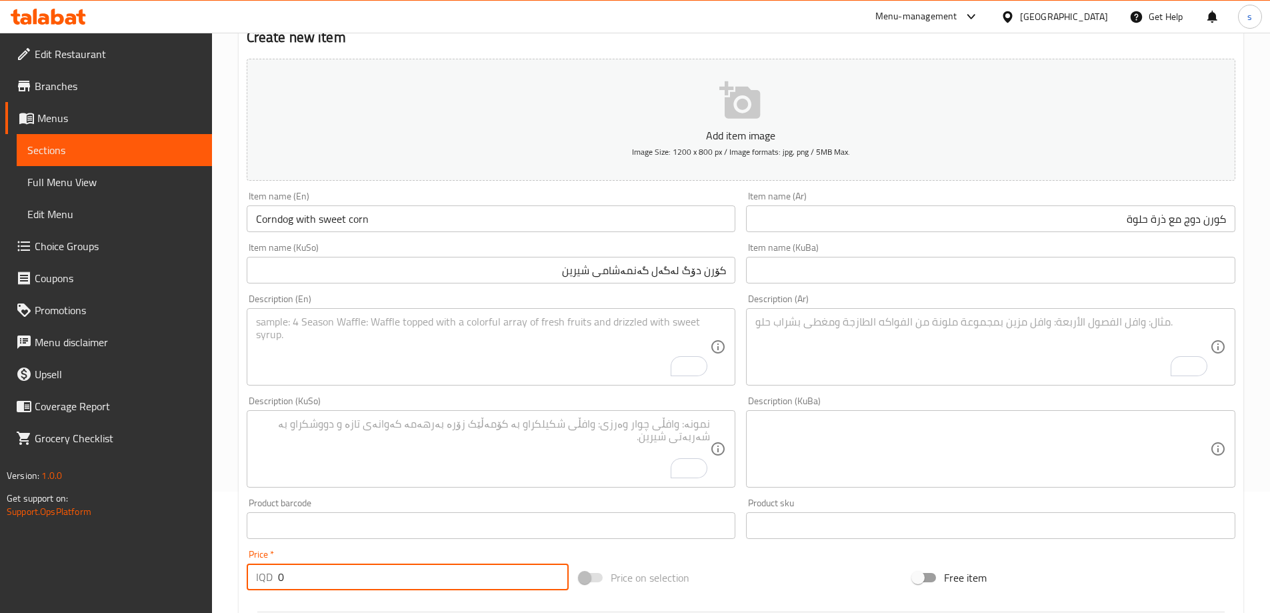
drag, startPoint x: 308, startPoint y: 572, endPoint x: 272, endPoint y: 579, distance: 36.7
click at [272, 579] on div "IQD 0 Price *" at bounding box center [408, 576] width 323 height 27
type input "5500"
click at [852, 344] on textarea "To enrich screen reader interactions, please activate Accessibility in Grammarl…" at bounding box center [983, 346] width 455 height 63
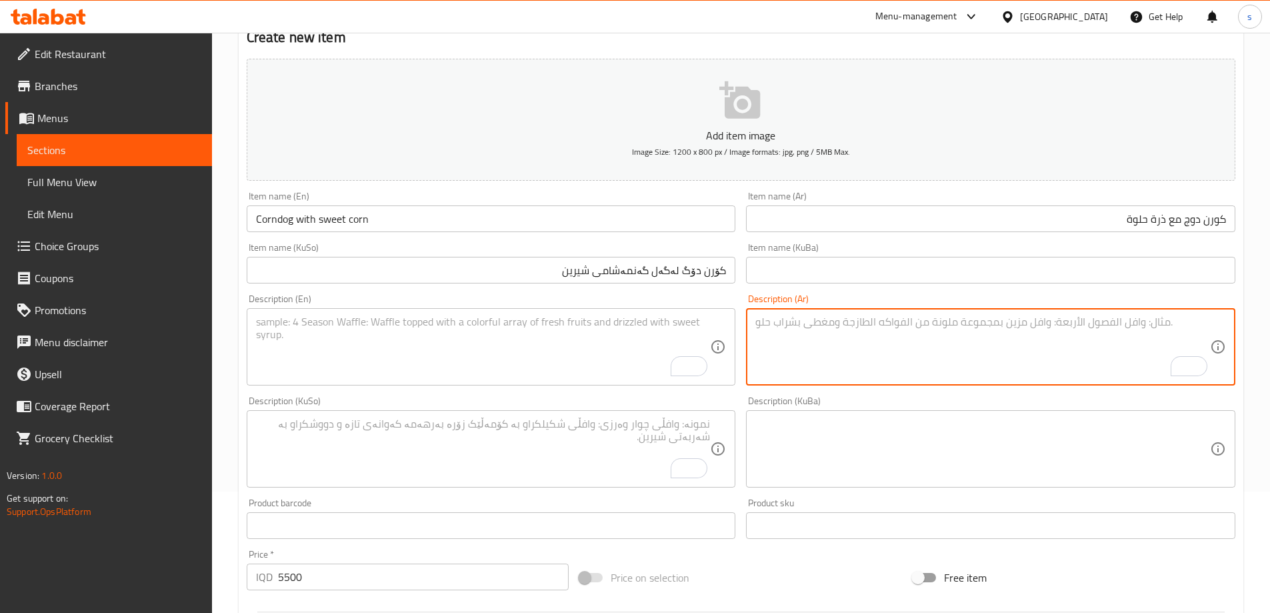
paste textarea "هوت دوج باللحم بقري، جبنة موزاريلا مغطاة بطبقة مقرمشة، ذرة حلوة، كاتشب وصلصة خا…"
type textarea "هوت دوج باللحم بقري، جبنة موزاريلا مغطاة بطبقة مقرمشة، ذرة حلوة، كاتشب وصلصة خا…"
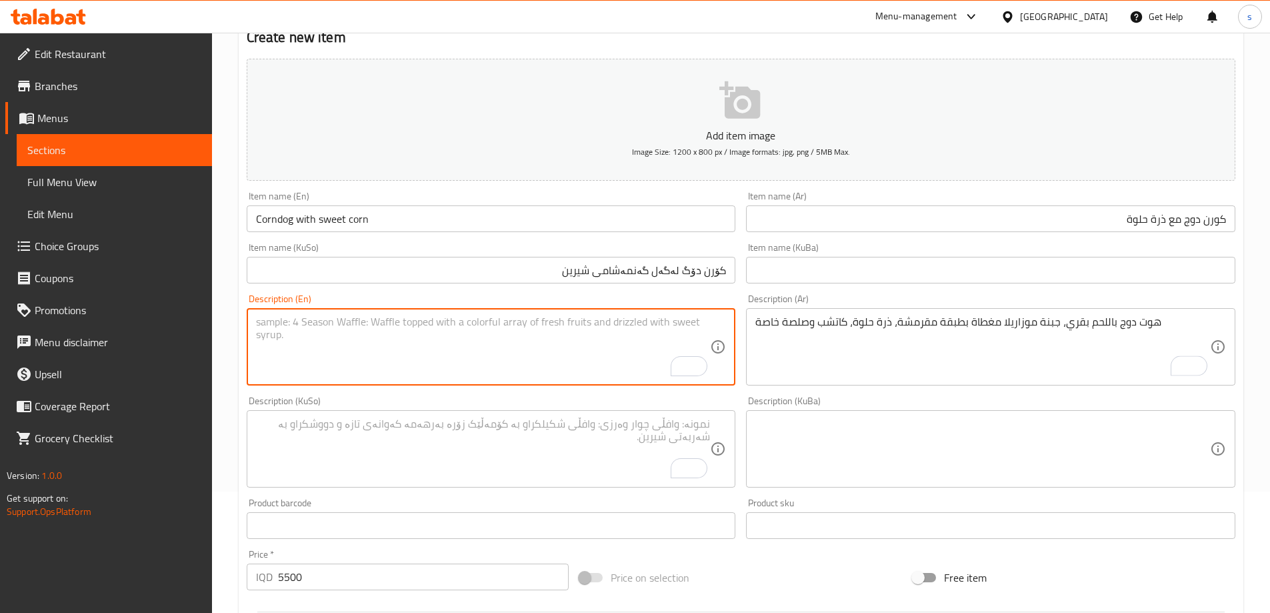
click at [479, 331] on textarea "To enrich screen reader interactions, please activate Accessibility in Grammarl…" at bounding box center [483, 346] width 455 height 63
paste textarea "beef hotdog, mozzarella cheese covered with crispy layer, sweet corn, ketchup a…"
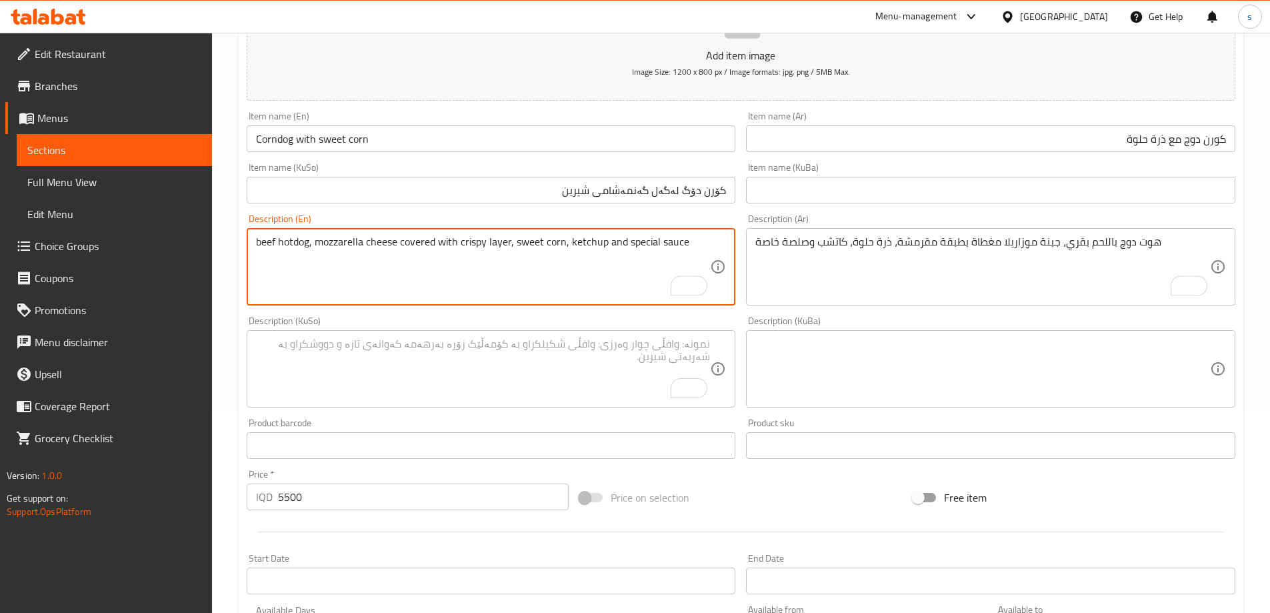
scroll to position [205, 0]
type textarea "beef hotdog, mozzarella cheese covered with crispy layer, sweet corn, ketchup a…"
click at [610, 357] on textarea "To enrich screen reader interactions, please activate Accessibility in Grammarl…" at bounding box center [483, 365] width 455 height 63
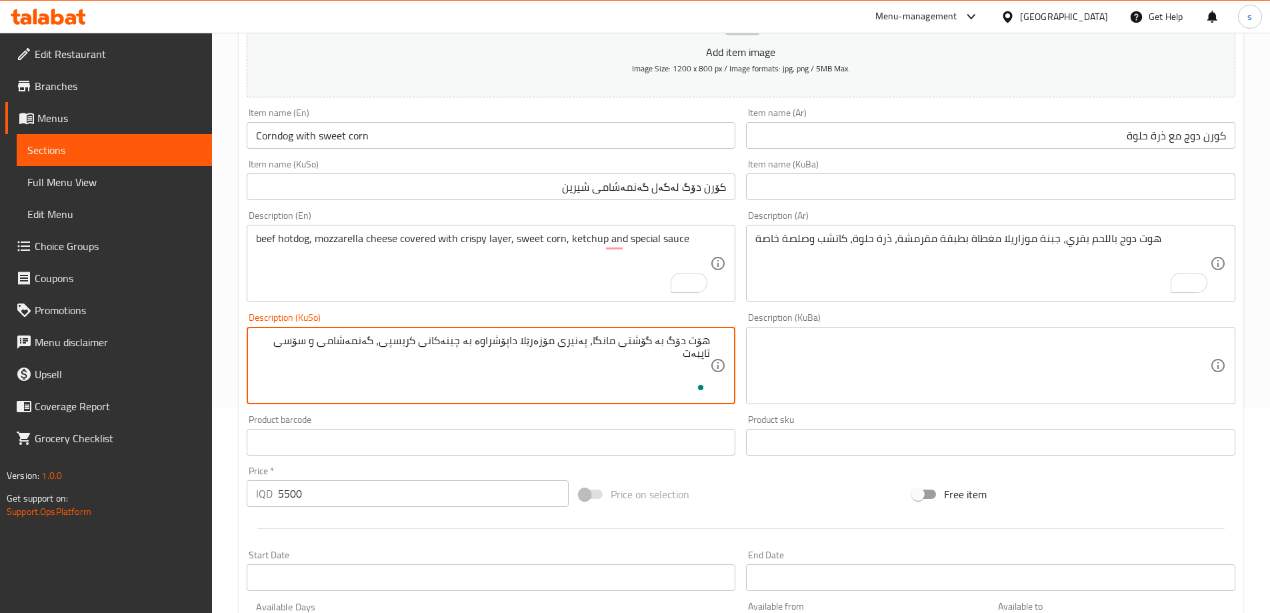
scroll to position [483, 0]
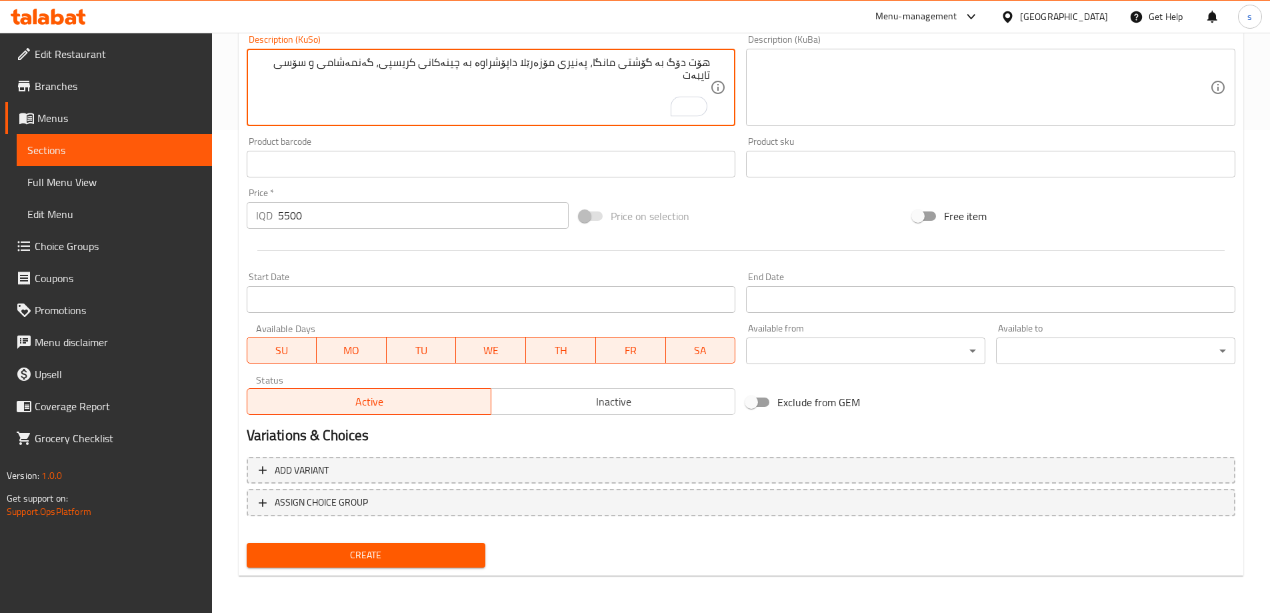
type textarea "هۆت دۆگ بە گۆشتی مانگا، پەنیری مۆزەرێلا داپۆشراوە بە چینەکانی کریسپی، گەنمەشامی…"
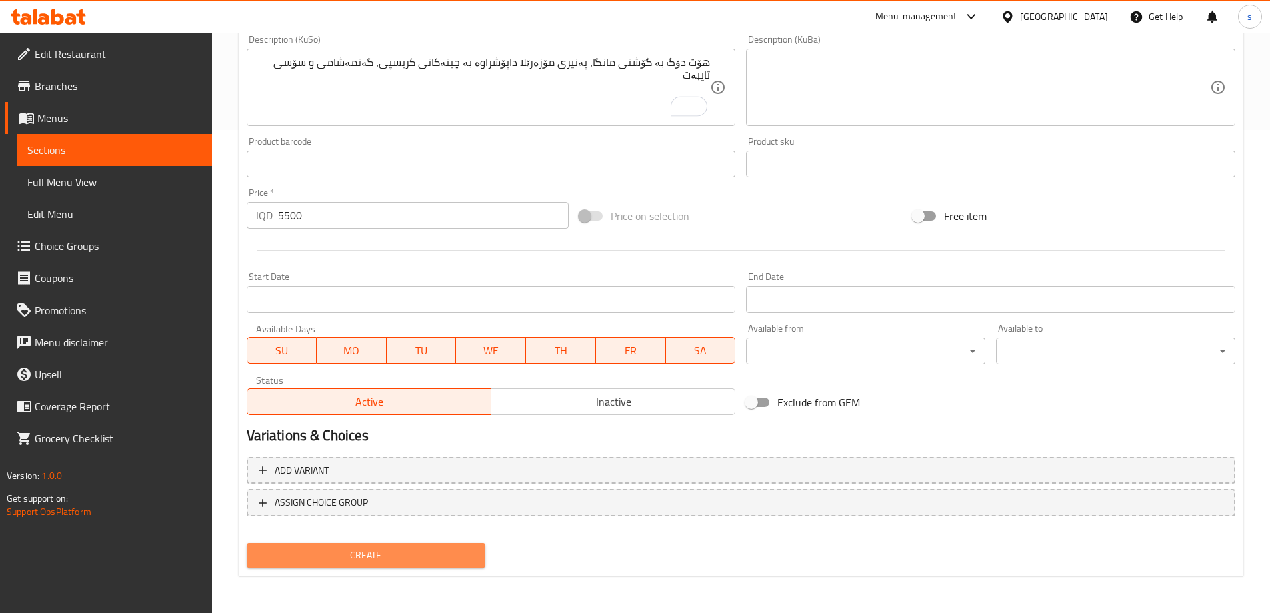
click at [374, 547] on span "Create" at bounding box center [366, 555] width 218 height 17
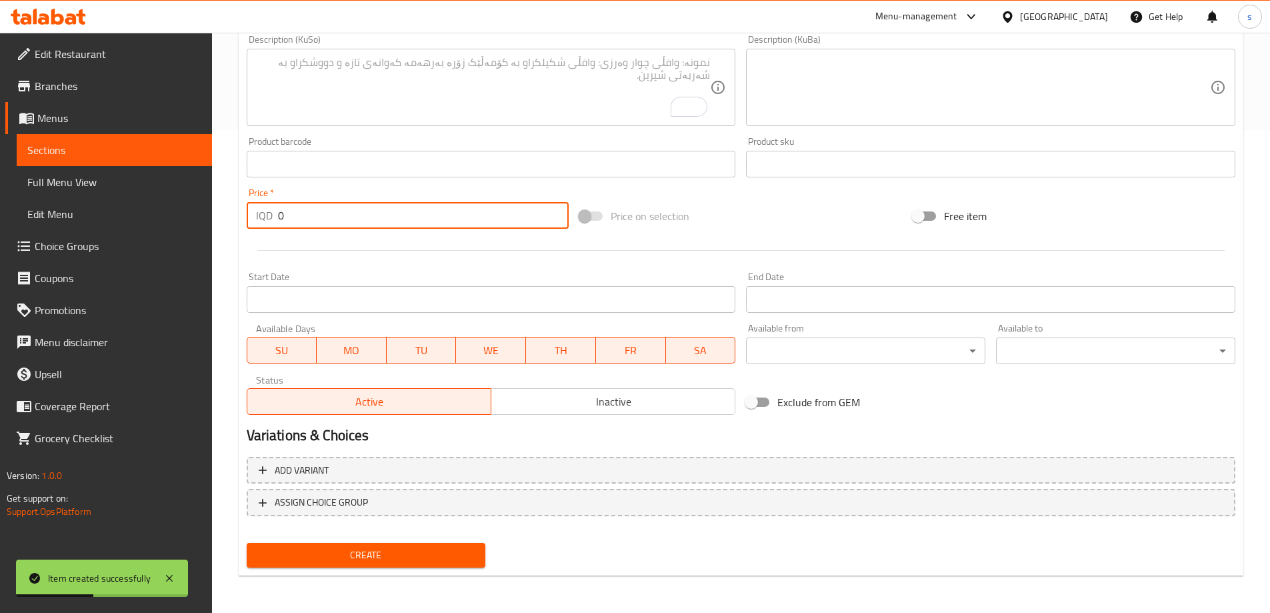
drag, startPoint x: 296, startPoint y: 227, endPoint x: 270, endPoint y: 225, distance: 26.0
click at [270, 225] on div "IQD 0 Price *" at bounding box center [408, 215] width 323 height 27
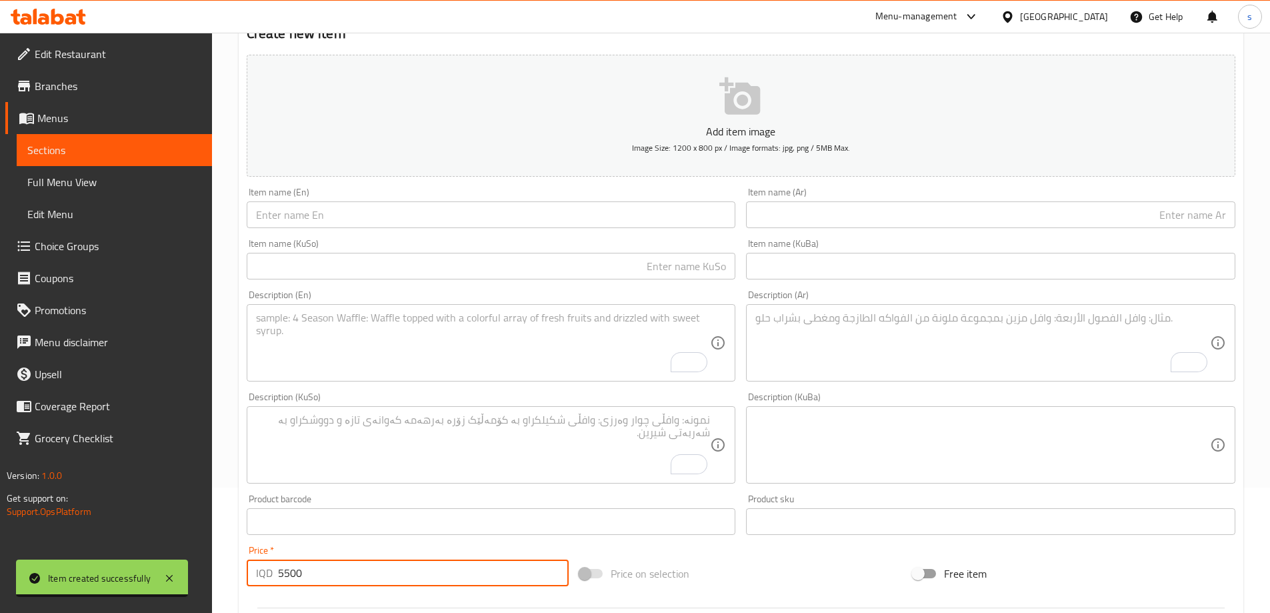
type input "5500"
click at [600, 209] on input "text" at bounding box center [491, 214] width 489 height 27
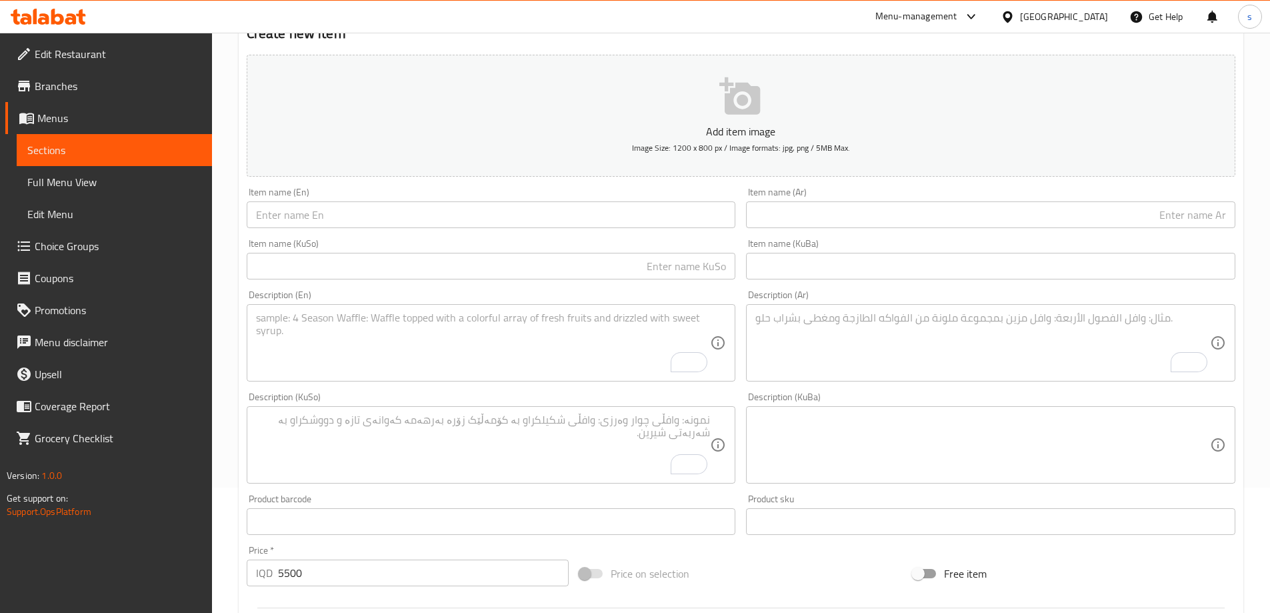
click at [530, 217] on input "text" at bounding box center [491, 214] width 489 height 27
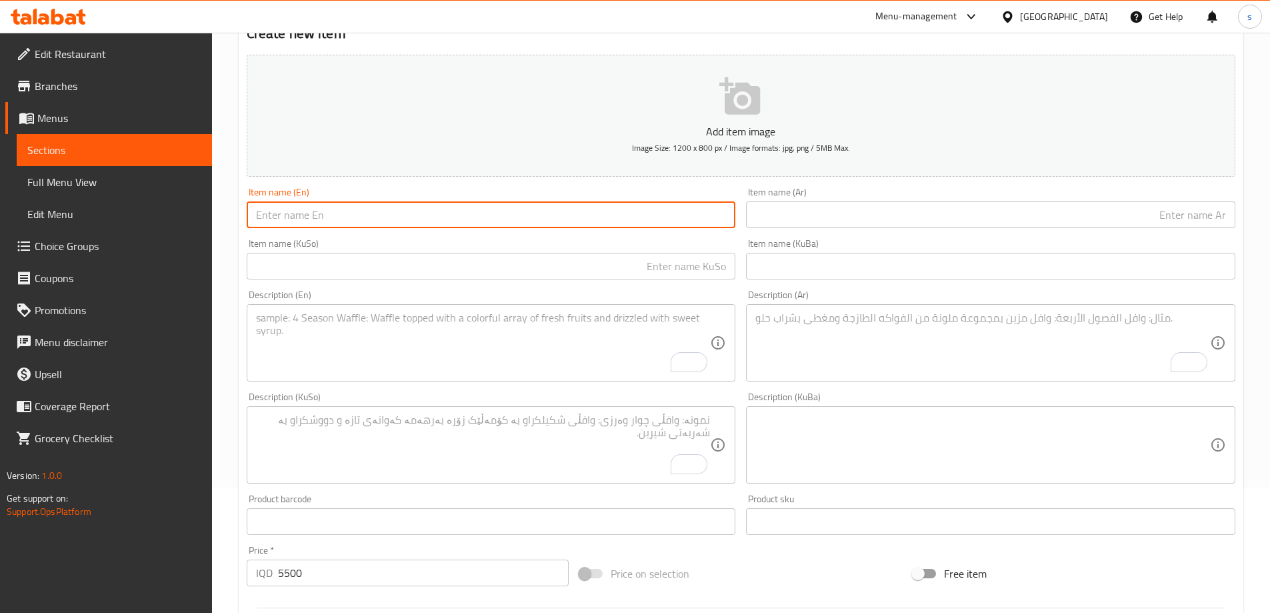
paste input "Barbeque Corndog"
type input "Barbeque Corndog"
click at [788, 209] on input "text" at bounding box center [990, 214] width 489 height 27
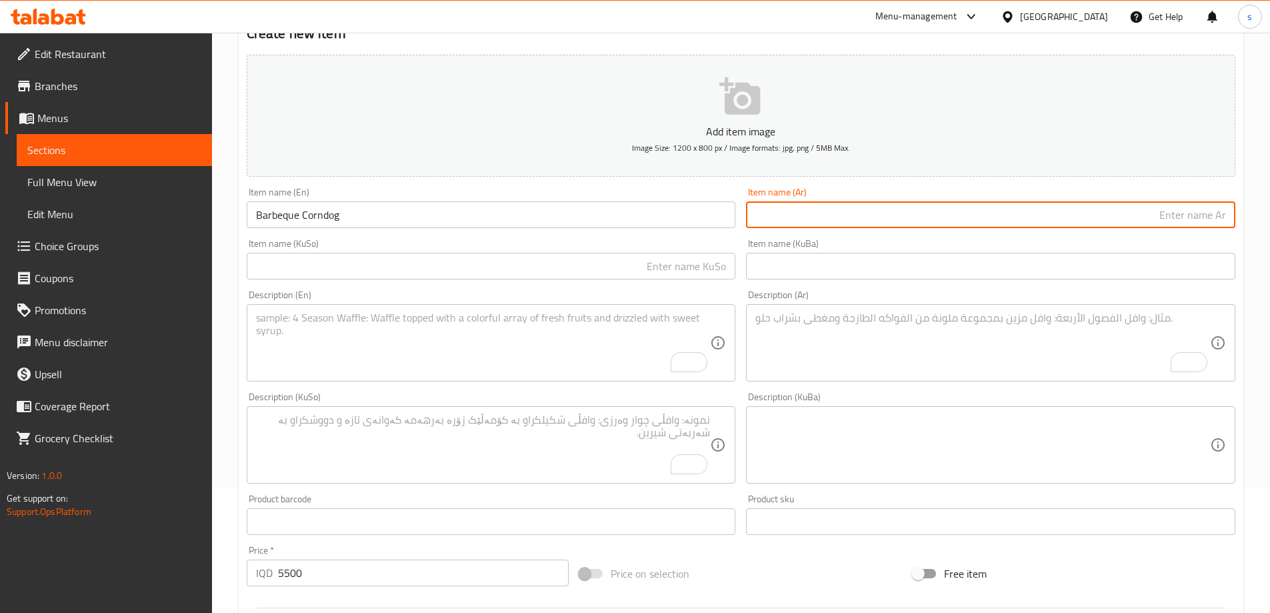
paste input "كورن دوج باربيكيو"
type input "كورن دوج باربيكيو"
click at [721, 264] on input "text" at bounding box center [491, 266] width 489 height 27
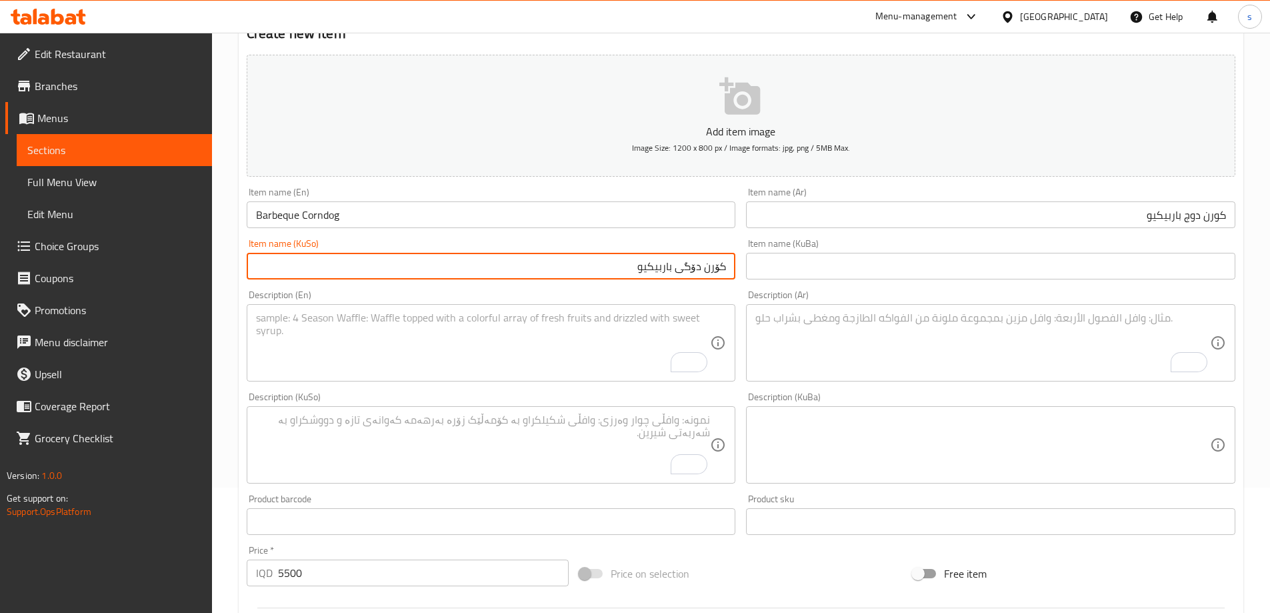
type input "کۆرن دۆگی باربیکیو"
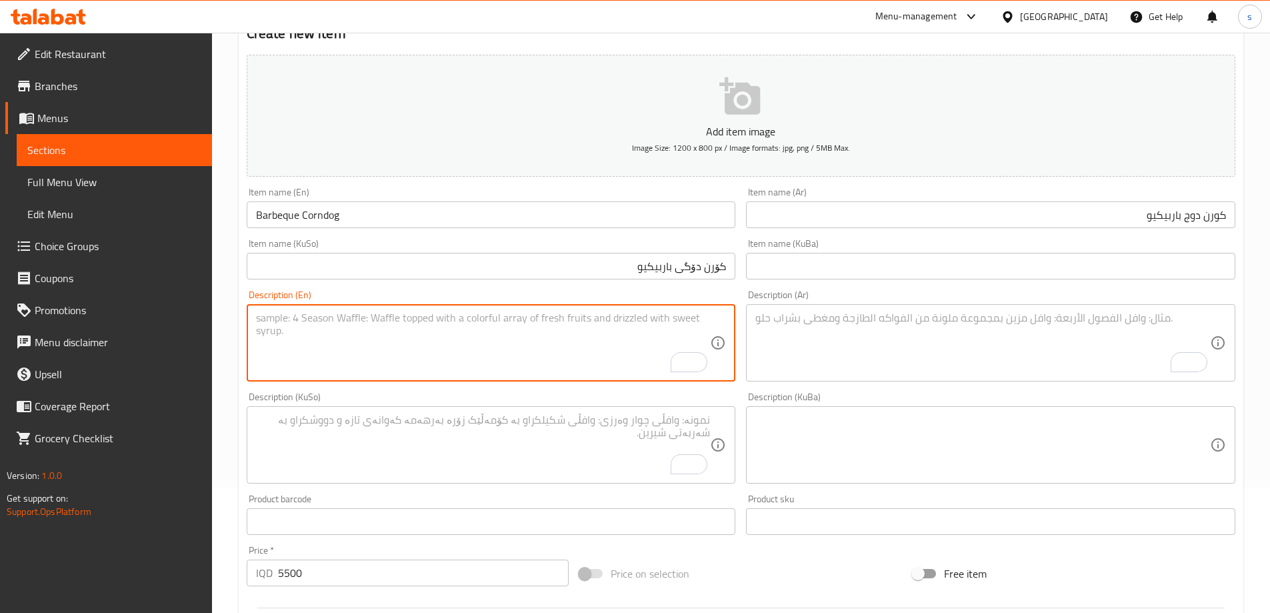
click at [400, 334] on textarea "To enrich screen reader interactions, please activate Accessibility in Grammarl…" at bounding box center [483, 342] width 455 height 63
paste textarea "beef hotdog, mozzarella cheese covered with crispy layer, special sauce and bar…"
type textarea "beef hotdog, mozzarella cheese covered with crispy layer, special sauce and bar…"
click at [892, 364] on textarea "To enrich screen reader interactions, please activate Accessibility in Grammarl…" at bounding box center [983, 342] width 455 height 63
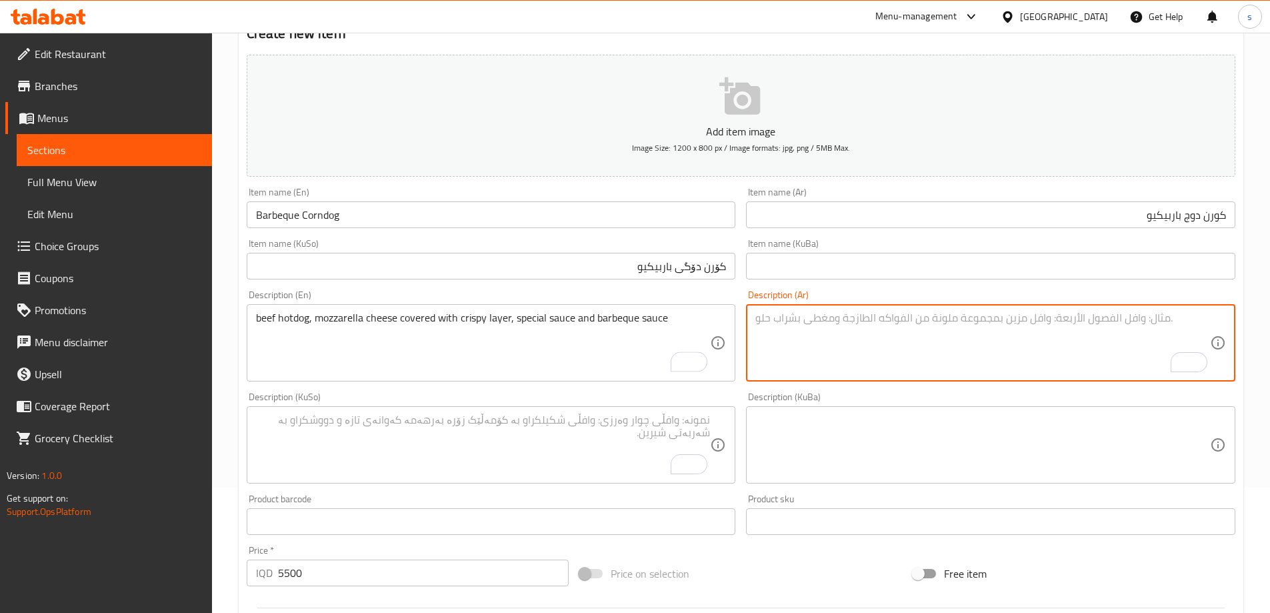
paste textarea "هوت دوج باللحم البقري، جبنة موزاريلا مغطاة بطبقة مقرمشة، صلصة خاصة وصلصة باربيك…"
type textarea "هوت دوج باللحم البقري، جبنة موزاريلا مغطاة بطبقة مقرمشة، صلصة خاصة وصلصة باربيك…"
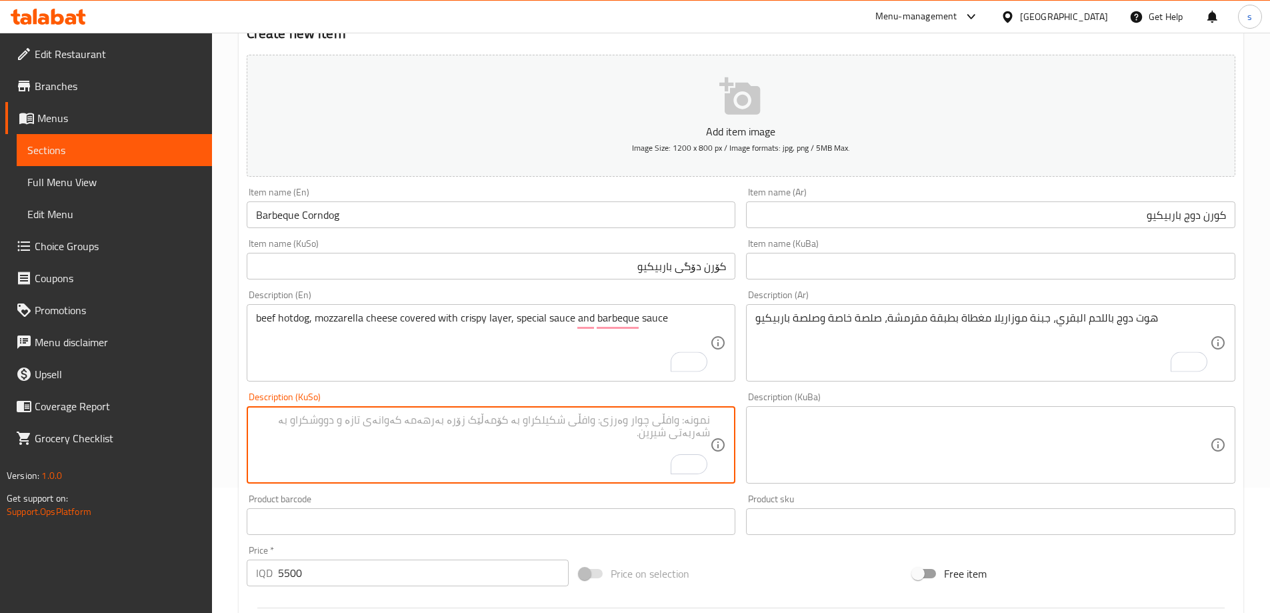
click at [557, 434] on textarea "To enrich screen reader interactions, please activate Accessibility in Grammarl…" at bounding box center [483, 444] width 455 height 63
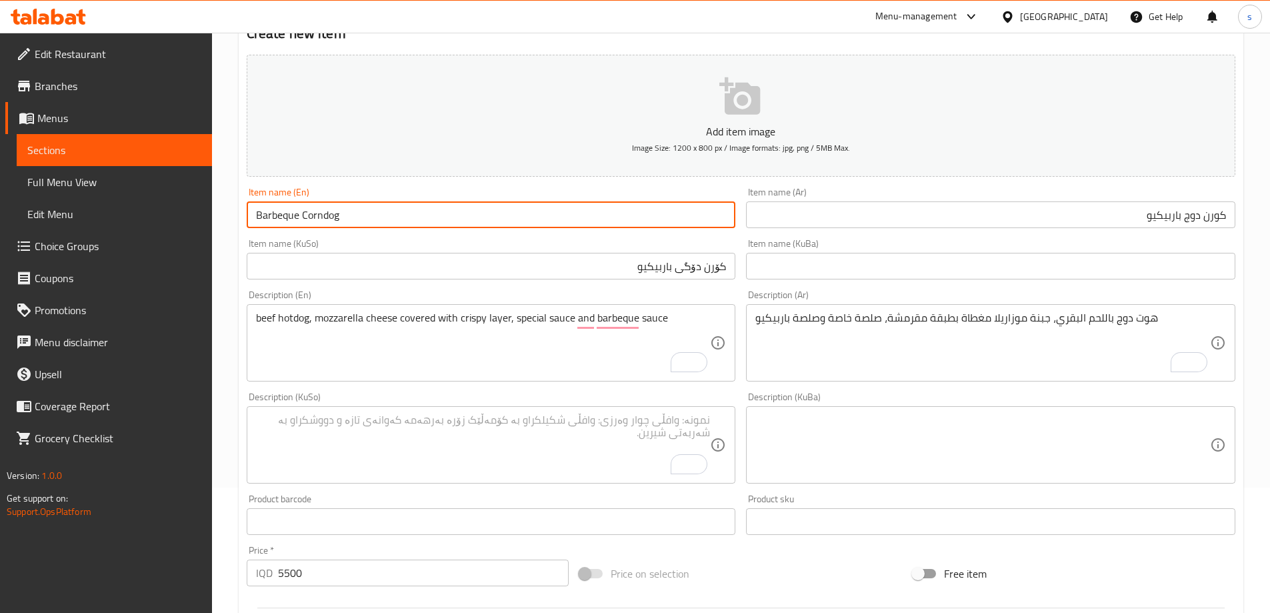
drag, startPoint x: 299, startPoint y: 213, endPoint x: 254, endPoint y: 213, distance: 44.7
click at [254, 213] on input "Barbeque Corndog" at bounding box center [491, 214] width 489 height 27
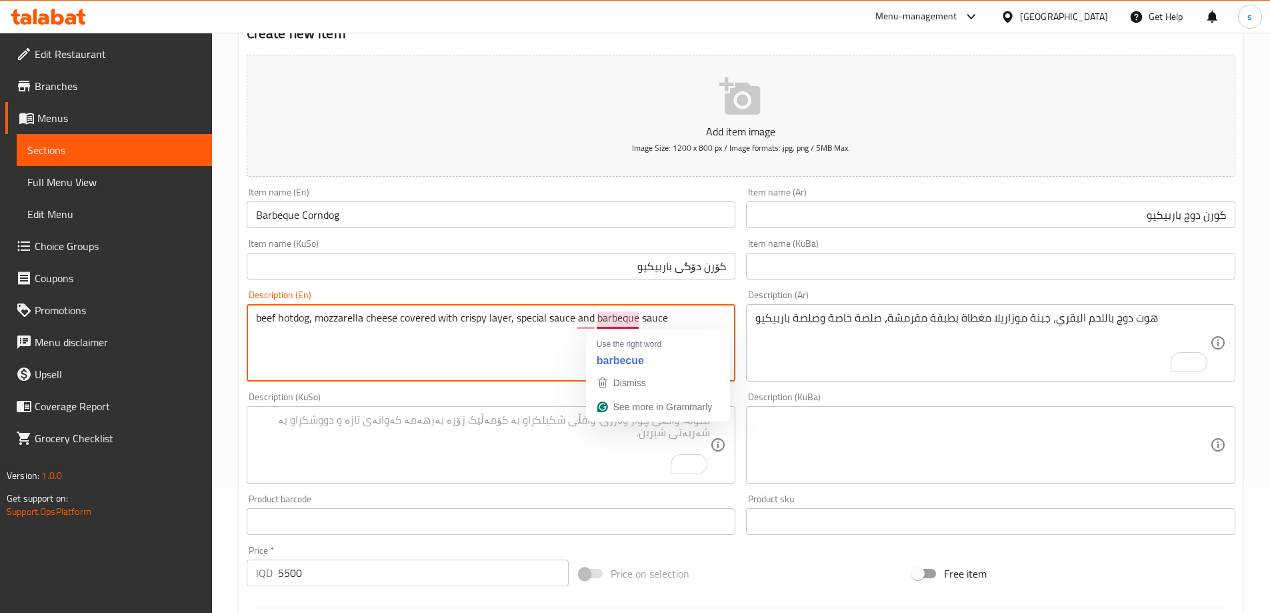
drag, startPoint x: 596, startPoint y: 323, endPoint x: 637, endPoint y: 321, distance: 40.7
paste textarea "Barbeque"
type textarea "beef hotdog, mozzarella cheese covered with crispy layer, special sauce and Bar…"
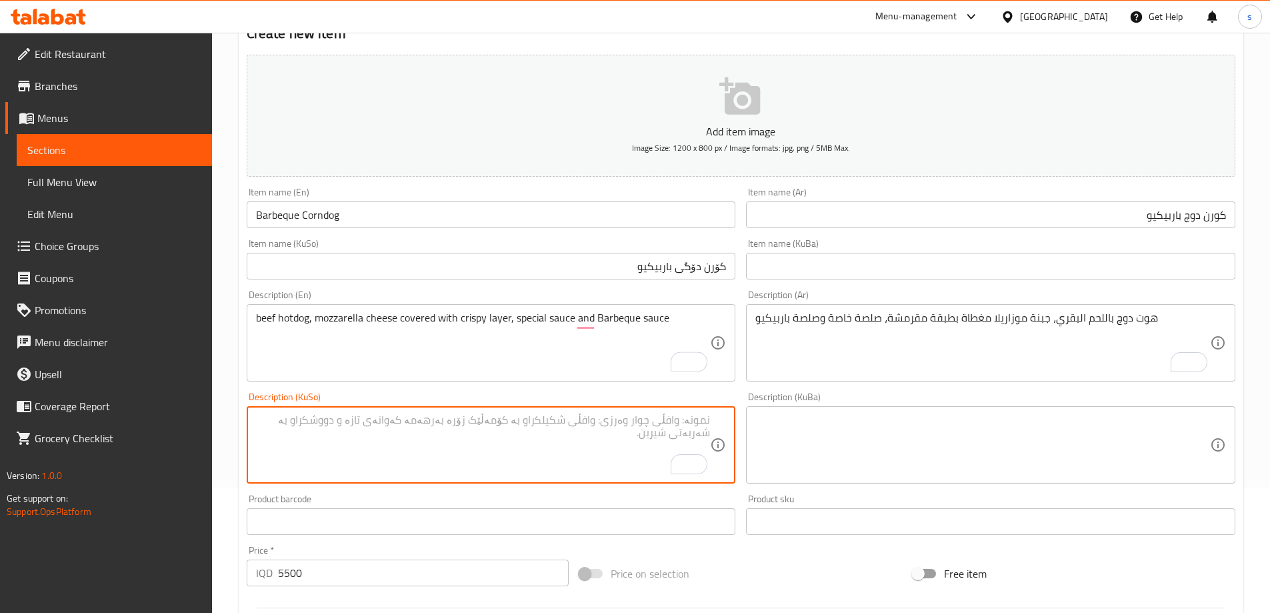
click at [641, 443] on textarea "To enrich screen reader interactions, please activate Accessibility in Grammarl…" at bounding box center [483, 444] width 455 height 63
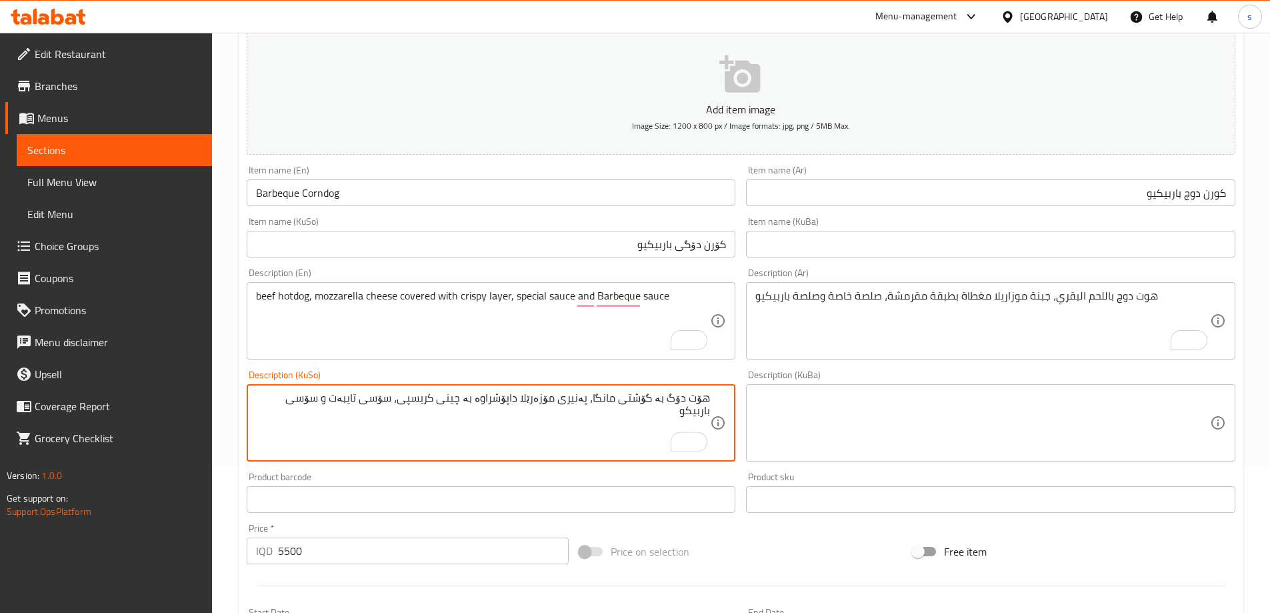
scroll to position [483, 0]
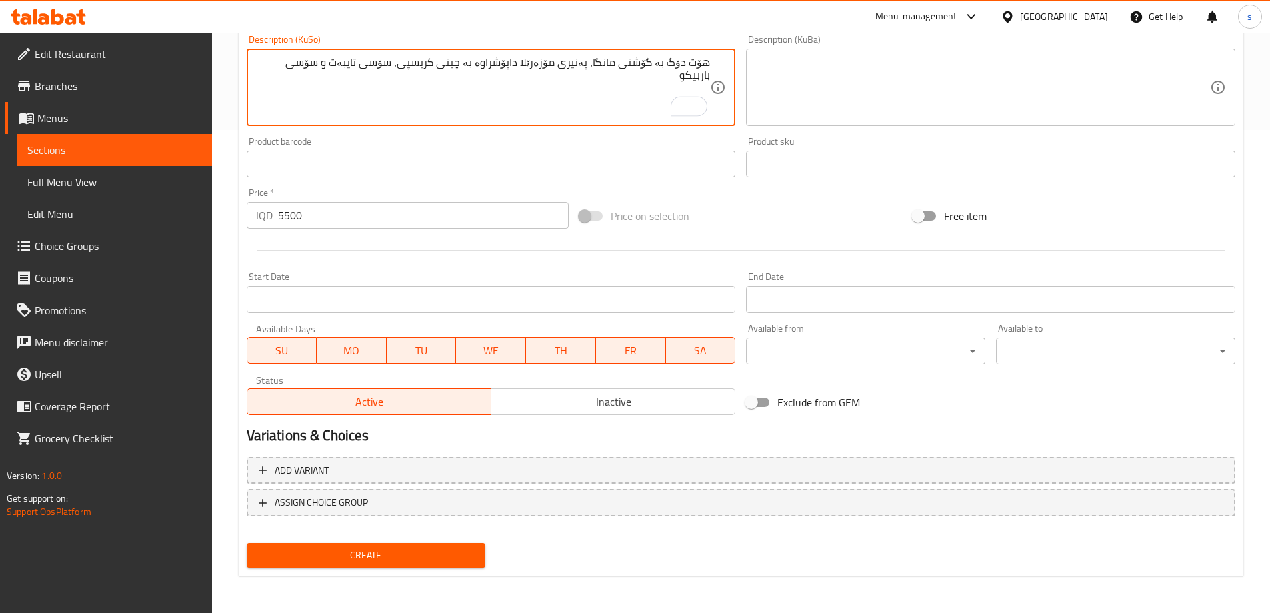
type textarea "هۆت دۆگ بە گۆشتی مانگا، پەنیری مۆزەرێلا داپۆشراوە بە چینی کریسپی، سۆسی تایبەت و…"
click at [410, 573] on div "Create new item Add item image Image Size: 1200 x 800 px / Image formats: jpg, …" at bounding box center [741, 112] width 1005 height 930
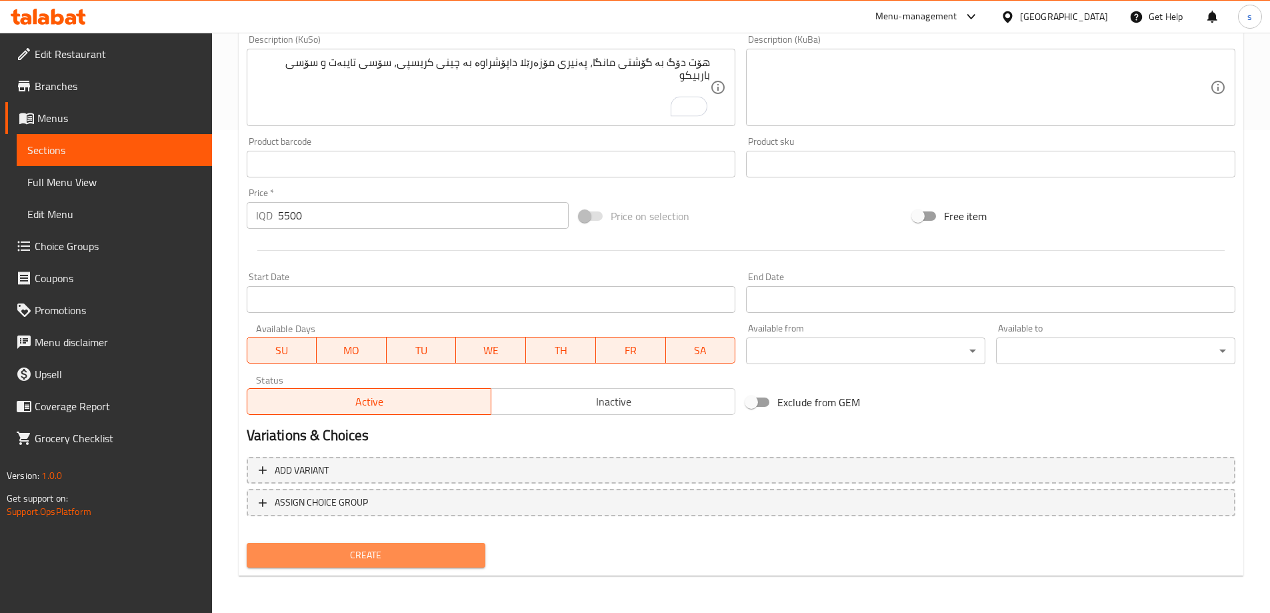
click at [410, 554] on span "Create" at bounding box center [366, 555] width 218 height 17
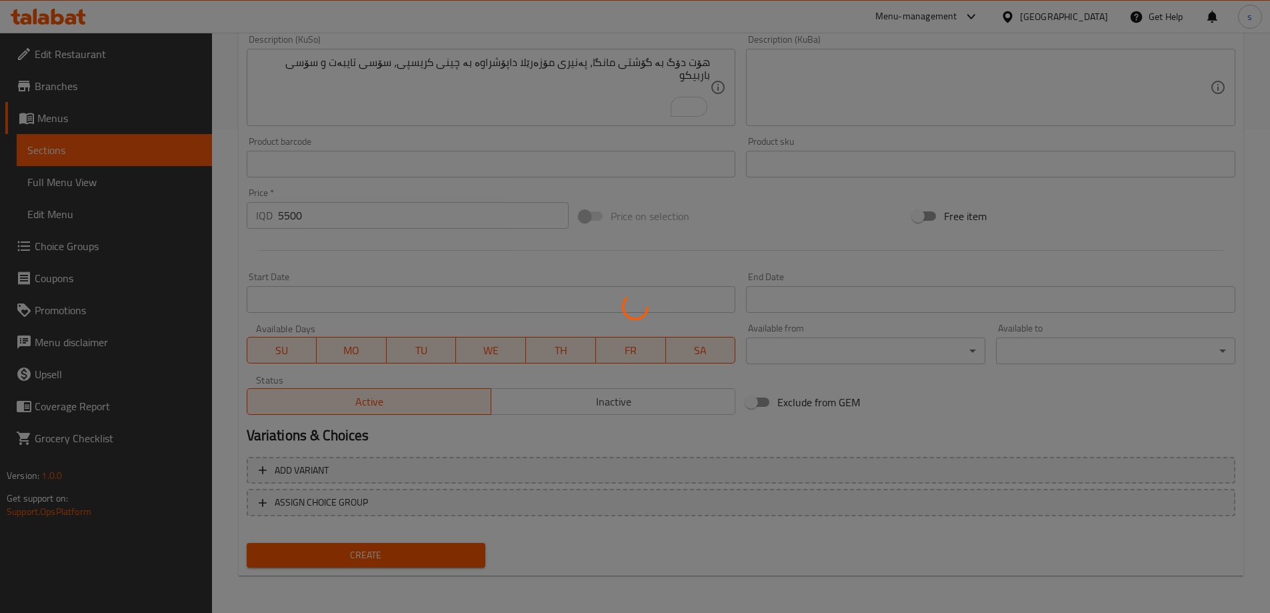
type input "0"
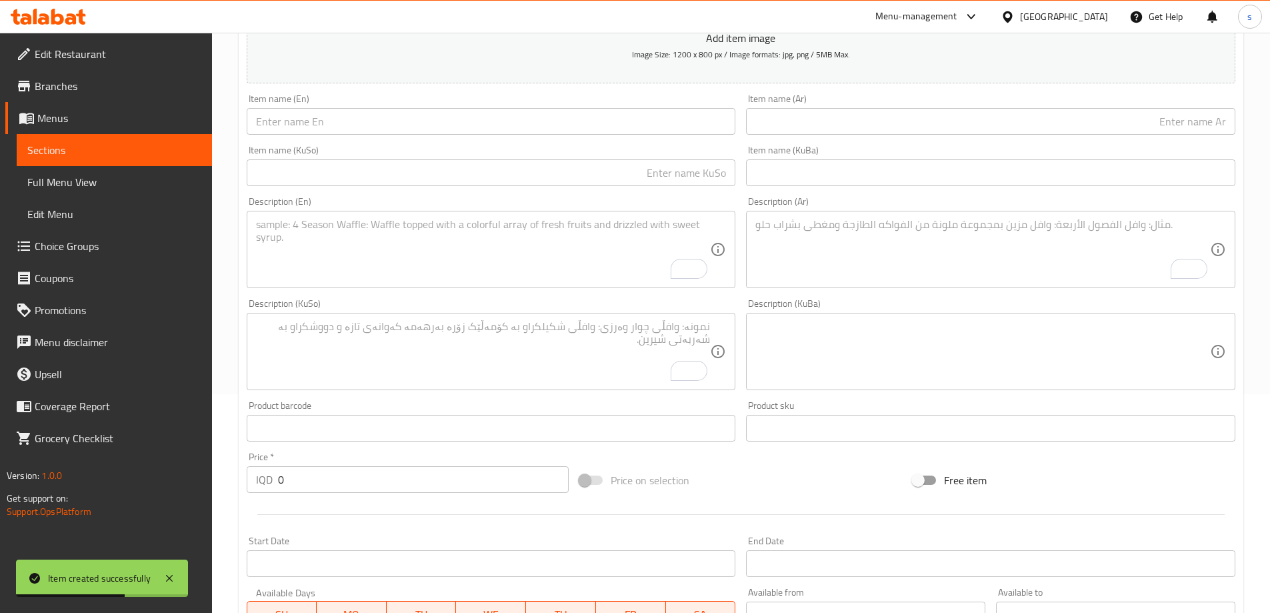
scroll to position [164, 0]
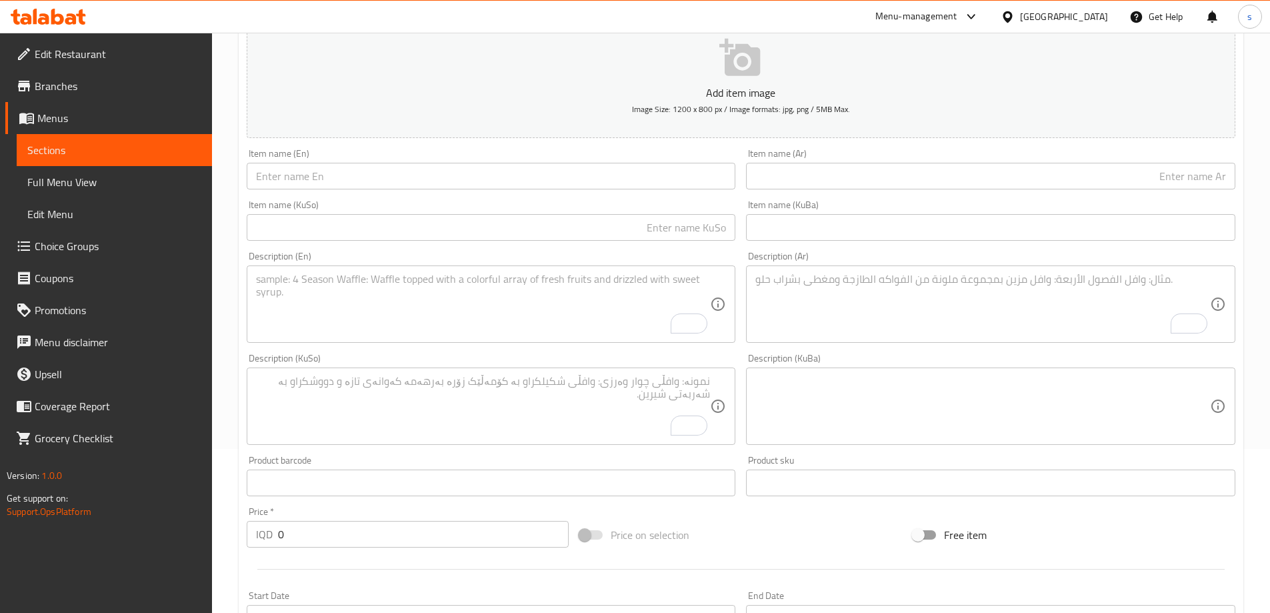
click at [125, 144] on span "Sections" at bounding box center [114, 150] width 174 height 16
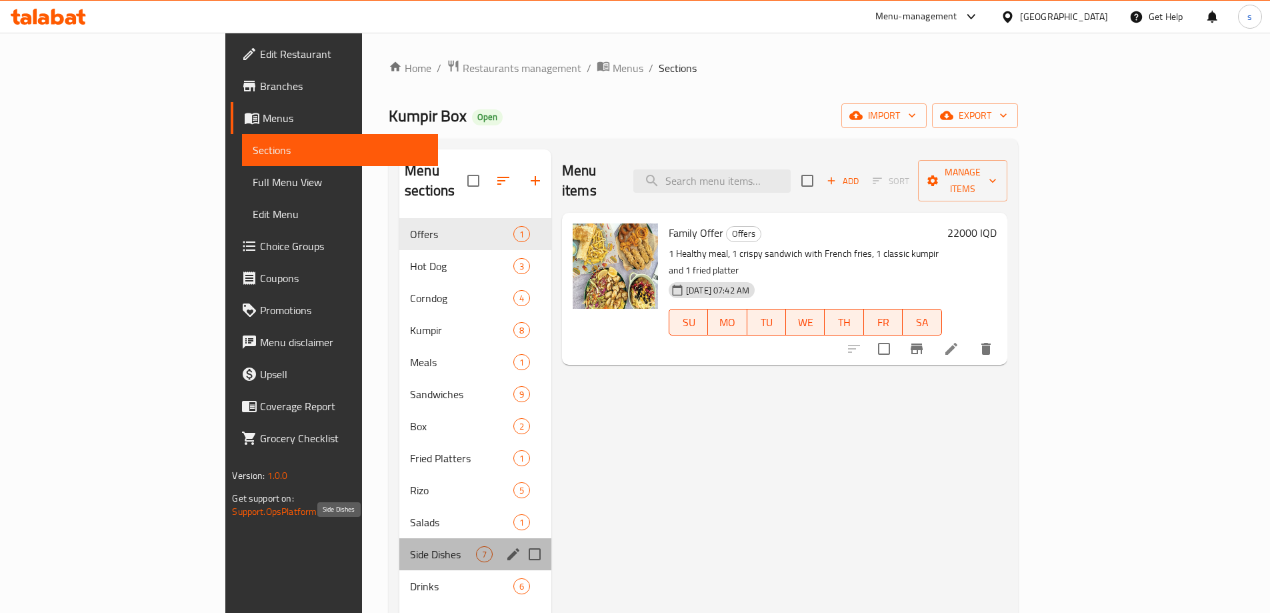
click at [410, 546] on span "Side Dishes" at bounding box center [443, 554] width 66 height 16
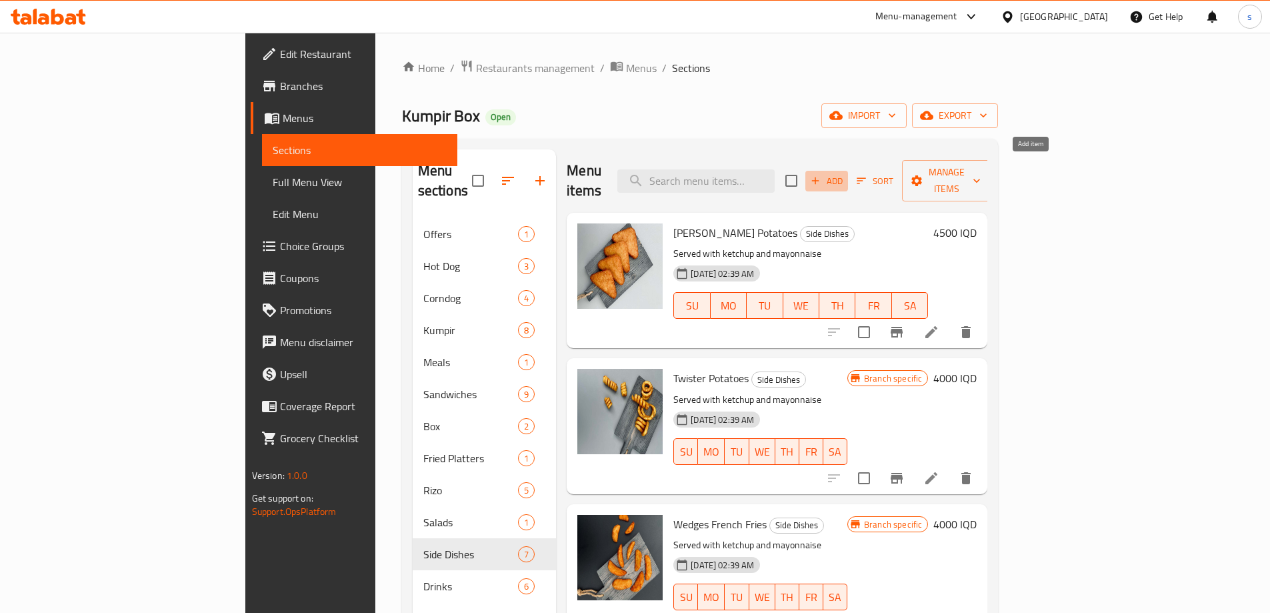
click at [845, 173] on span "Add" at bounding box center [827, 180] width 36 height 15
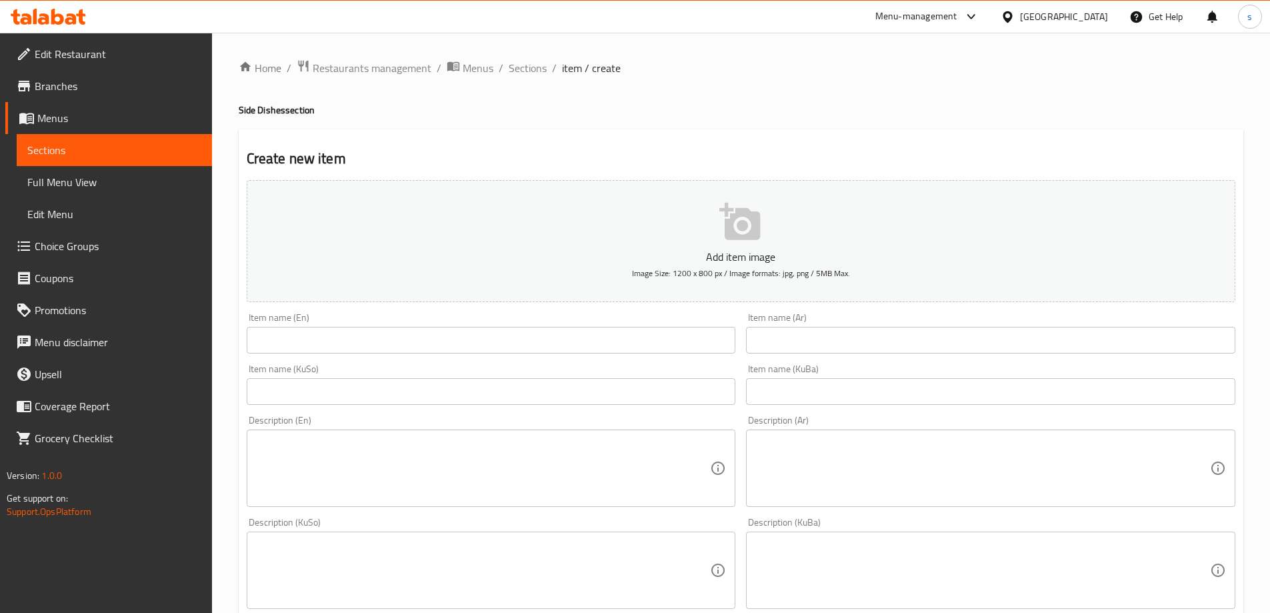
click at [298, 340] on input "text" at bounding box center [491, 340] width 489 height 27
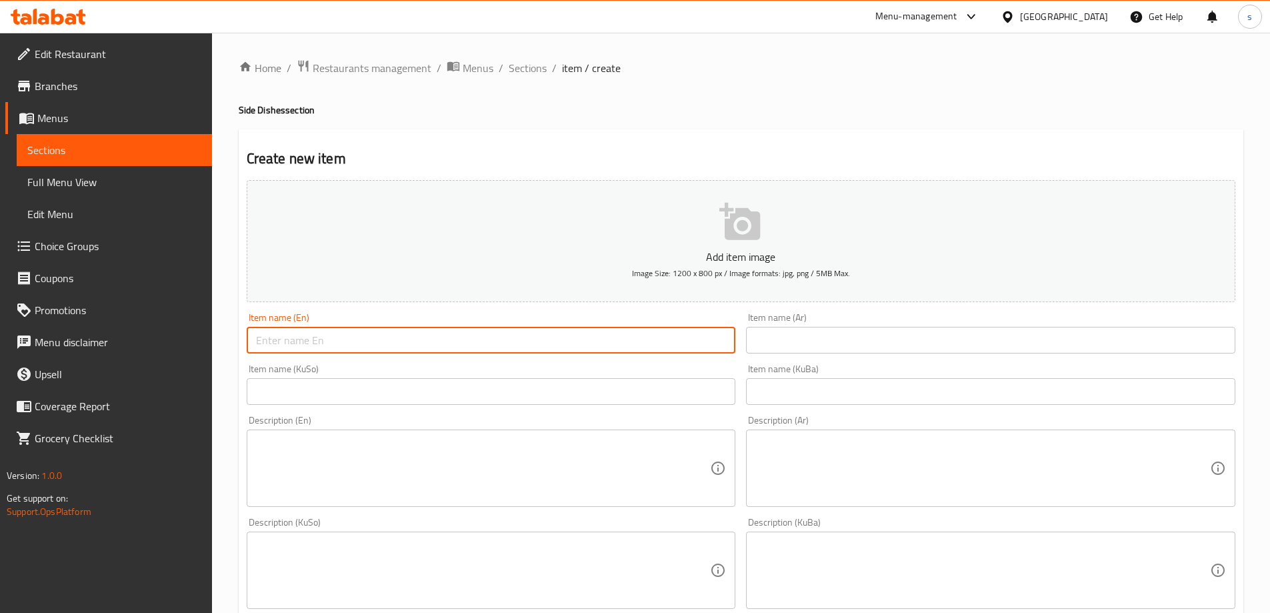
paste input "French Fries With Cheese And [PERSON_NAME]"
type input "French Fries With Cheese And [PERSON_NAME]"
click at [819, 343] on input "text" at bounding box center [990, 340] width 489 height 27
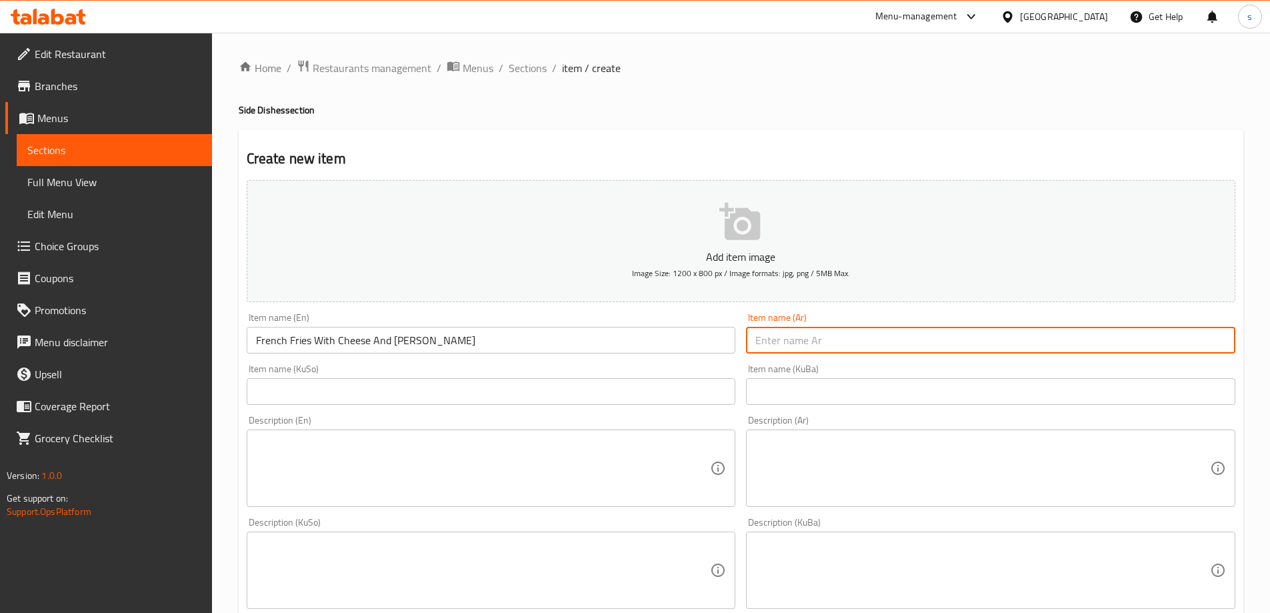
paste input "بطاطا مقلية مع جبنة وهالبينو"
type input "بطاطا مقلية مع جبنة وهالبينو"
click at [657, 383] on input "text" at bounding box center [491, 391] width 489 height 27
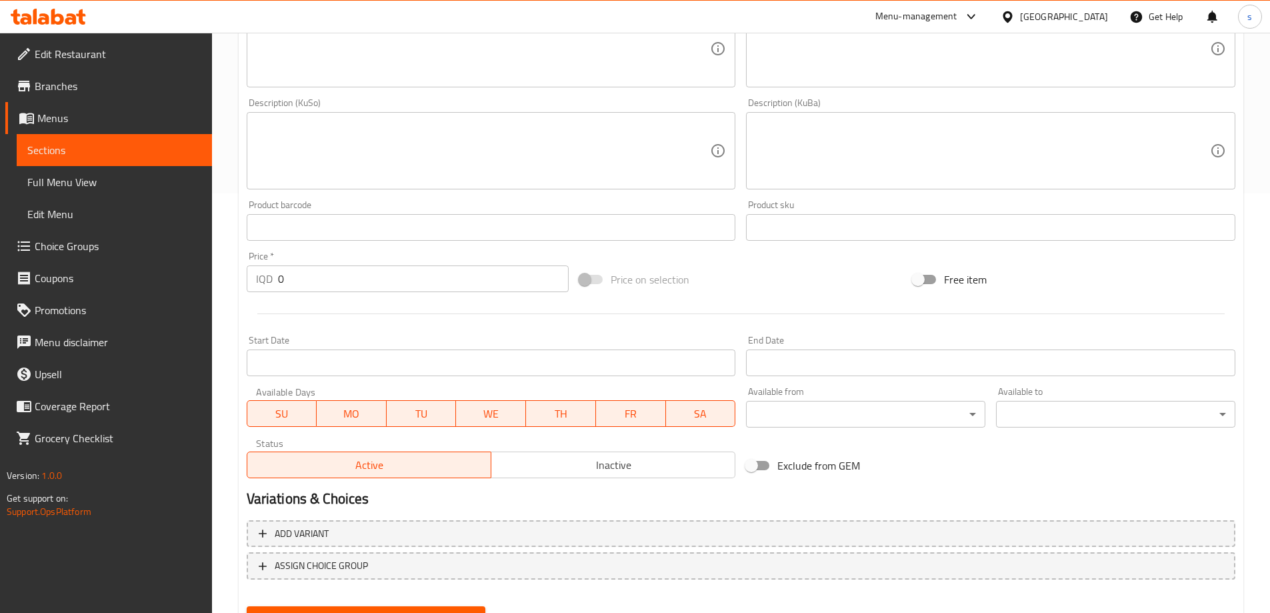
scroll to position [429, 0]
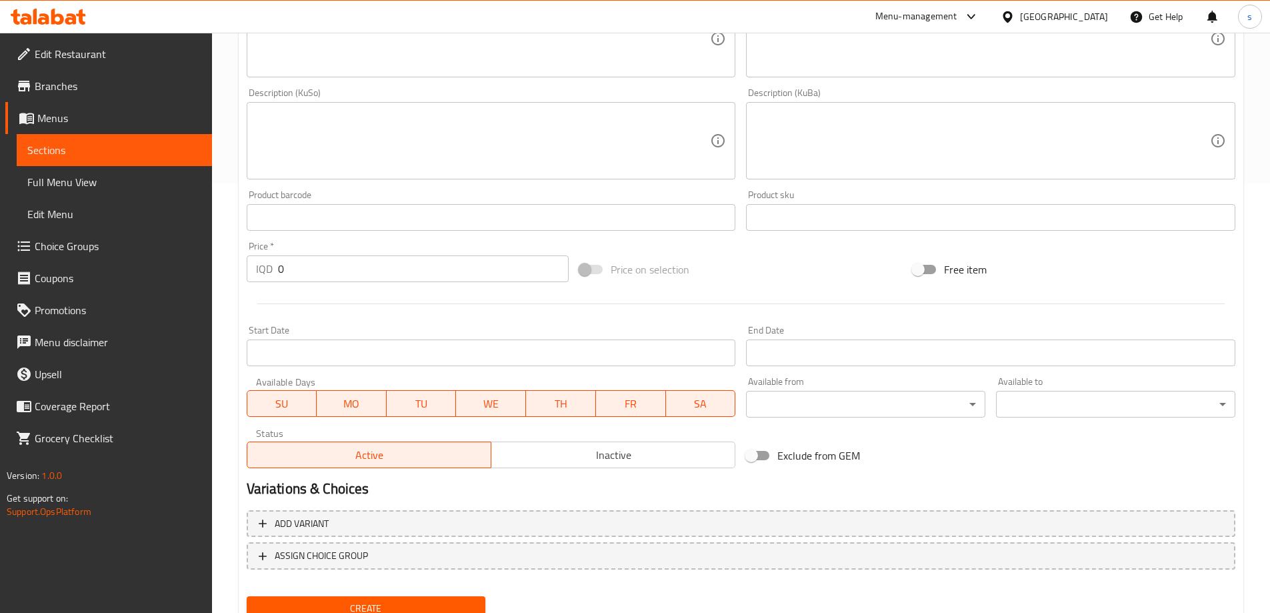
type input "فینگەری بە پەنیر و هەلەپینو"
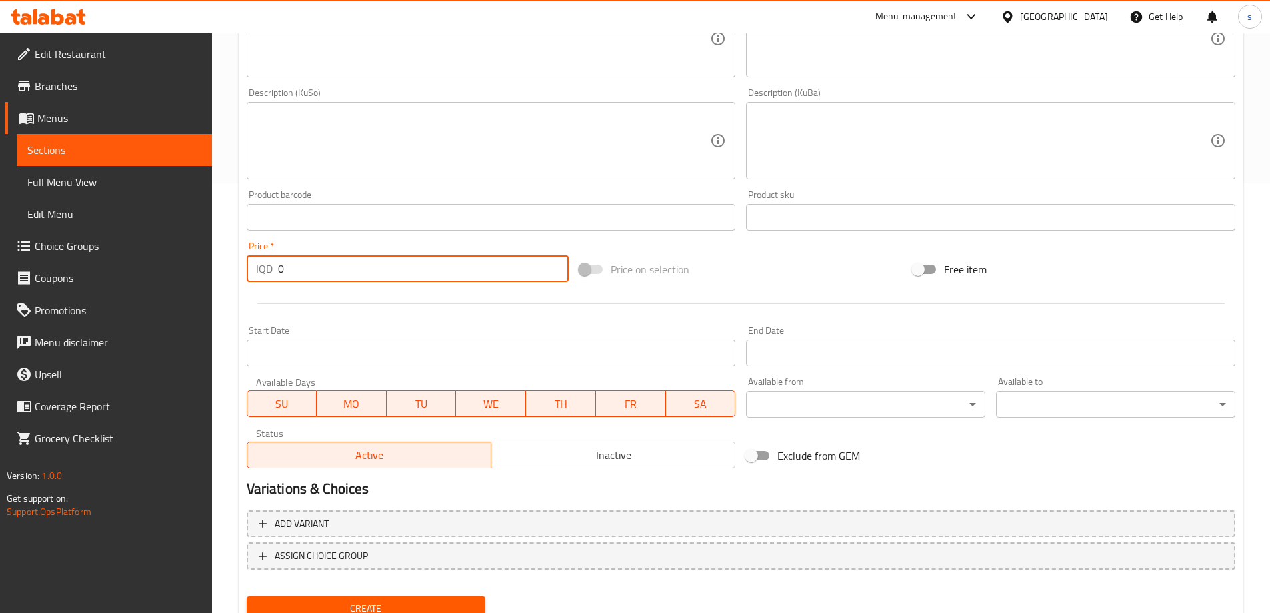
drag, startPoint x: 293, startPoint y: 265, endPoint x: 278, endPoint y: 273, distance: 17.0
click at [278, 273] on input "0" at bounding box center [423, 268] width 291 height 27
type input "5000"
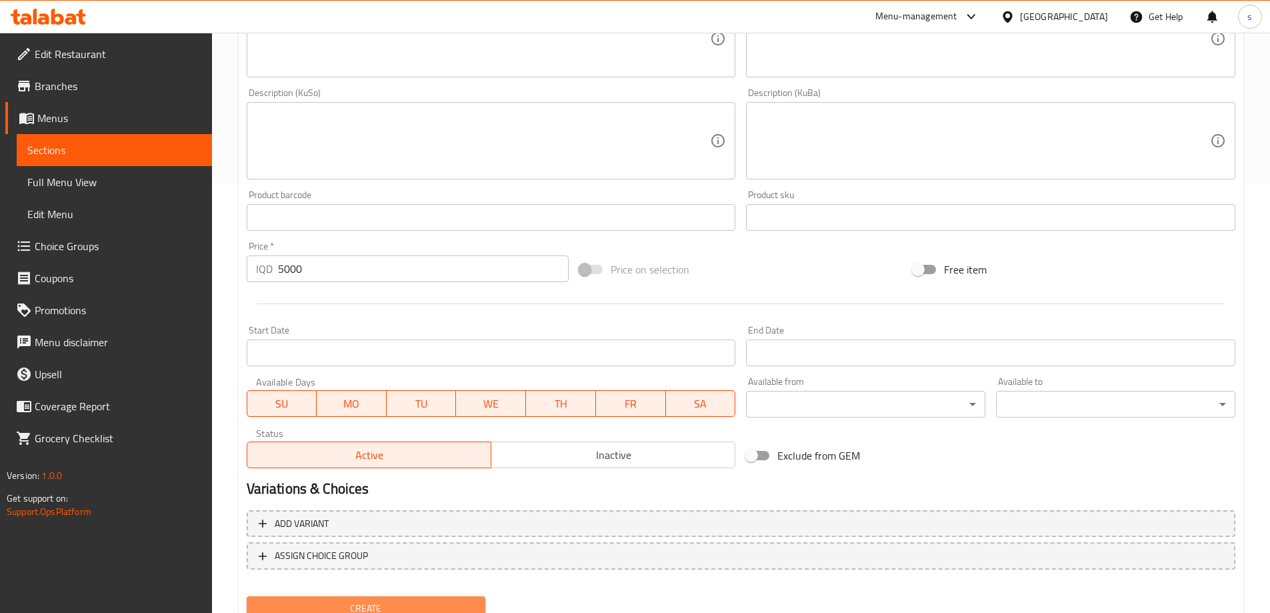
click at [291, 605] on span "Create" at bounding box center [366, 608] width 218 height 17
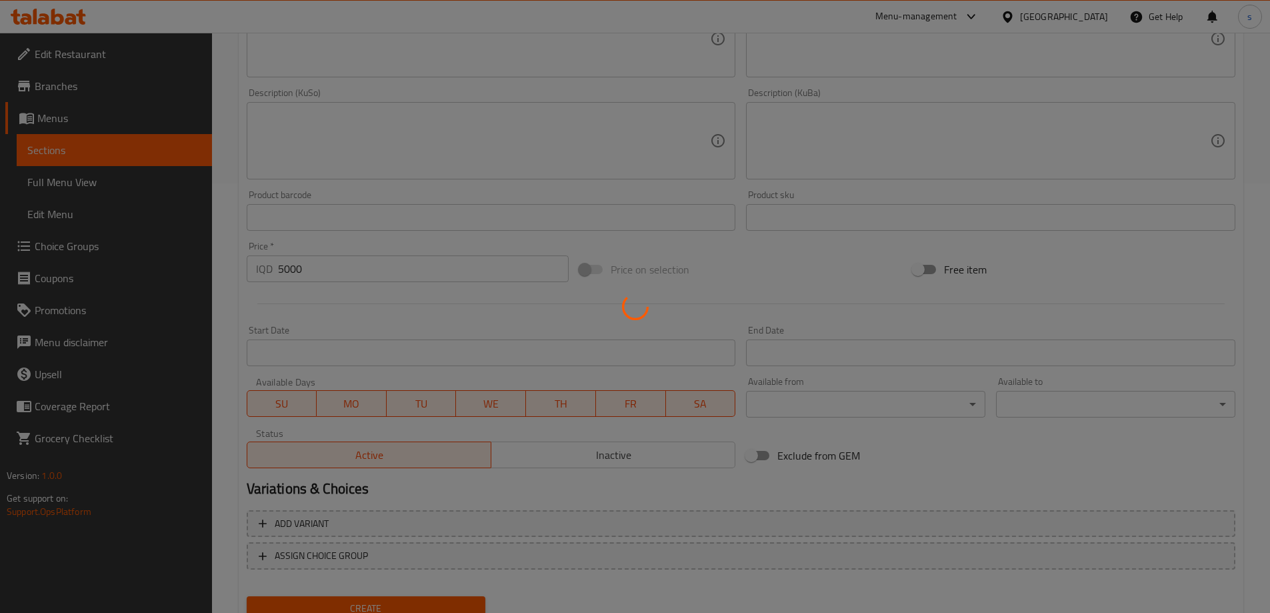
type input "0"
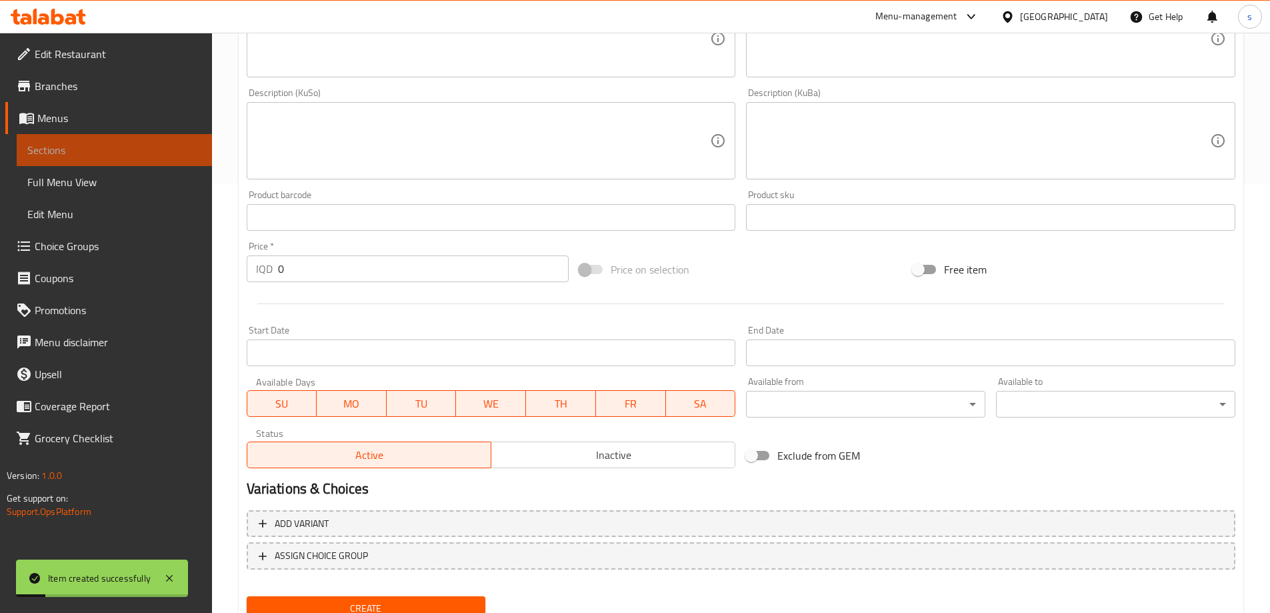
click at [138, 155] on span "Sections" at bounding box center [114, 150] width 174 height 16
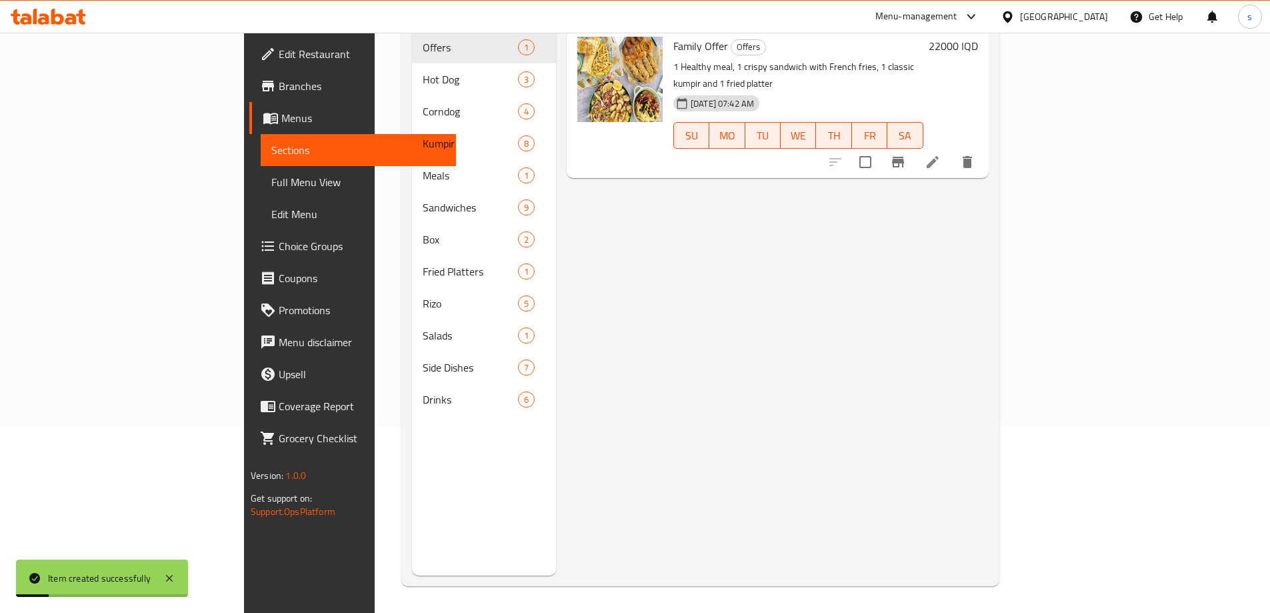
scroll to position [187, 0]
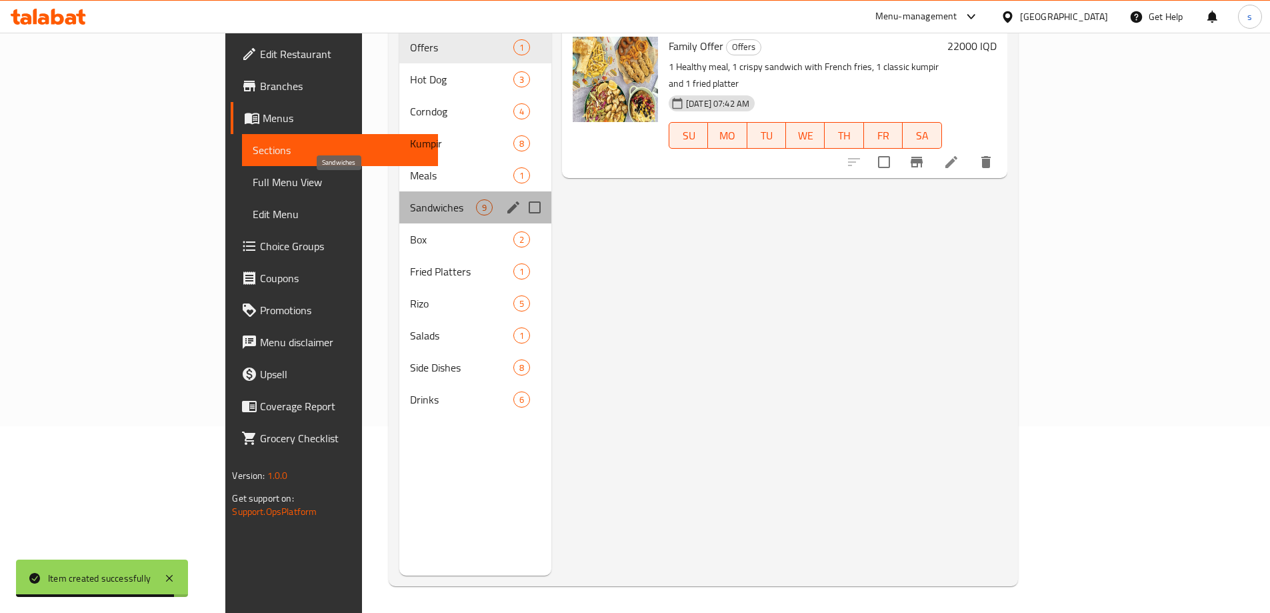
click at [410, 199] on span "Sandwiches" at bounding box center [443, 207] width 66 height 16
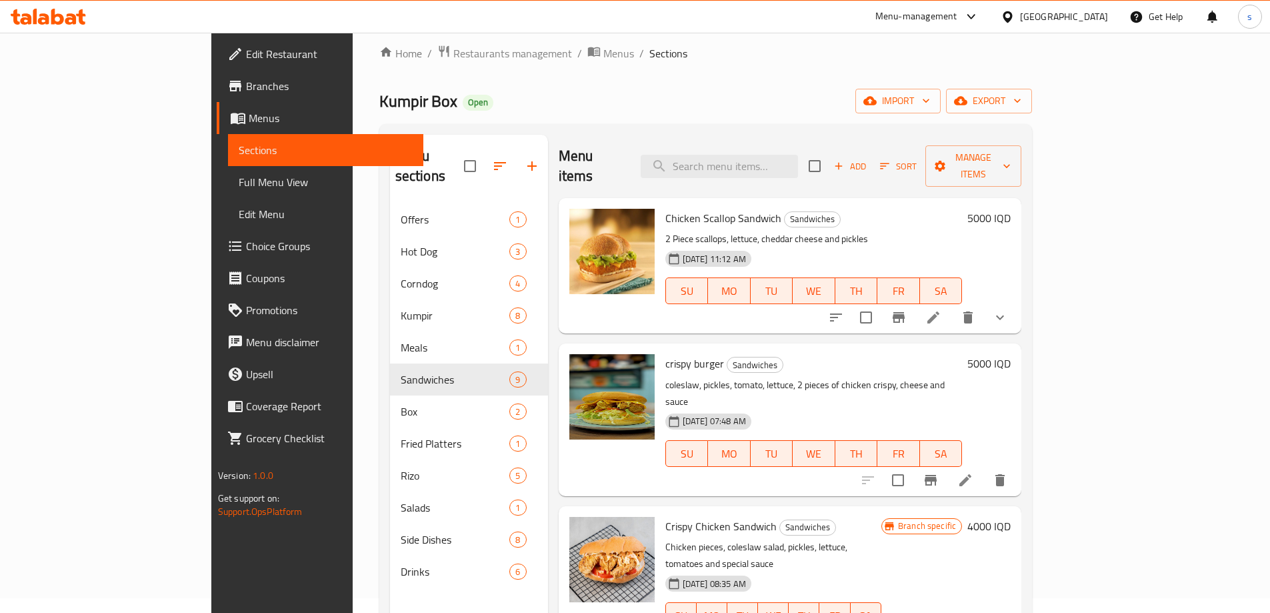
scroll to position [9, 0]
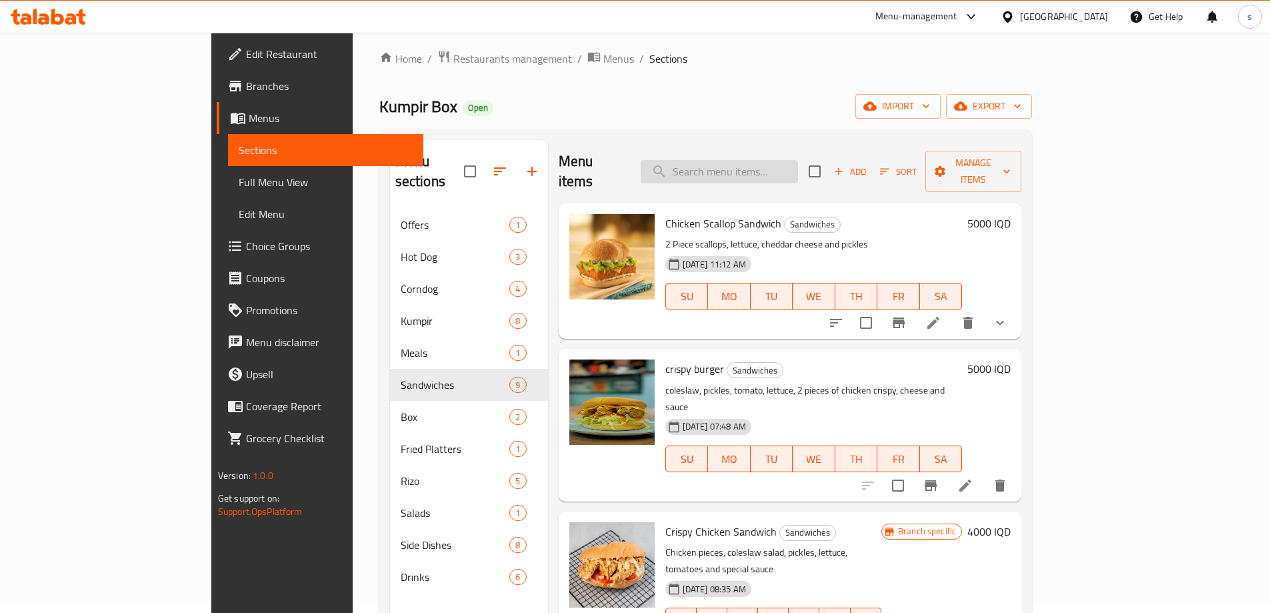
click at [798, 160] on input "search" at bounding box center [719, 171] width 157 height 23
paste input "Fajita Kumpir"
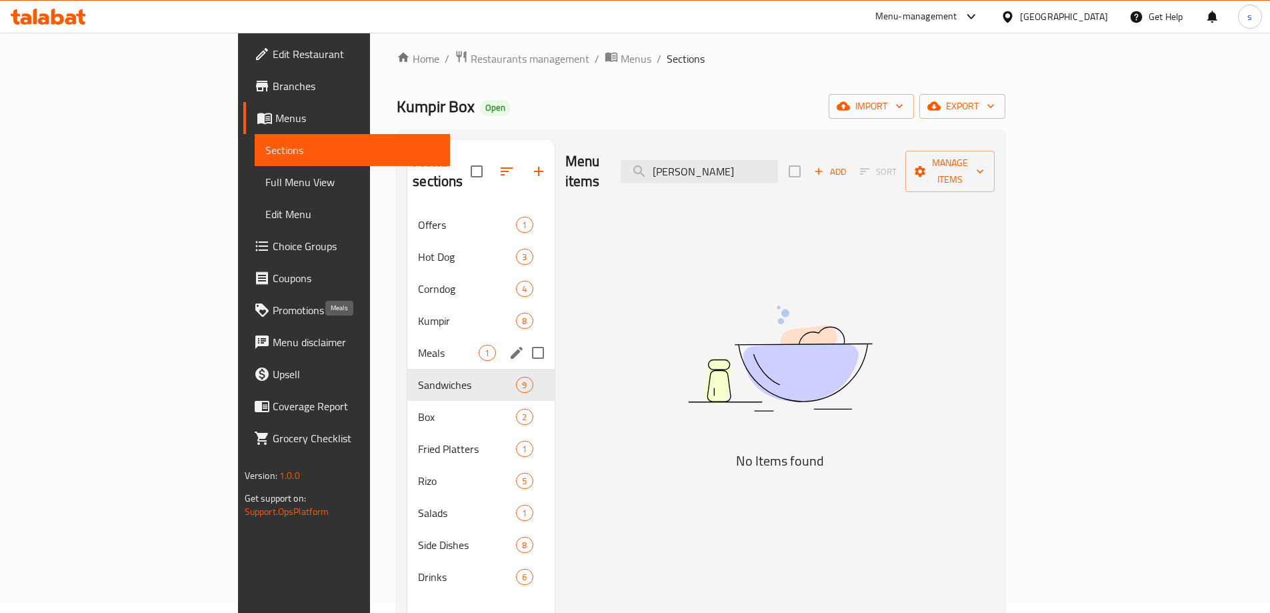
type input "Fajita Kumpir"
click at [418, 313] on span "Kumpir" at bounding box center [448, 321] width 61 height 16
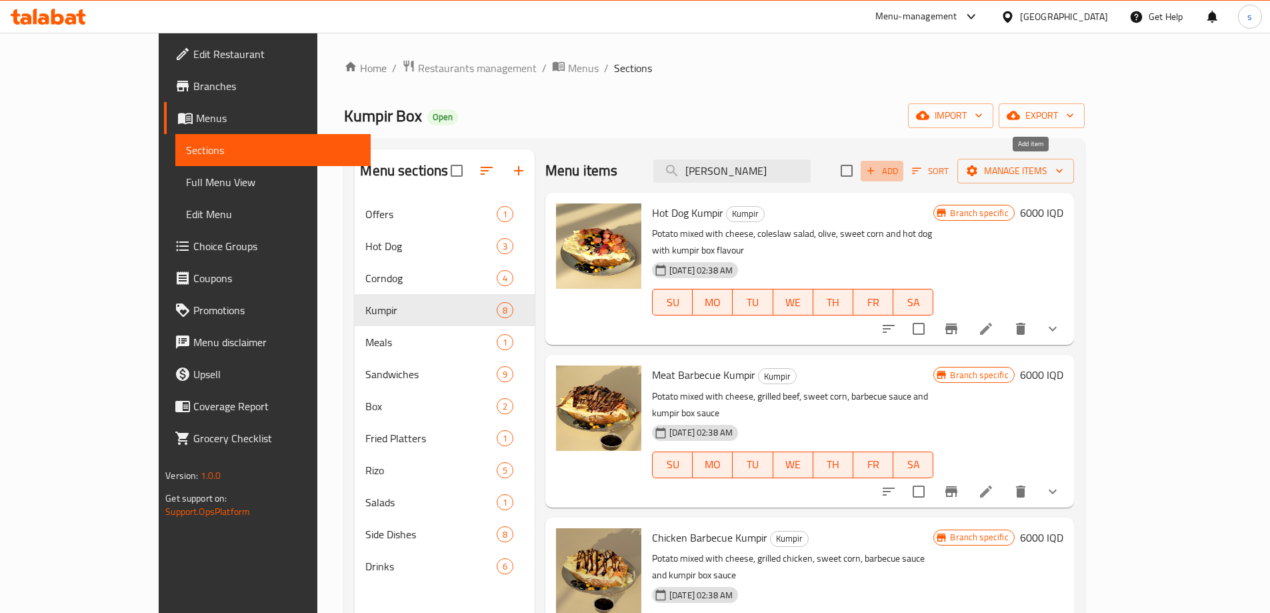
click at [900, 171] on span "Add" at bounding box center [882, 170] width 36 height 15
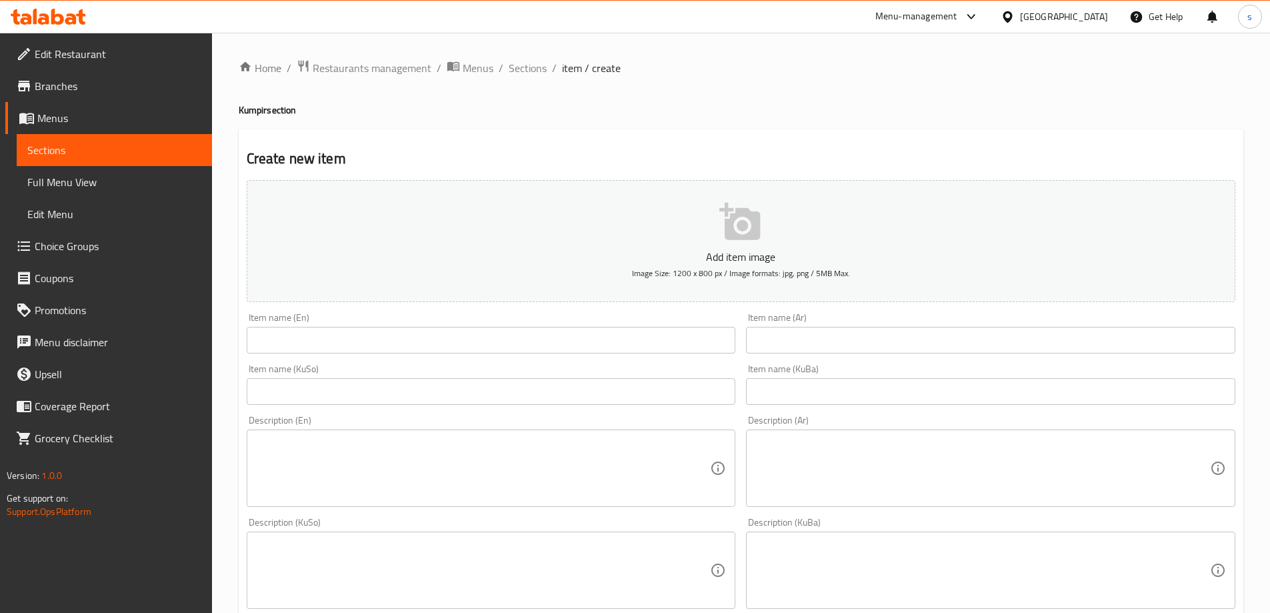
click at [840, 337] on input "text" at bounding box center [990, 340] width 489 height 27
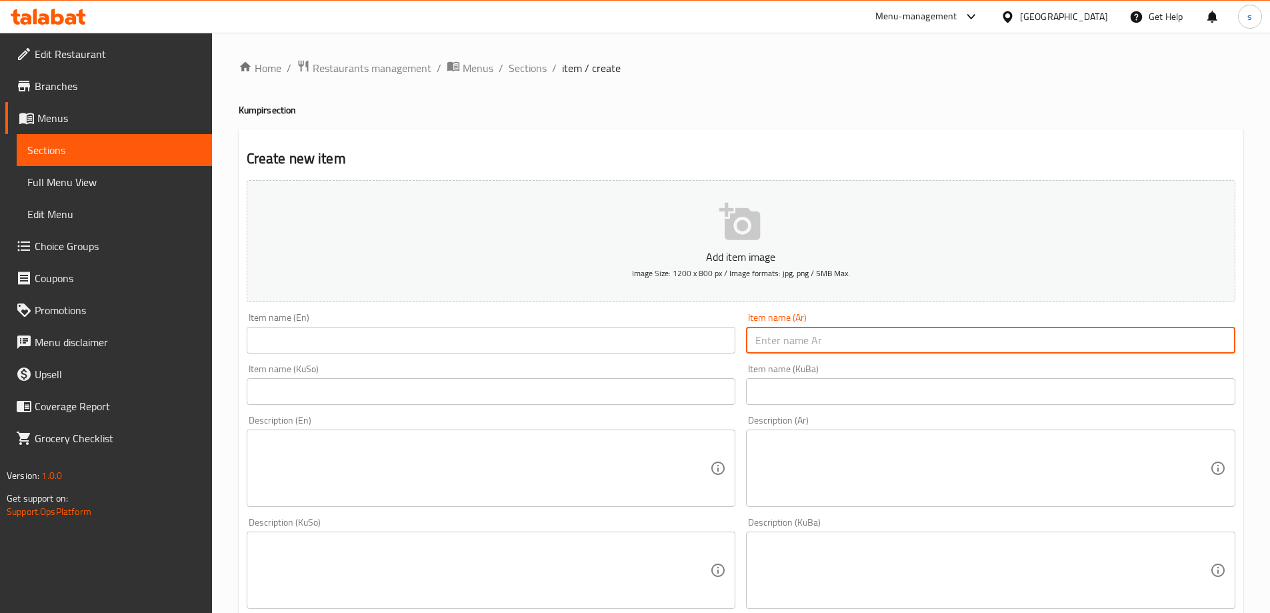
paste input "فاجيتا كومبير"
type input "فاجيتا كومبير"
click at [630, 336] on input "text" at bounding box center [491, 340] width 489 height 27
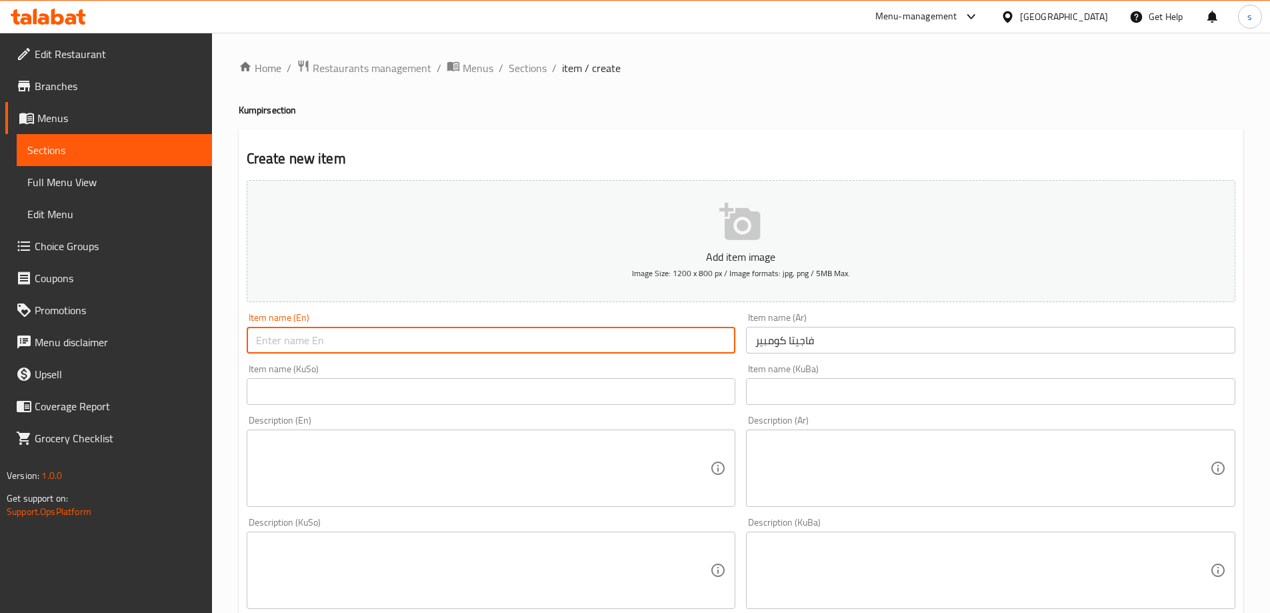
paste input "Fajita Kumpir"
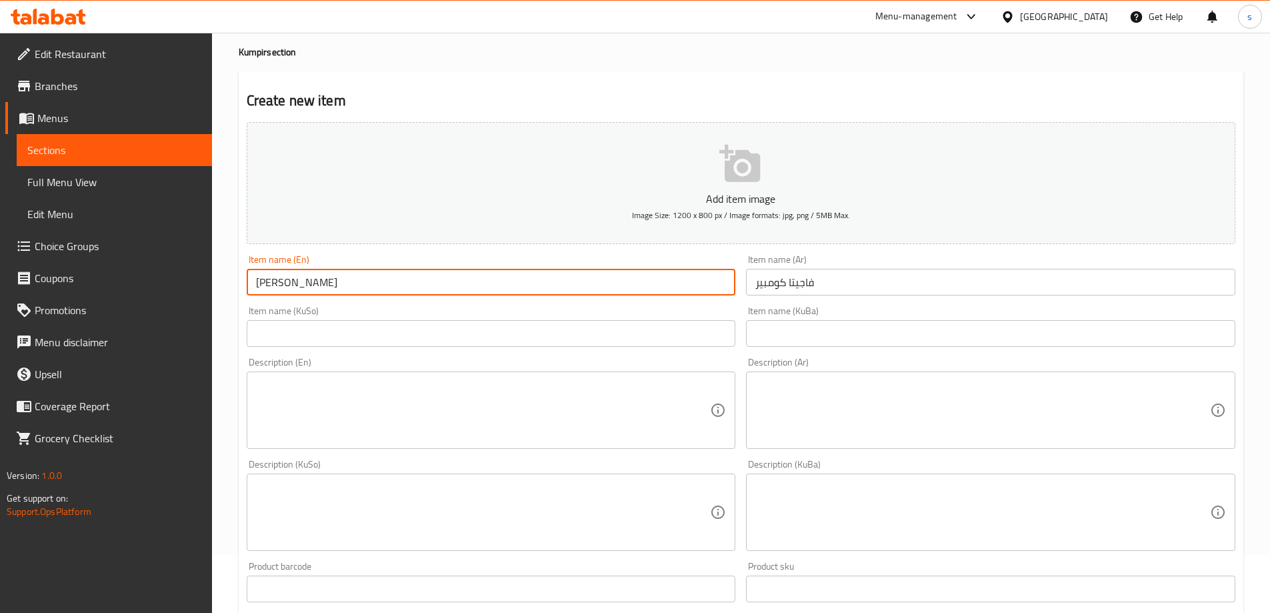
type input "Fajita Kumpir"
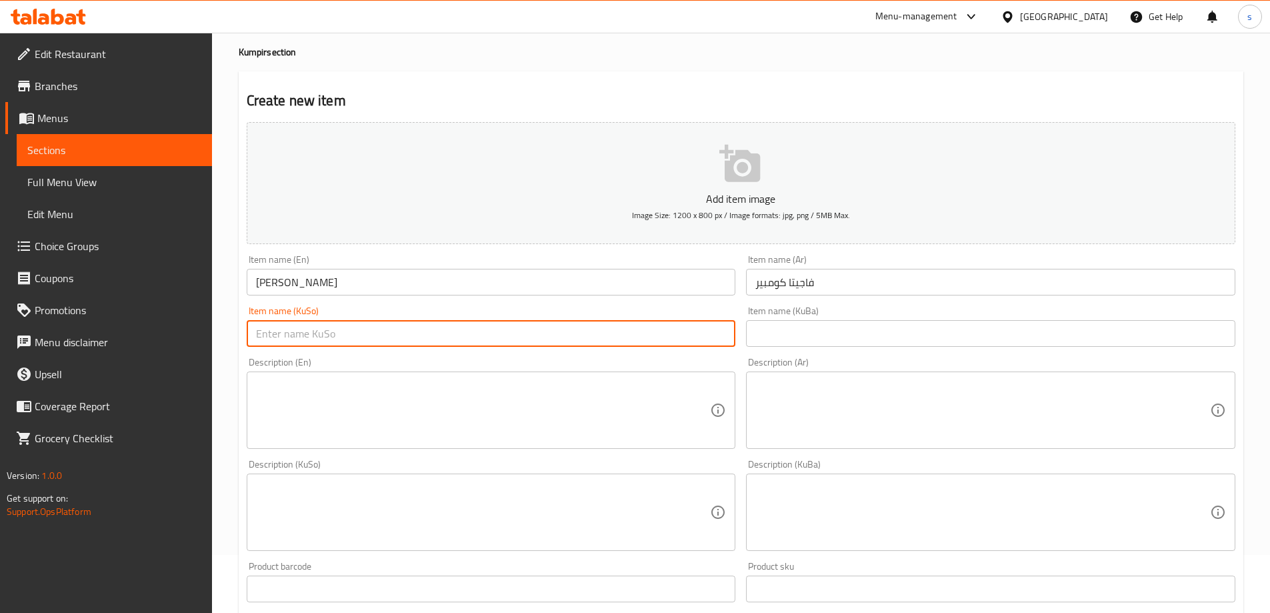
click at [659, 331] on input "text" at bounding box center [491, 333] width 489 height 27
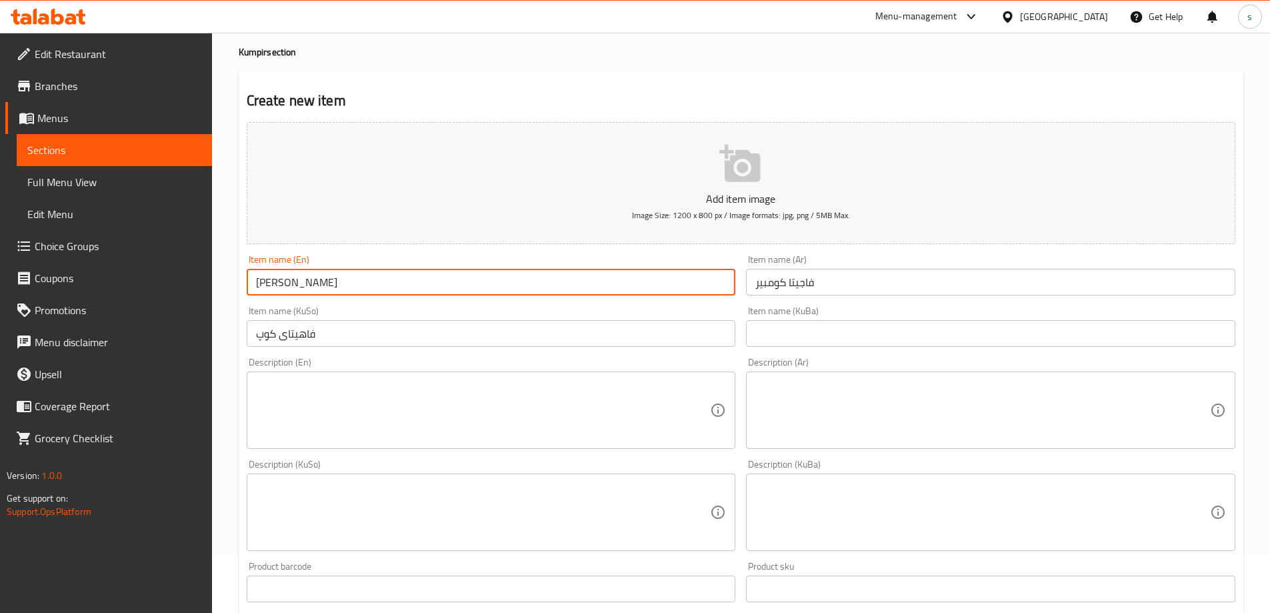
click at [305, 279] on input "Fajita Kumpir" at bounding box center [491, 282] width 489 height 27
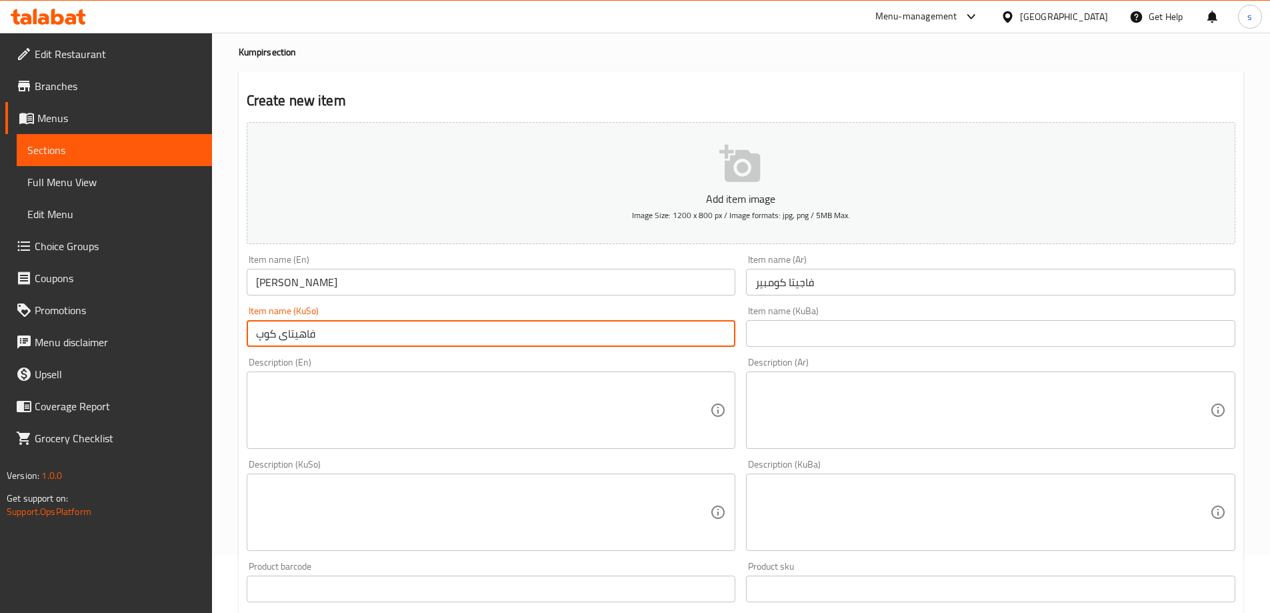
drag, startPoint x: 275, startPoint y: 334, endPoint x: 239, endPoint y: 341, distance: 36.0
click at [239, 341] on div "Create new item Add item image Image Size: 1200 x 800 px / Image formats: jpg, …" at bounding box center [741, 536] width 1005 height 930
paste input "ەمپیر"
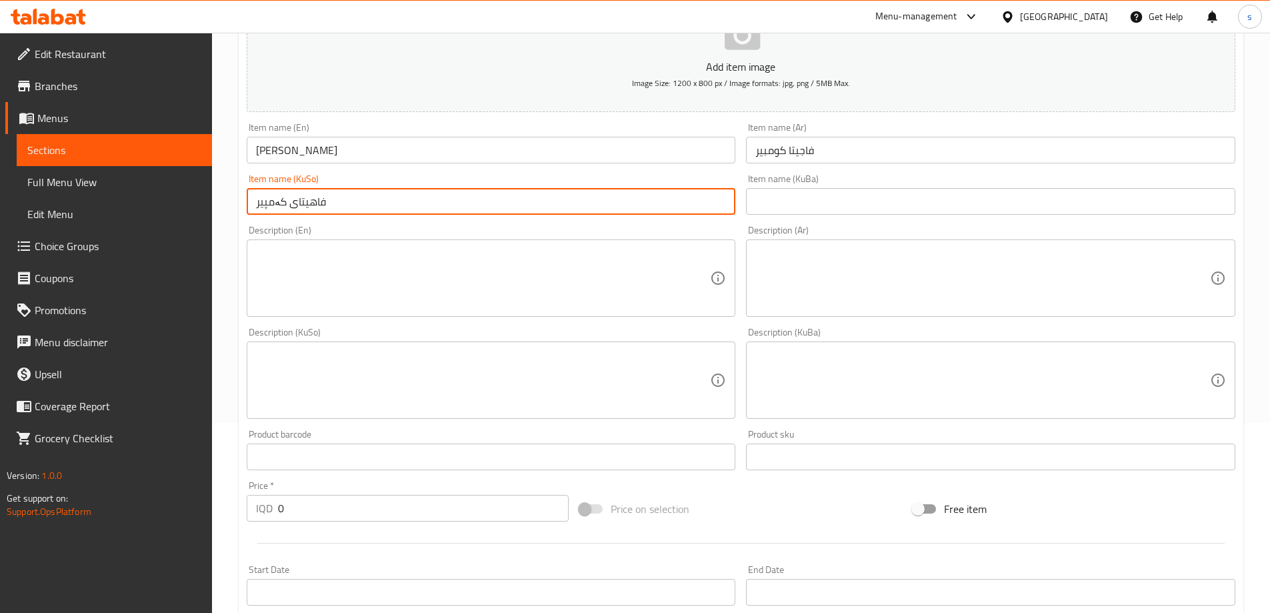
scroll to position [226, 0]
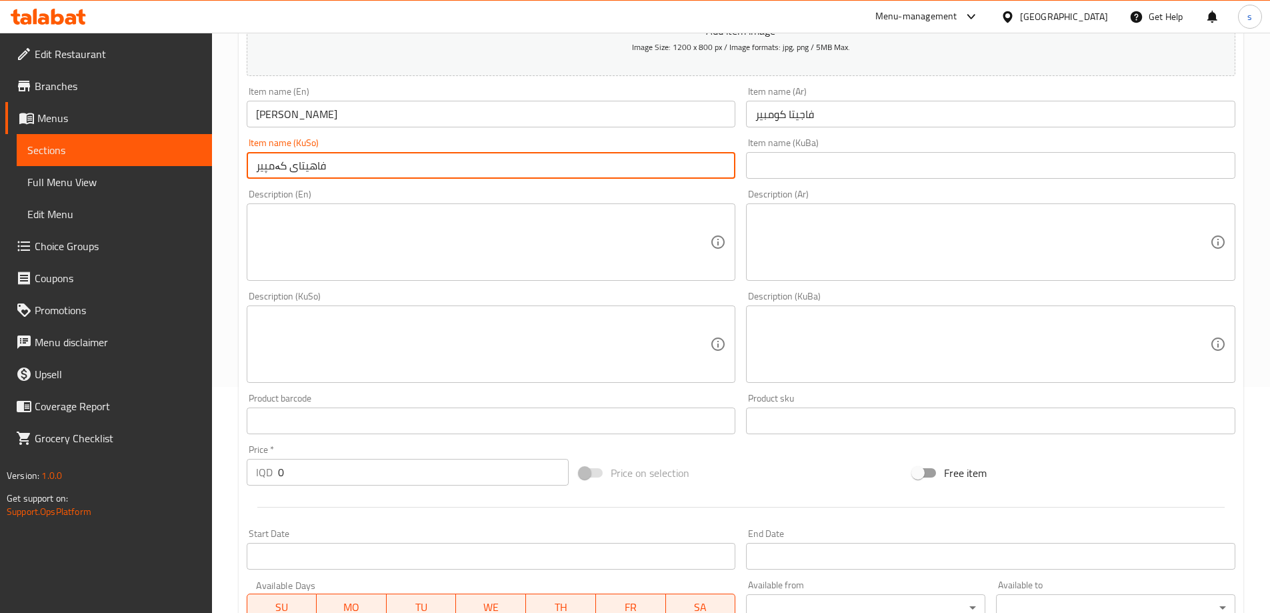
type input "فاهیتای کەمپیر"
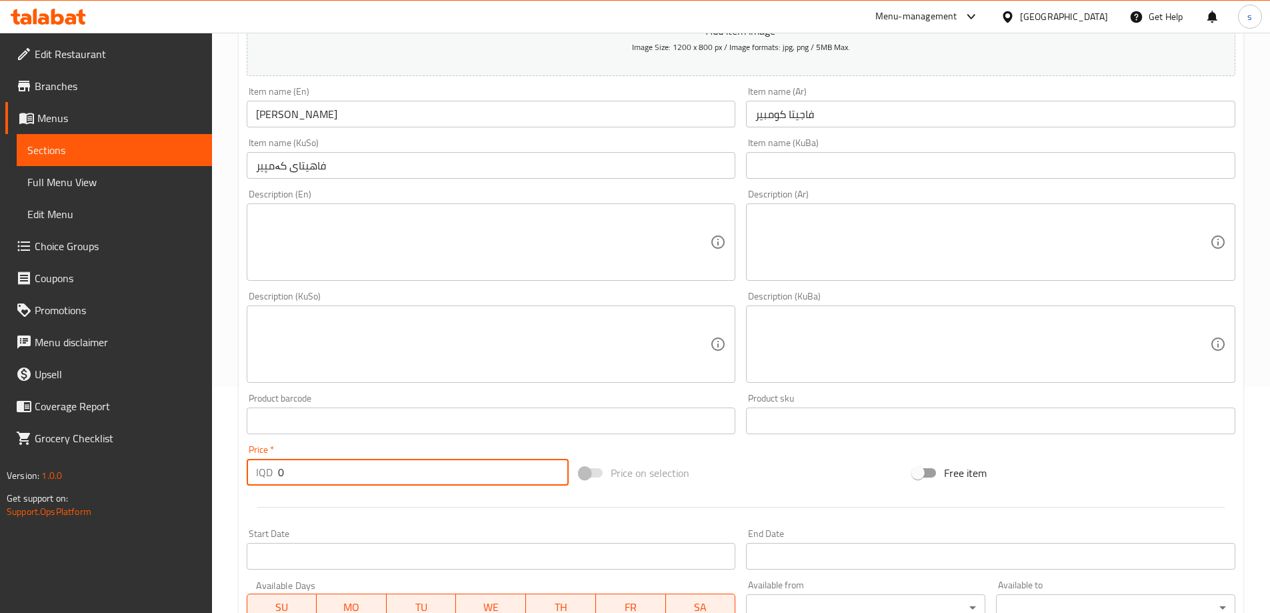
drag, startPoint x: 311, startPoint y: 470, endPoint x: 283, endPoint y: 475, distance: 29.2
click at [283, 475] on input "0" at bounding box center [423, 472] width 291 height 27
type input "9"
type input "8000"
click at [918, 213] on textarea at bounding box center [983, 242] width 455 height 63
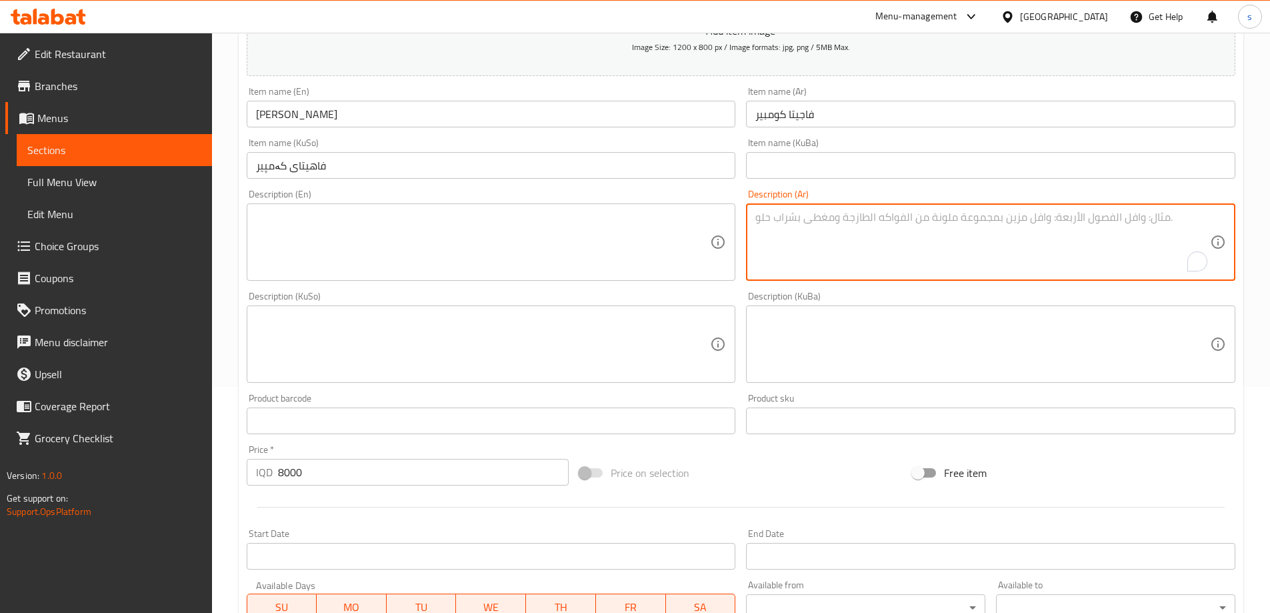
paste textarea "بطاطا مشكل مع جبنة، زبدة، فلفل ملون، بصل، جبنة مذابة مع صلصة فاهيتا"
type textarea "بطاطا مشكل مع جبنة، زبدة، فلفل ملون، بصل، جبنة مذابة مع صلصة فاهيتا"
click at [575, 240] on textarea at bounding box center [483, 242] width 455 height 63
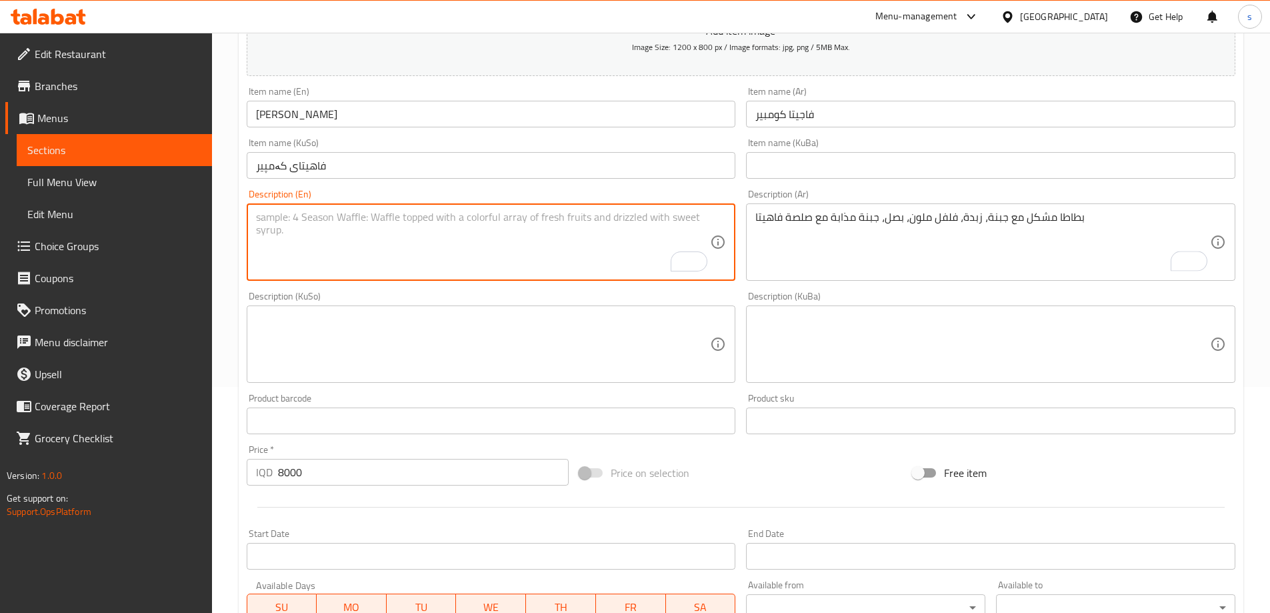
paste textarea "mixed potato with cheese, butter, coloured pepper, onion, melted cheese with fa…"
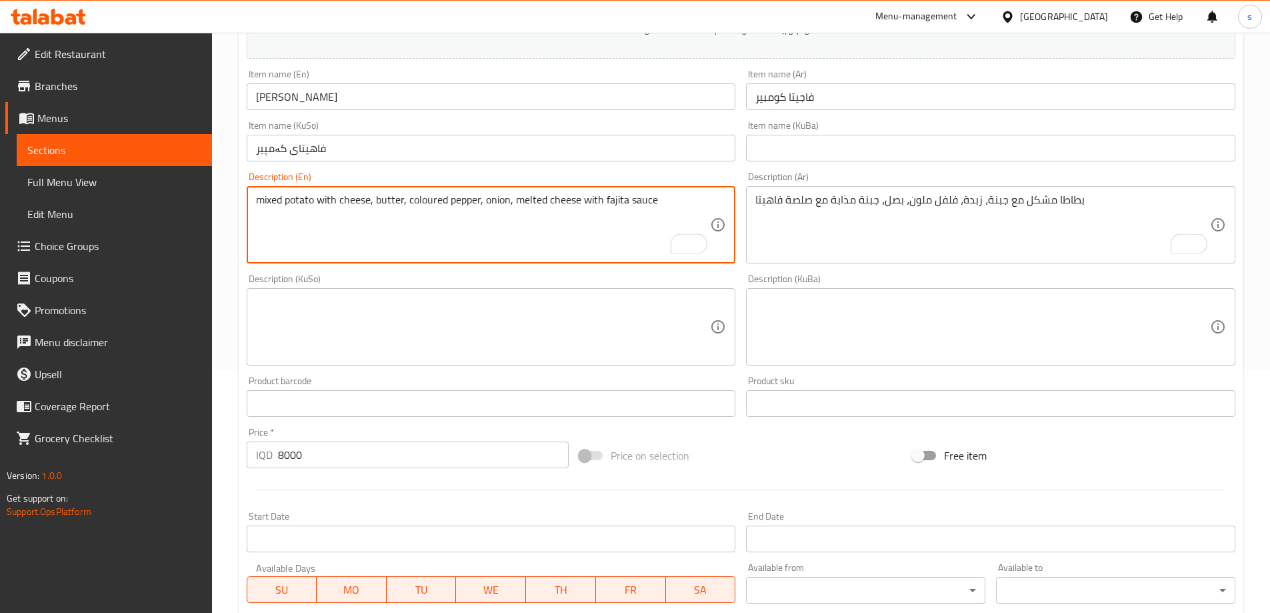
type textarea "mixed potato with cheese, butter, coloured pepper, onion, melted cheese with fa…"
click at [581, 312] on textarea at bounding box center [483, 326] width 455 height 63
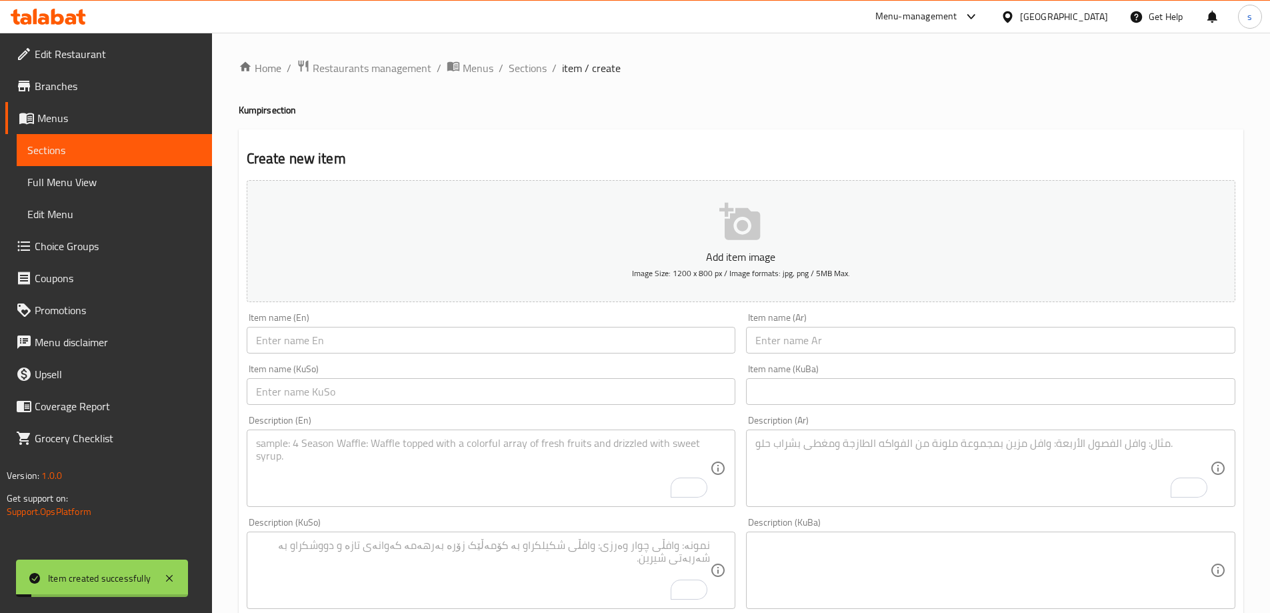
scroll to position [483, 0]
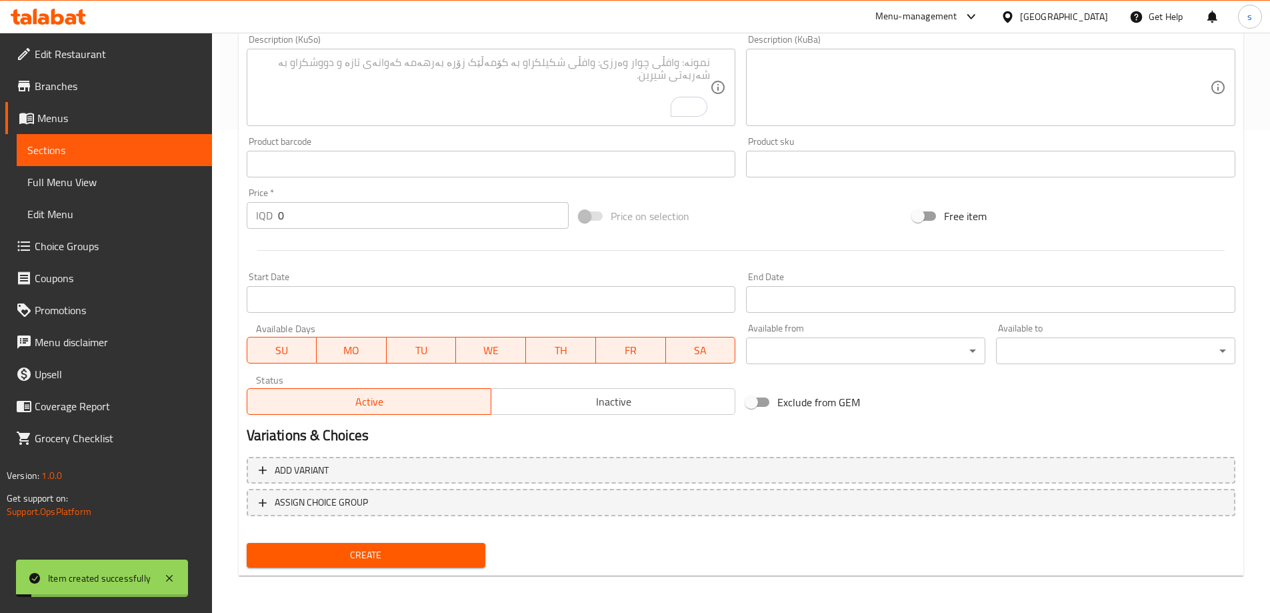
click at [101, 191] on link "Full Menu View" at bounding box center [114, 182] width 195 height 32
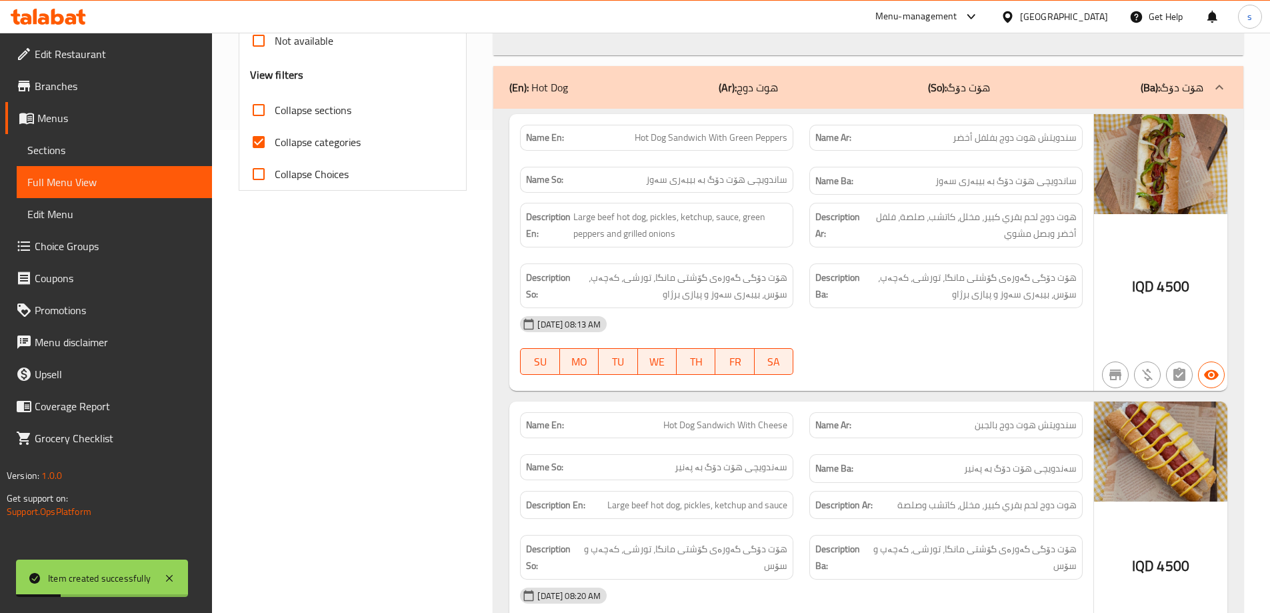
click at [259, 141] on input "Collapse categories" at bounding box center [259, 142] width 32 height 32
checkbox input "false"
click at [261, 113] on input "Collapse sections" at bounding box center [259, 110] width 32 height 32
checkbox input "true"
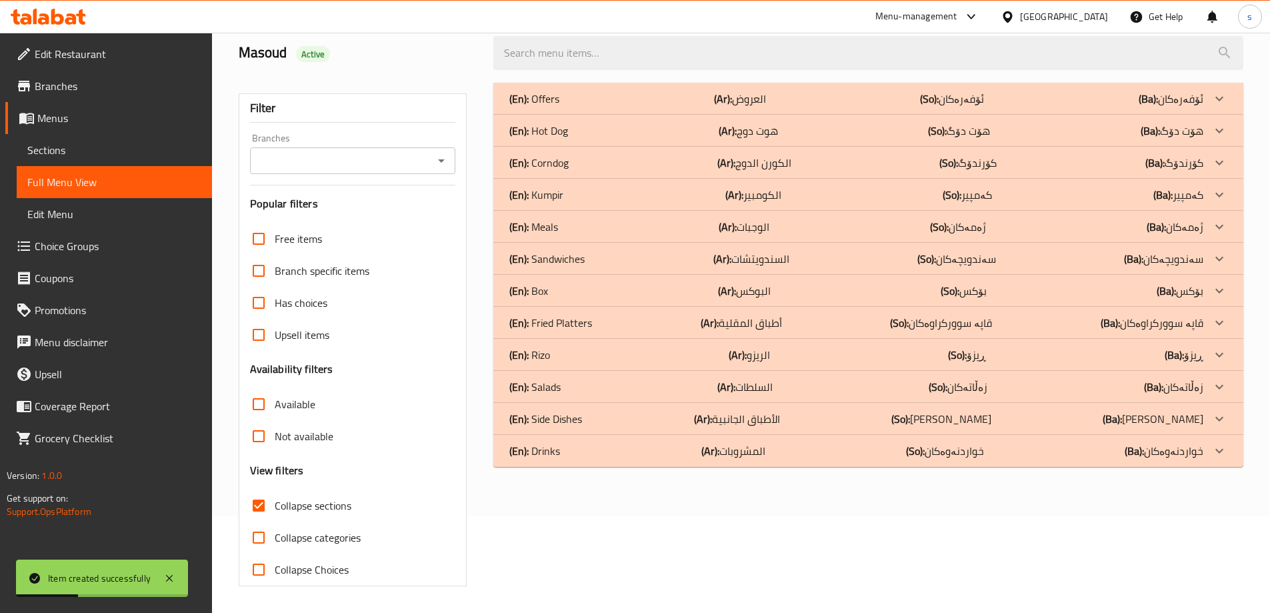
scroll to position [97, 0]
click at [397, 165] on input "Branches" at bounding box center [342, 160] width 176 height 19
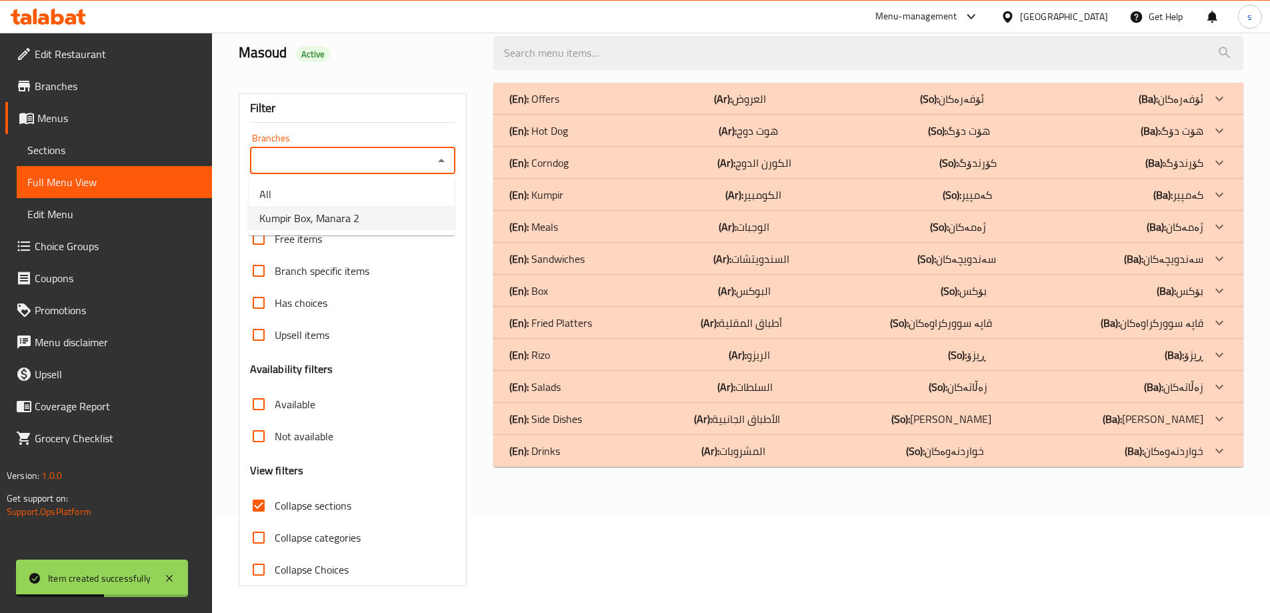
click at [401, 230] on ul "All Kumpir Box, Manara 2" at bounding box center [352, 206] width 206 height 59
click at [400, 229] on li "Kumpir Box, Manara 2" at bounding box center [352, 218] width 206 height 24
type input "Kumpir Box, Manara 2"
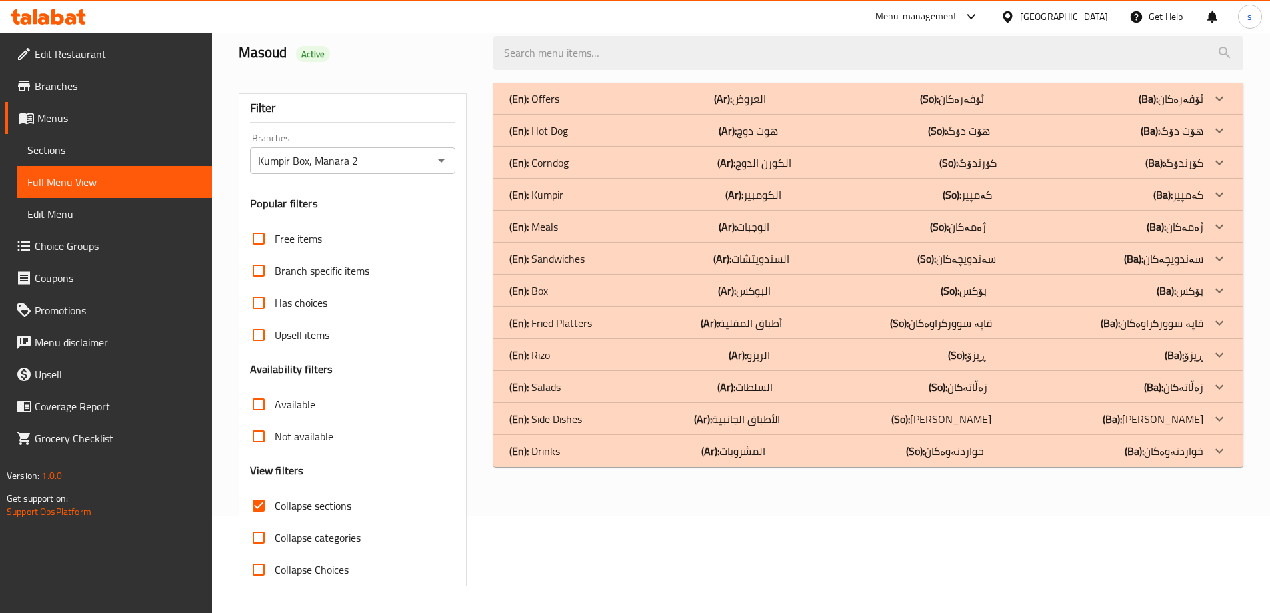
click at [559, 107] on p "(En): Corndog" at bounding box center [534, 99] width 50 height 16
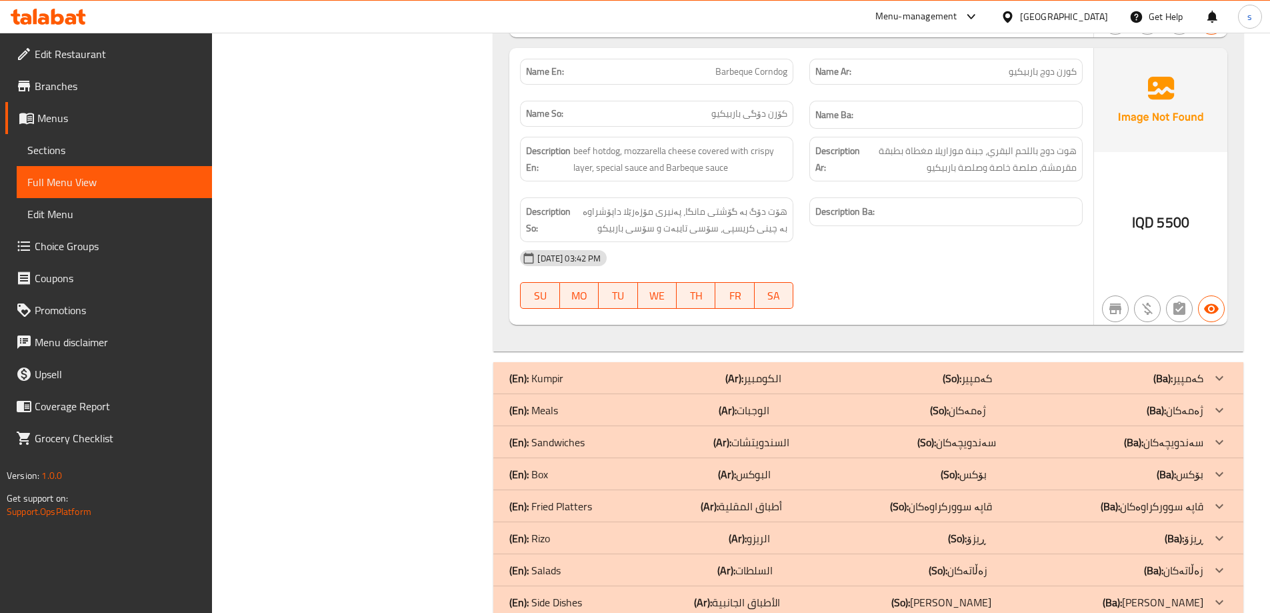
scroll to position [1152, 0]
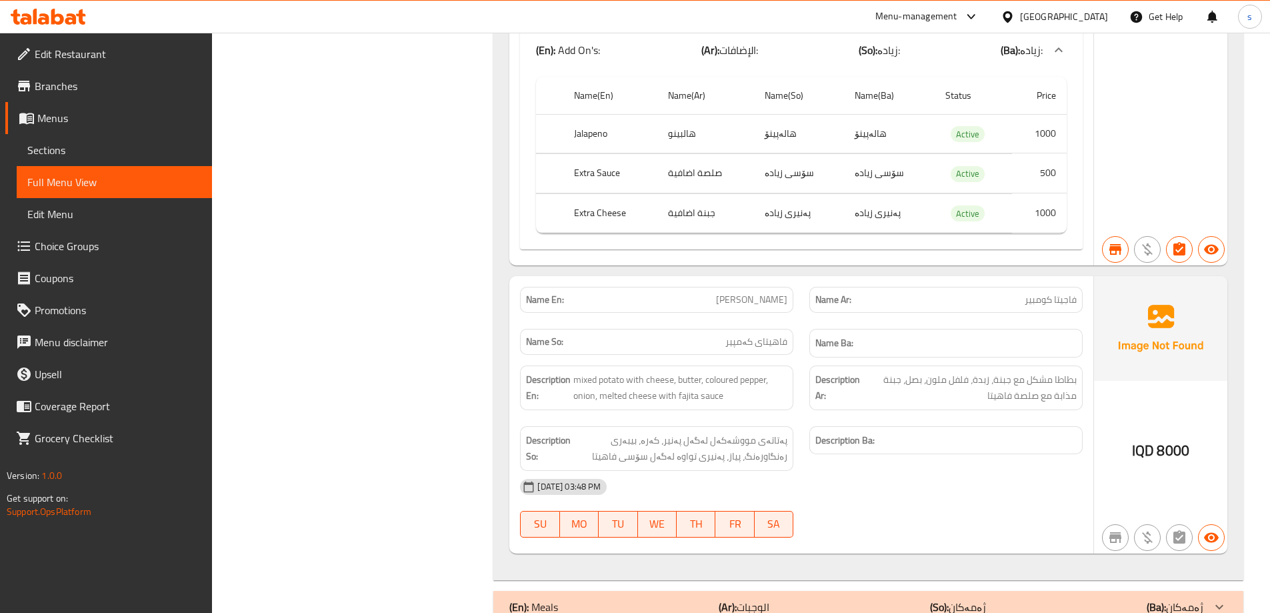
scroll to position [6175, 0]
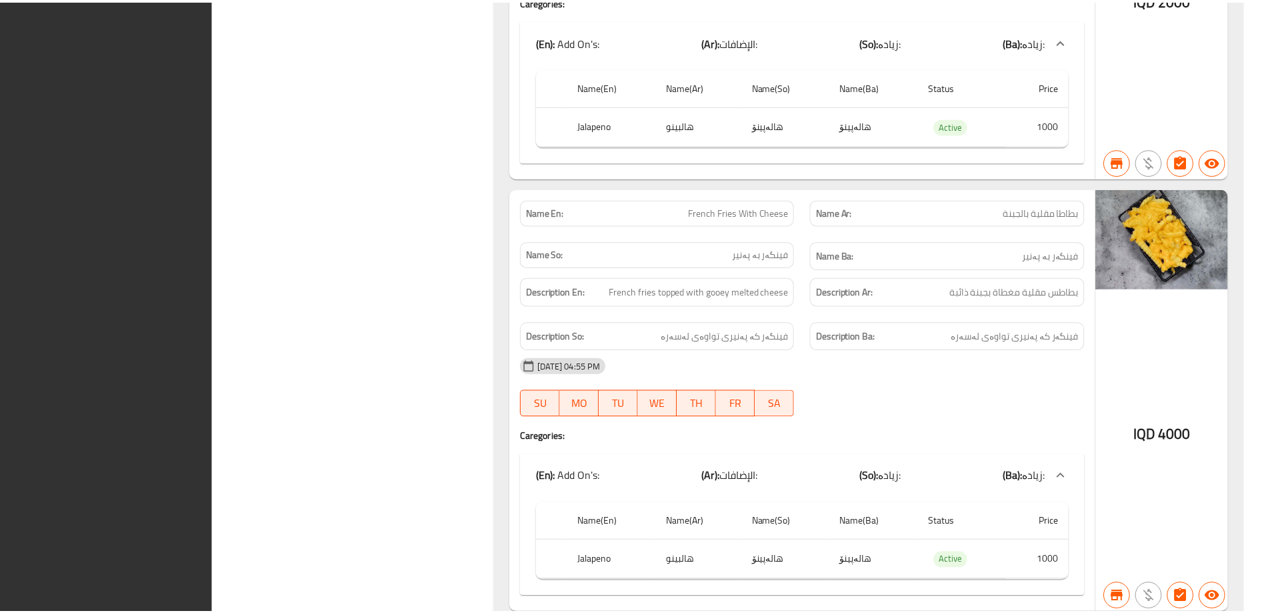
scroll to position [8888, 0]
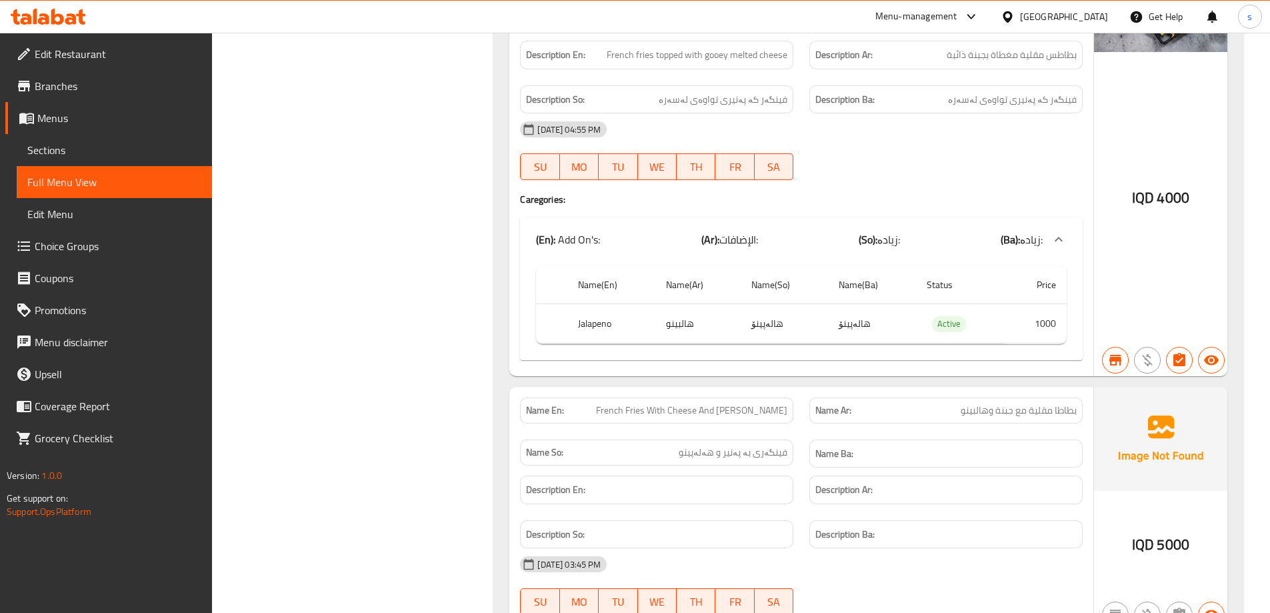
click at [53, 11] on icon at bounding box center [57, 17] width 13 height 16
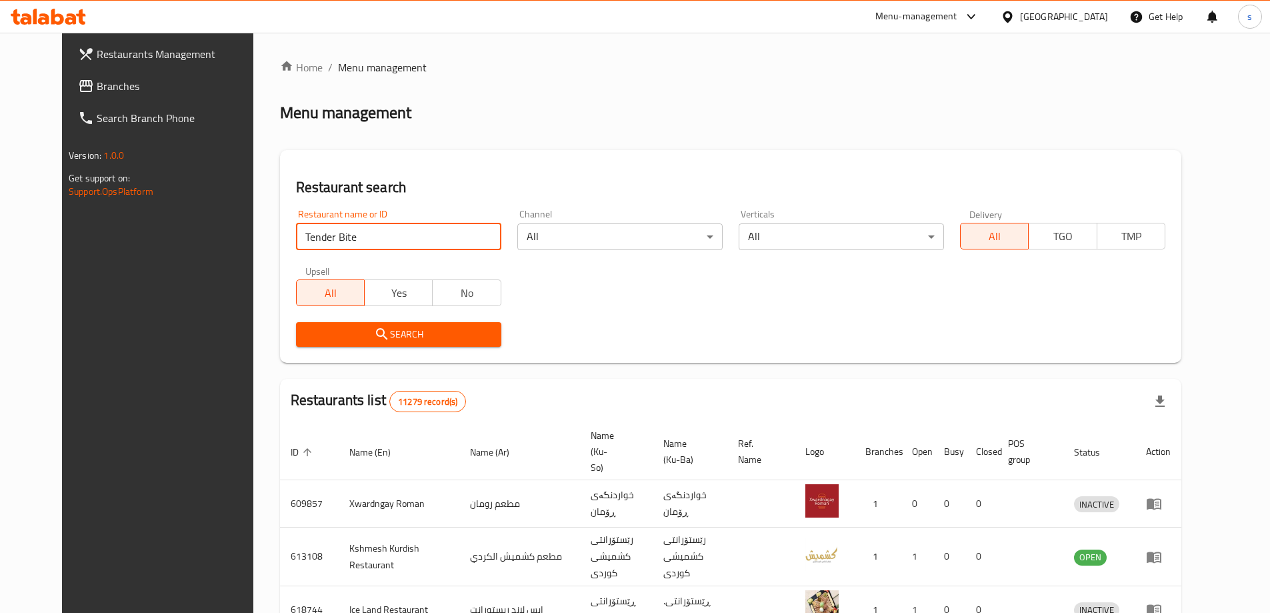
type input "Tender Bite"
click button "Search" at bounding box center [398, 334] width 205 height 25
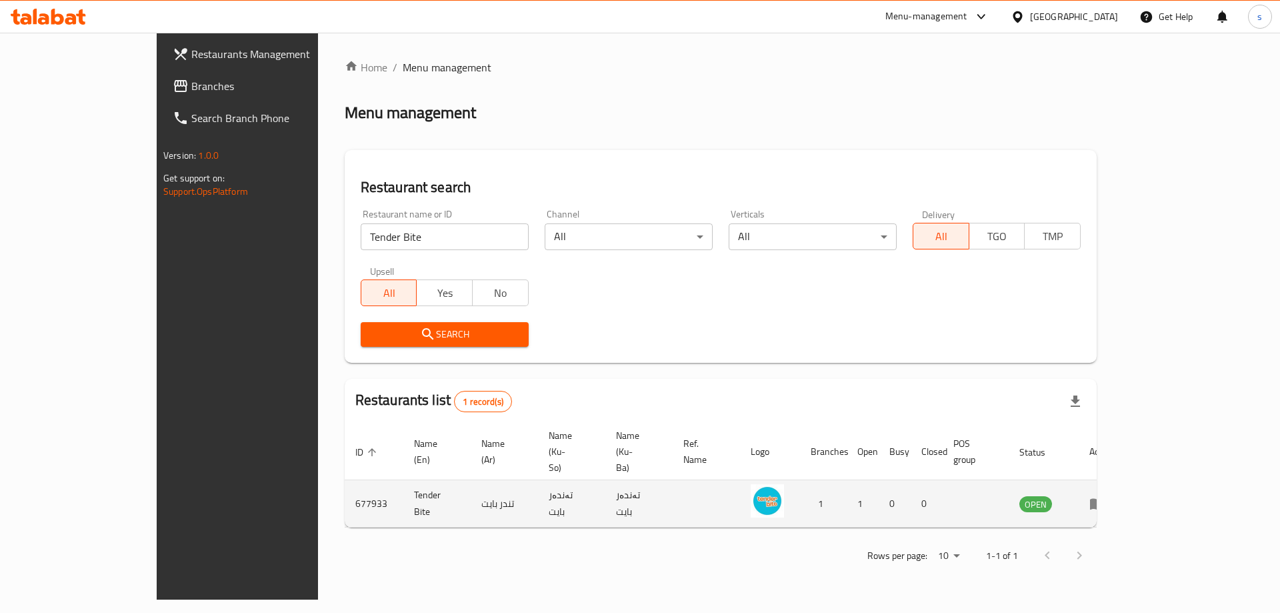
click at [1125, 480] on td "enhanced table" at bounding box center [1102, 503] width 46 height 47
click at [1114, 495] on link "enhanced table" at bounding box center [1102, 503] width 25 height 16
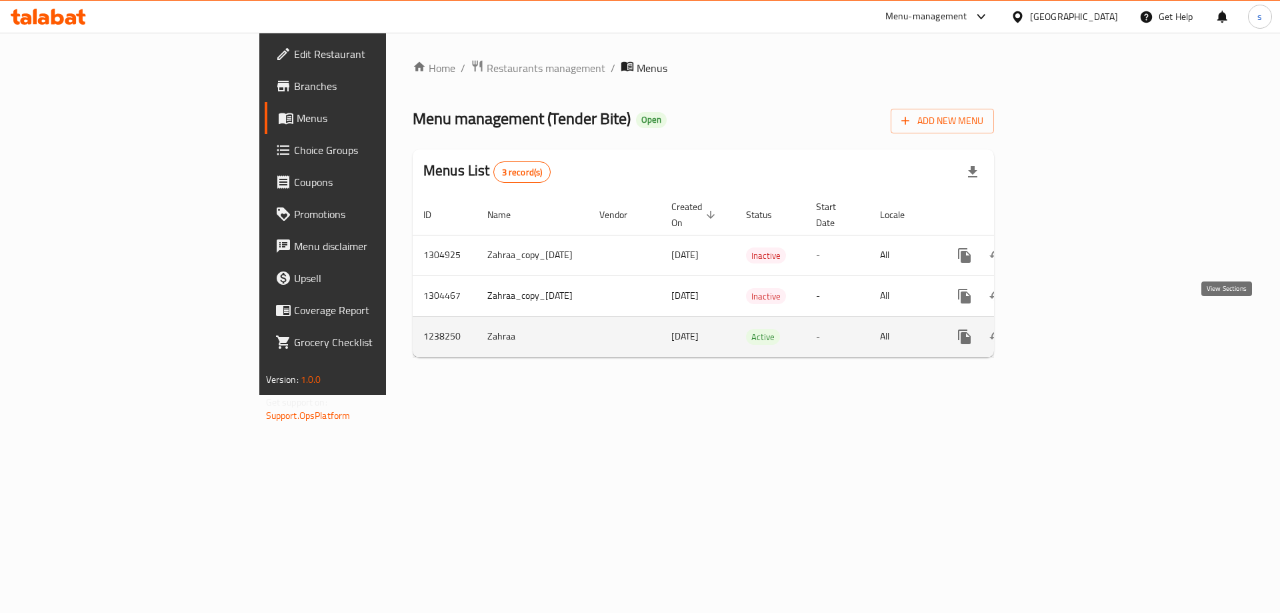
click at [1077, 331] on link "enhanced table" at bounding box center [1061, 337] width 32 height 32
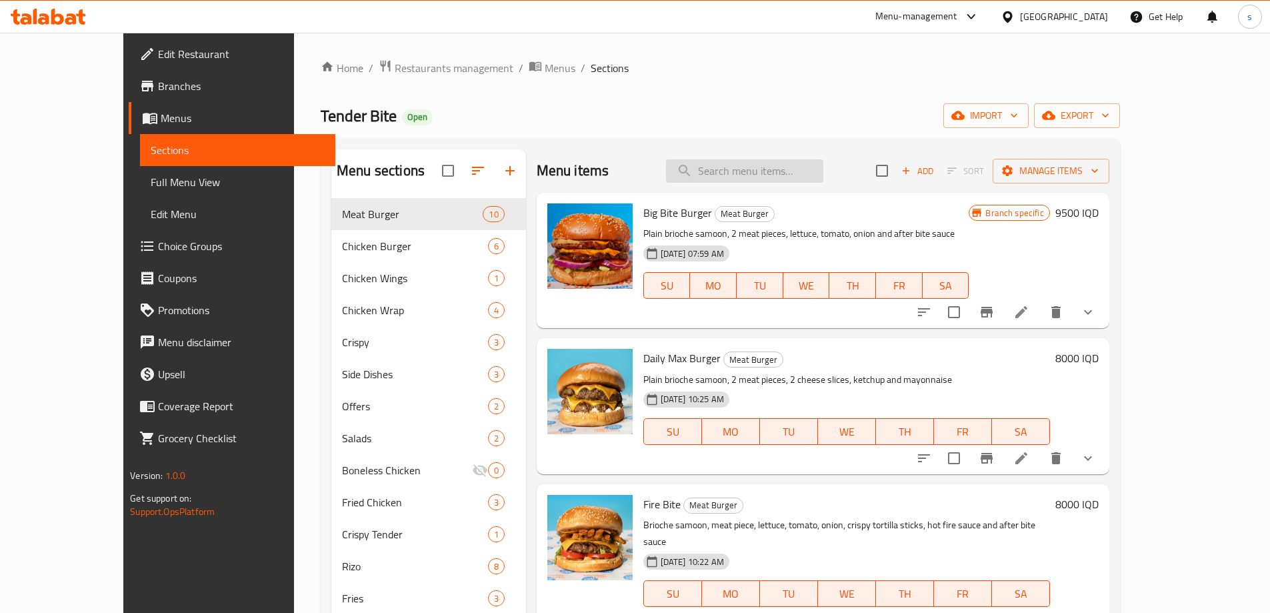
click at [804, 176] on input "search" at bounding box center [744, 170] width 157 height 23
paste input "جكن روكت"
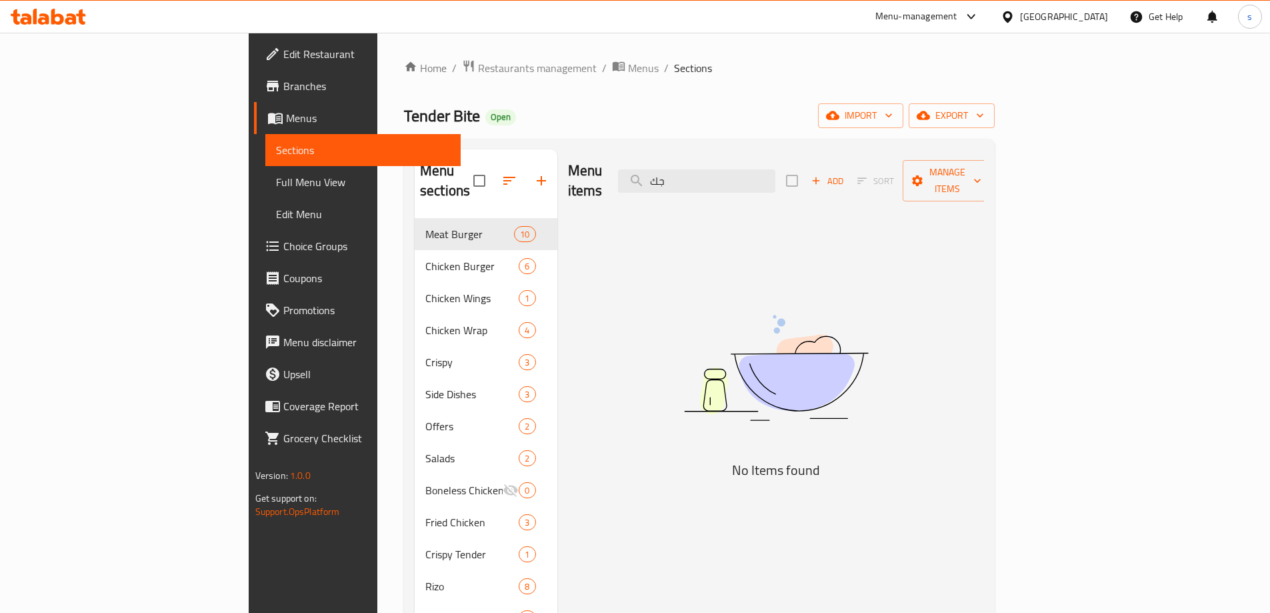
type input "ج"
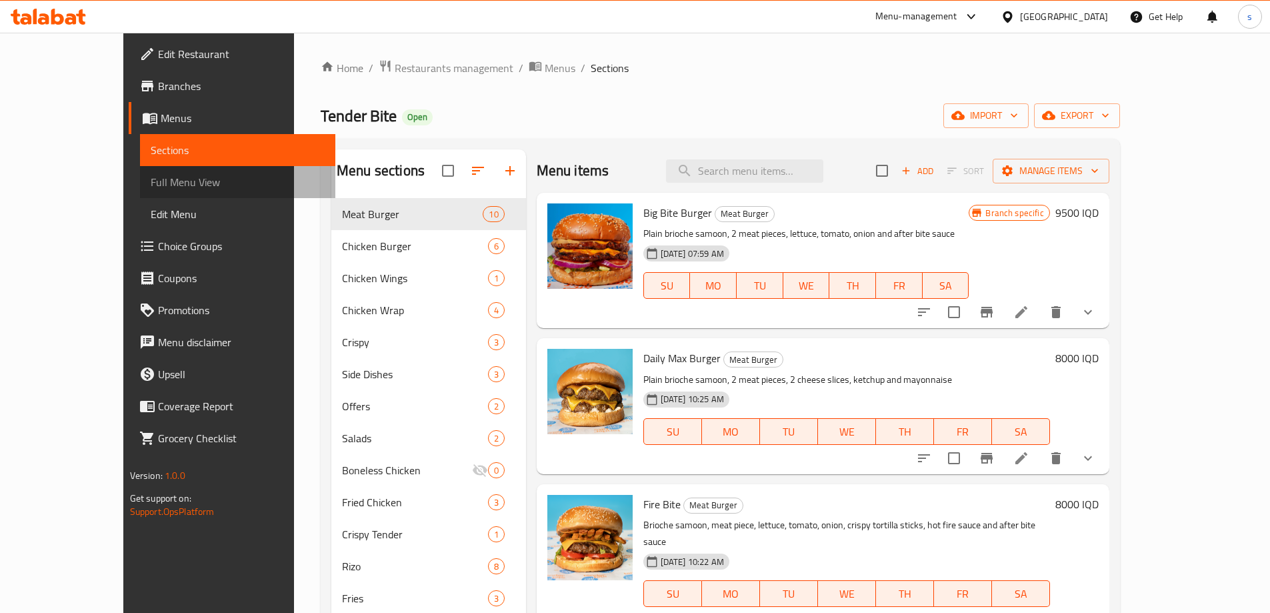
click at [151, 179] on span "Full Menu View" at bounding box center [238, 182] width 174 height 16
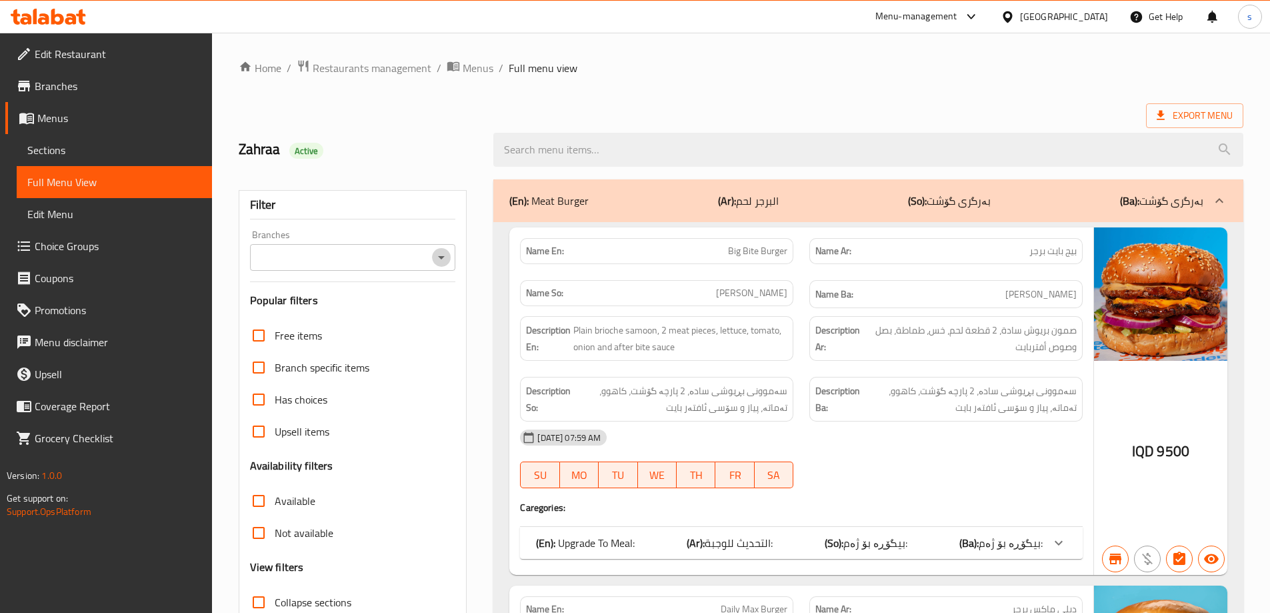
click at [435, 255] on icon "Open" at bounding box center [441, 257] width 16 height 16
click at [441, 253] on icon "Close" at bounding box center [441, 257] width 16 height 16
click at [440, 250] on icon "Open" at bounding box center [441, 257] width 16 height 16
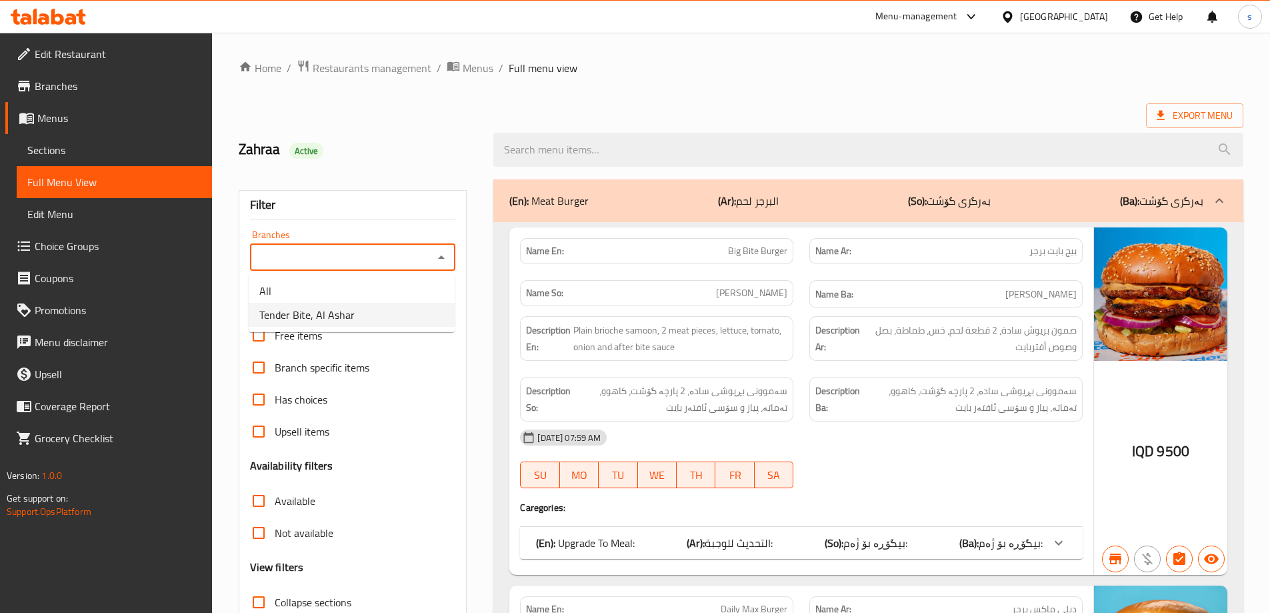
click at [409, 318] on li "Tender Bite, Al Ashar" at bounding box center [352, 315] width 206 height 24
type input "Tender Bite, Al Ashar"
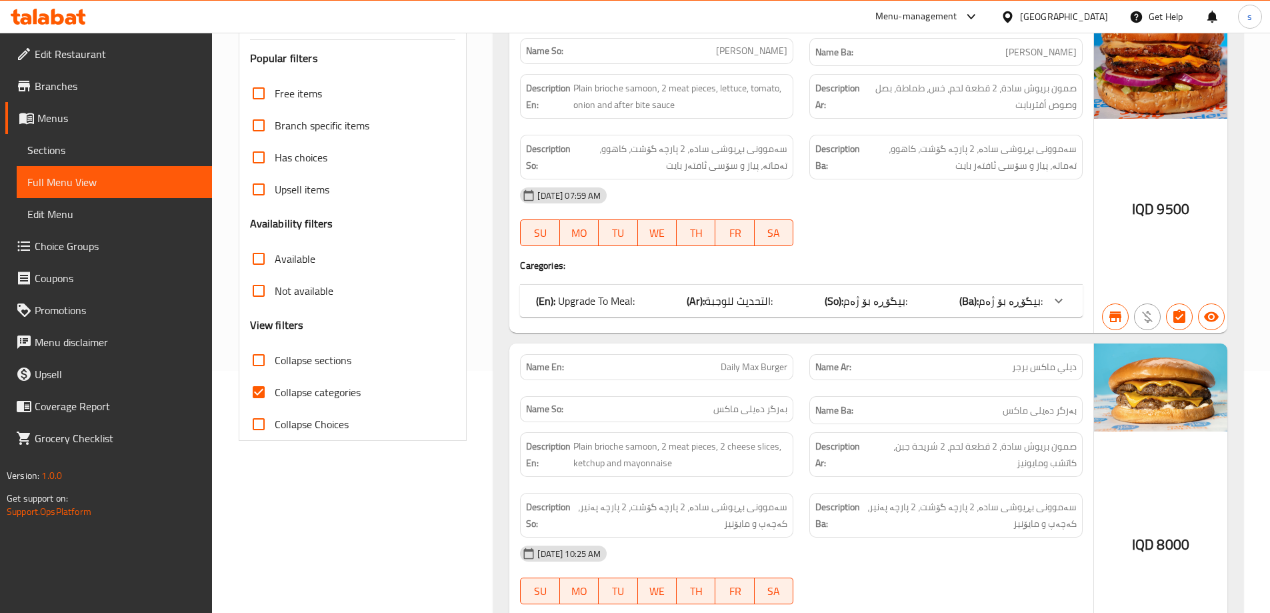
click at [258, 385] on input "Collapse categories" at bounding box center [259, 392] width 32 height 32
checkbox input "false"
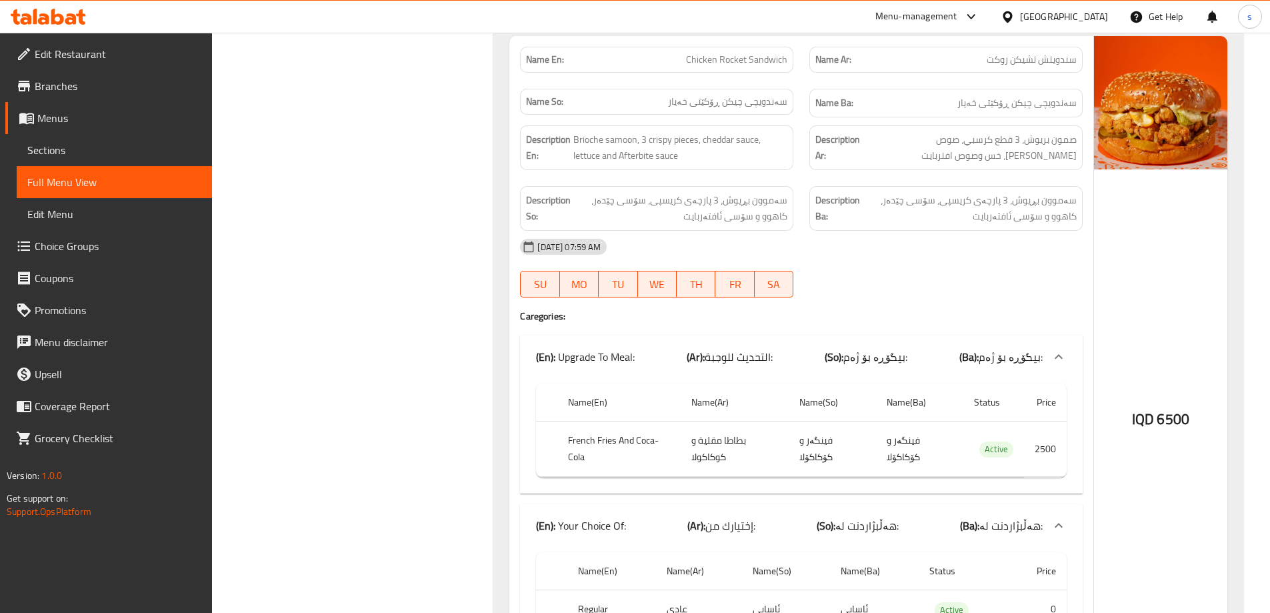
scroll to position [6079, 0]
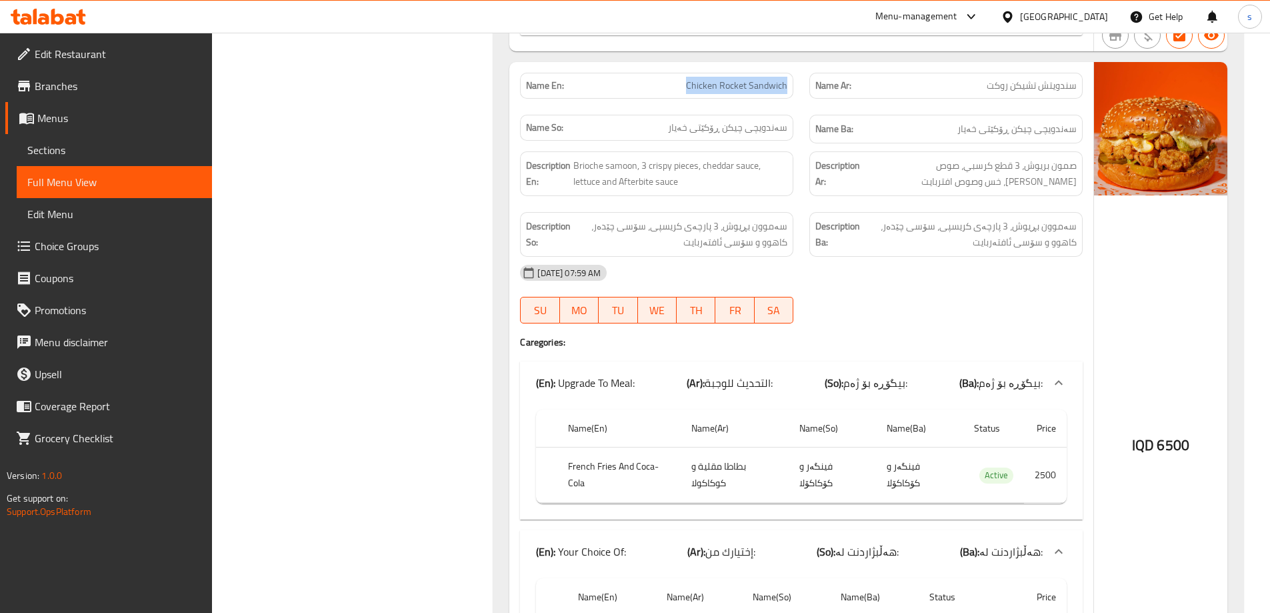
drag, startPoint x: 681, startPoint y: 71, endPoint x: 798, endPoint y: 73, distance: 117.4
copy span "Chicken Rocket Sandwich"
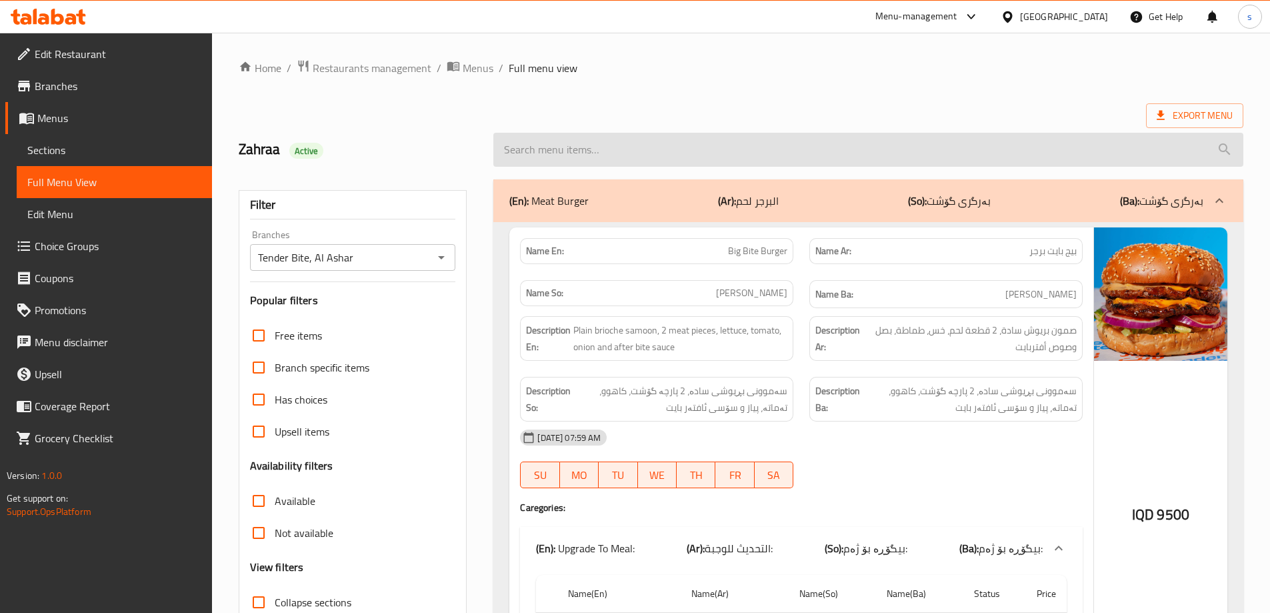
click at [599, 148] on input "search" at bounding box center [868, 150] width 750 height 34
paste input "Chicken Rocket Sandwich"
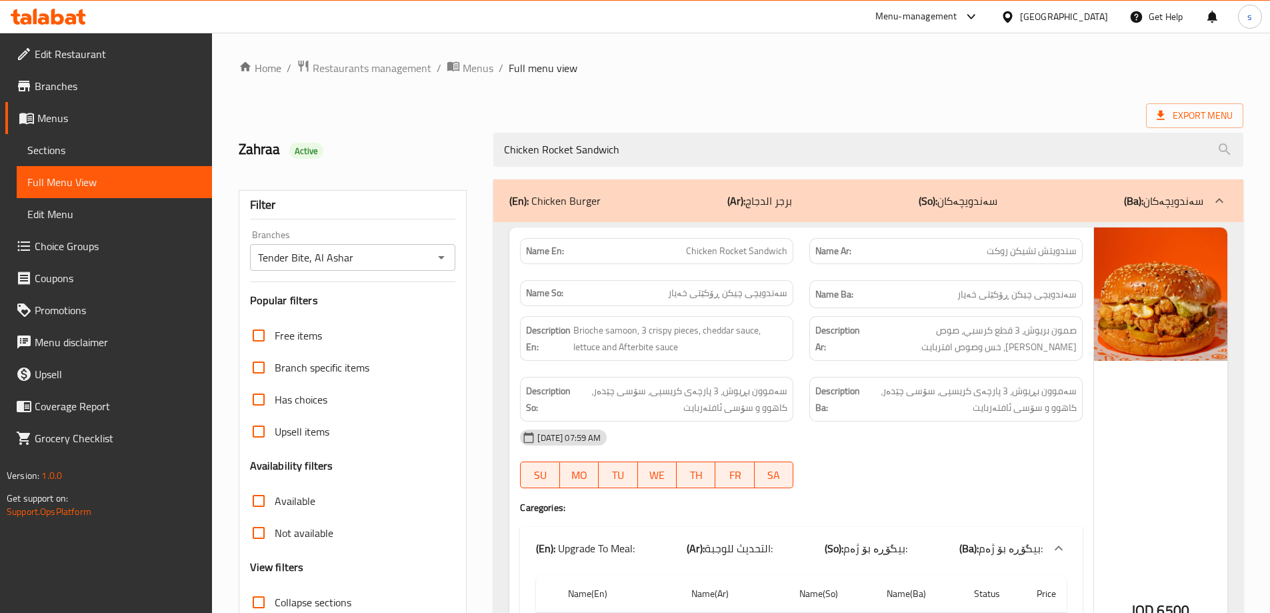
type input "Chicken Rocket Sandwich"
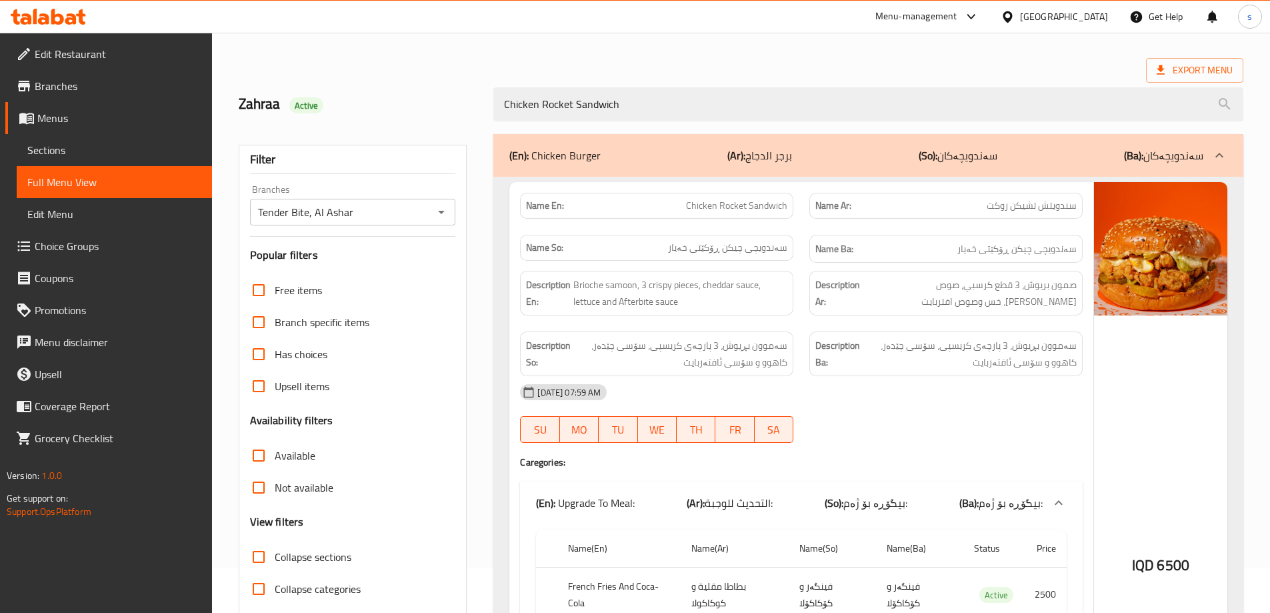
scroll to position [27, 0]
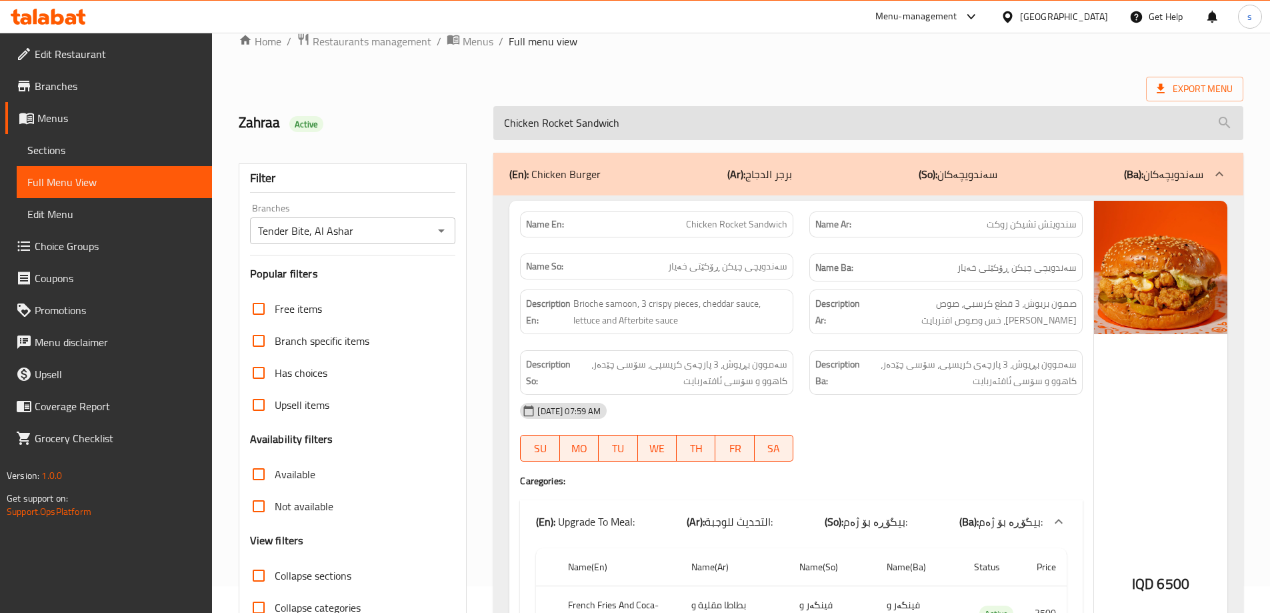
click at [671, 122] on input "Chicken Rocket Sandwich" at bounding box center [868, 123] width 750 height 34
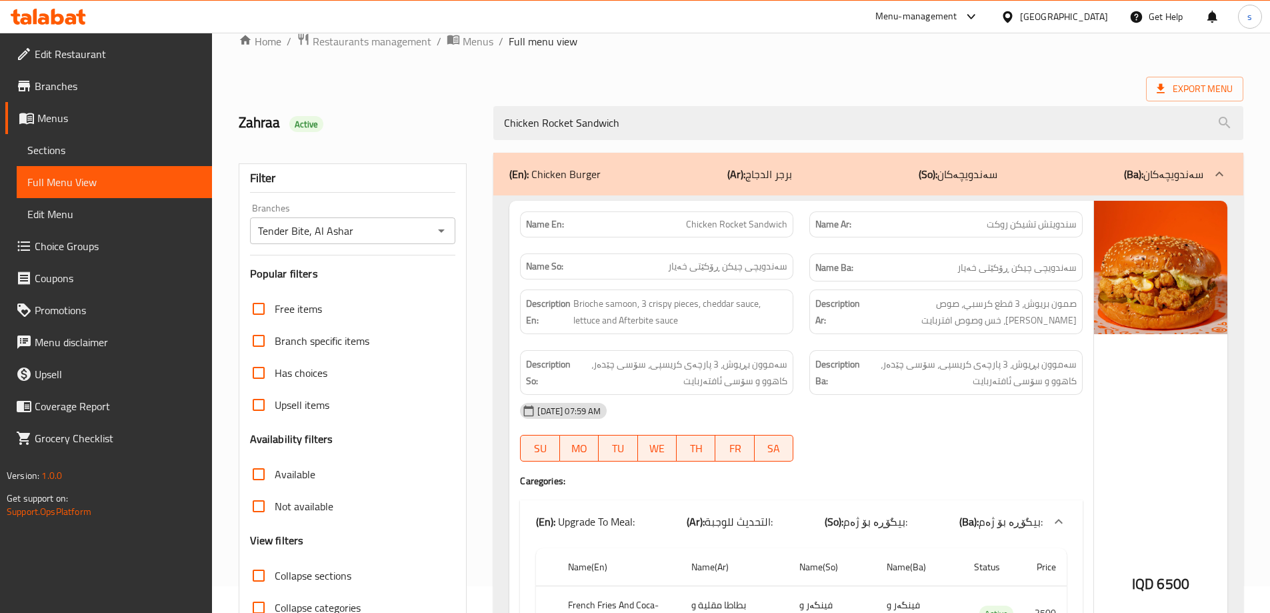
drag, startPoint x: 650, startPoint y: 126, endPoint x: 485, endPoint y: 144, distance: 166.4
click at [485, 144] on div "Home / Restaurants management / Menus / Full menu view Export Menu Zahraa Activ…" at bounding box center [741, 463] width 1005 height 860
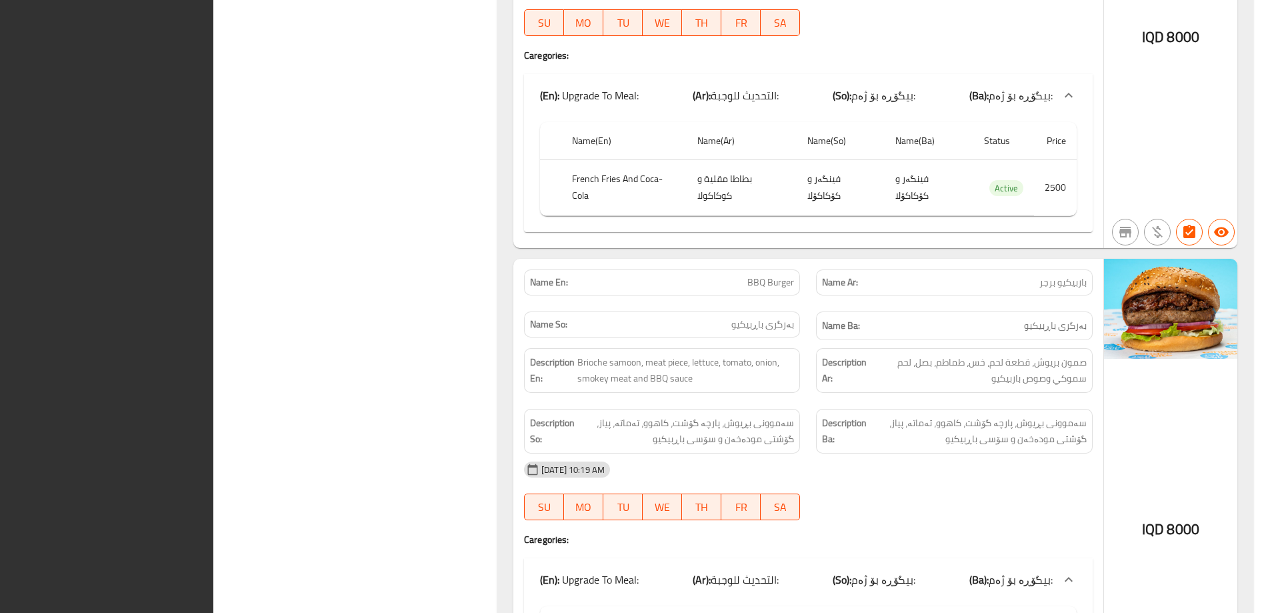
scroll to position [1915, 0]
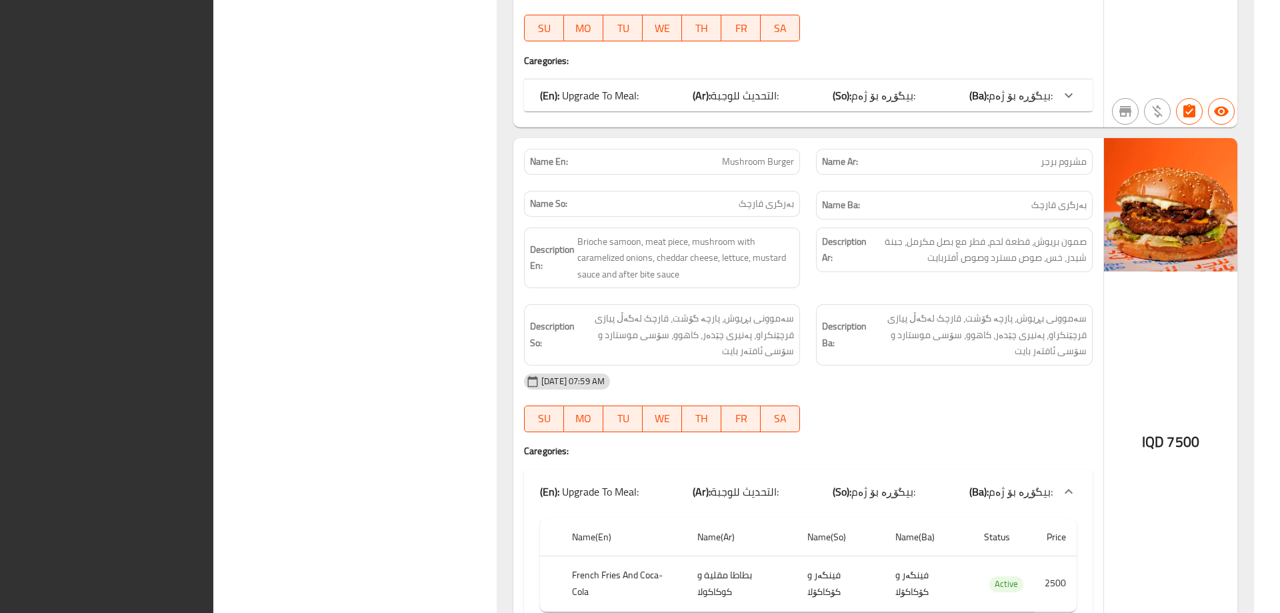
scroll to position [7886, 0]
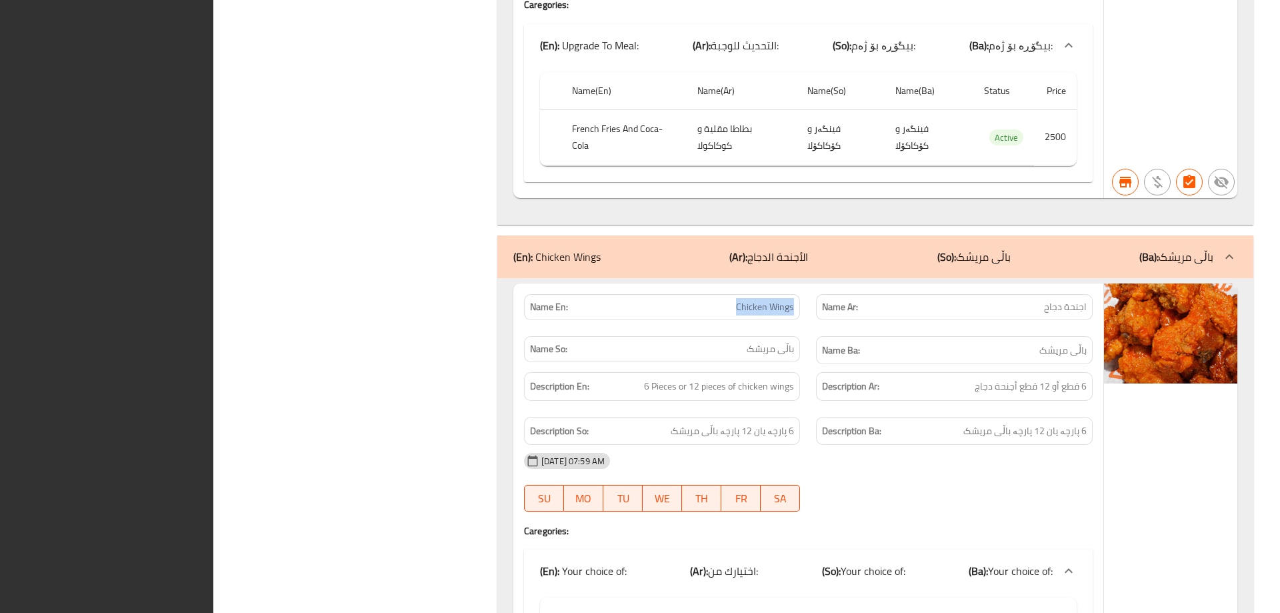
drag, startPoint x: 773, startPoint y: 298, endPoint x: 804, endPoint y: 300, distance: 30.7
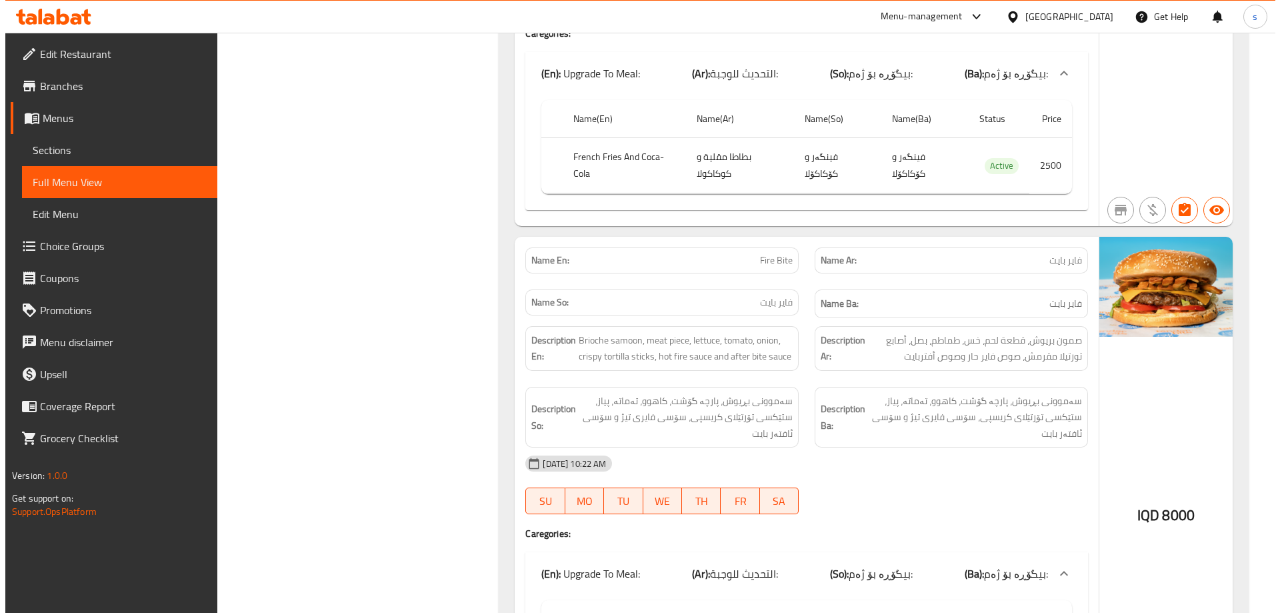
scroll to position [0, 0]
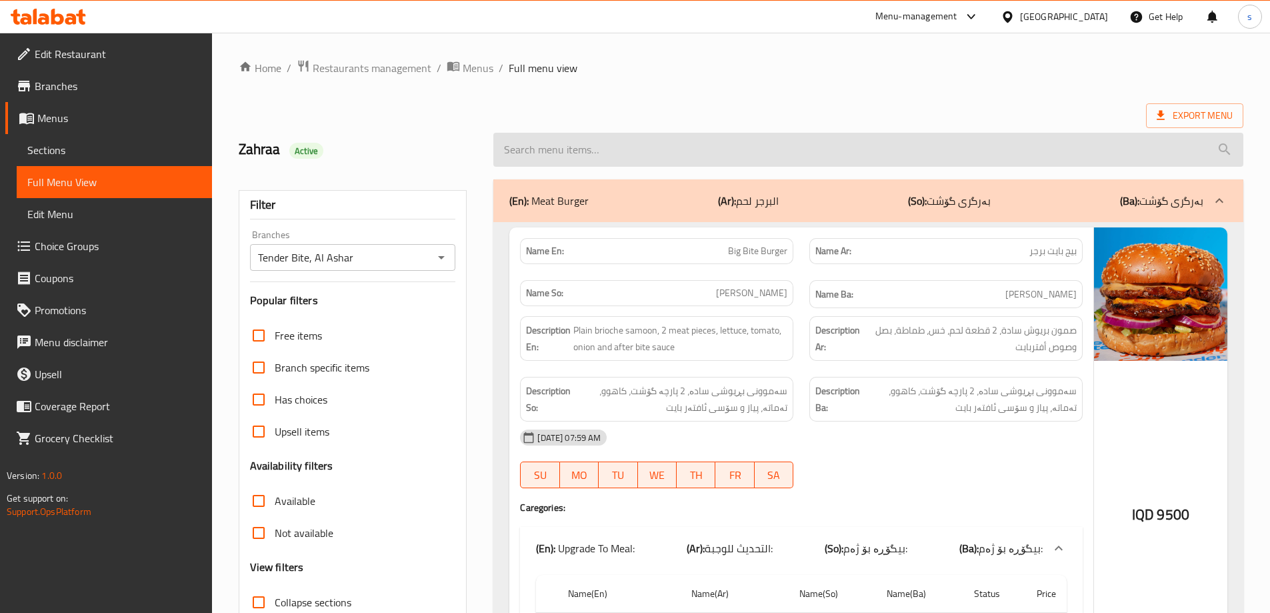
click at [671, 145] on input "search" at bounding box center [868, 150] width 750 height 34
paste input "Chicken Wings"
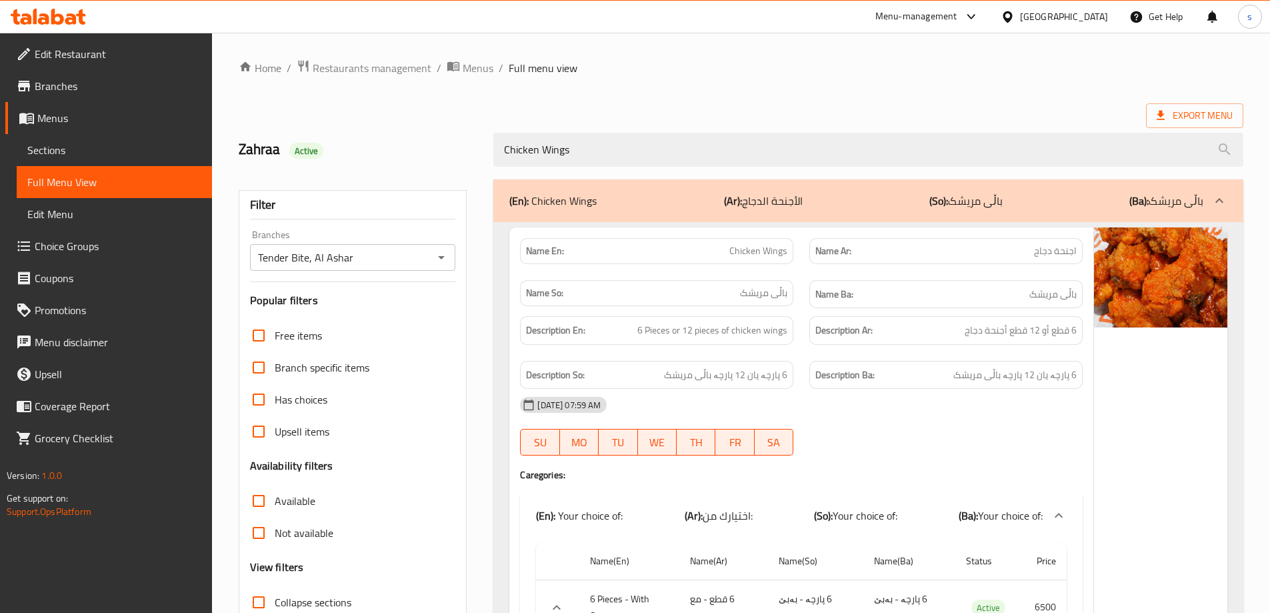
type input "Chicken Wings"
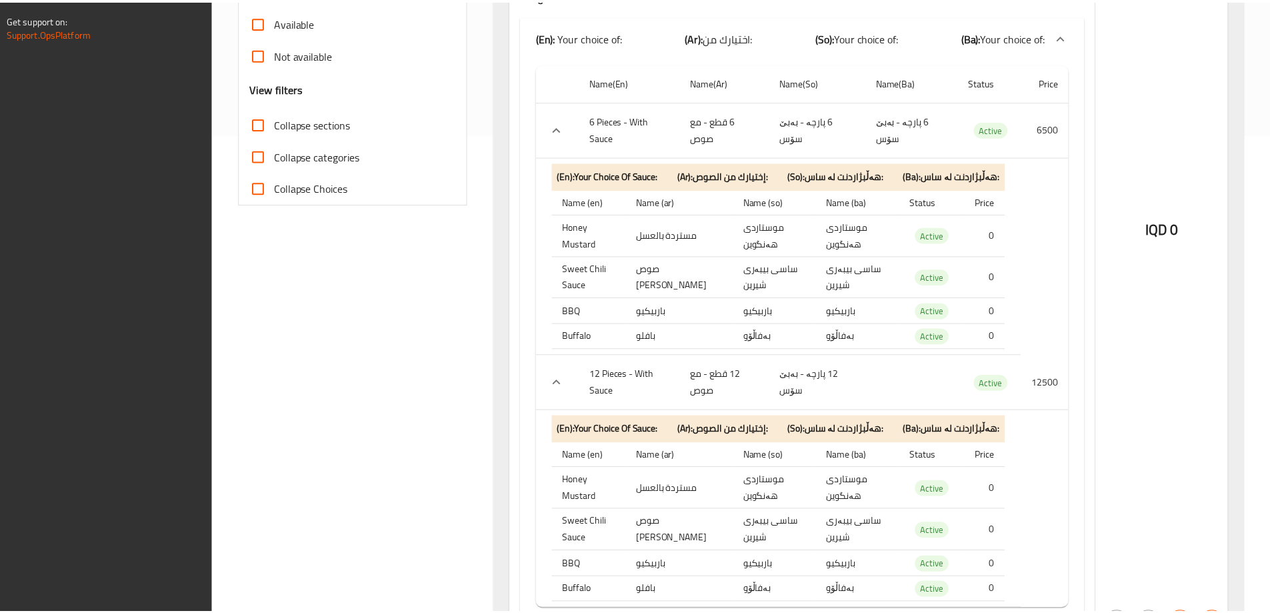
scroll to position [560, 0]
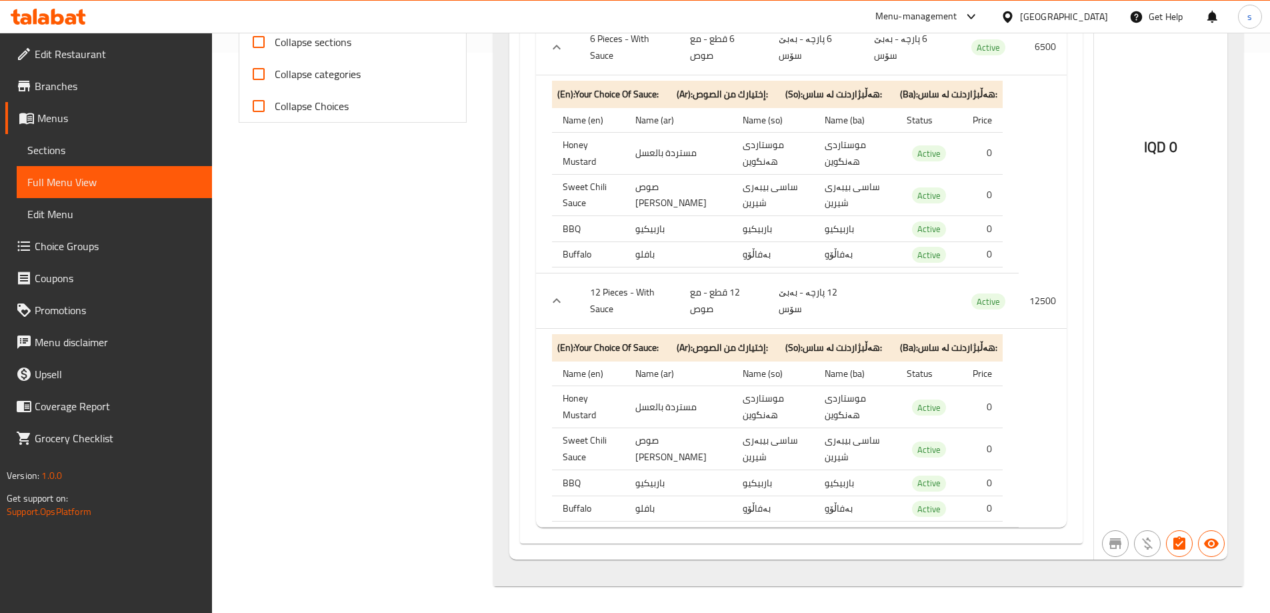
click at [43, 149] on span "Sections" at bounding box center [114, 150] width 174 height 16
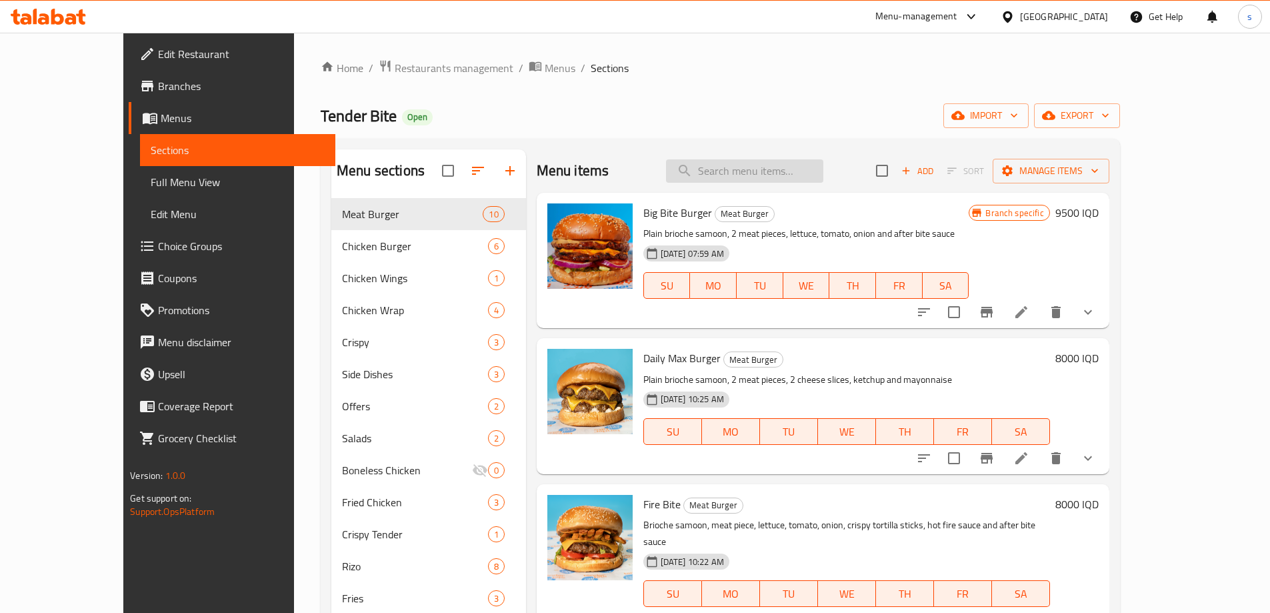
click at [799, 162] on input "search" at bounding box center [744, 170] width 157 height 23
paste input "Chicken Wings"
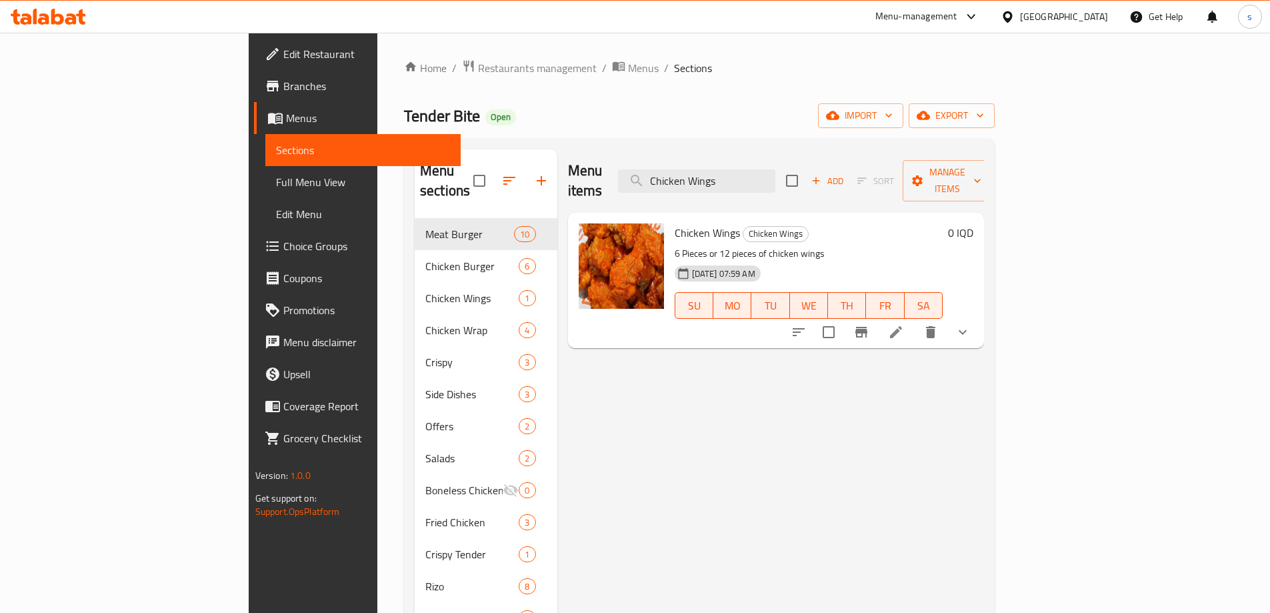
drag, startPoint x: 832, startPoint y: 164, endPoint x: 733, endPoint y: 184, distance: 100.7
click at [733, 184] on div "Menu items Chicken Wings Add Sort Manage items" at bounding box center [776, 180] width 417 height 63
paste input "Rocket Sandwich"
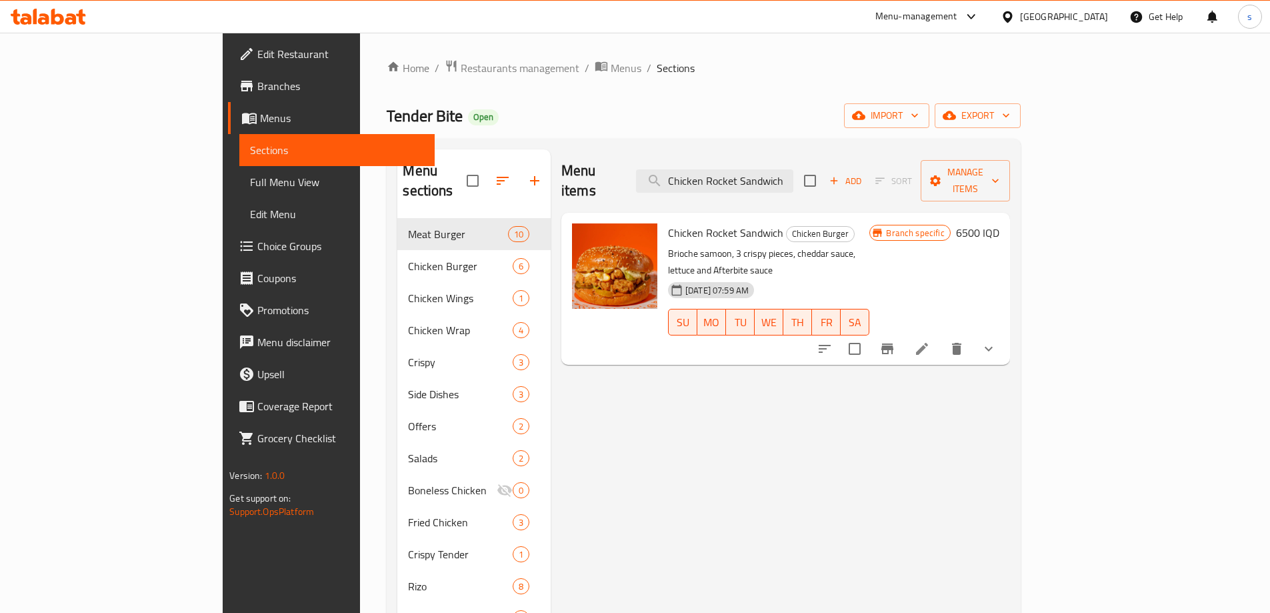
type input "Chicken Rocket Sandwich"
click at [941, 337] on li at bounding box center [922, 349] width 37 height 24
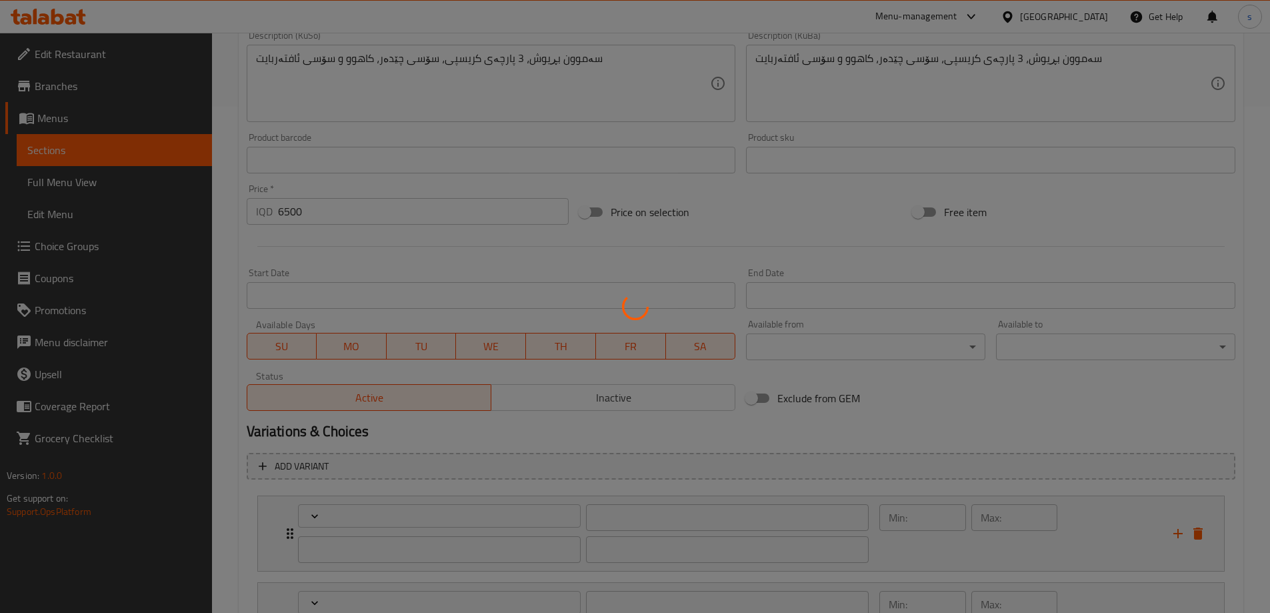
scroll to position [643, 0]
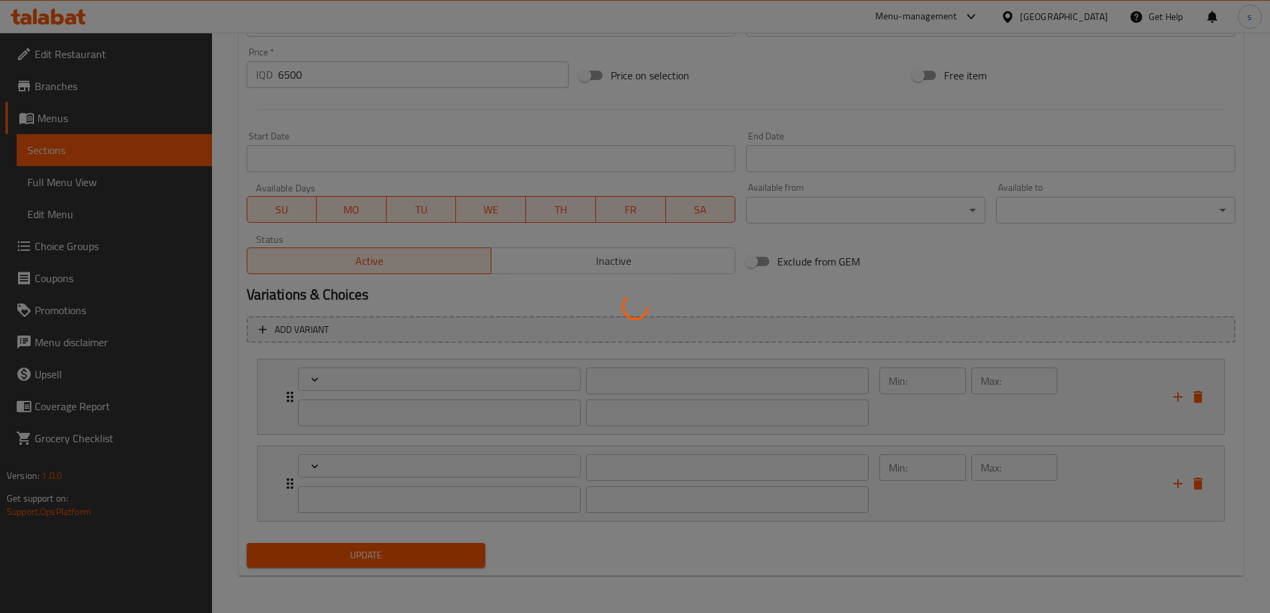
type input "التحديث للوجبة:"
type input "بیگۆڕە بۆ ژەم:"
type input "0"
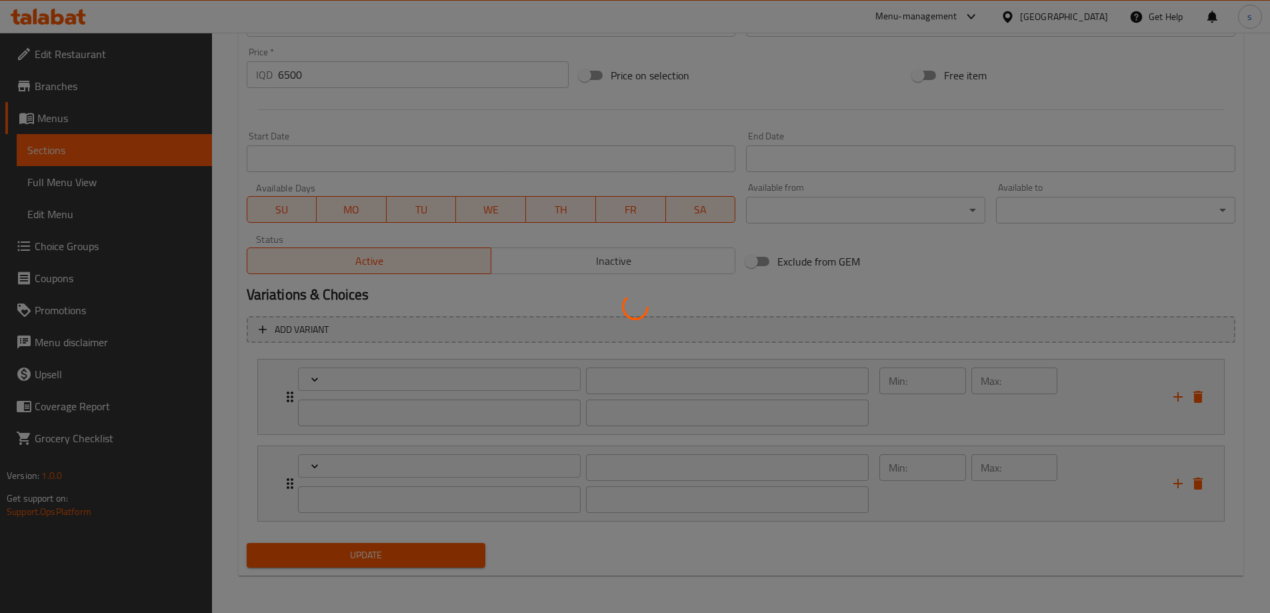
type input "إختيارك من:"
type input "هەڵبژاردنت لە:"
type input "1"
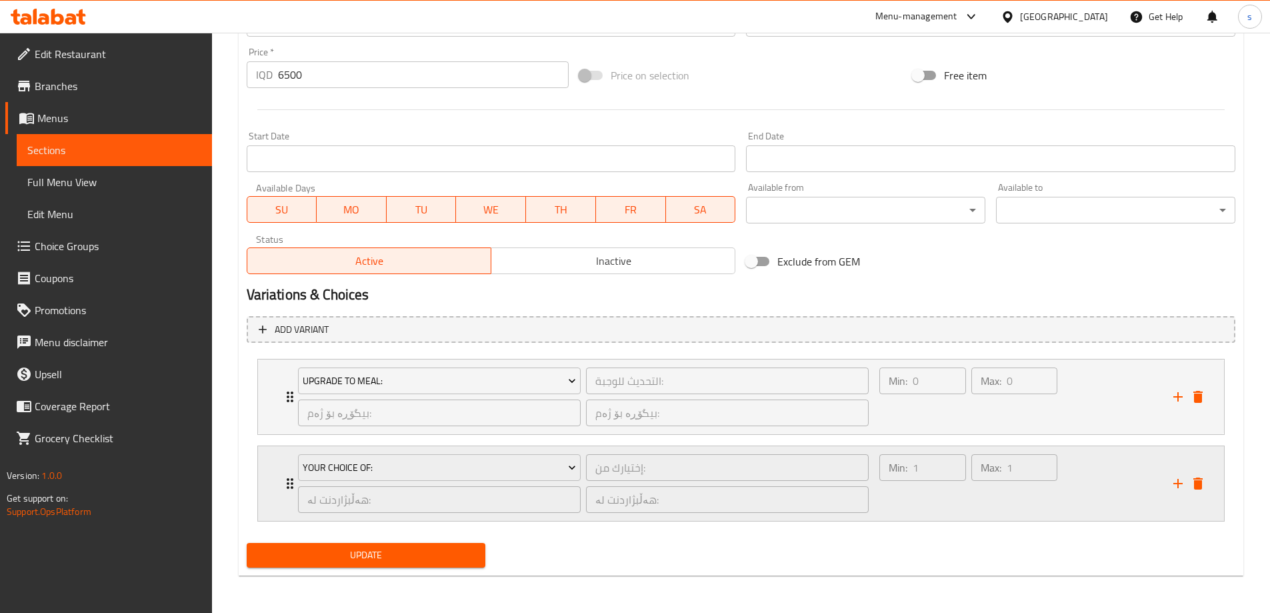
click at [1089, 490] on div "Min: 1 ​ Max: 1 ​" at bounding box center [1018, 483] width 293 height 75
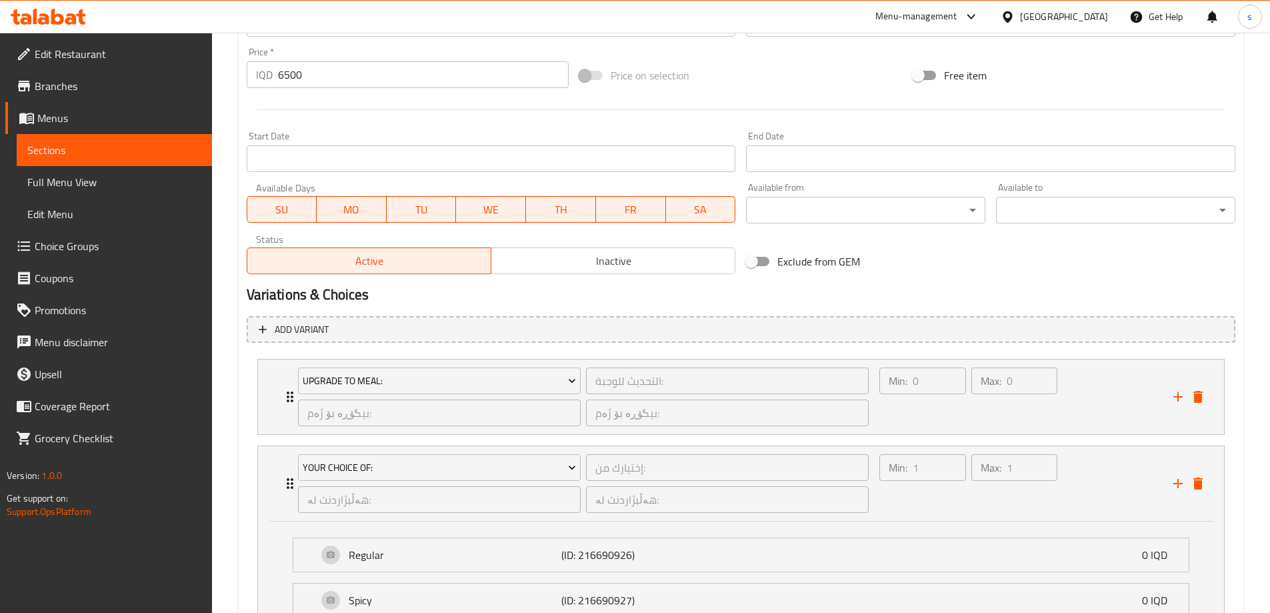
scroll to position [761, 0]
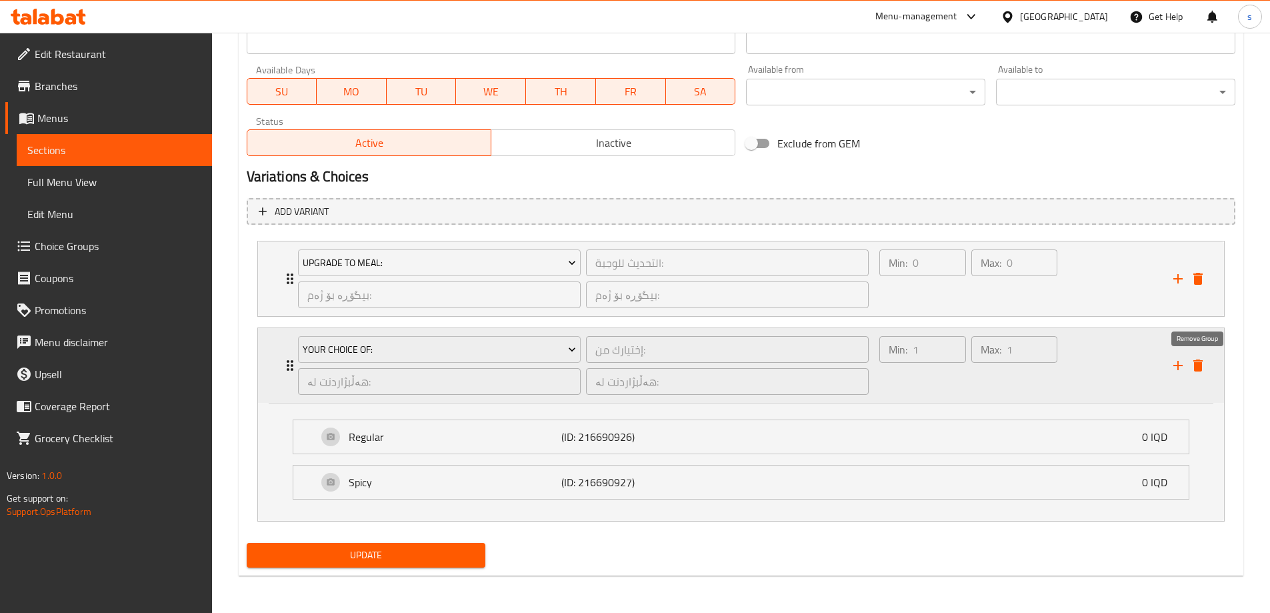
click at [1197, 372] on icon "delete" at bounding box center [1198, 365] width 16 height 16
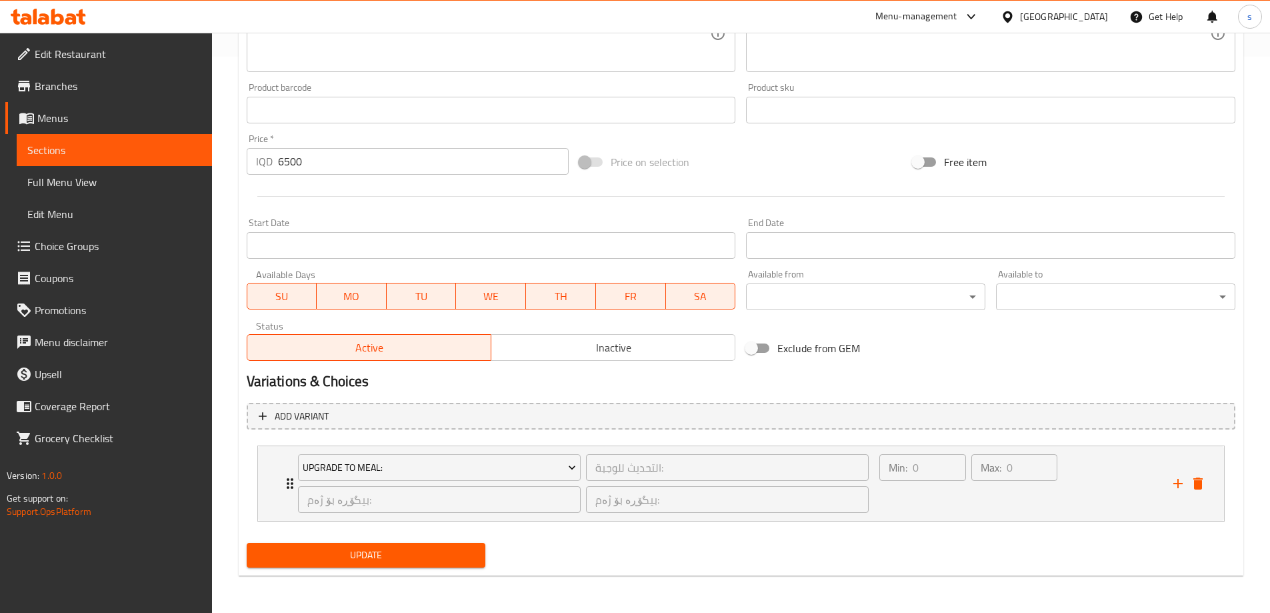
scroll to position [556, 0]
click at [381, 555] on span "Update" at bounding box center [366, 555] width 218 height 17
click at [107, 149] on span "Sections" at bounding box center [114, 150] width 174 height 16
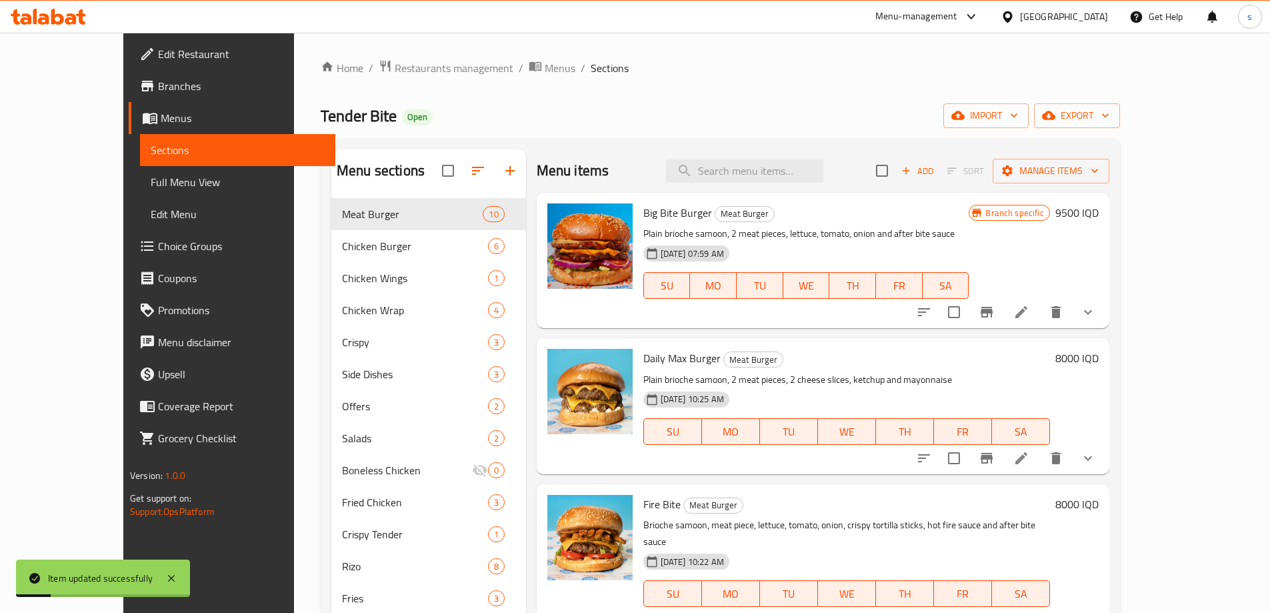
click at [820, 148] on div "Menu sections Meat Burger 10 Chicken Burger 6 Chicken Wings 1 Chicken Wrap 4 Cr…" at bounding box center [721, 456] width 800 height 634
click at [818, 173] on input "search" at bounding box center [744, 170] width 157 height 23
paste input "Chicken Wings"
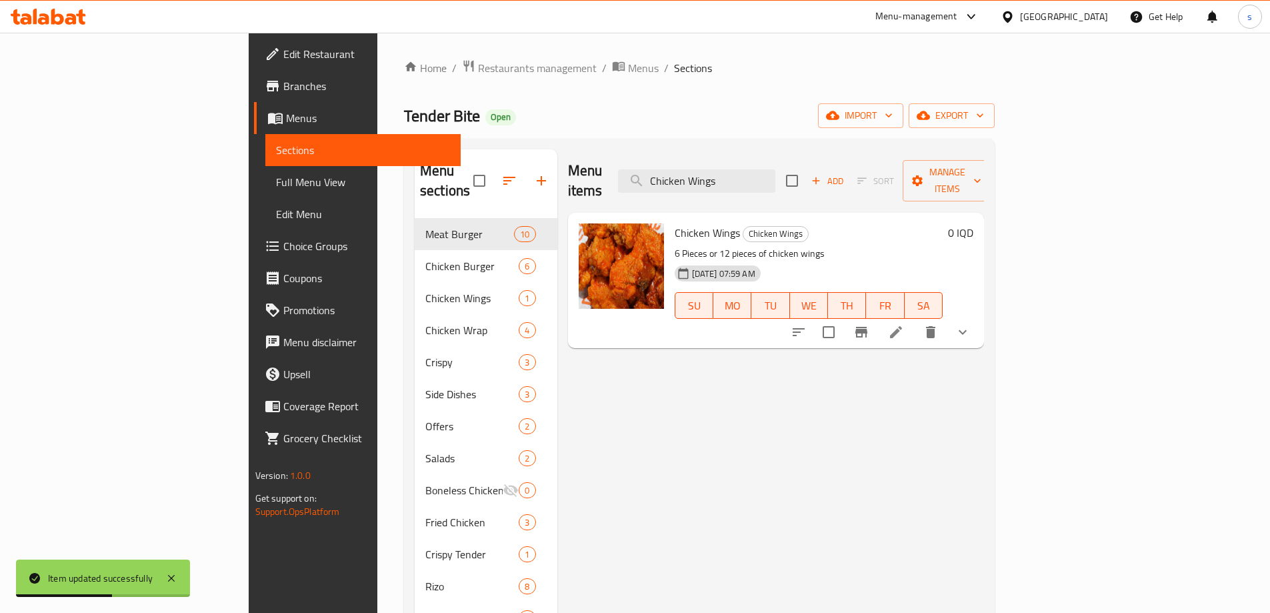
type input "Chicken Wings"
click at [283, 238] on span "Choice Groups" at bounding box center [366, 246] width 167 height 16
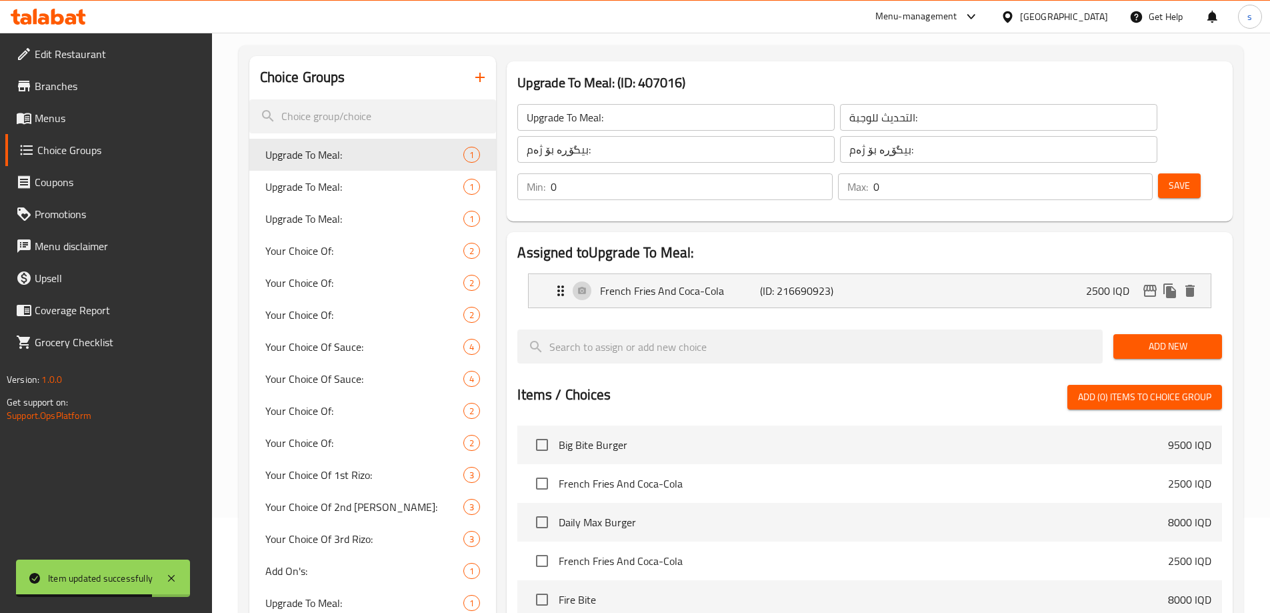
scroll to position [102, 0]
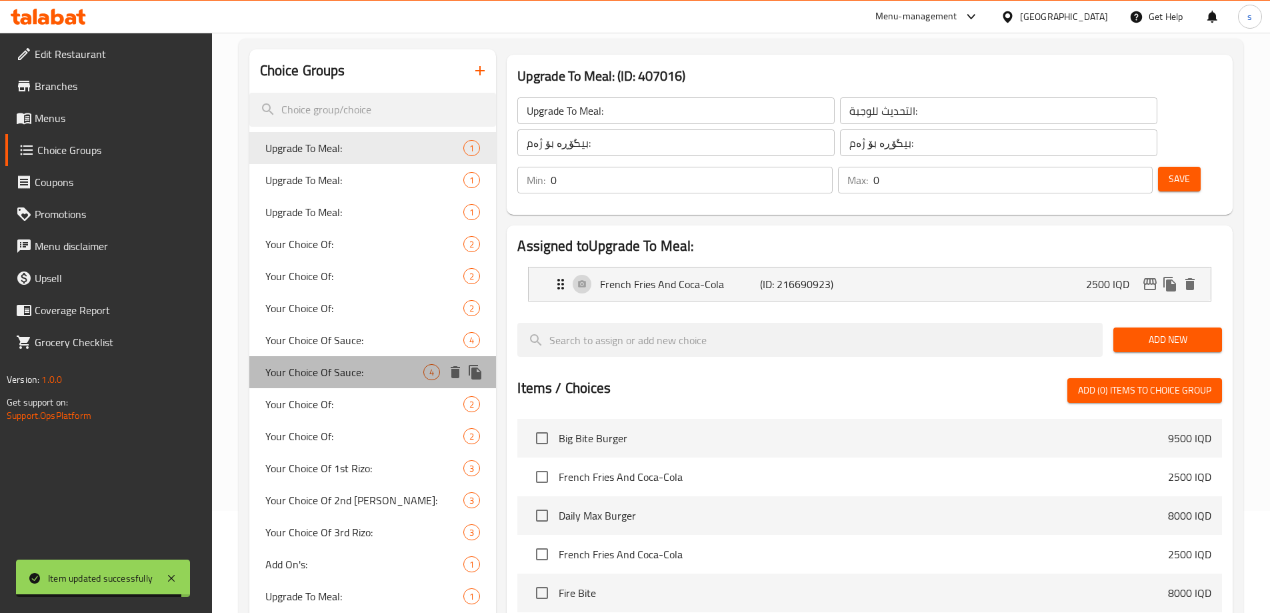
click at [355, 372] on span "Your Choice Of Sauce:" at bounding box center [344, 372] width 159 height 16
type input "Your Choice Of Sauce:"
type input "إختيارك من الصوص:"
type input "هەڵبژاردنت لە ساس:"
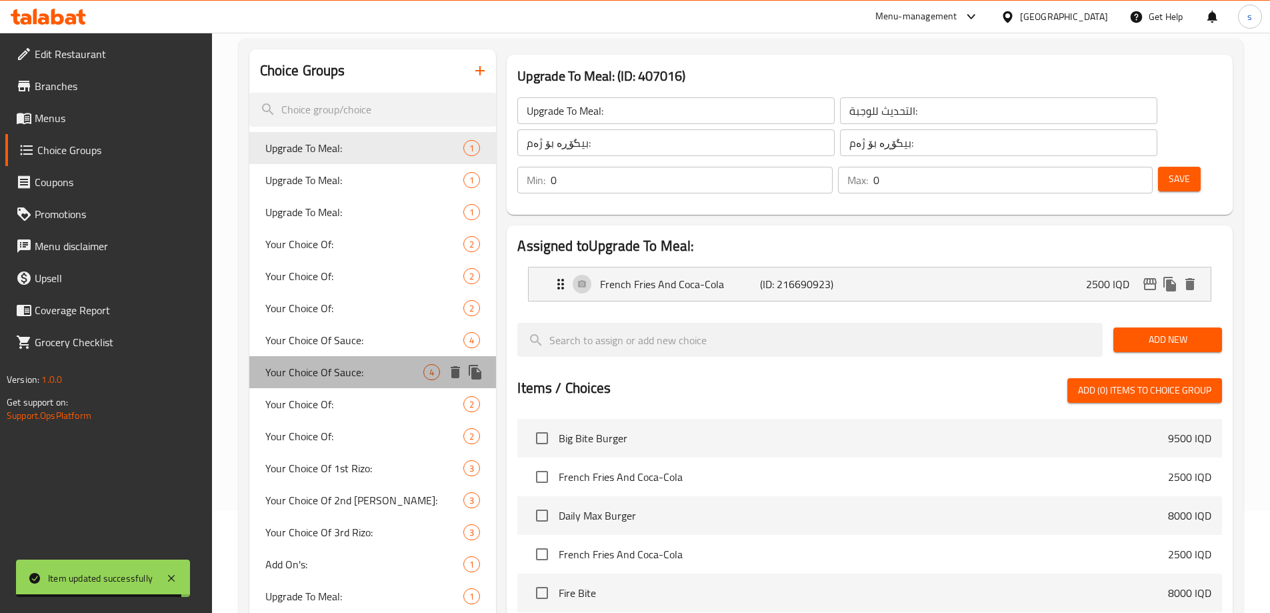
type input "1"
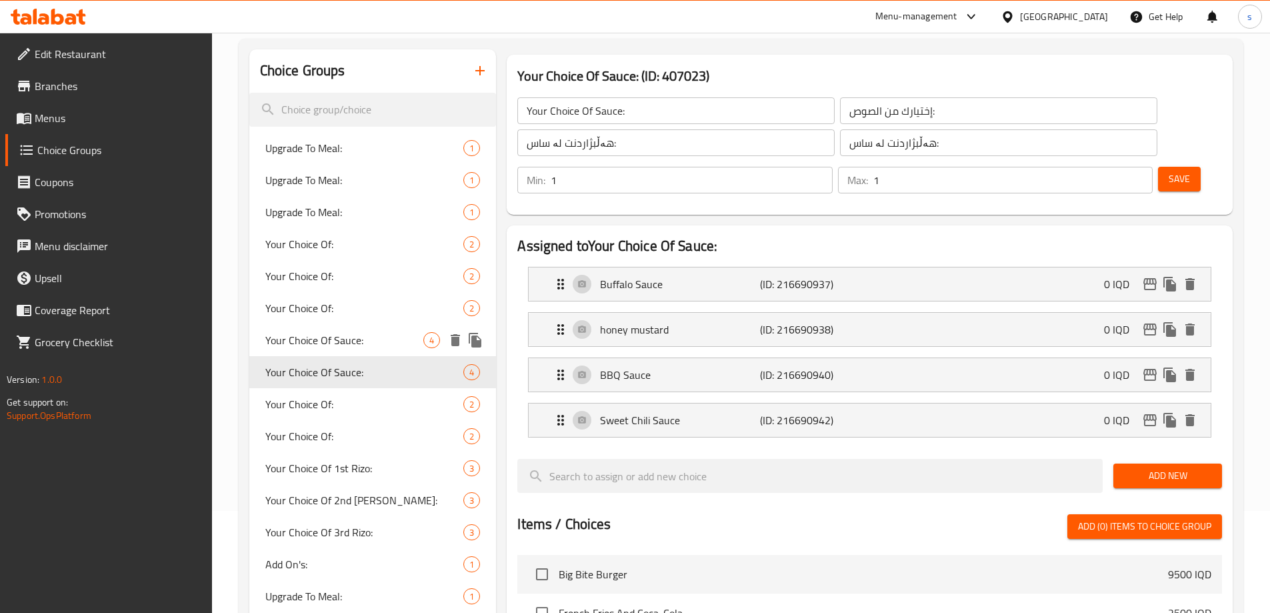
click at [359, 336] on span "Your Choice Of Sauce:" at bounding box center [344, 340] width 159 height 16
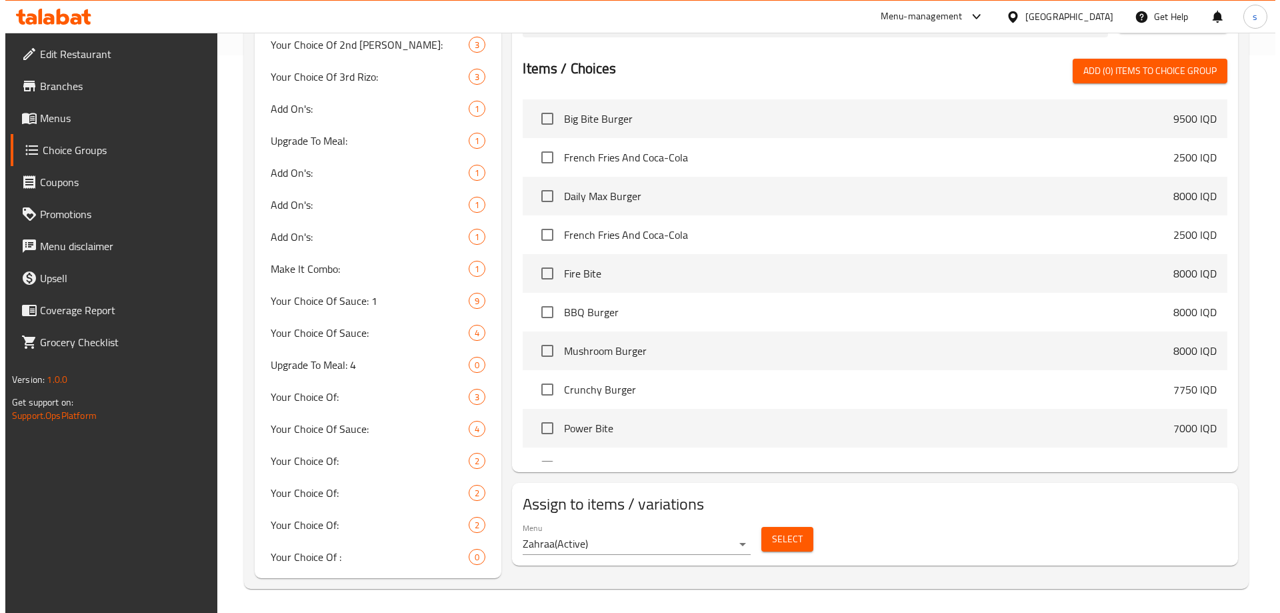
scroll to position [560, 0]
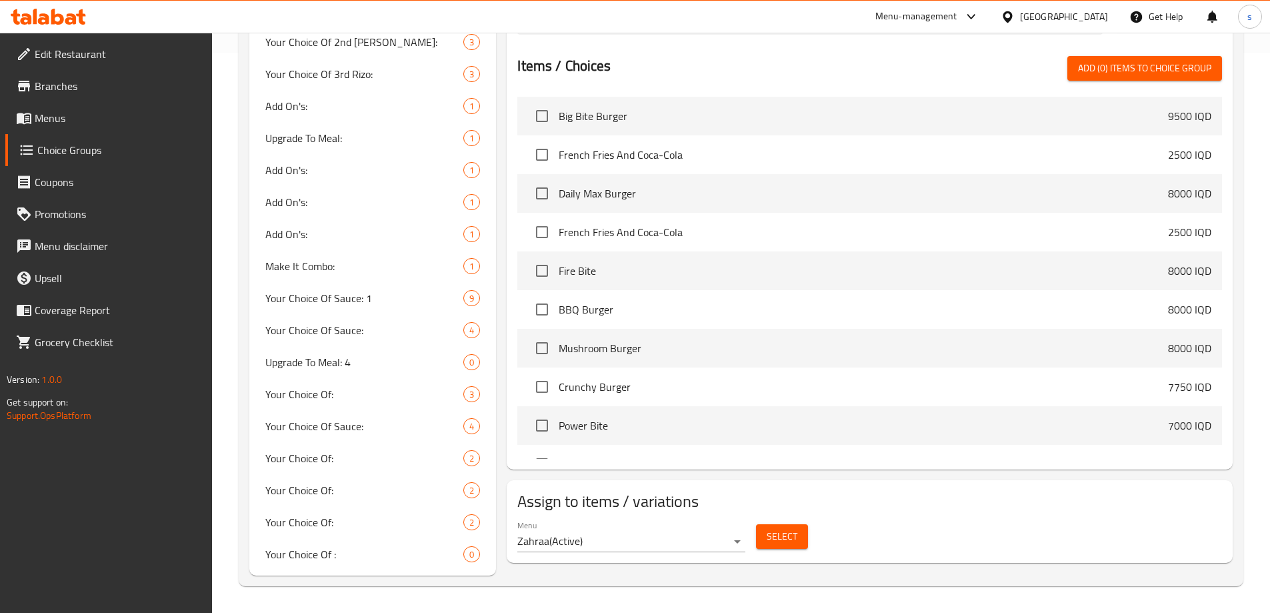
click at [770, 528] on span "Select" at bounding box center [782, 536] width 31 height 17
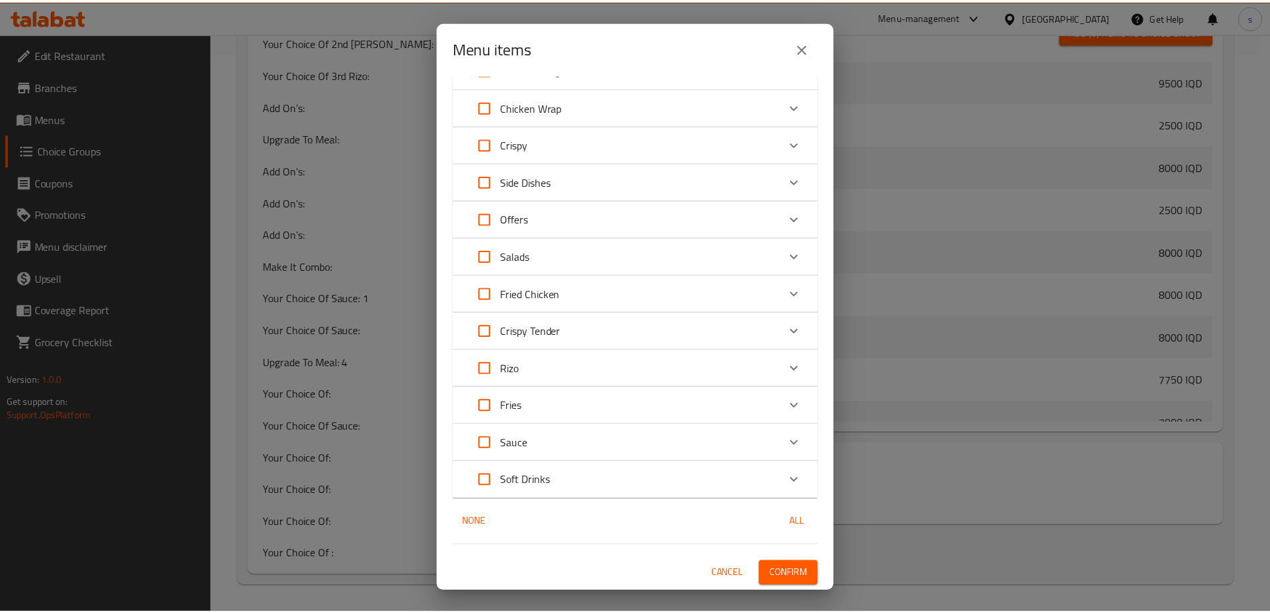
scroll to position [96, 0]
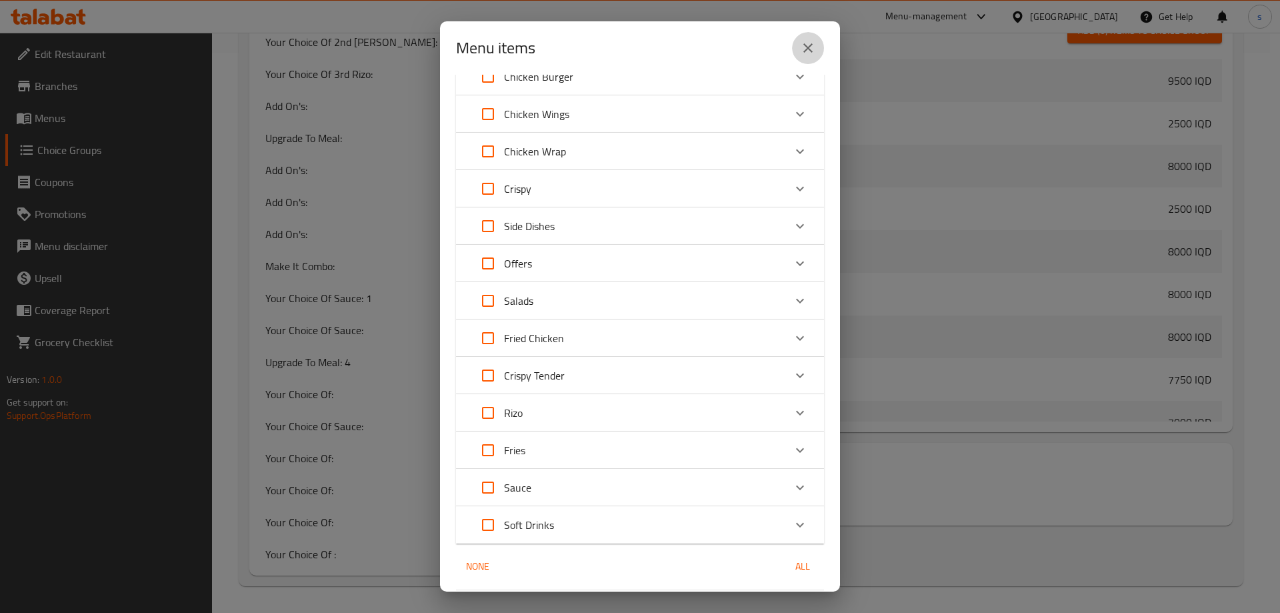
click at [803, 49] on icon "close" at bounding box center [808, 48] width 16 height 16
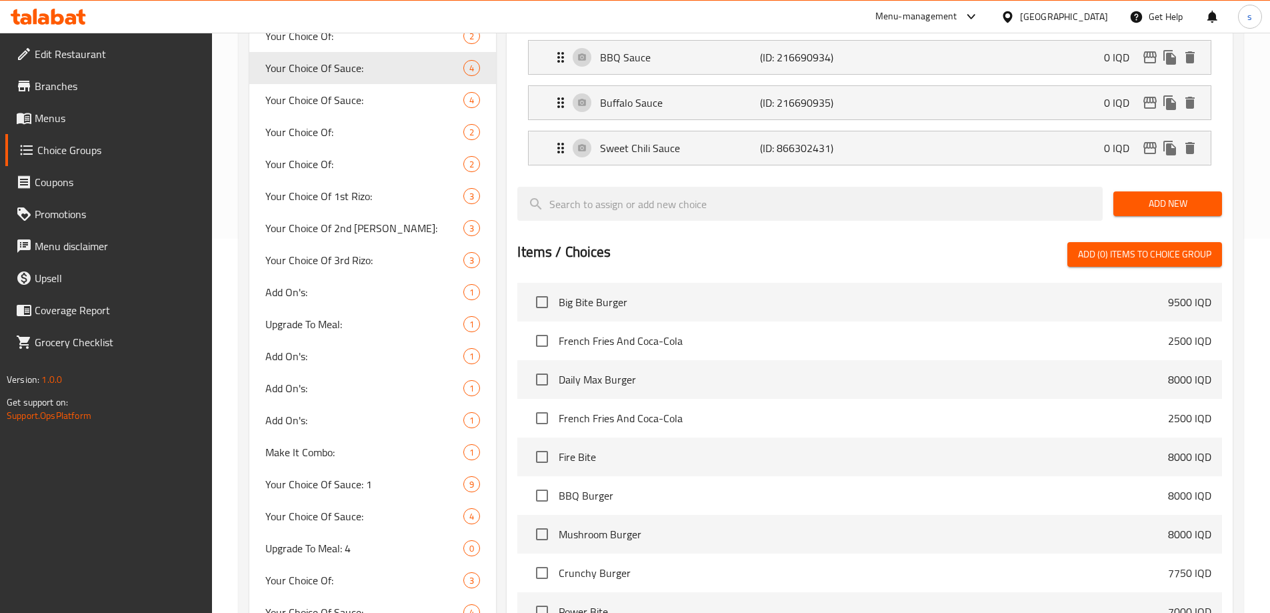
scroll to position [337, 0]
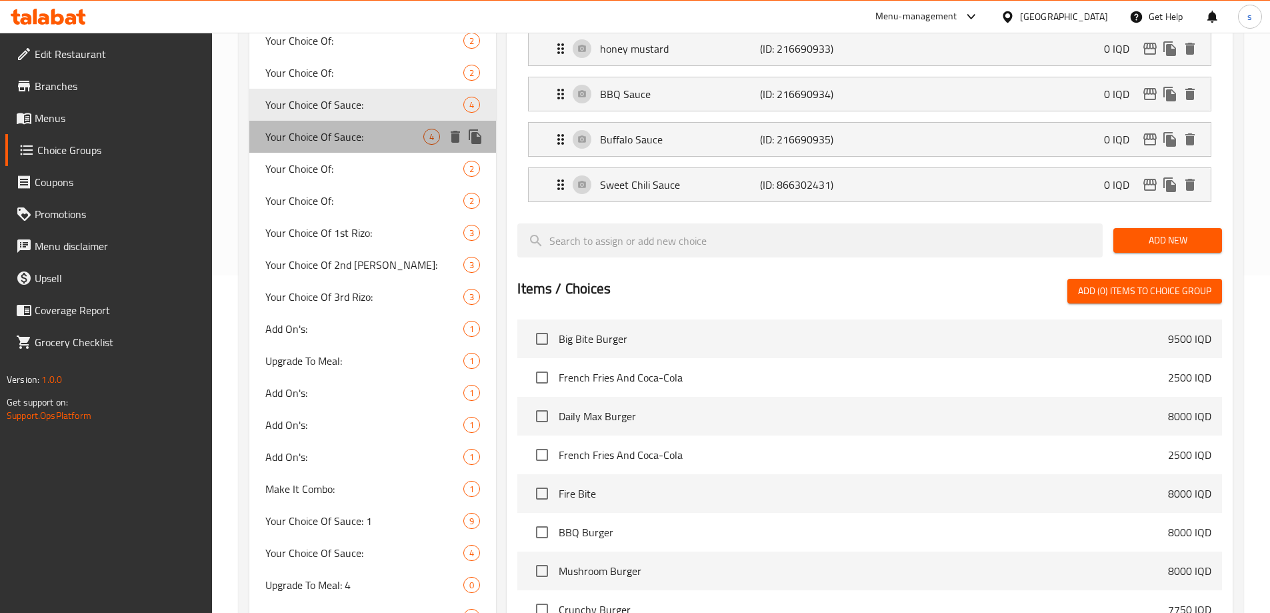
click at [298, 133] on span "Your Choice Of Sauce:" at bounding box center [344, 137] width 159 height 16
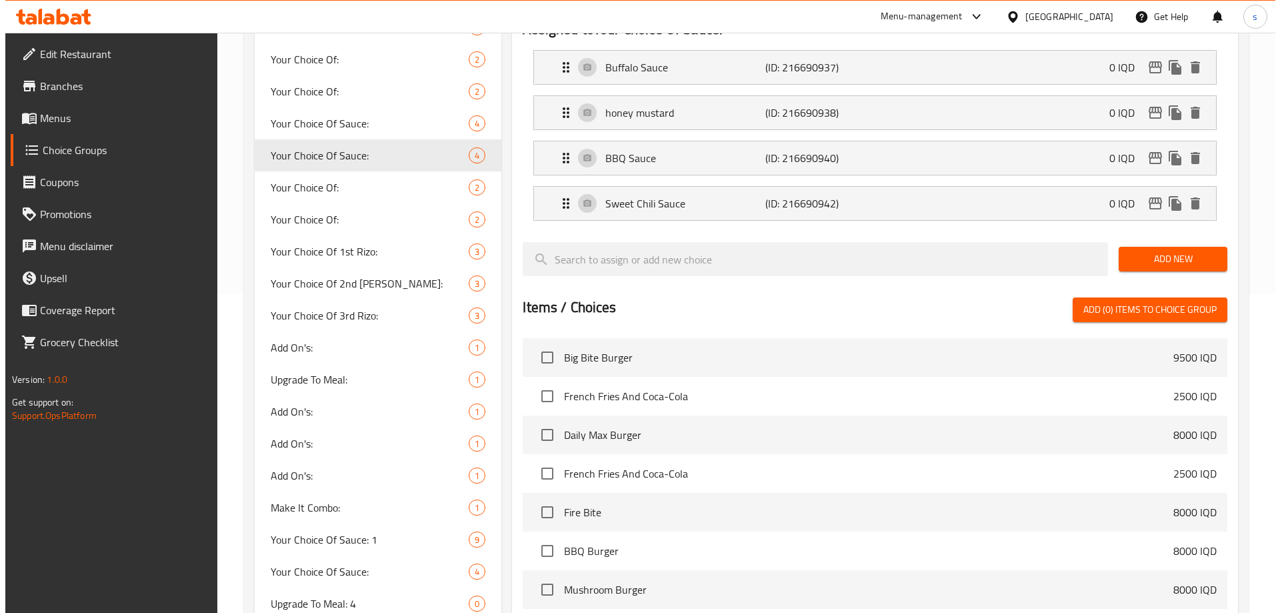
scroll to position [560, 0]
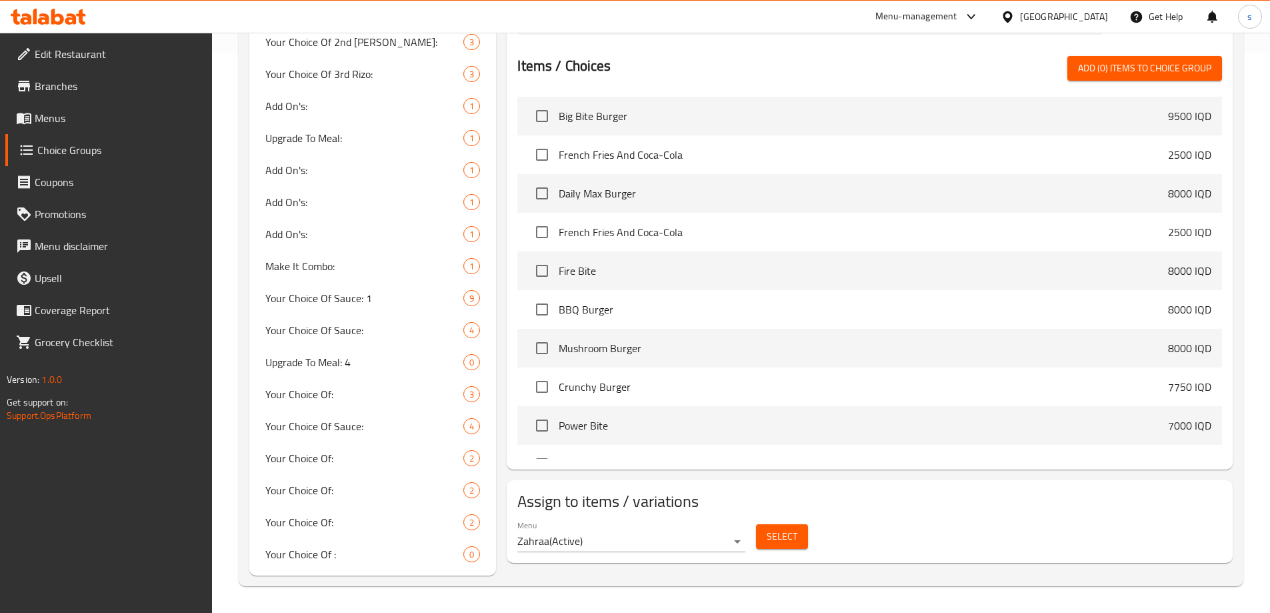
click at [790, 524] on button "Select" at bounding box center [782, 536] width 52 height 25
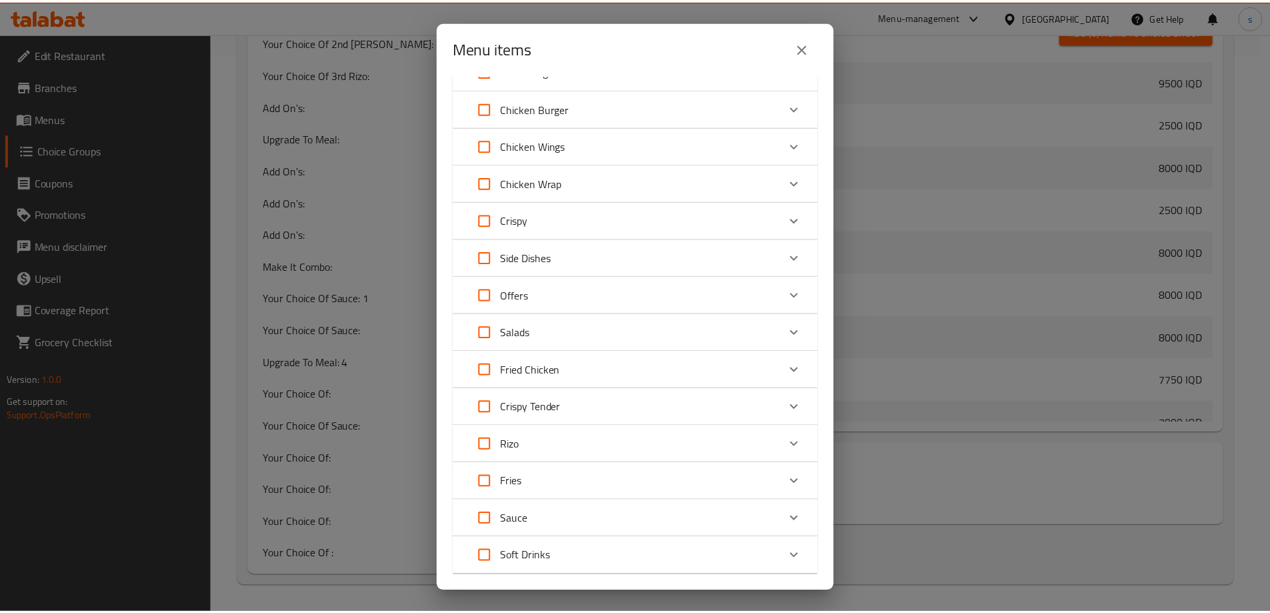
scroll to position [141, 0]
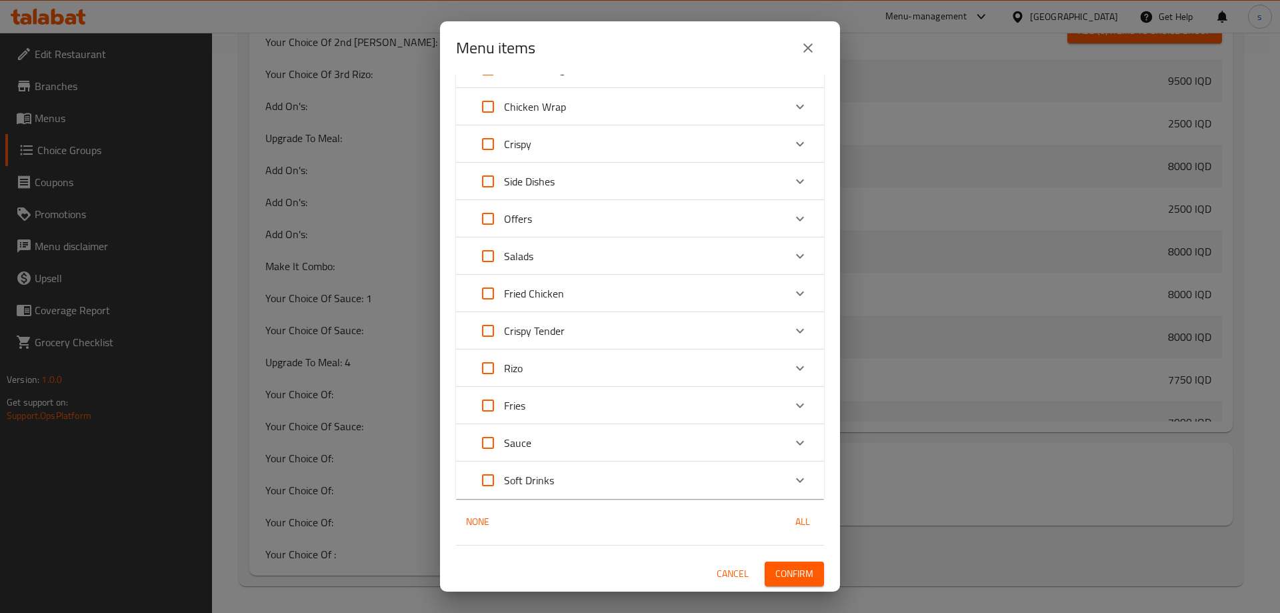
click at [894, 541] on div "Menu items 0 / 52 items selected ​ Meat Burger Big Bite Burger 9500 IQD Daily M…" at bounding box center [640, 306] width 1280 height 613
click at [806, 49] on icon "close" at bounding box center [808, 47] width 9 height 9
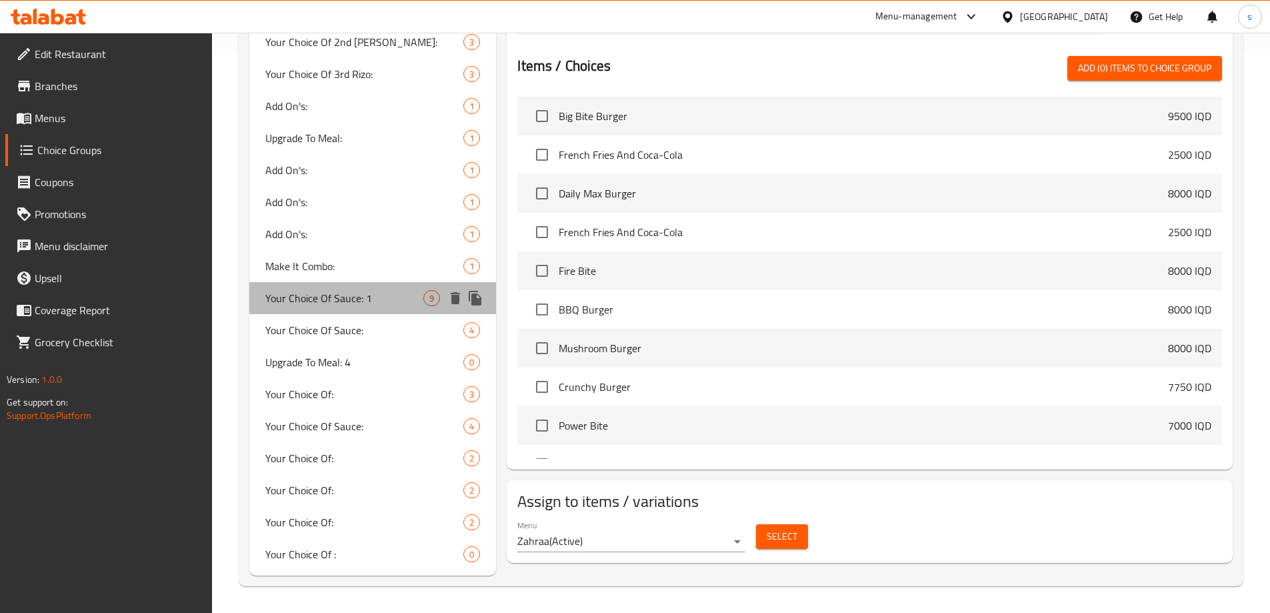
click at [305, 299] on span "Your Choice Of Sauce: 1" at bounding box center [344, 298] width 159 height 16
type input "Your Choice Of Sauce: 1"
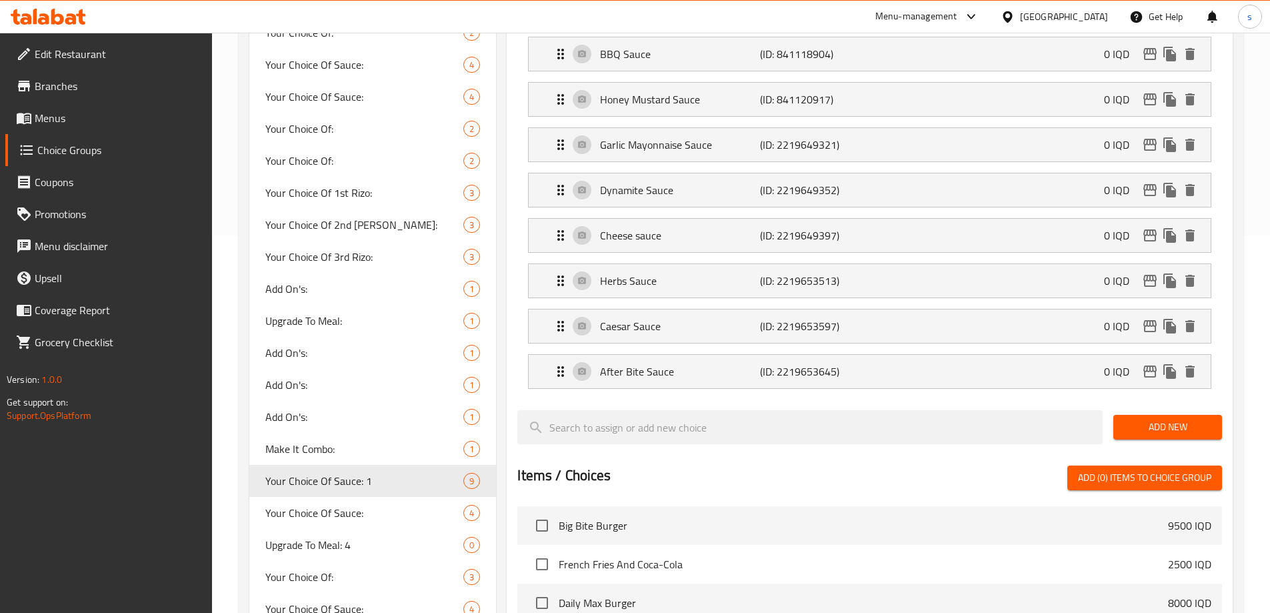
scroll to position [375, 0]
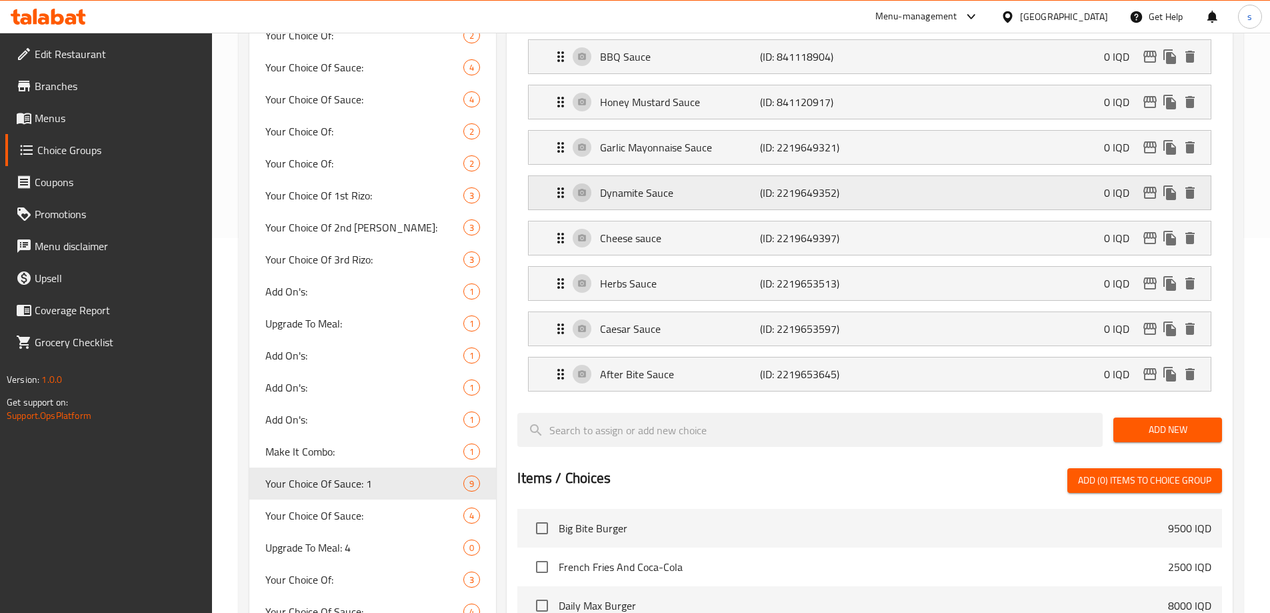
click at [906, 176] on div "Dynamite Sauce (ID: 2219649352) 0 IQD" at bounding box center [874, 192] width 642 height 33
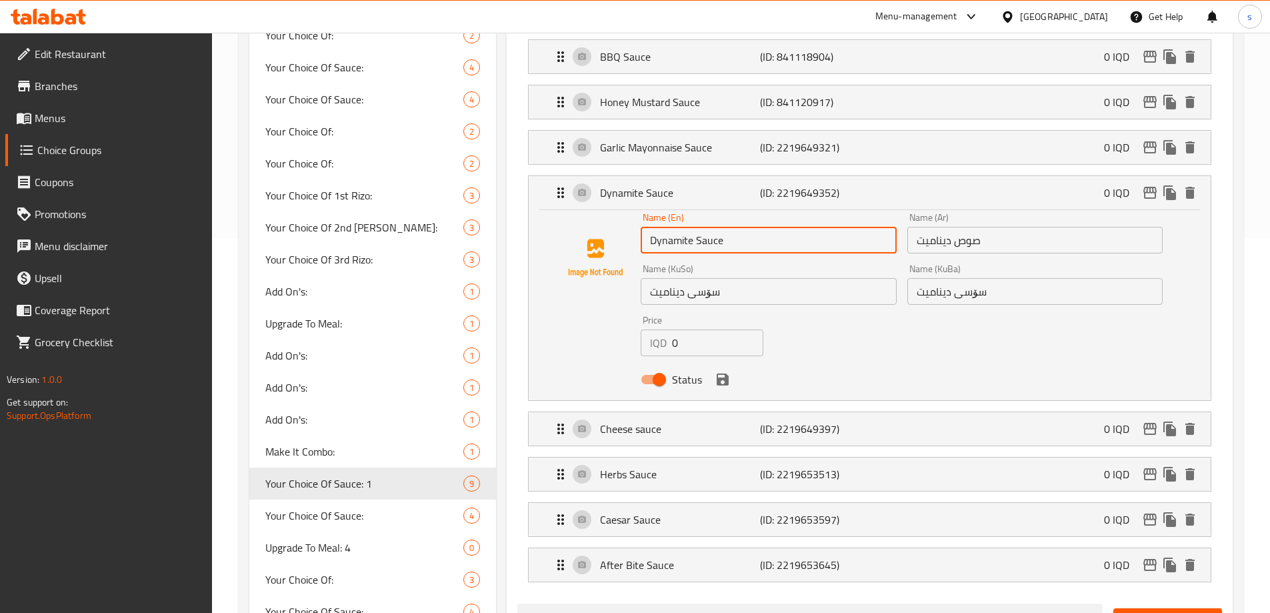
drag, startPoint x: 749, startPoint y: 209, endPoint x: 640, endPoint y: 216, distance: 108.9
click at [640, 216] on div "Name (En) Dynamite Sauce Name (En)" at bounding box center [768, 232] width 266 height 51
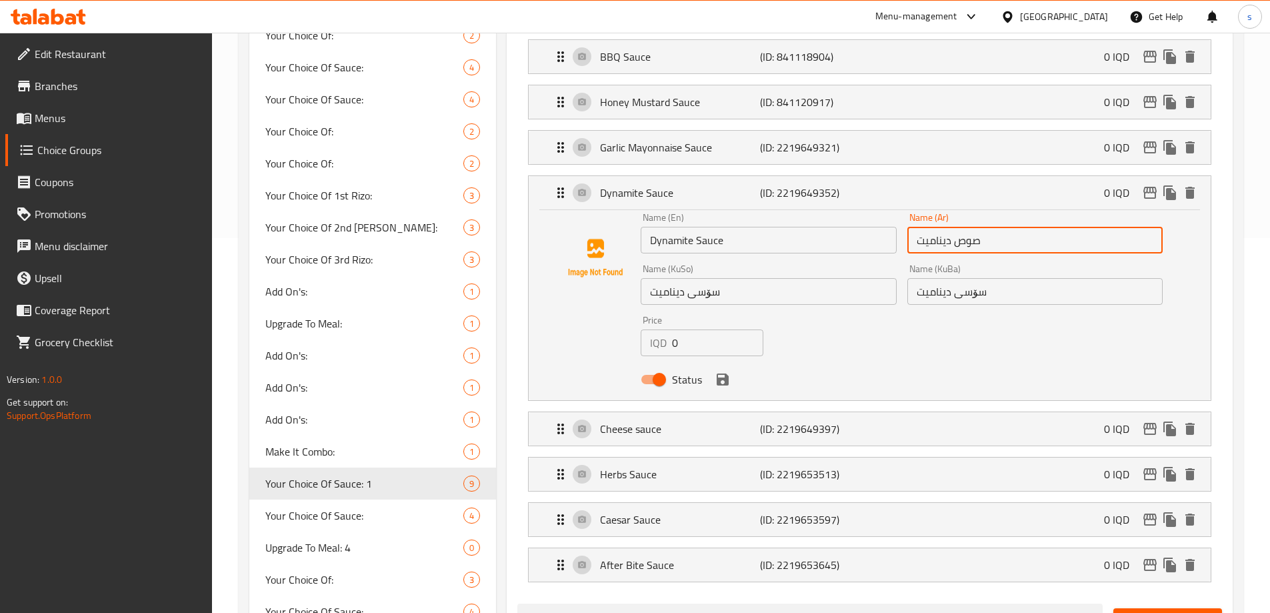
drag, startPoint x: 1016, startPoint y: 209, endPoint x: 908, endPoint y: 214, distance: 108.8
click at [908, 227] on input "صوص ديناميت" at bounding box center [1035, 240] width 255 height 27
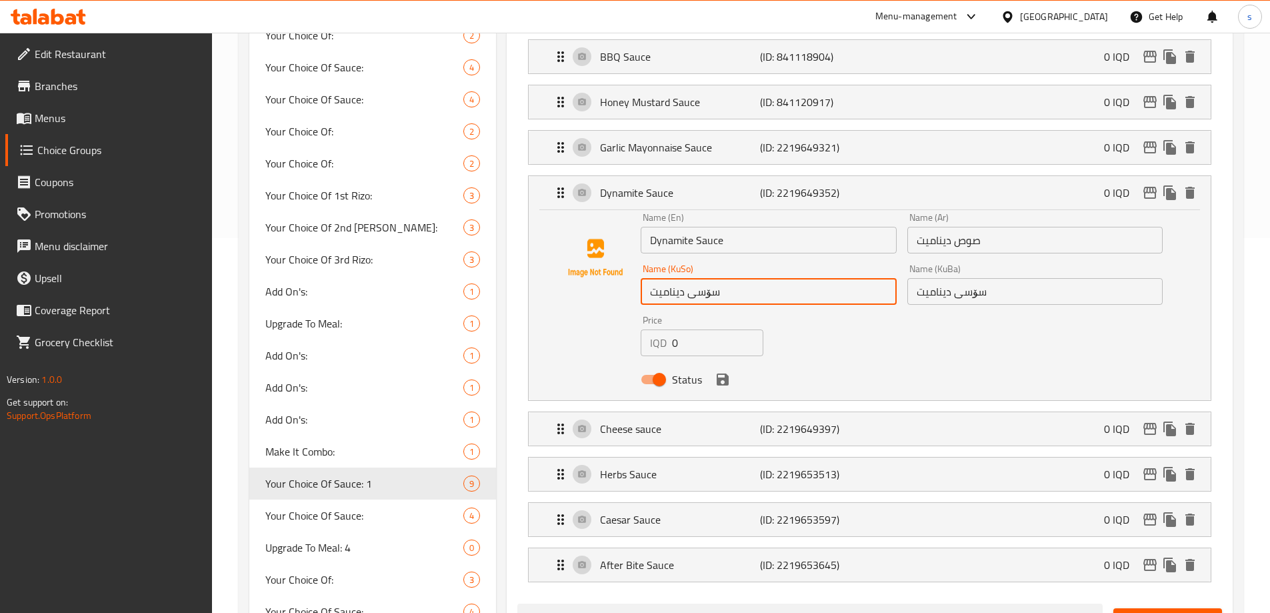
drag, startPoint x: 776, startPoint y: 260, endPoint x: 622, endPoint y: 267, distance: 154.2
click at [622, 267] on div "Name (En) Dynamite Sauce Name (En) Name (Ar) صوص ديناميت Name (Ar) Name (KuSo) …" at bounding box center [869, 302] width 639 height 179
type input "سۆسی ديناميت"
click at [341, 521] on span "Your Choice Of Sauce:" at bounding box center [344, 515] width 159 height 16
type input "Your Choice Of Sauce:"
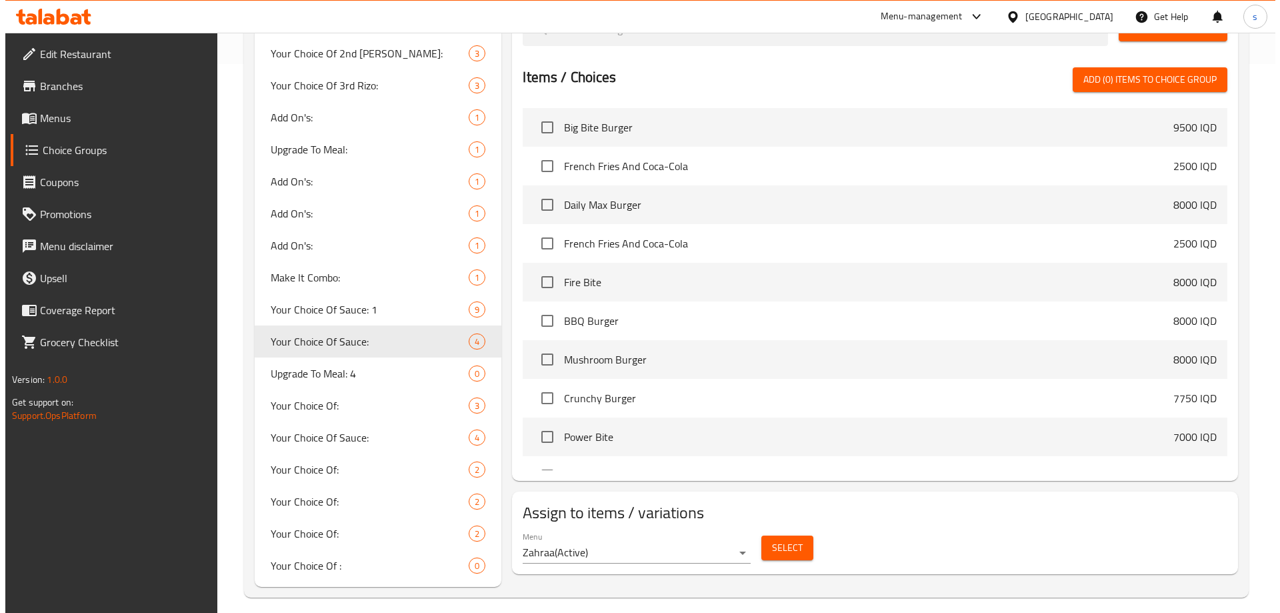
scroll to position [560, 0]
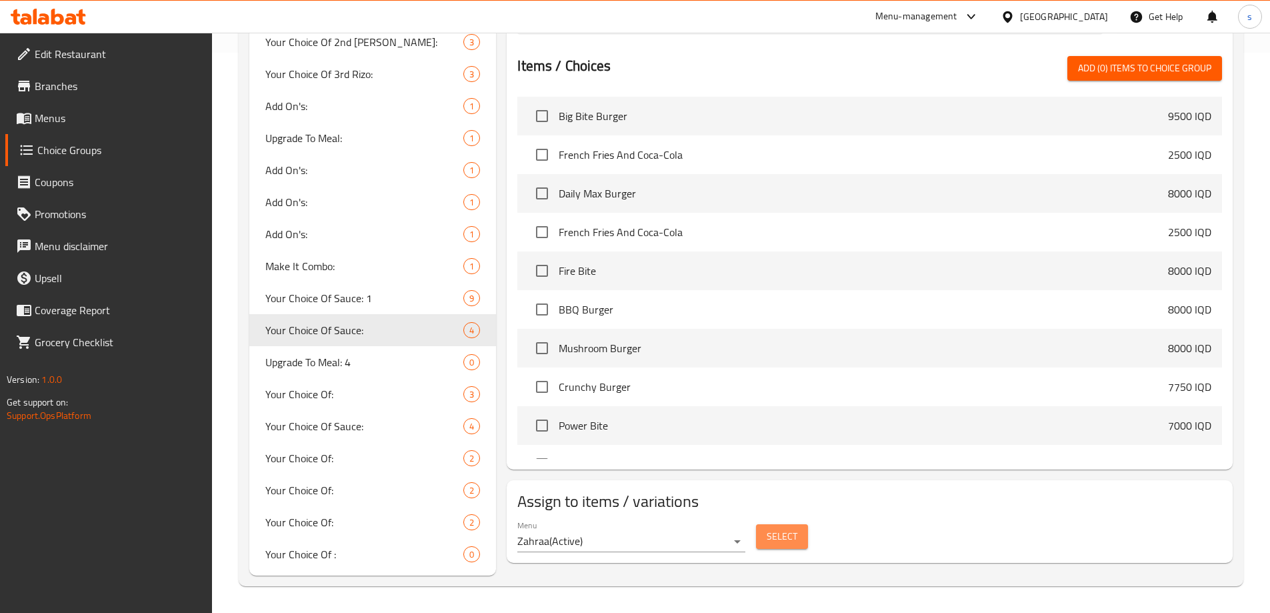
click at [796, 528] on span "Select" at bounding box center [782, 536] width 31 height 17
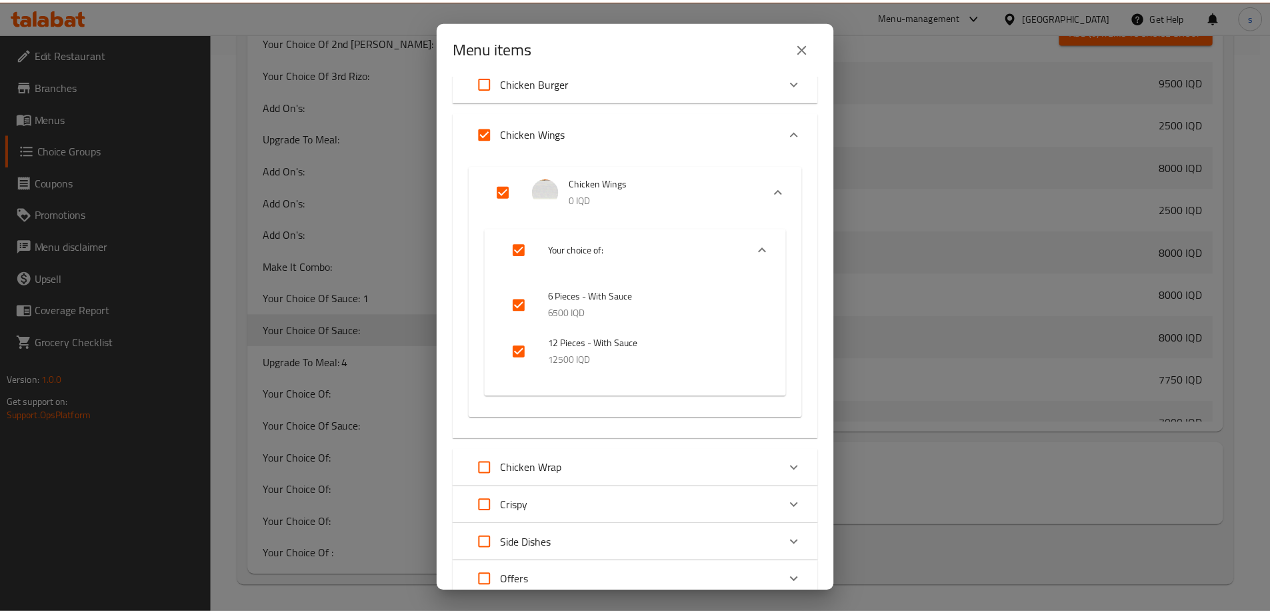
scroll to position [67, 0]
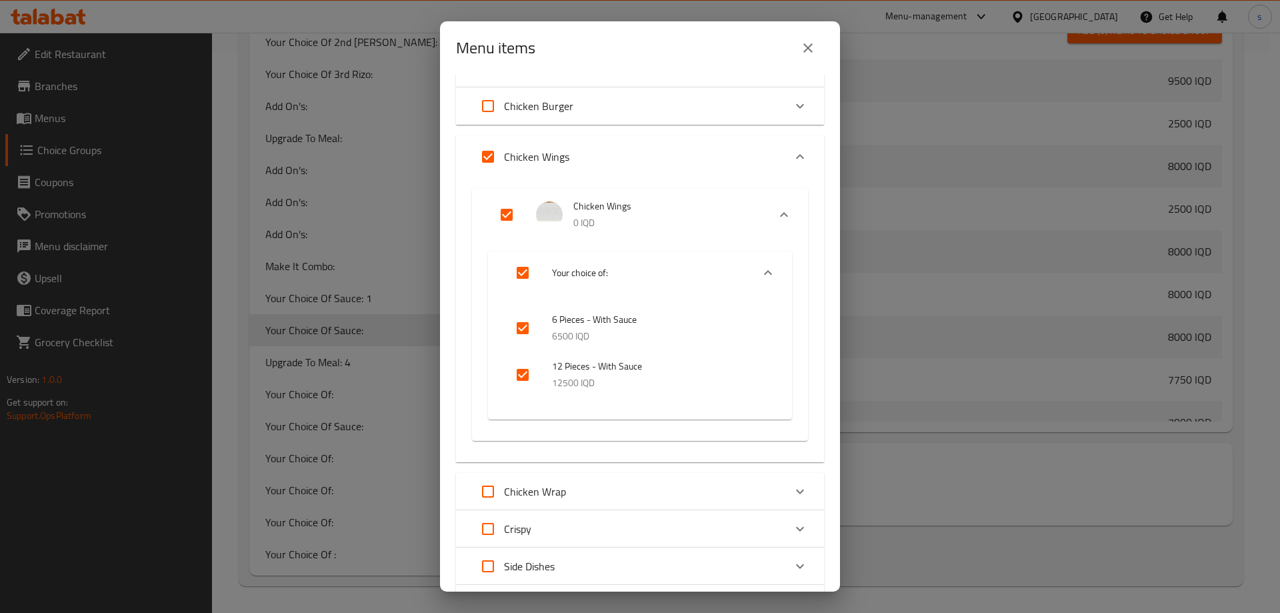
click at [814, 55] on icon "close" at bounding box center [808, 48] width 16 height 16
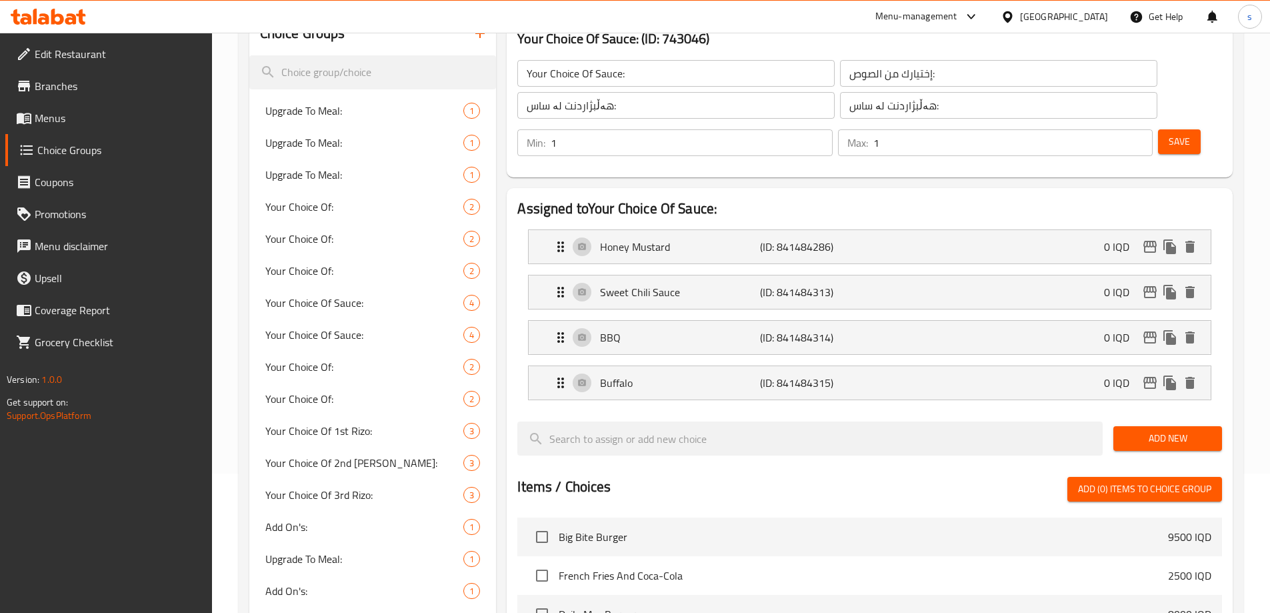
scroll to position [137, 0]
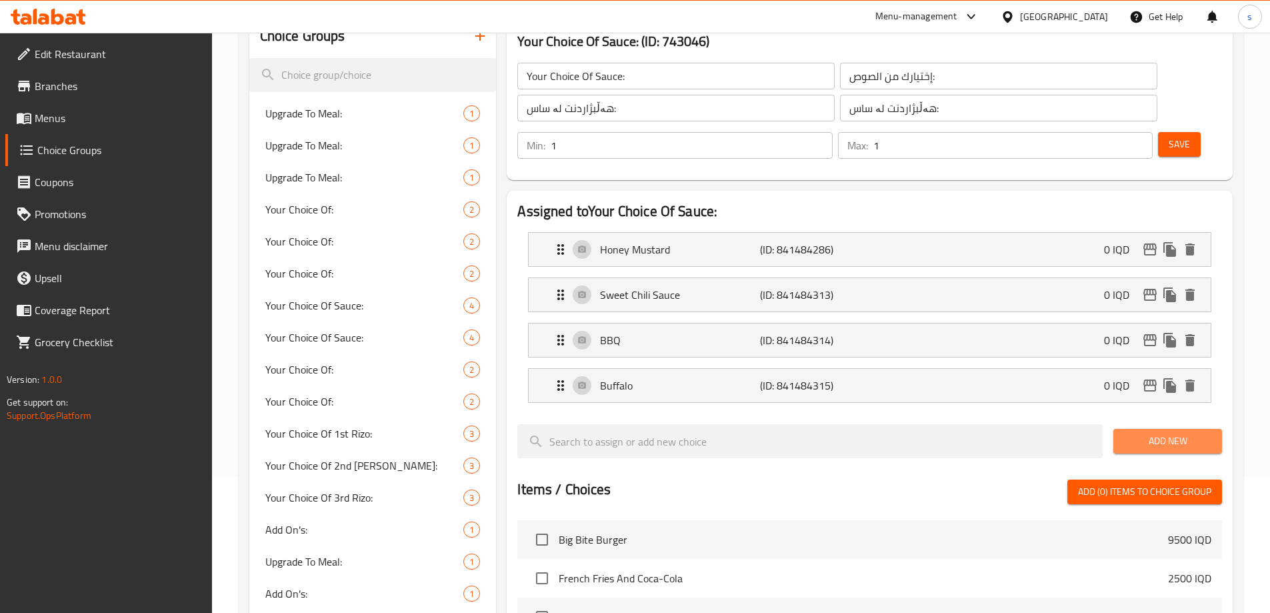
click at [1139, 433] on span "Add New" at bounding box center [1167, 441] width 87 height 17
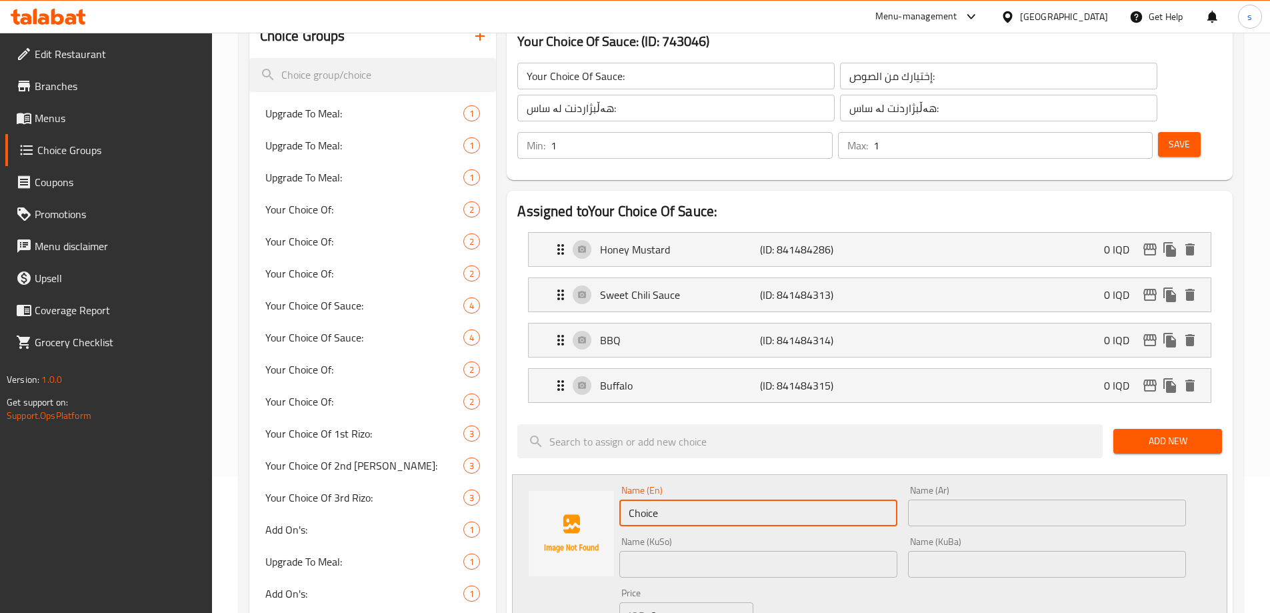
drag, startPoint x: 688, startPoint y: 485, endPoint x: 626, endPoint y: 489, distance: 61.5
click at [627, 489] on div "Name (En) Choice Name (En)" at bounding box center [758, 505] width 289 height 51
paste input "Dynamite Sau"
type input "Dynamite Sauce"
click at [995, 499] on input "text" at bounding box center [1047, 512] width 278 height 27
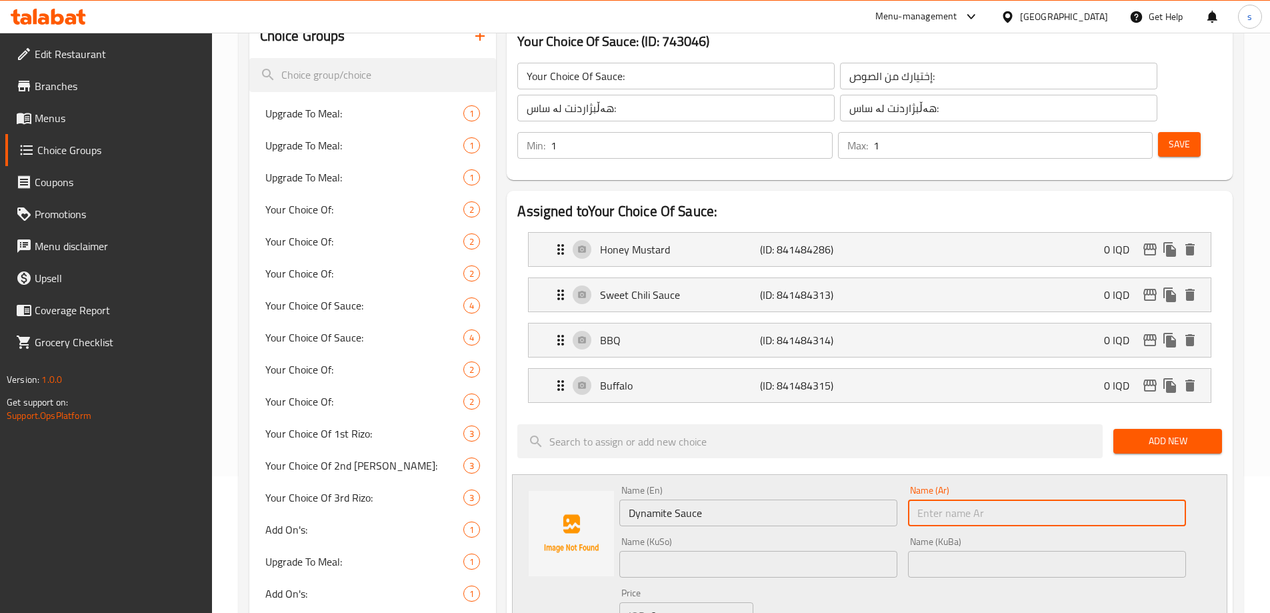
paste input "صوص ديناميت"
type input "صوص ديناميت"
click at [753, 551] on input "text" at bounding box center [758, 564] width 278 height 27
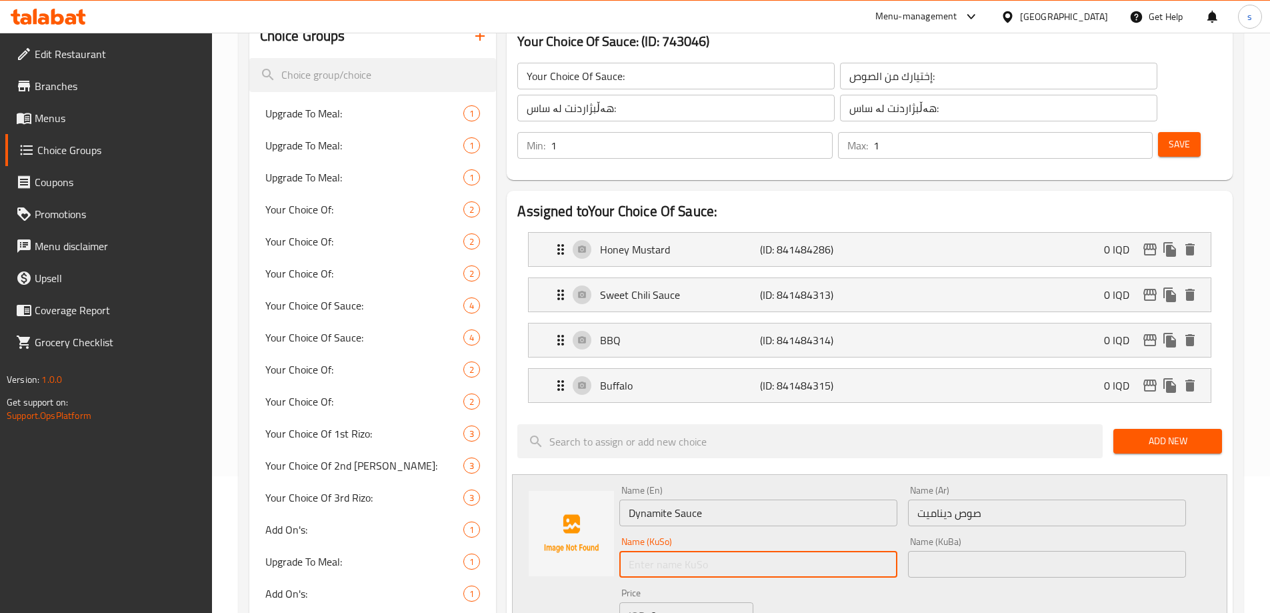
paste input "سۆسی ديناميت"
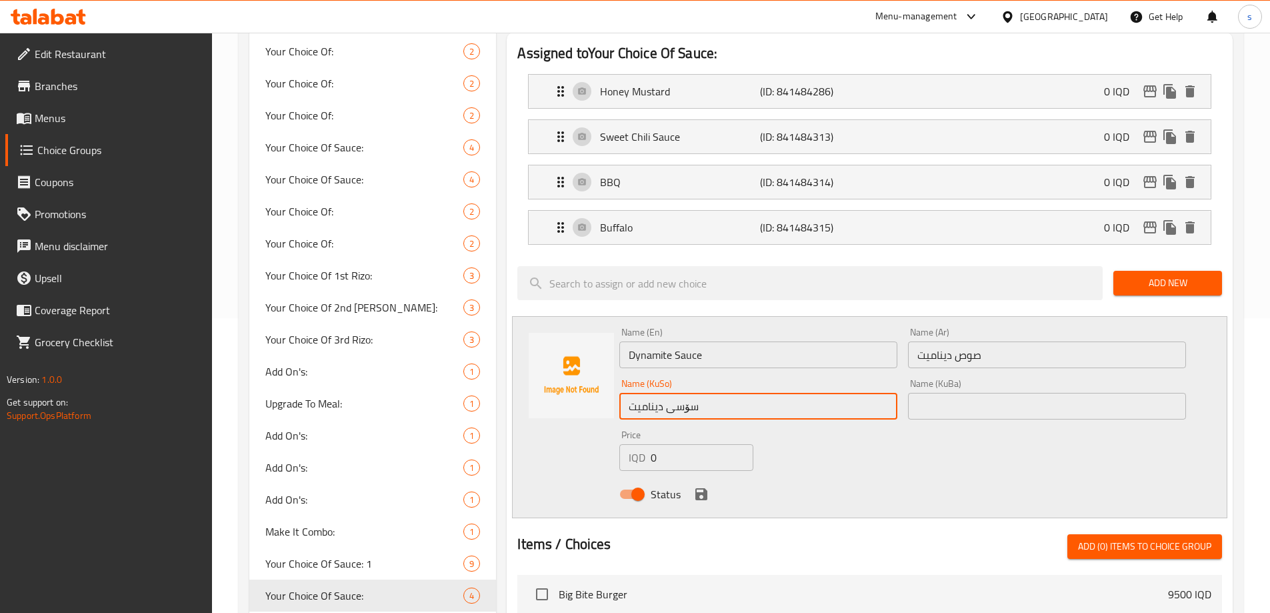
scroll to position [304, 0]
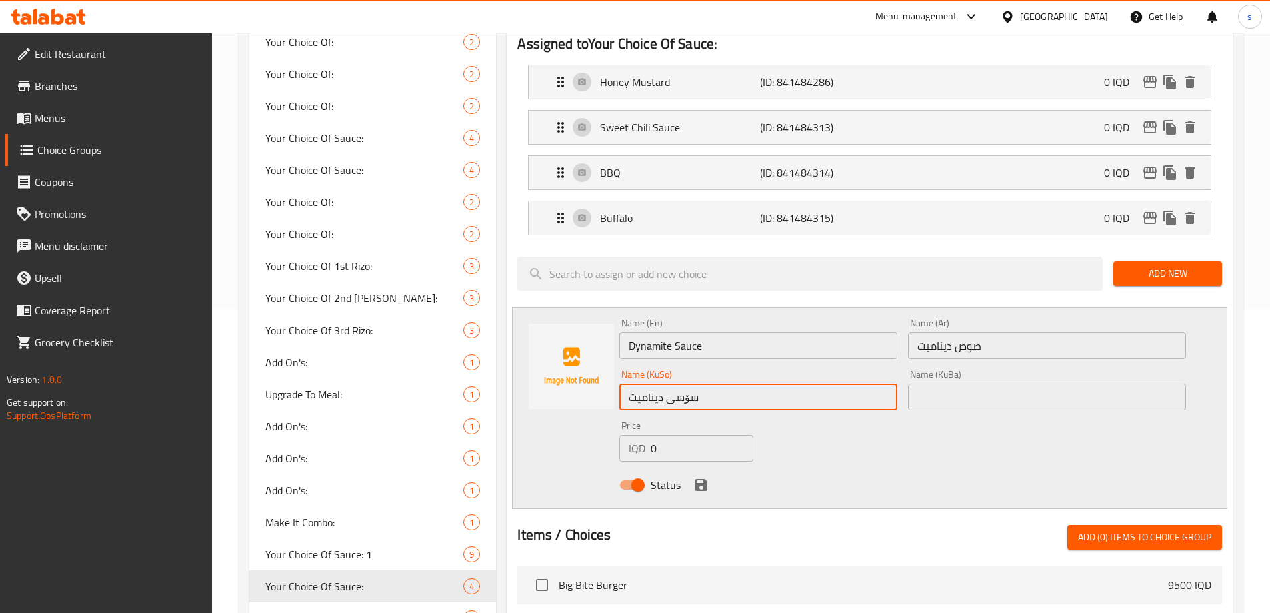
type input "سۆسی ديناميت"
click at [702, 477] on icon "save" at bounding box center [702, 485] width 16 height 16
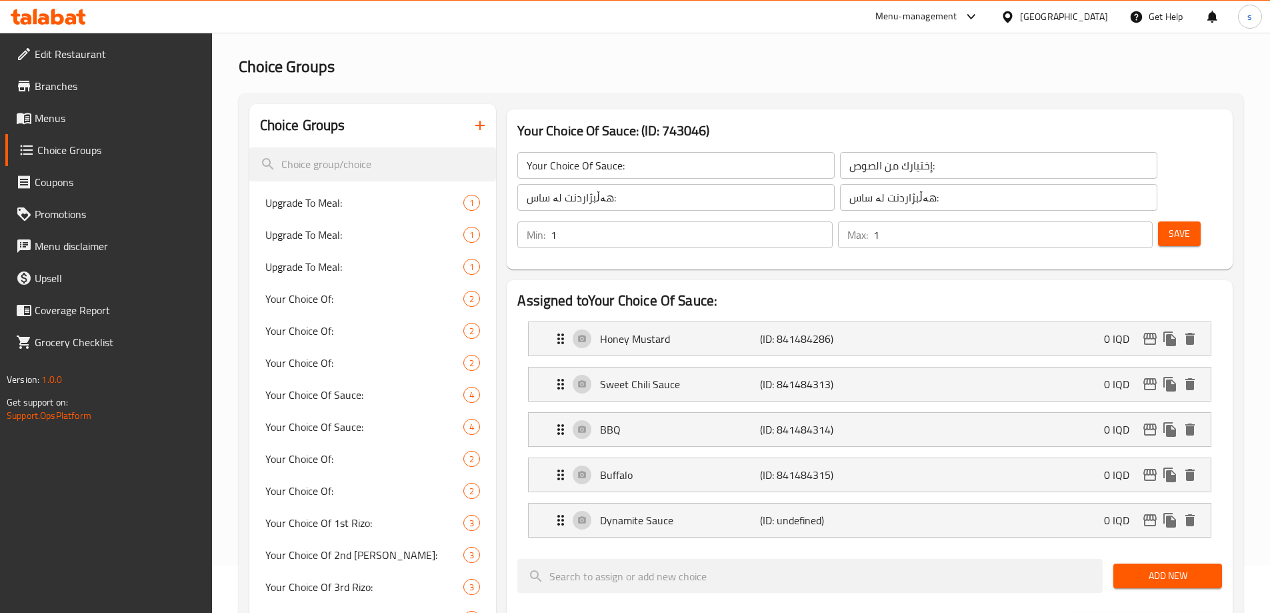
scroll to position [34, 0]
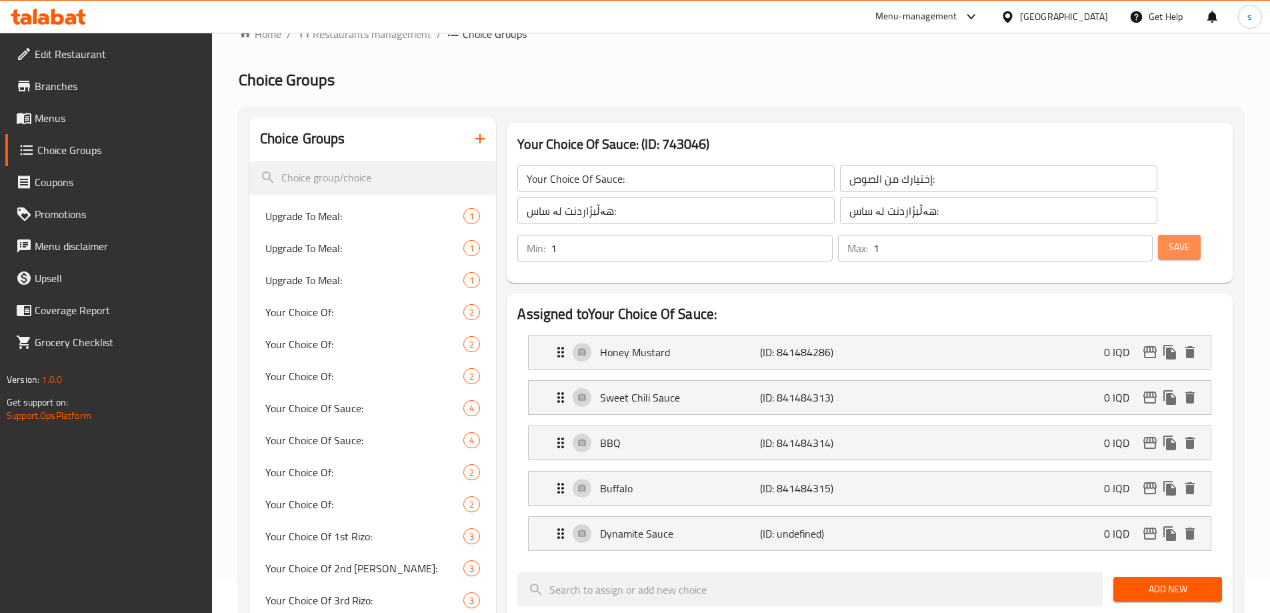
click at [1158, 235] on button "Save" at bounding box center [1179, 247] width 43 height 25
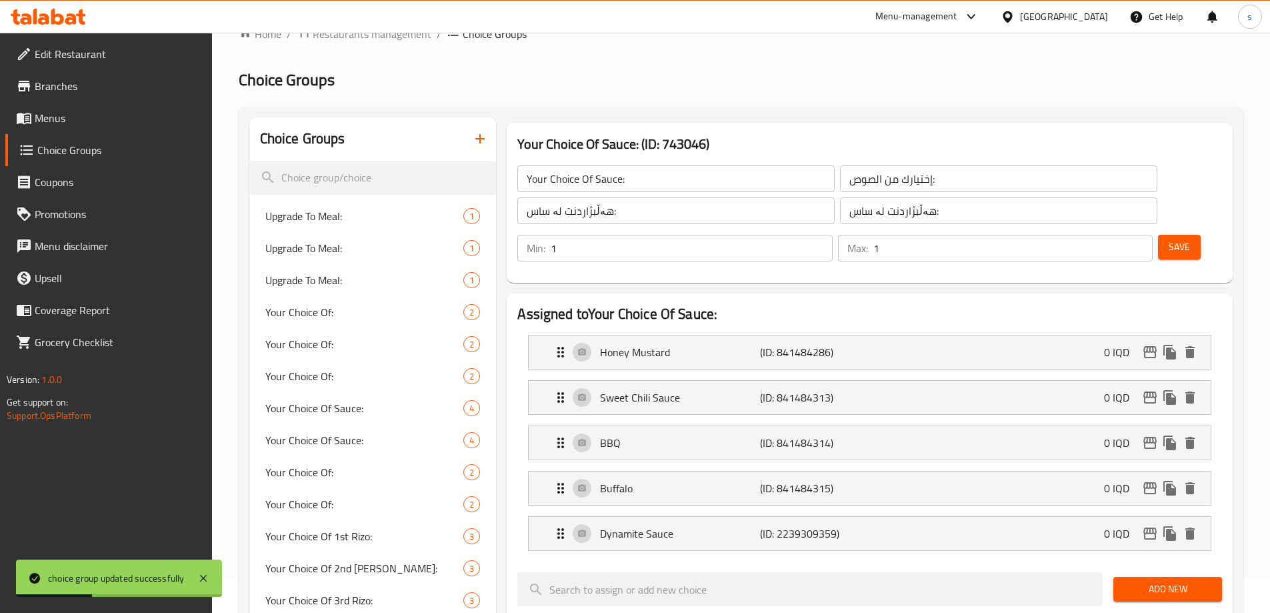
click at [94, 121] on span "Menus" at bounding box center [118, 118] width 167 height 16
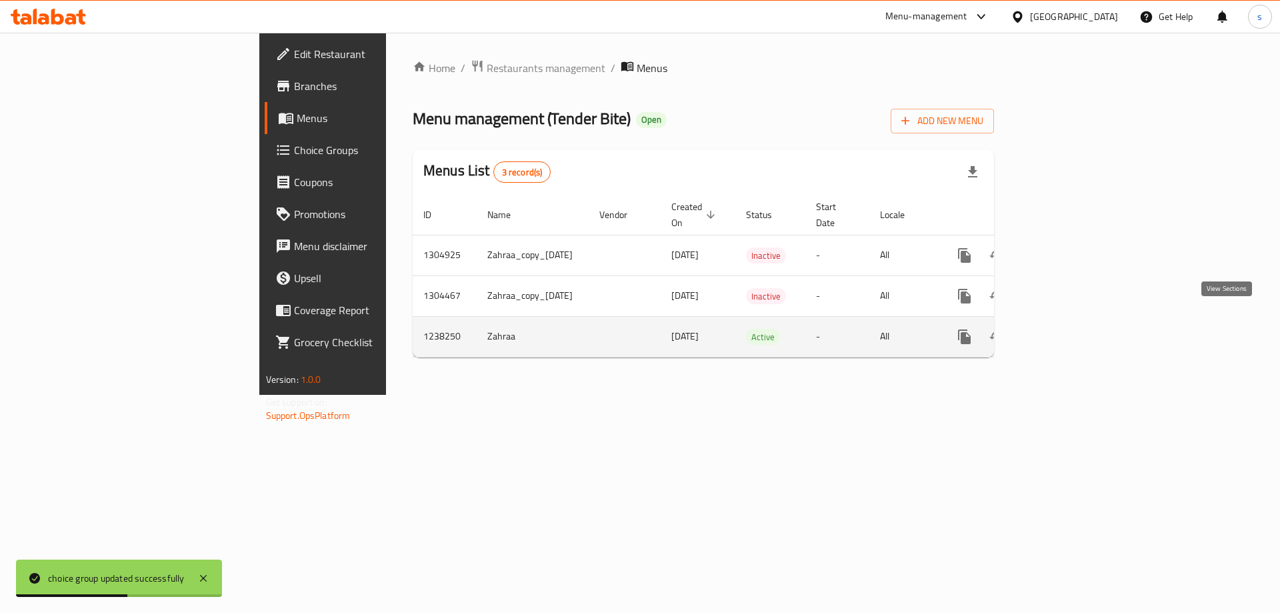
click at [1067, 331] on icon "enhanced table" at bounding box center [1061, 337] width 12 height 12
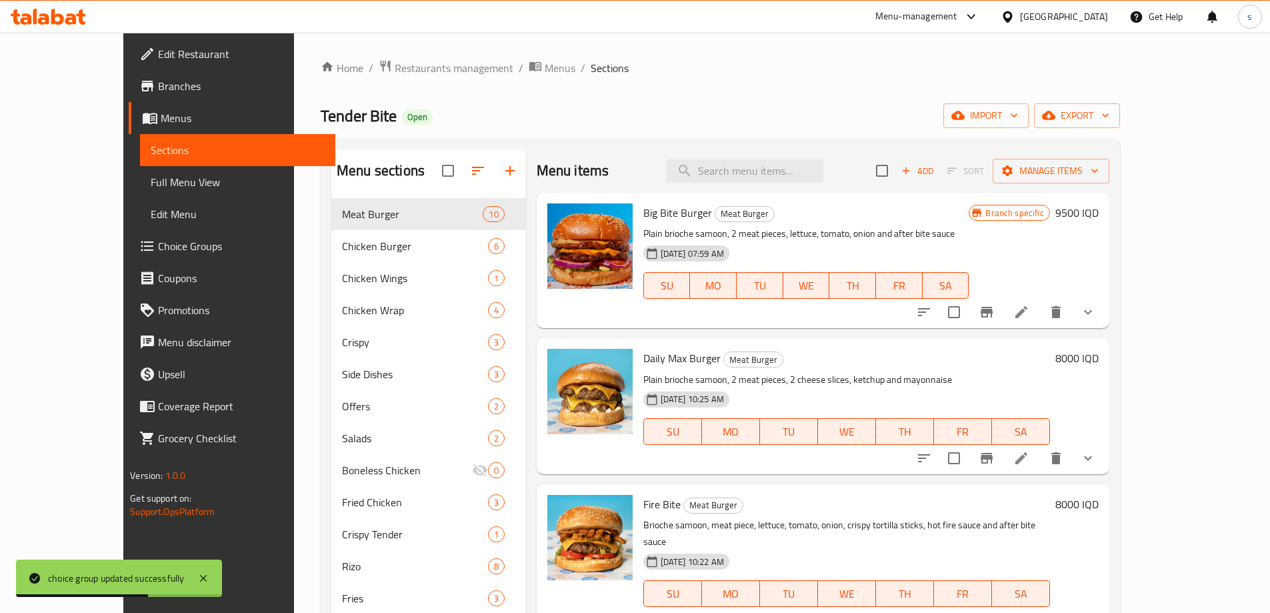
click at [151, 174] on span "Full Menu View" at bounding box center [238, 182] width 174 height 16
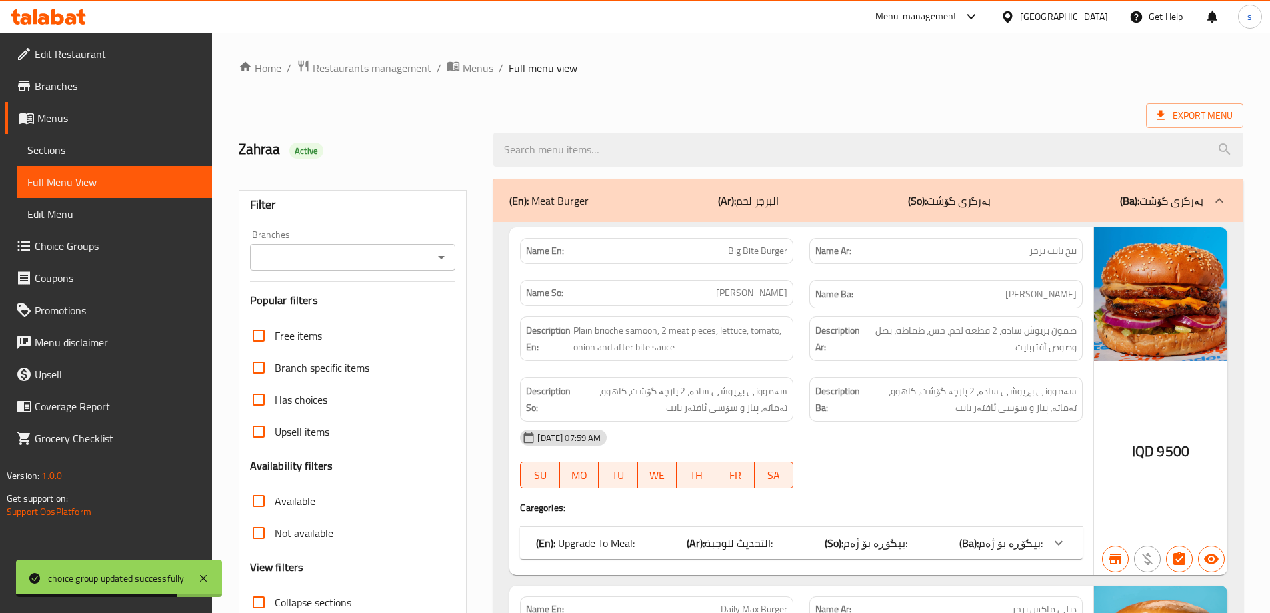
click at [439, 256] on icon "Open" at bounding box center [441, 257] width 16 height 16
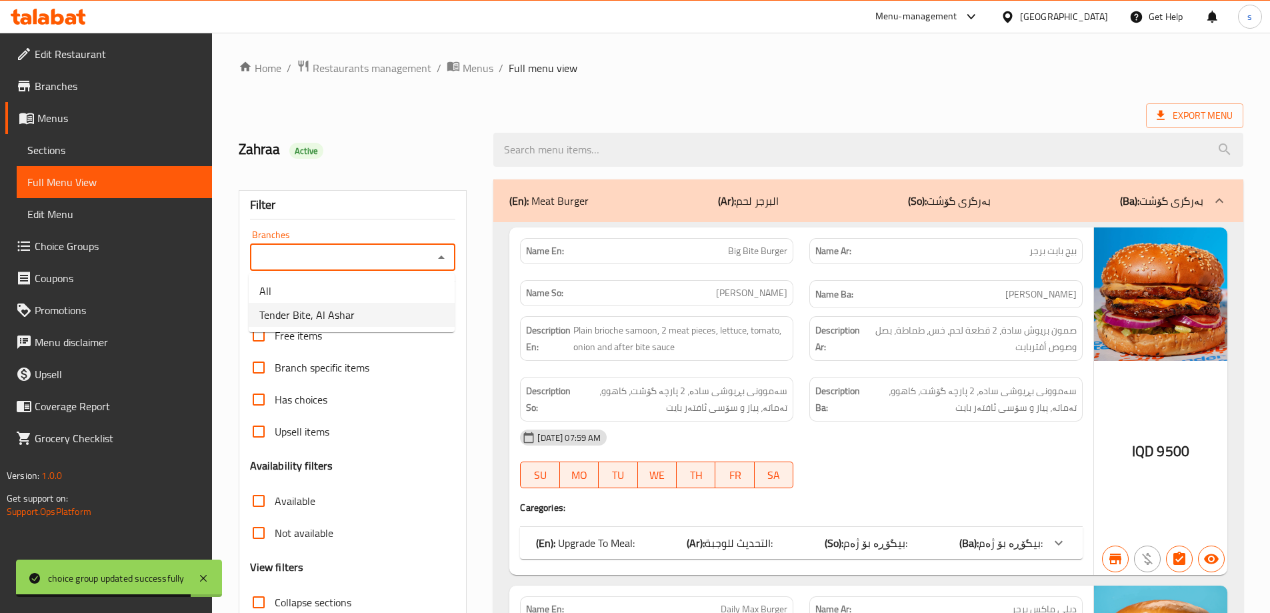
click at [416, 323] on li "Tender Bite, Al Ashar" at bounding box center [352, 315] width 206 height 24
type input "Tender Bite, Al Ashar"
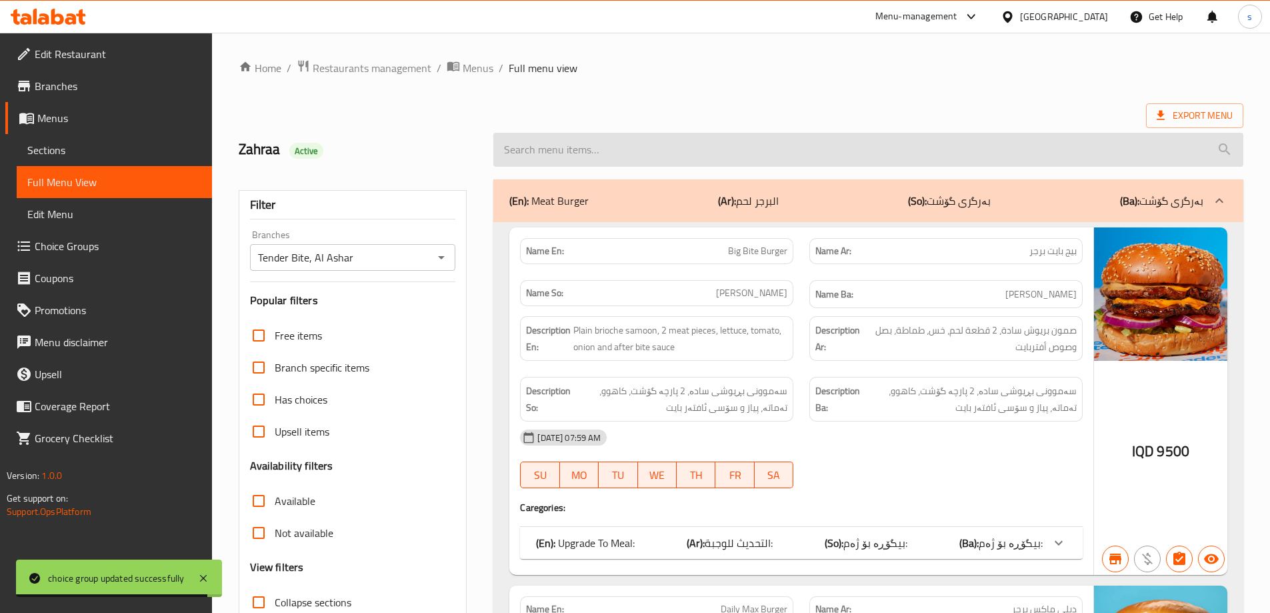
click at [606, 143] on input "search" at bounding box center [868, 150] width 750 height 34
paste input "Chicken Wings"
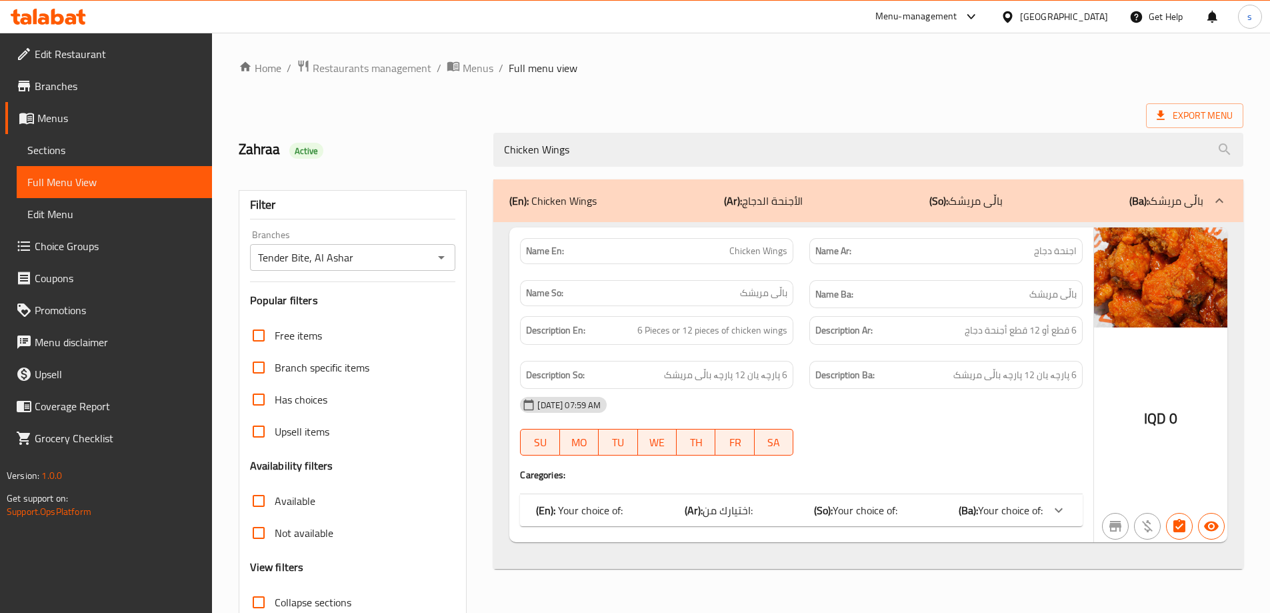
scroll to position [97, 0]
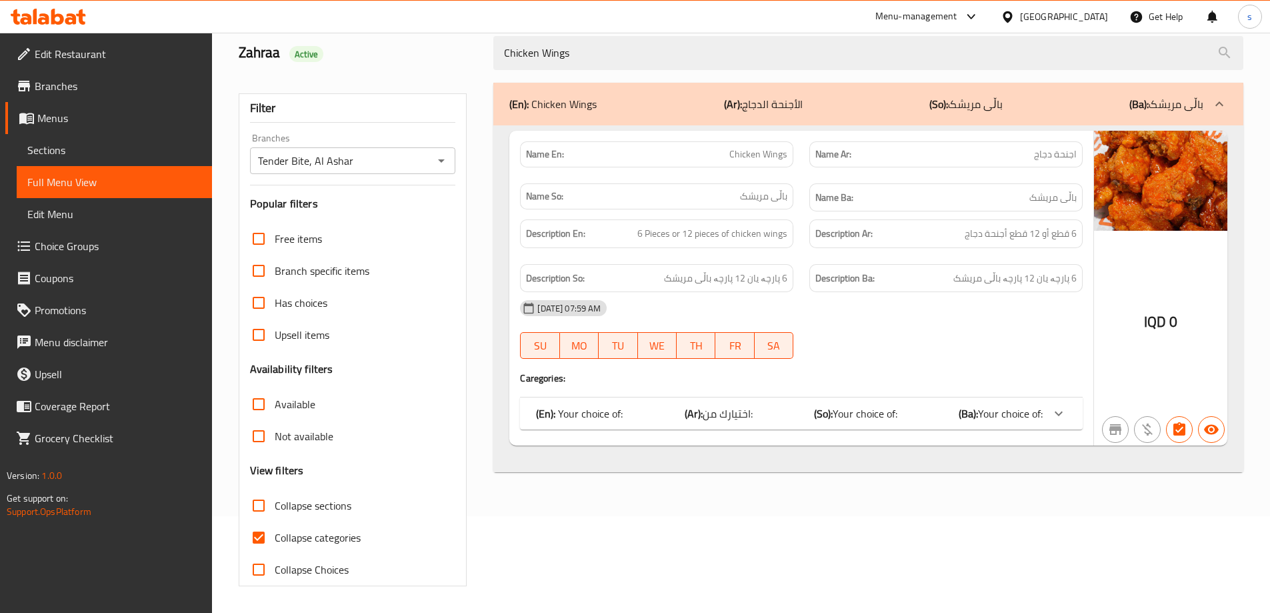
type input "Chicken Wings"
click at [262, 539] on input "Collapse categories" at bounding box center [259, 537] width 32 height 32
checkbox input "false"
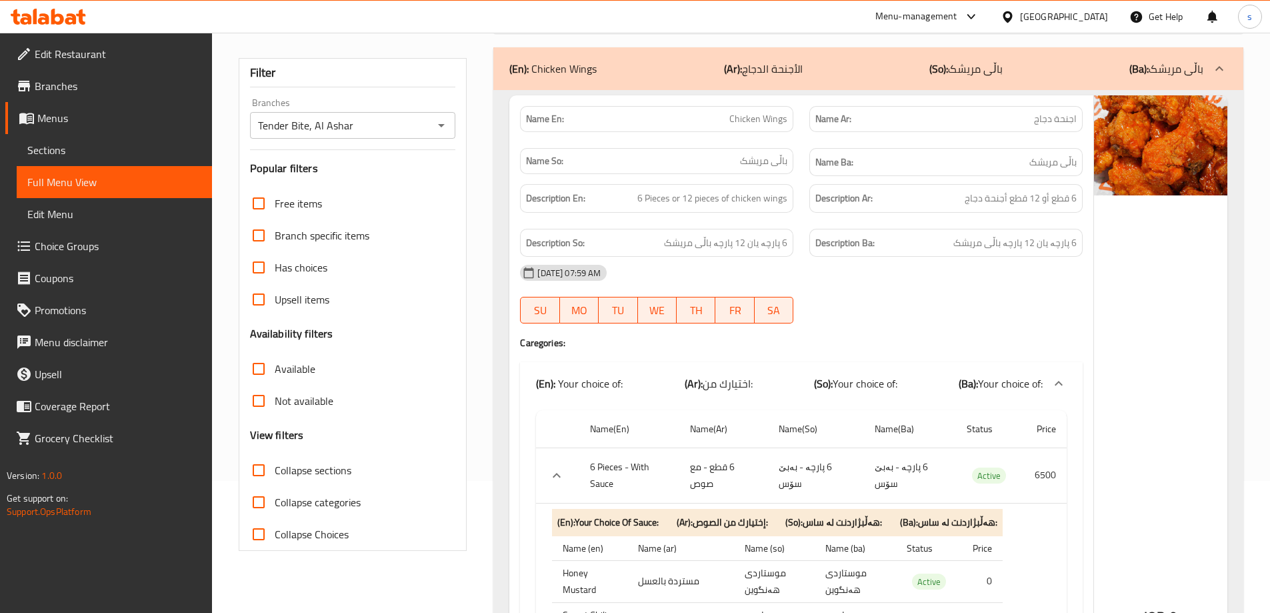
scroll to position [83, 0]
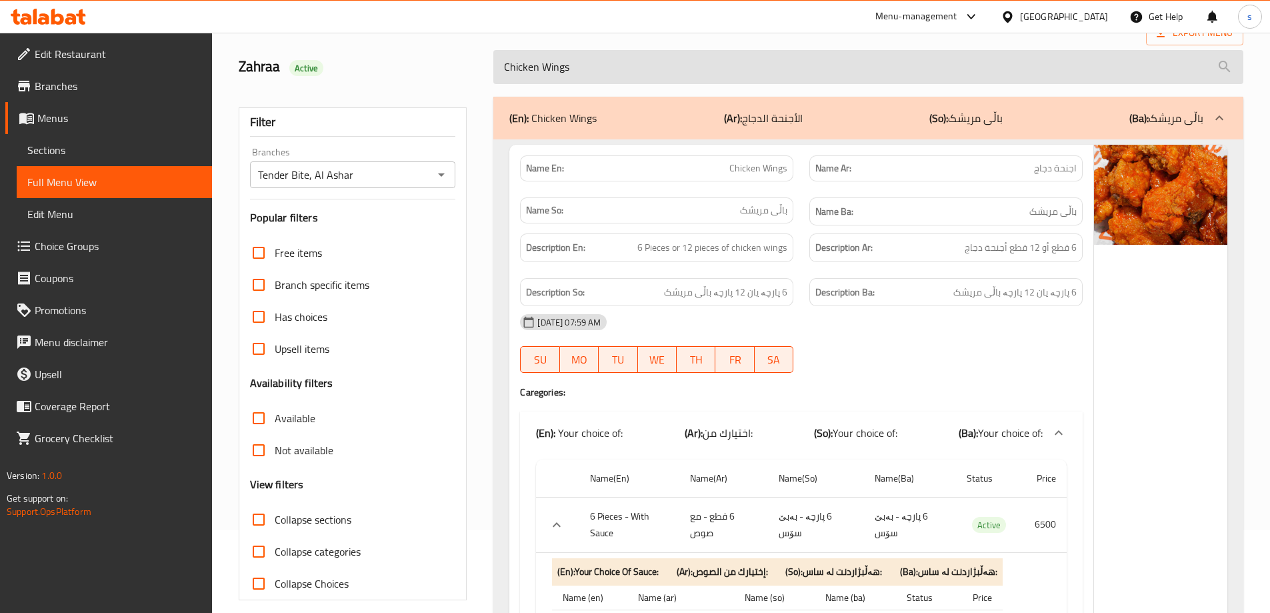
drag, startPoint x: 574, startPoint y: 62, endPoint x: 509, endPoint y: 70, distance: 65.2
click at [509, 70] on input "Chicken Wings" at bounding box center [868, 67] width 750 height 34
click at [577, 70] on input "Chicken Wings" at bounding box center [868, 67] width 750 height 34
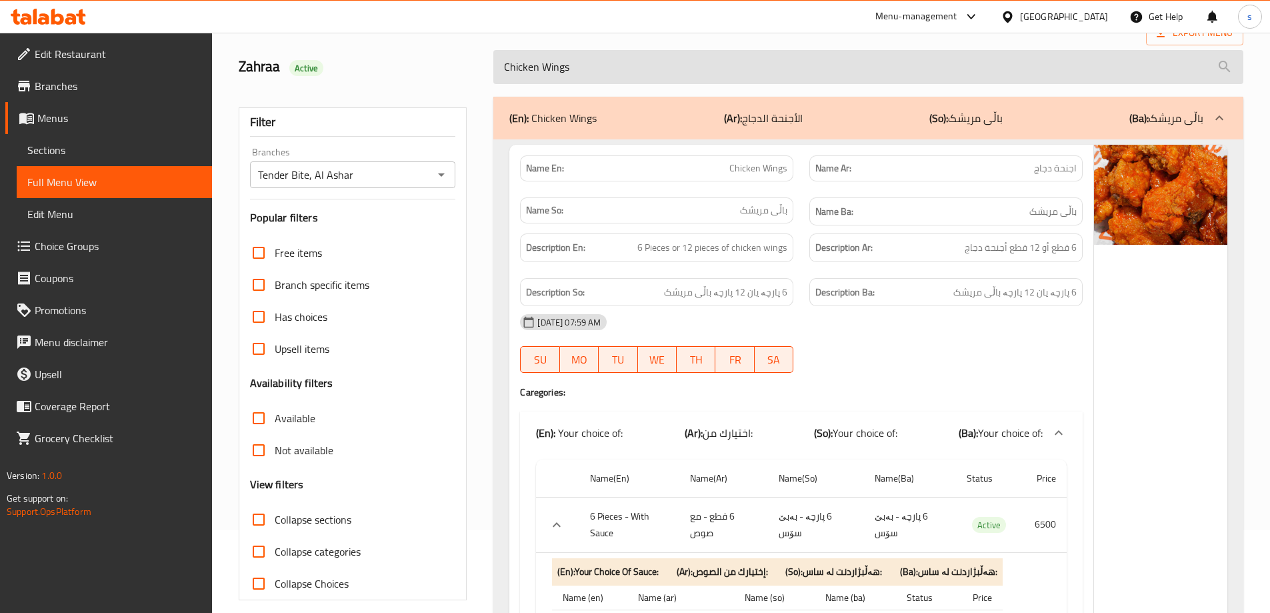
click at [577, 70] on input "Chicken Wings" at bounding box center [868, 67] width 750 height 34
paste input "Rocket Sandwich"
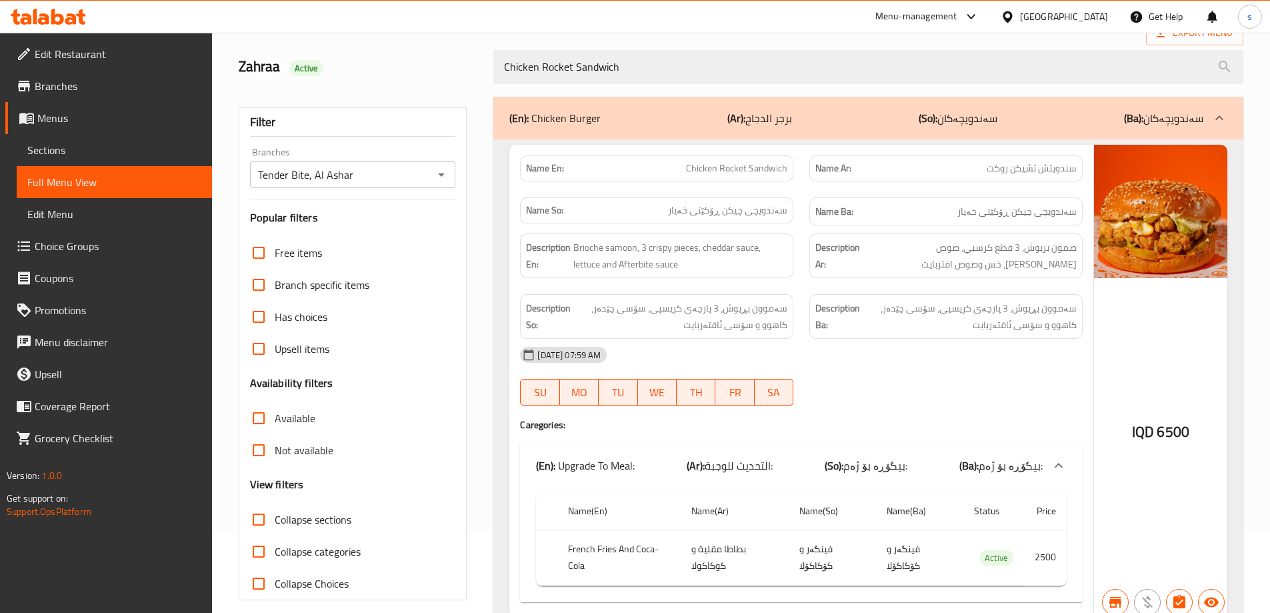
scroll to position [141, 0]
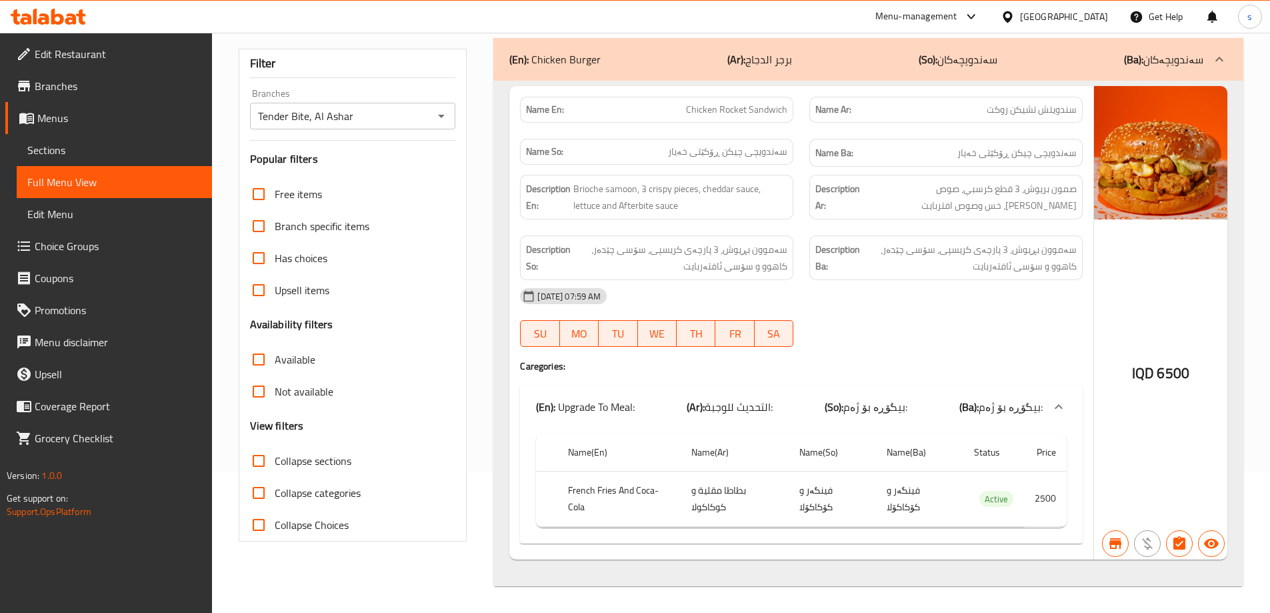
type input "Chicken Rocket Sandwich"
